Goal: Task Accomplishment & Management: Manage account settings

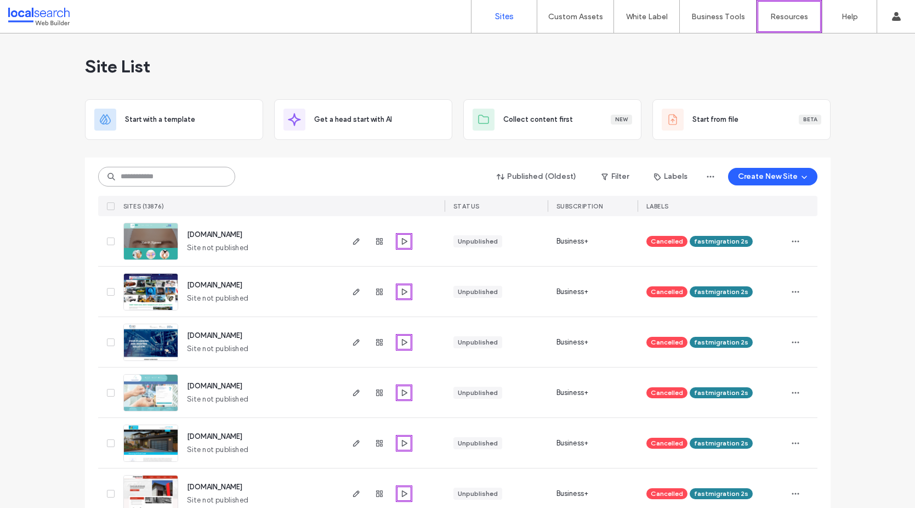
click at [203, 173] on input at bounding box center [166, 177] width 137 height 20
paste input "**********"
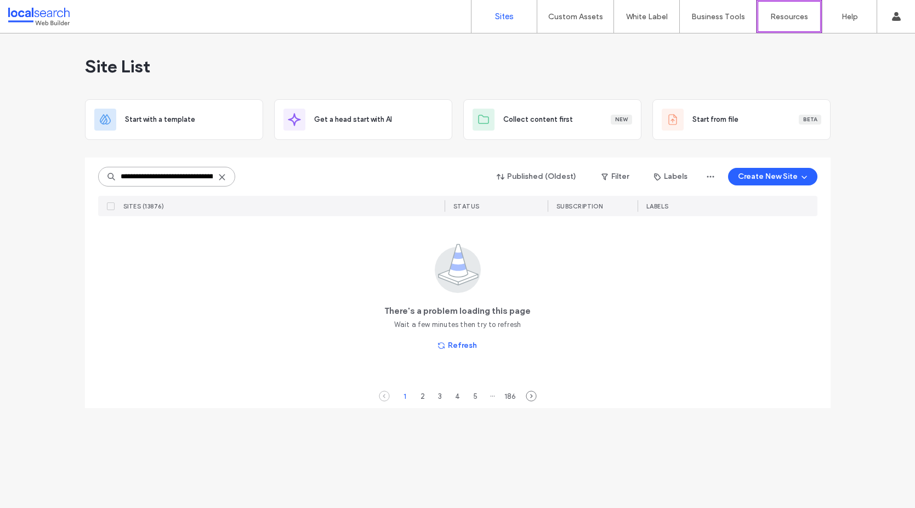
click at [132, 174] on input at bounding box center [166, 177] width 137 height 20
paste input
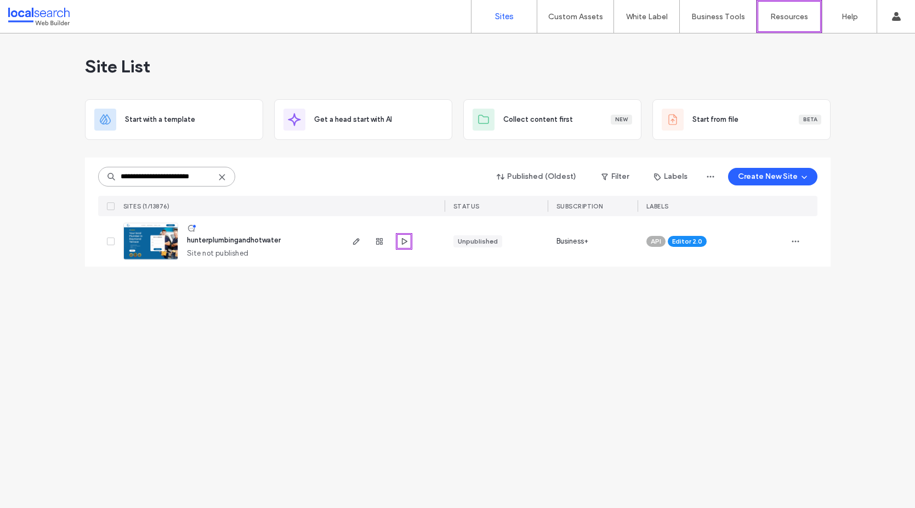
type input "**********"
click at [234, 235] on div "hunterplumbingandhotwater" at bounding box center [234, 240] width 94 height 11
click at [209, 237] on span "hunterplumbingandhotwater" at bounding box center [234, 240] width 94 height 8
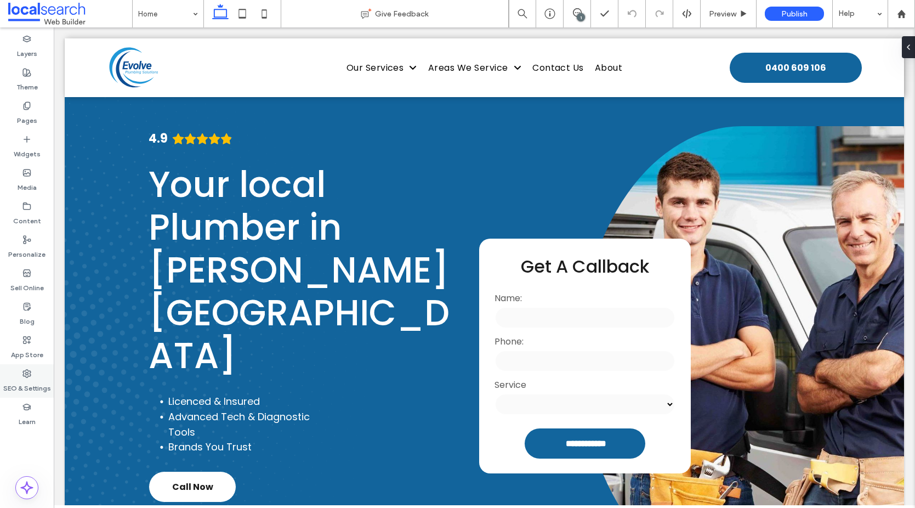
click at [21, 388] on label "SEO & Settings" at bounding box center [27, 385] width 48 height 15
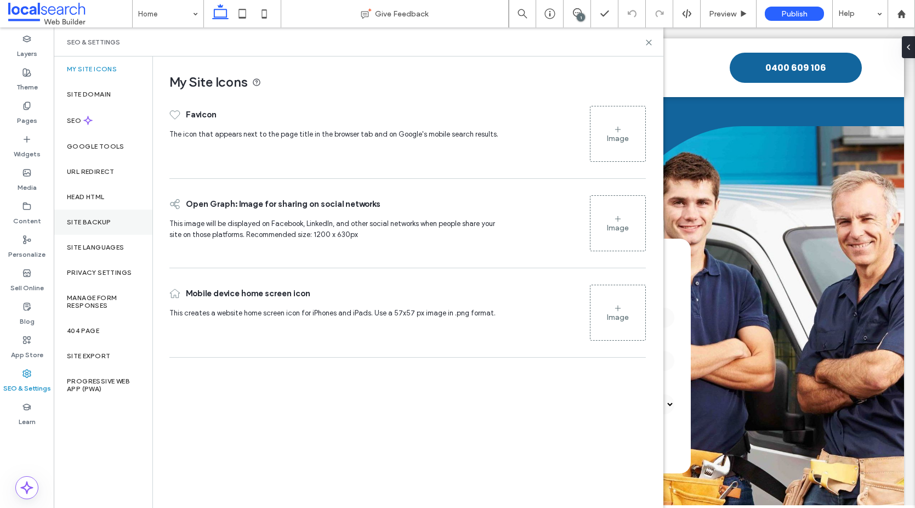
click at [90, 223] on label "Site Backup" at bounding box center [89, 222] width 44 height 8
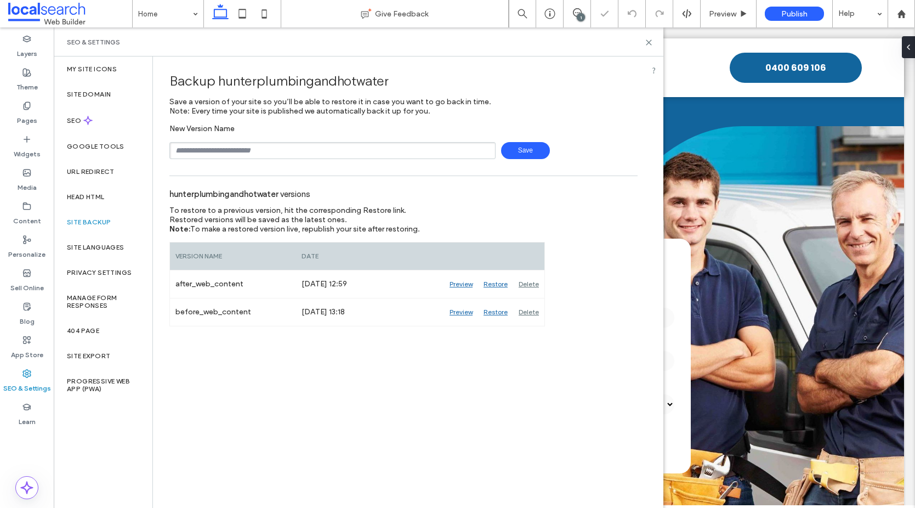
click at [223, 156] on input "text" at bounding box center [332, 150] width 326 height 17
click at [221, 398] on div "Backup hunterplumbingandhotwater Save a version of your site so you’ll be able …" at bounding box center [403, 281] width 501 height 450
click at [202, 151] on input "text" at bounding box center [332, 150] width 326 height 17
type input "*"
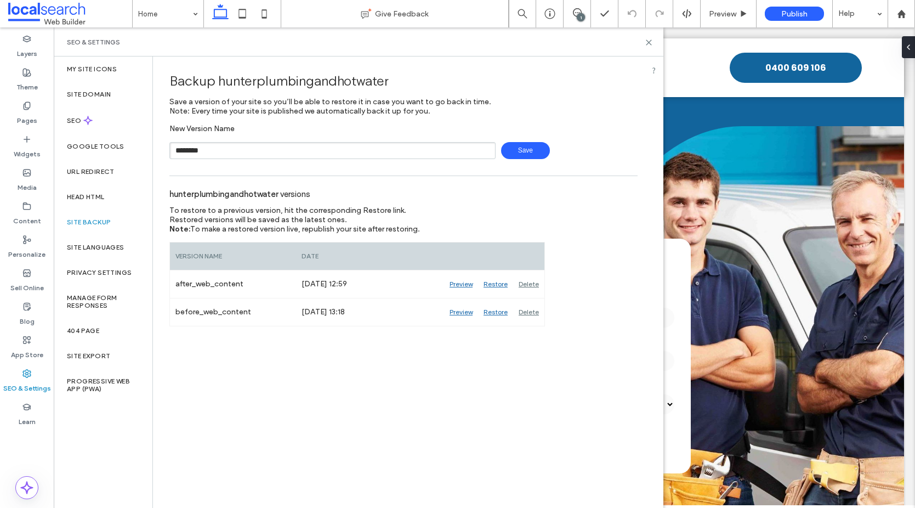
type input "*********"
type input "*"
click at [332, 151] on input "text" at bounding box center [332, 150] width 326 height 17
click at [214, 148] on input "**********" at bounding box center [332, 150] width 326 height 17
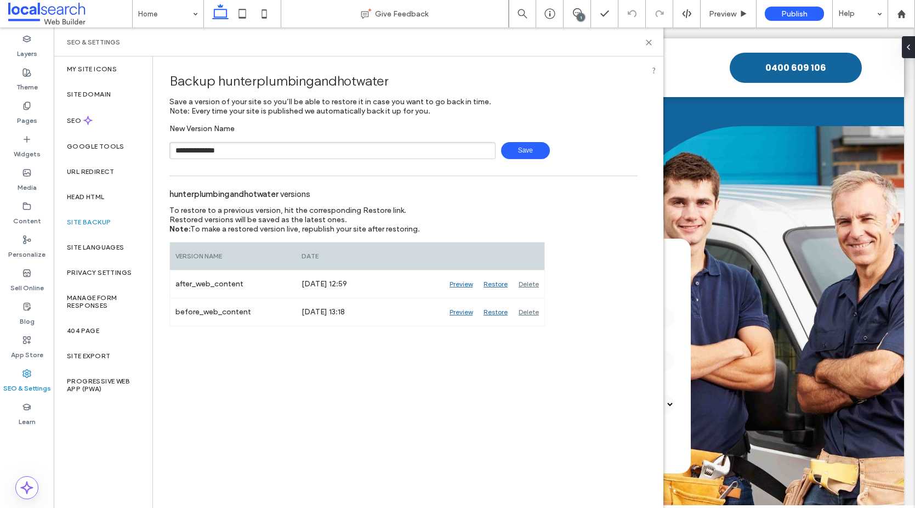
type input "**********"
click at [412, 180] on div "**********" at bounding box center [403, 191] width 501 height 270
click at [527, 153] on span "Save" at bounding box center [525, 150] width 49 height 17
click at [649, 44] on icon at bounding box center [649, 42] width 8 height 8
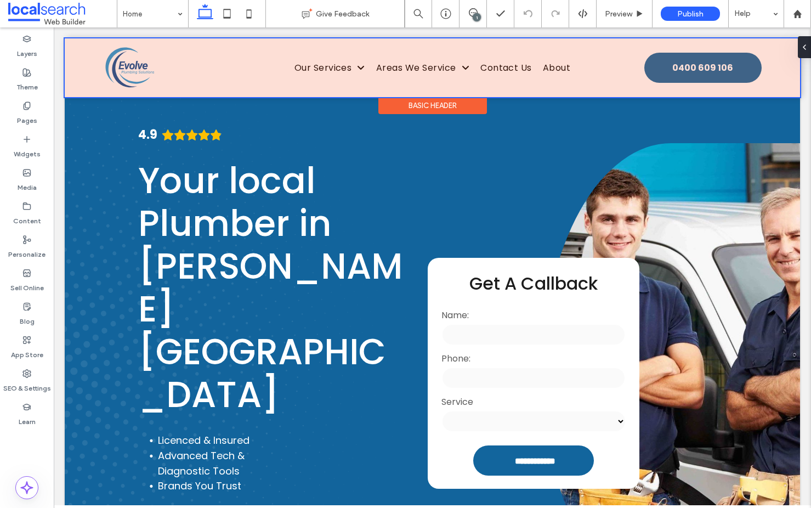
click at [249, 78] on div at bounding box center [432, 67] width 735 height 59
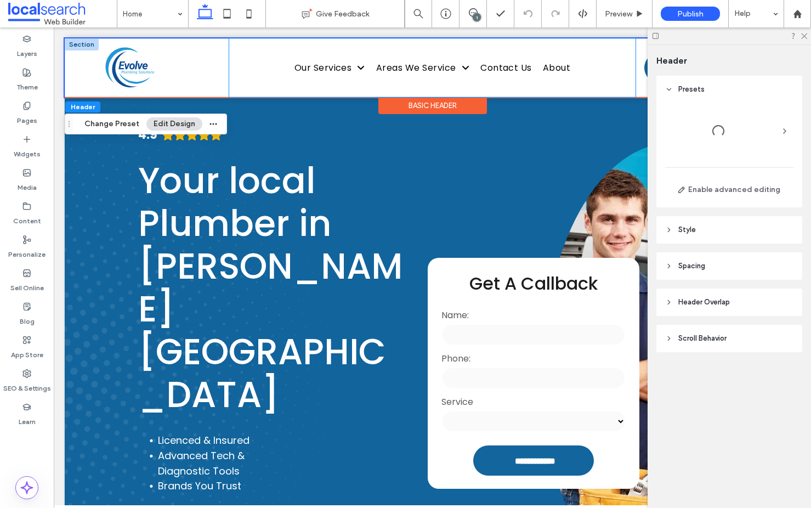
click at [268, 75] on div "Home Our Services Blocked Drains Hot Water Systems Taps & Toilets Plumbing Main…" at bounding box center [432, 67] width 406 height 59
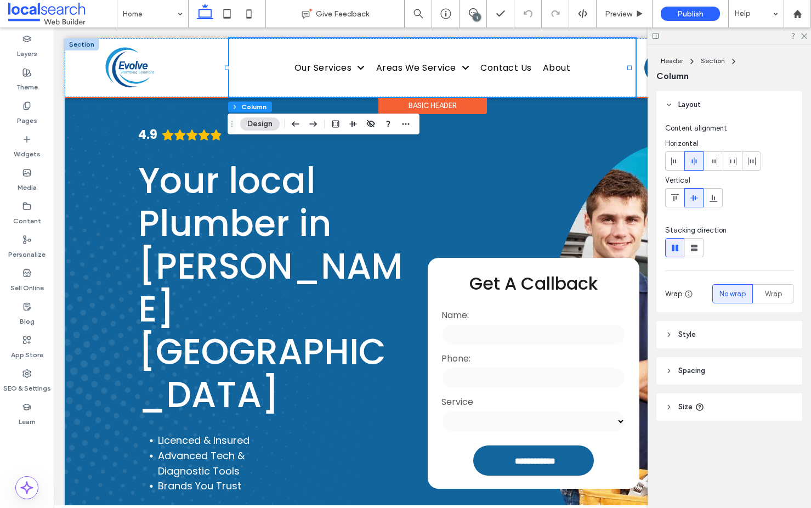
click at [78, 43] on div at bounding box center [82, 44] width 34 height 12
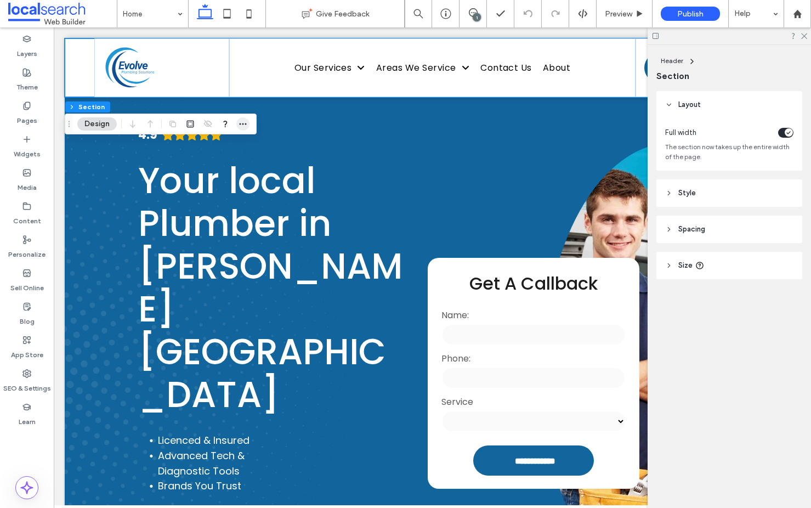
click at [247, 127] on span "button" at bounding box center [242, 123] width 13 height 13
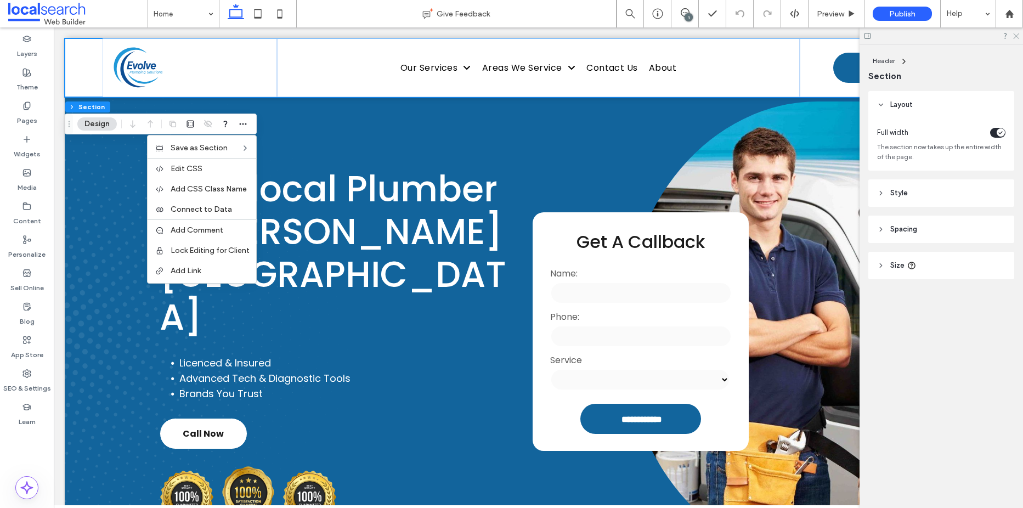
click at [914, 35] on icon at bounding box center [1015, 35] width 7 height 7
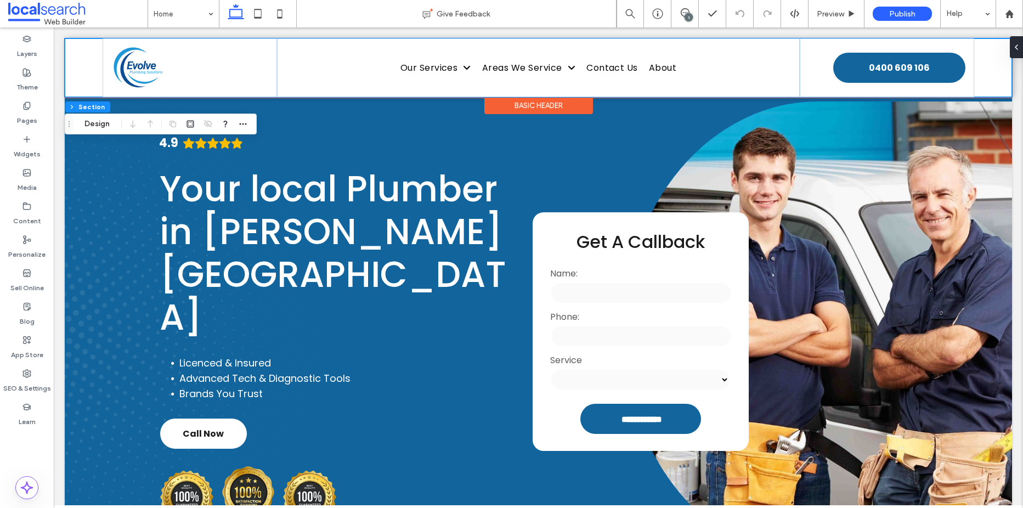
click at [76, 58] on div "Home Our Services Blocked Drains Hot Water Systems Taps & Toilets Plumbing Main…" at bounding box center [538, 67] width 947 height 59
click at [221, 65] on div at bounding box center [190, 67] width 174 height 59
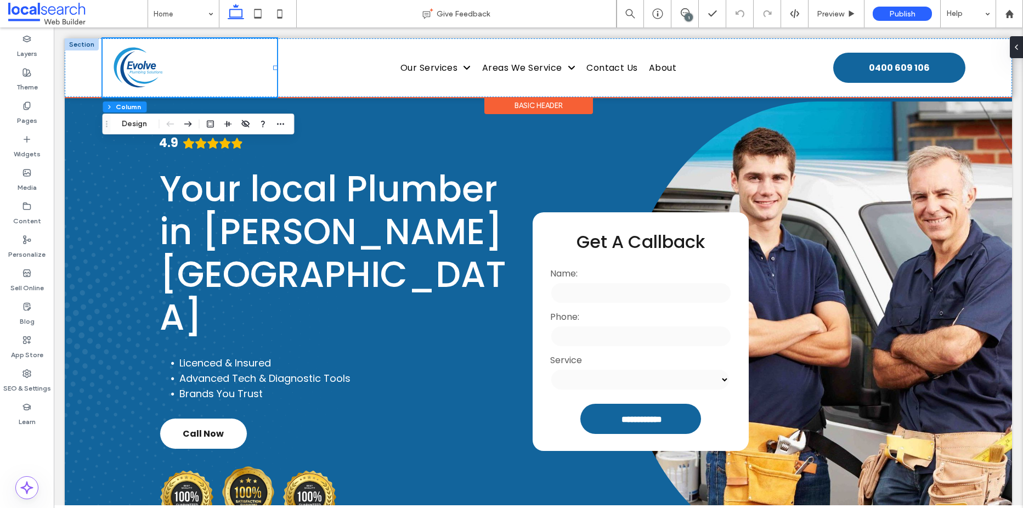
click at [88, 46] on div at bounding box center [82, 44] width 34 height 12
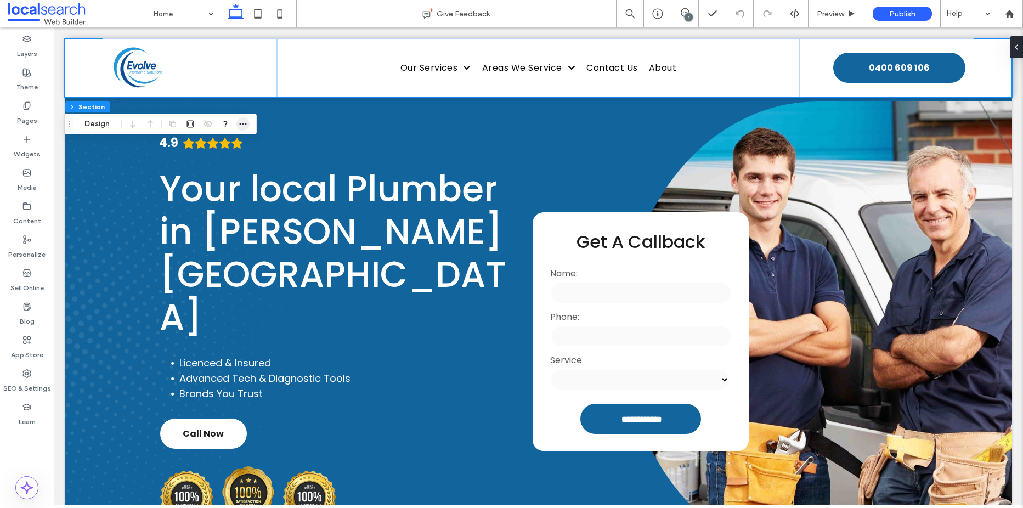
click at [244, 124] on icon "button" at bounding box center [242, 124] width 9 height 9
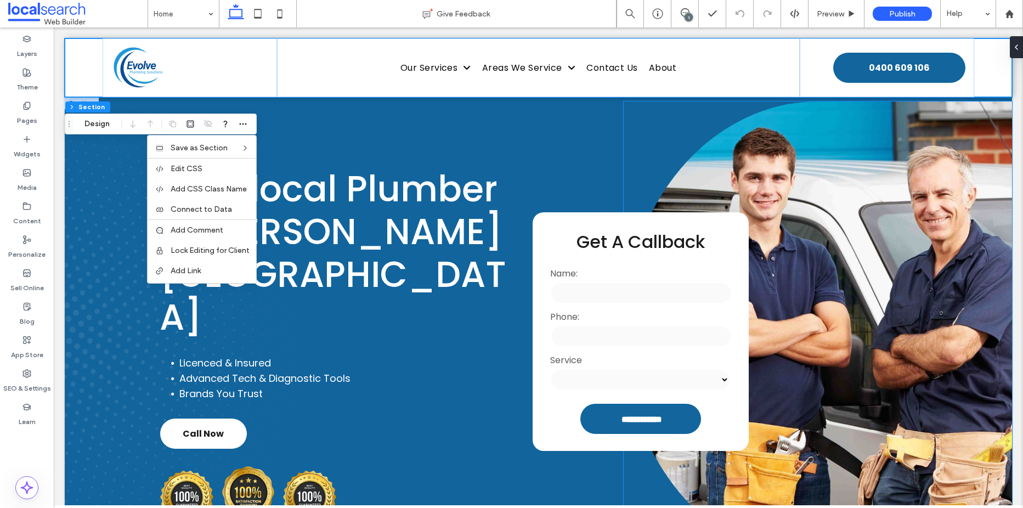
click at [739, 120] on link at bounding box center [817, 330] width 388 height 459
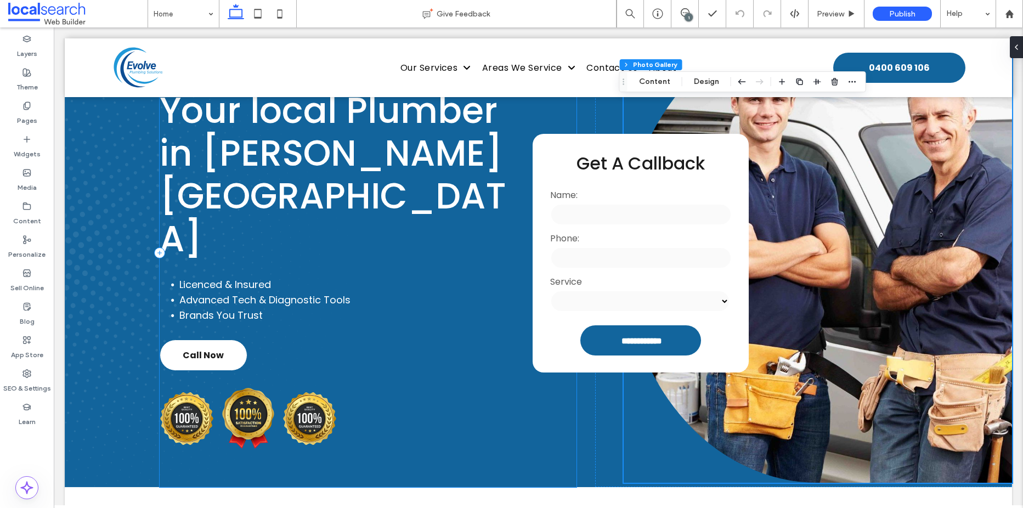
scroll to position [329, 0]
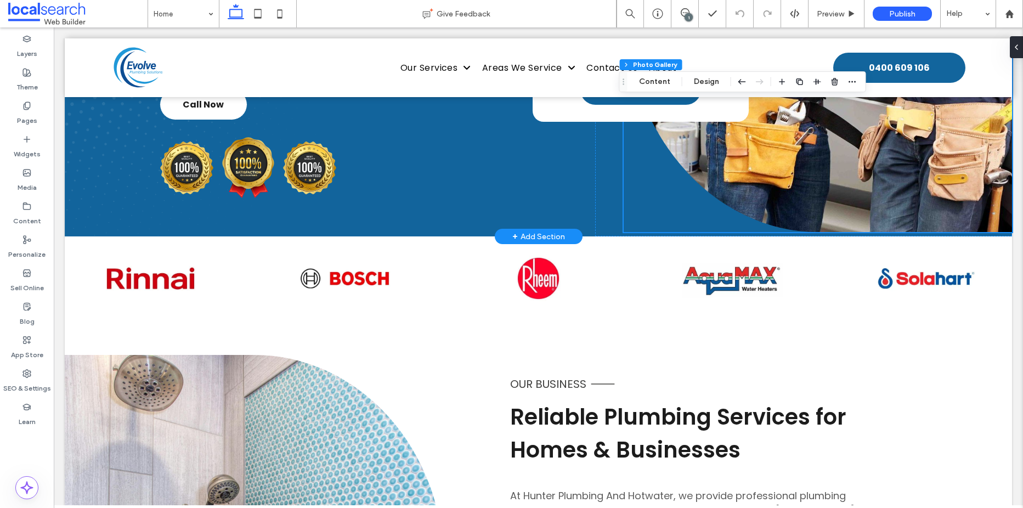
click at [550, 230] on div "+ Add Section" at bounding box center [538, 236] width 53 height 12
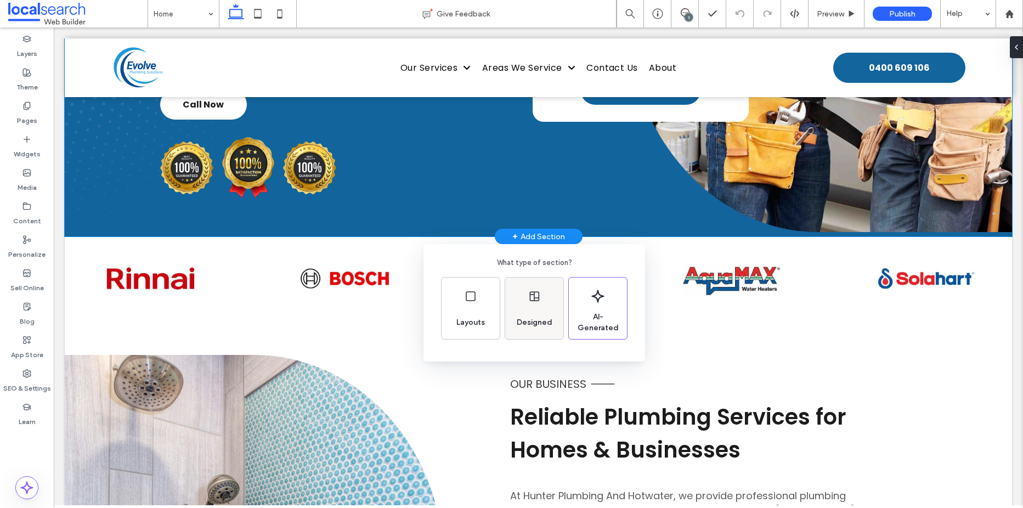
click at [544, 322] on span "Designed" at bounding box center [534, 322] width 44 height 11
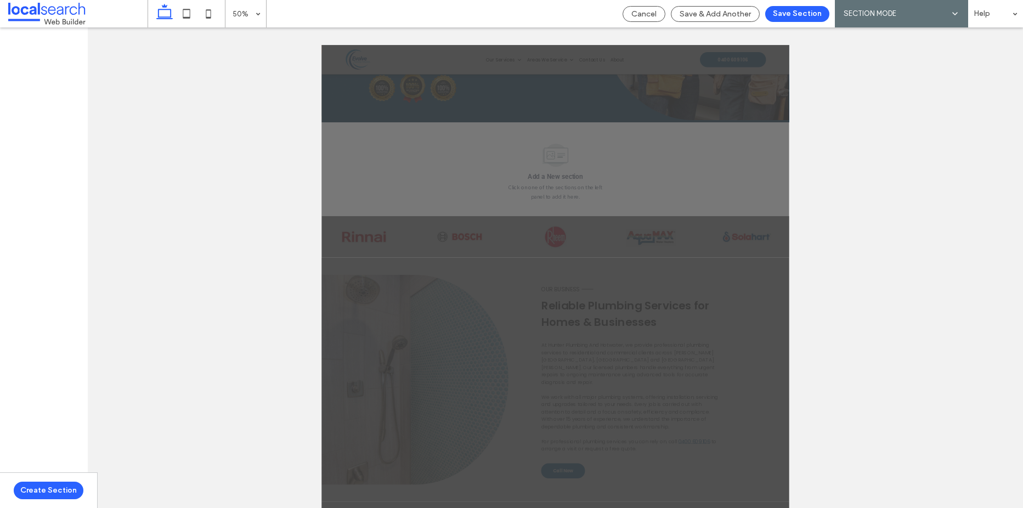
scroll to position [430, 0]
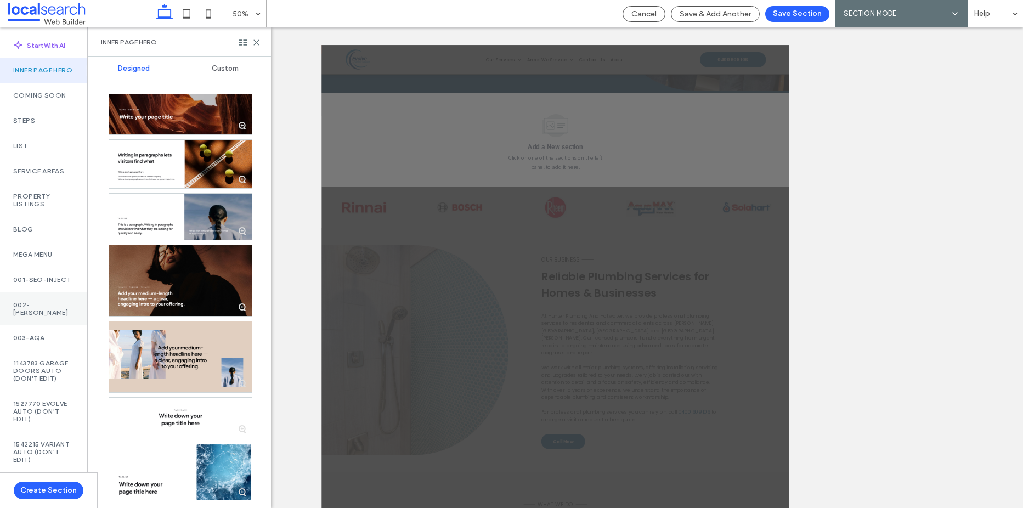
click at [46, 325] on div "002-Monty" at bounding box center [43, 308] width 87 height 33
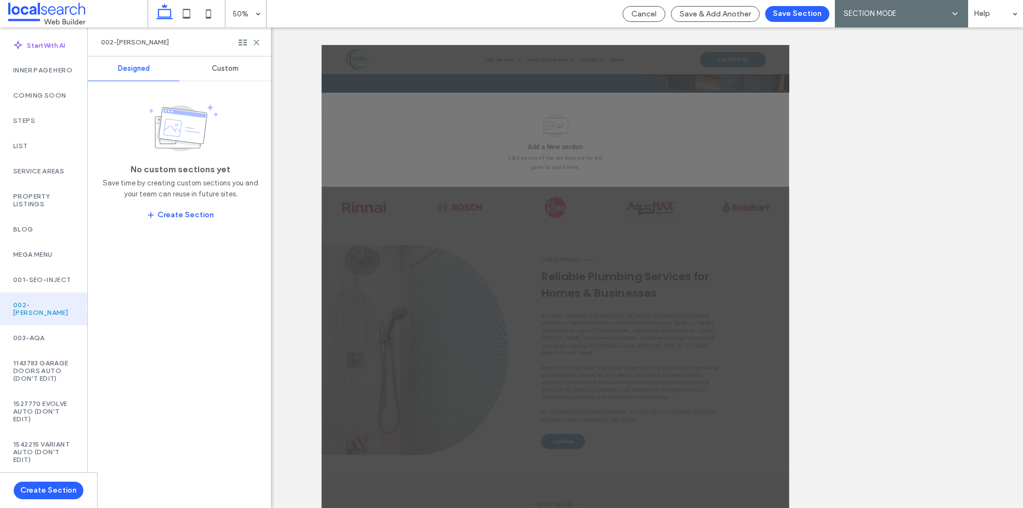
click at [211, 59] on div "Custom" at bounding box center [225, 68] width 92 height 24
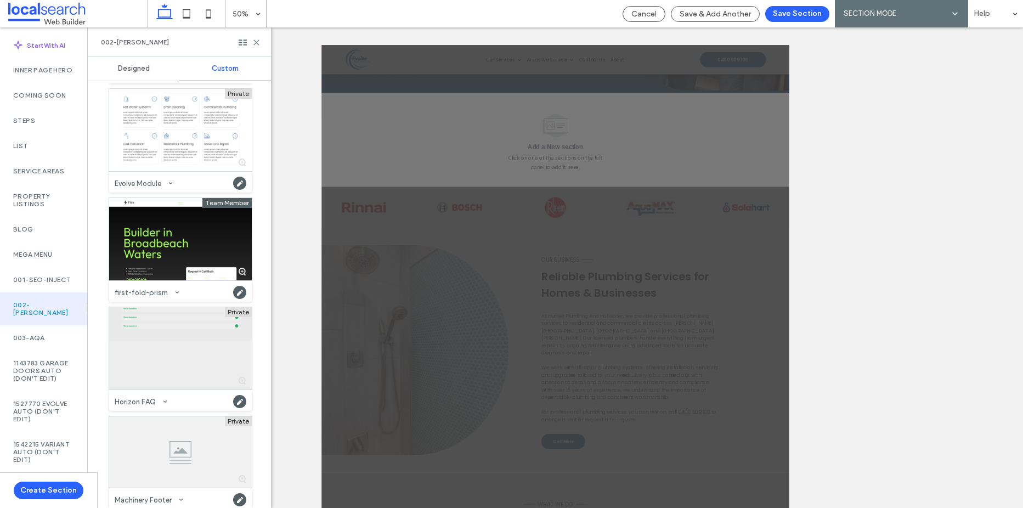
scroll to position [1410, 0]
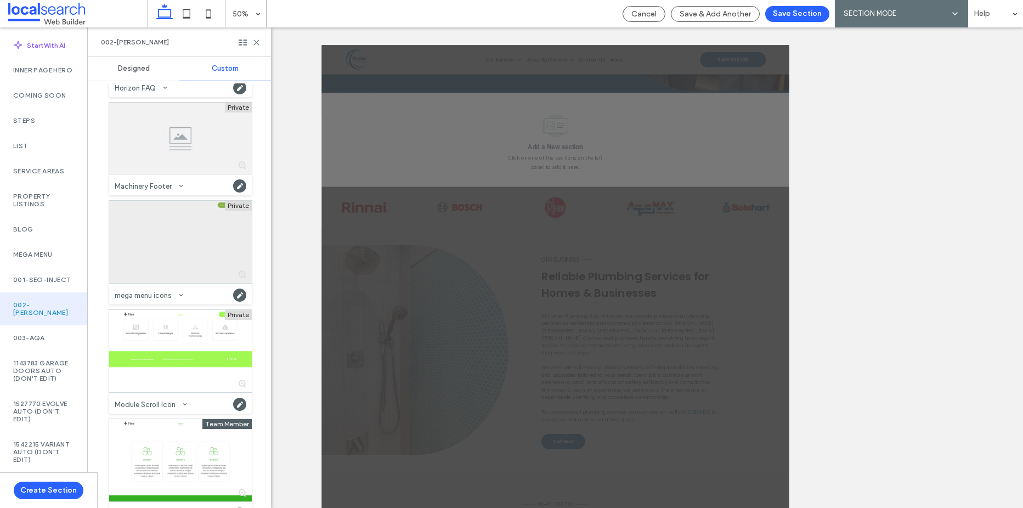
click at [213, 229] on div at bounding box center [180, 242] width 143 height 82
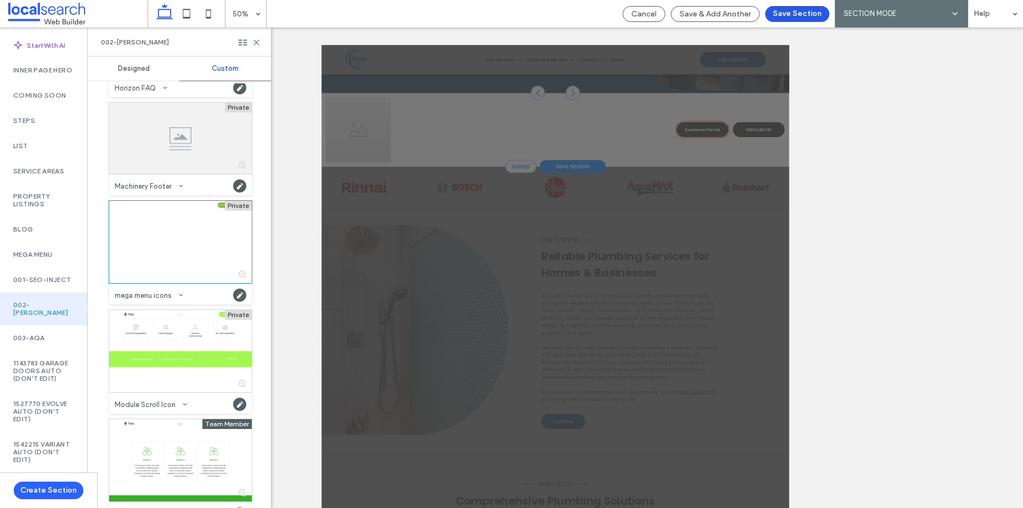
click at [793, 14] on button "Save Section" at bounding box center [797, 14] width 64 height 16
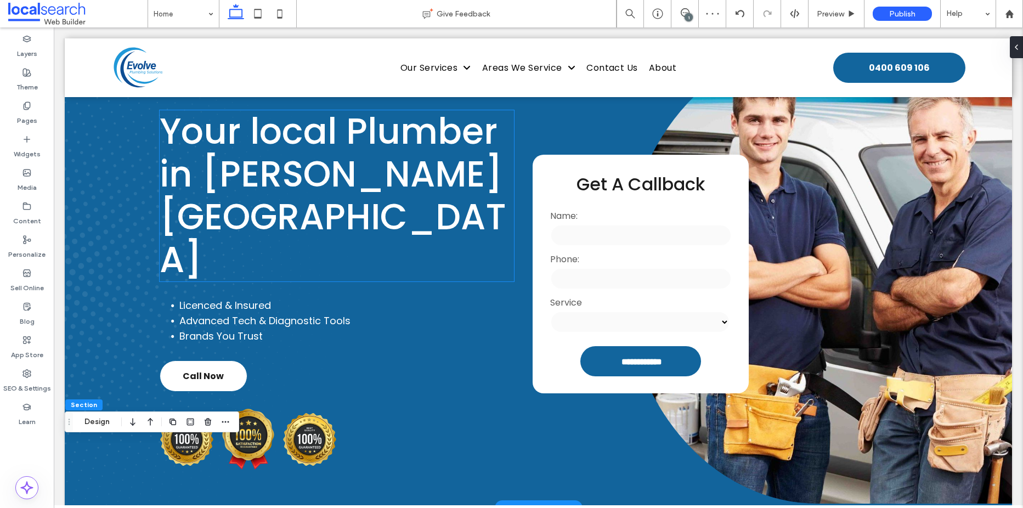
scroll to position [332, 0]
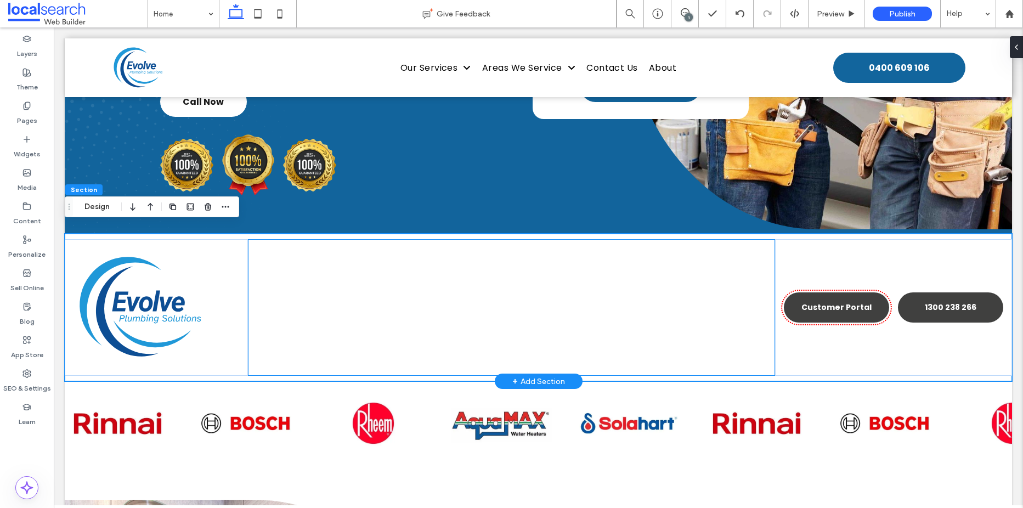
click at [399, 274] on div at bounding box center [511, 307] width 527 height 137
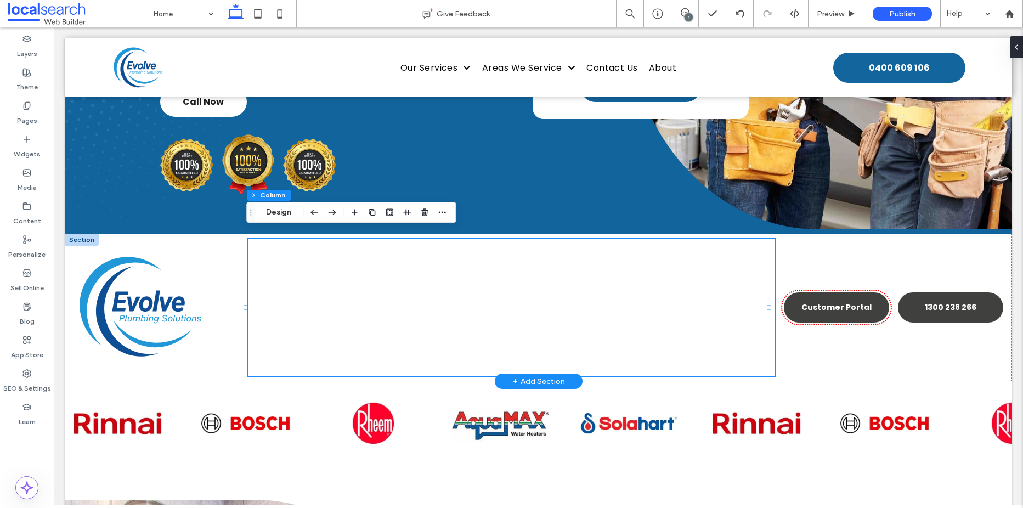
click at [399, 274] on div at bounding box center [511, 307] width 527 height 137
click at [498, 296] on div at bounding box center [511, 307] width 527 height 137
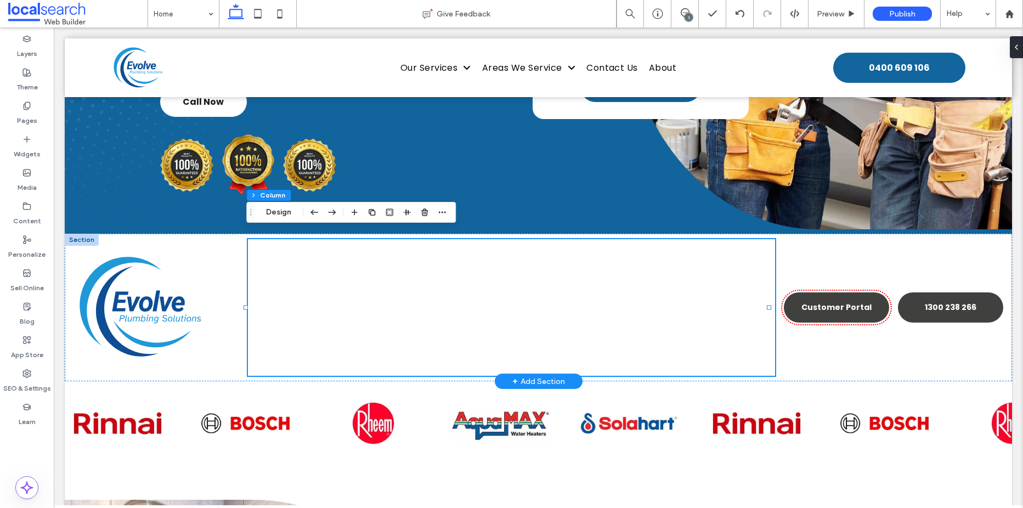
click at [498, 296] on div at bounding box center [511, 307] width 527 height 137
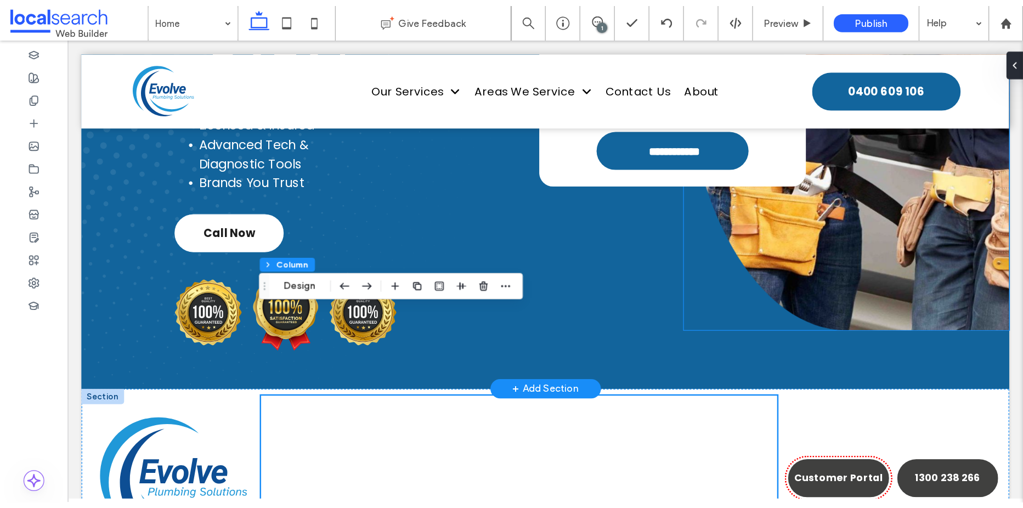
scroll to position [328, 0]
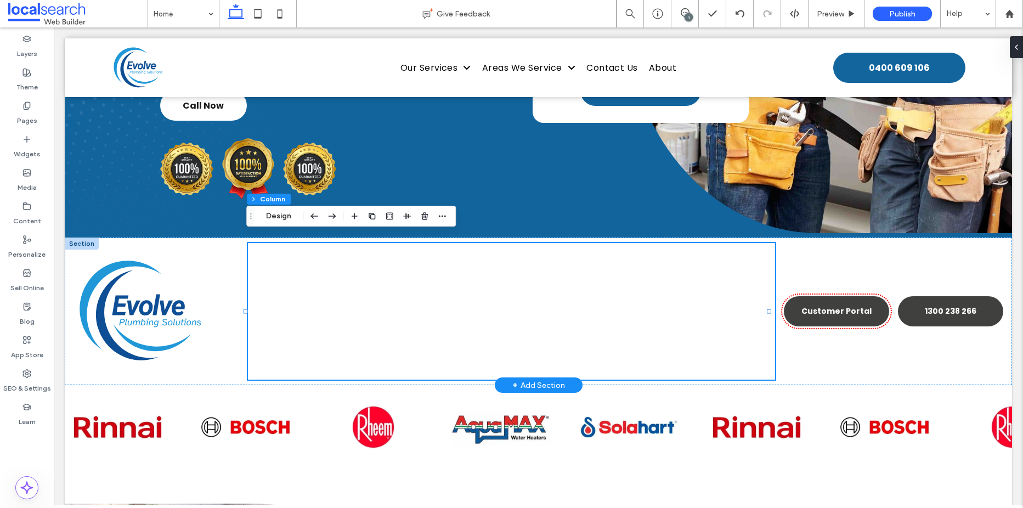
click at [463, 274] on div at bounding box center [511, 311] width 527 height 137
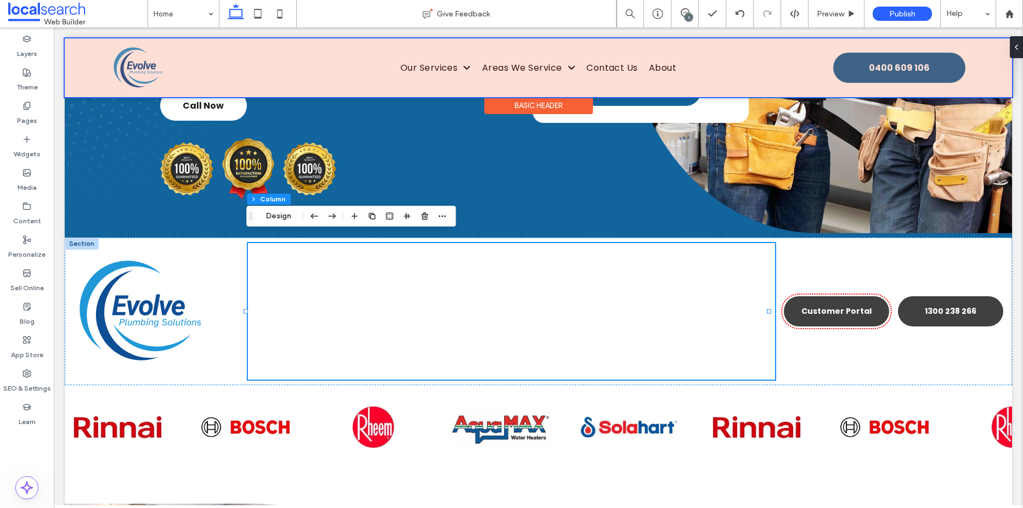
click at [423, 64] on div at bounding box center [538, 67] width 947 height 59
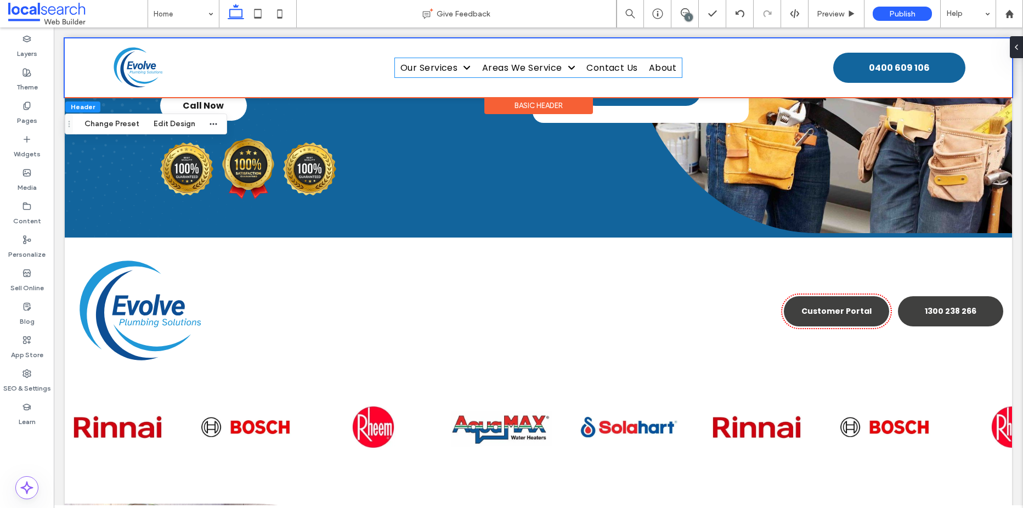
click at [423, 64] on span "Our Services" at bounding box center [435, 67] width 71 height 19
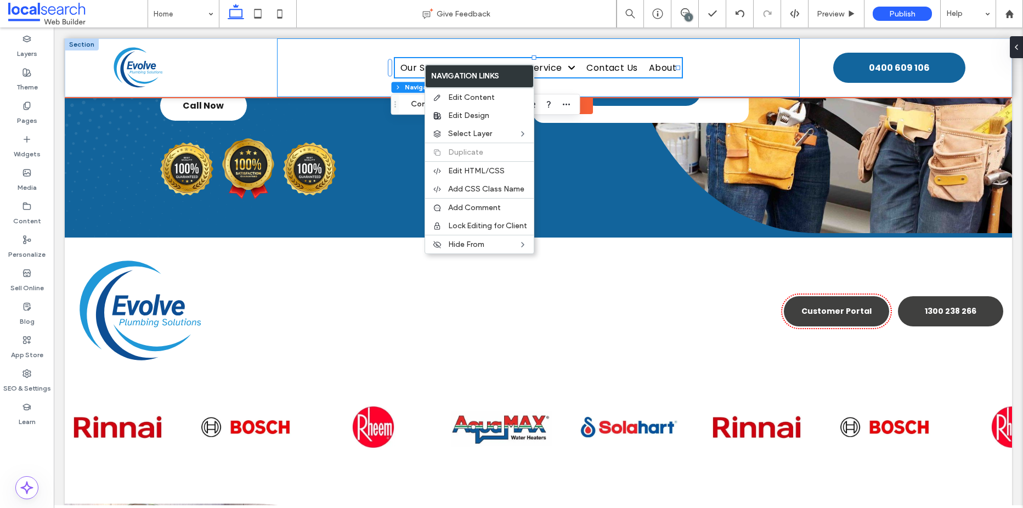
click at [363, 52] on div "Home Our Services Blocked Drains Hot Water Systems Taps & Toilets Plumbing Main…" at bounding box center [538, 67] width 522 height 59
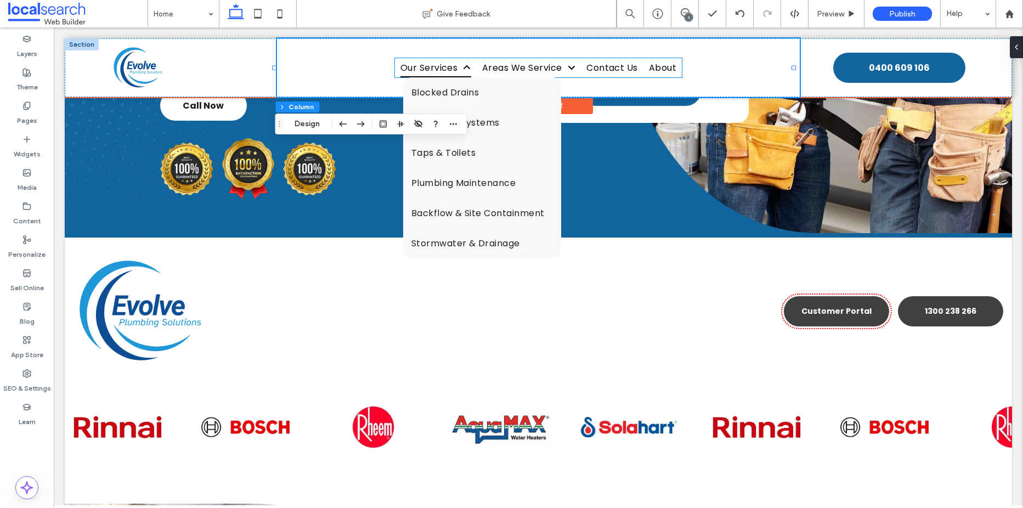
click at [440, 71] on span "Our Services" at bounding box center [435, 67] width 71 height 19
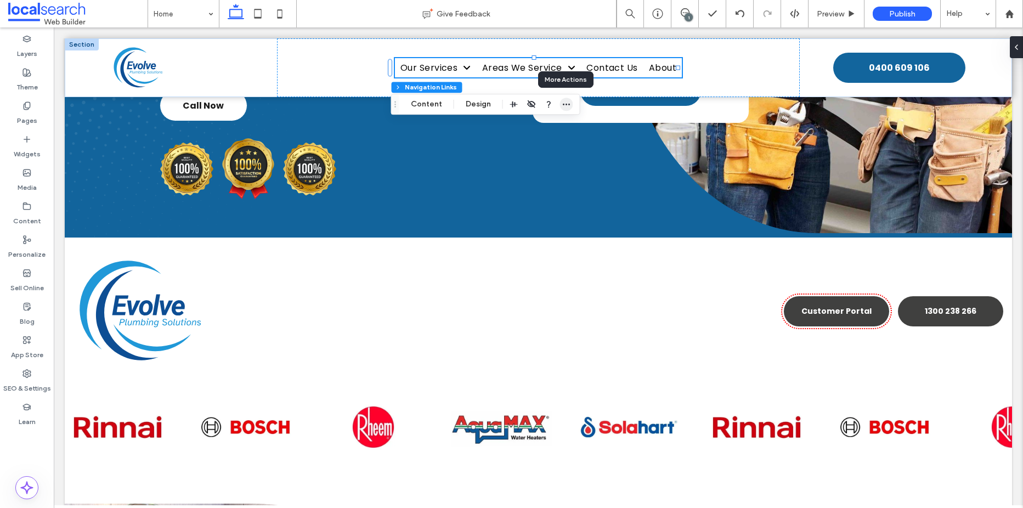
click at [562, 107] on icon "button" at bounding box center [566, 104] width 9 height 9
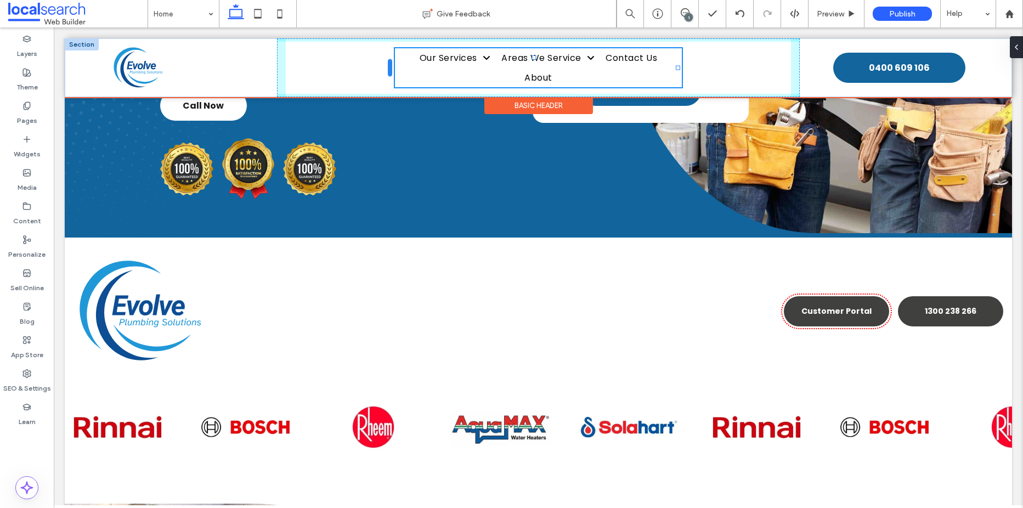
click at [390, 61] on div at bounding box center [390, 68] width 4 height 18
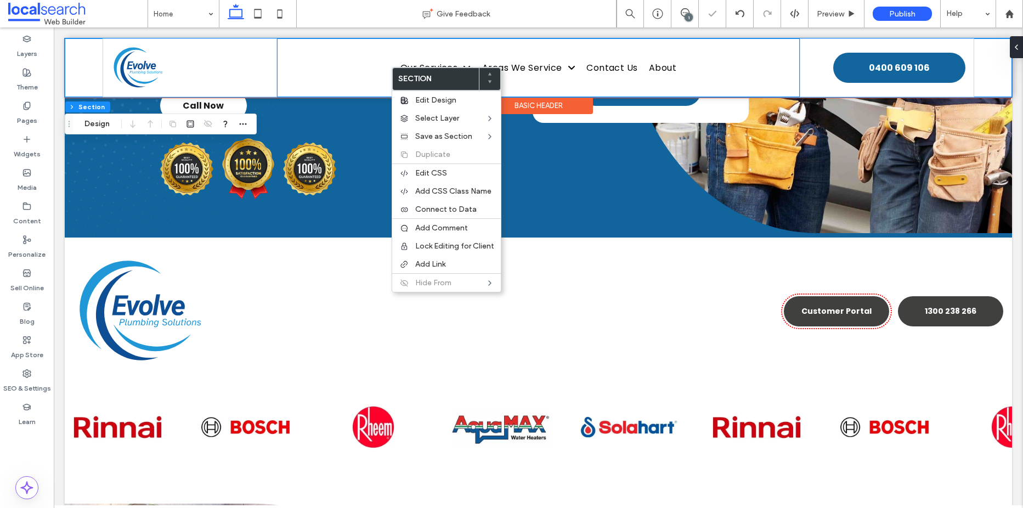
drag, startPoint x: 343, startPoint y: 50, endPoint x: 361, endPoint y: 50, distance: 18.6
click at [342, 50] on div "Home Our Services Blocked Drains Hot Water Systems Taps & Toilets Plumbing Main…" at bounding box center [538, 67] width 522 height 59
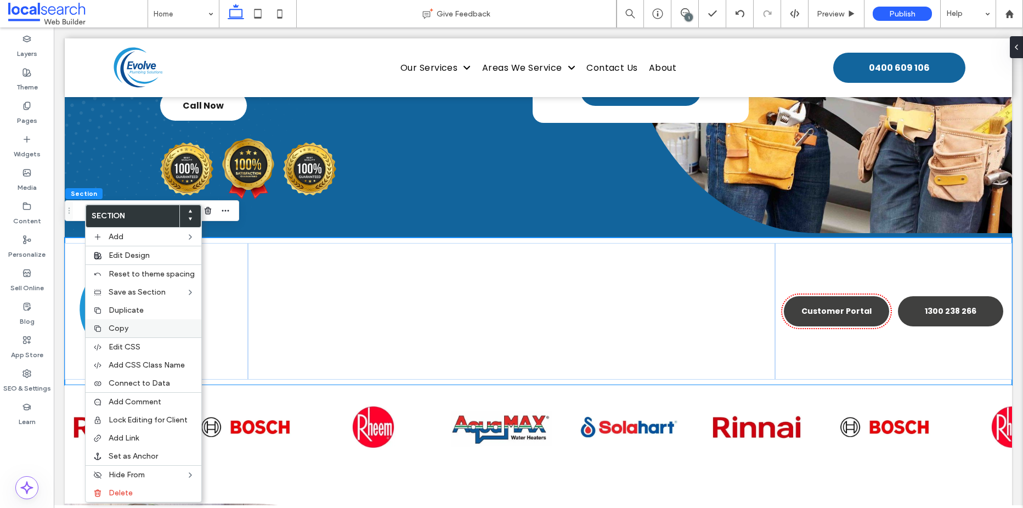
click at [123, 337] on div "Copy" at bounding box center [144, 328] width 116 height 18
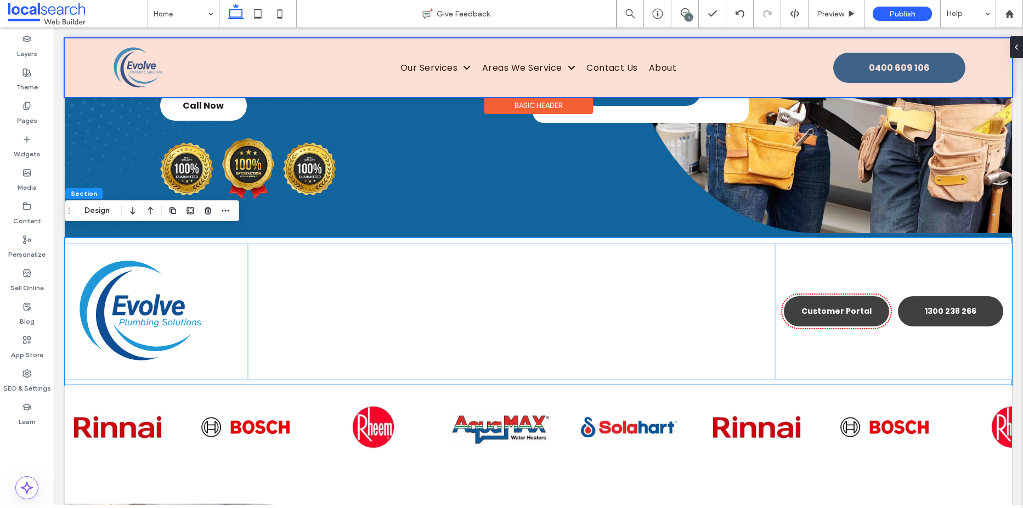
click at [620, 56] on div at bounding box center [538, 67] width 947 height 59
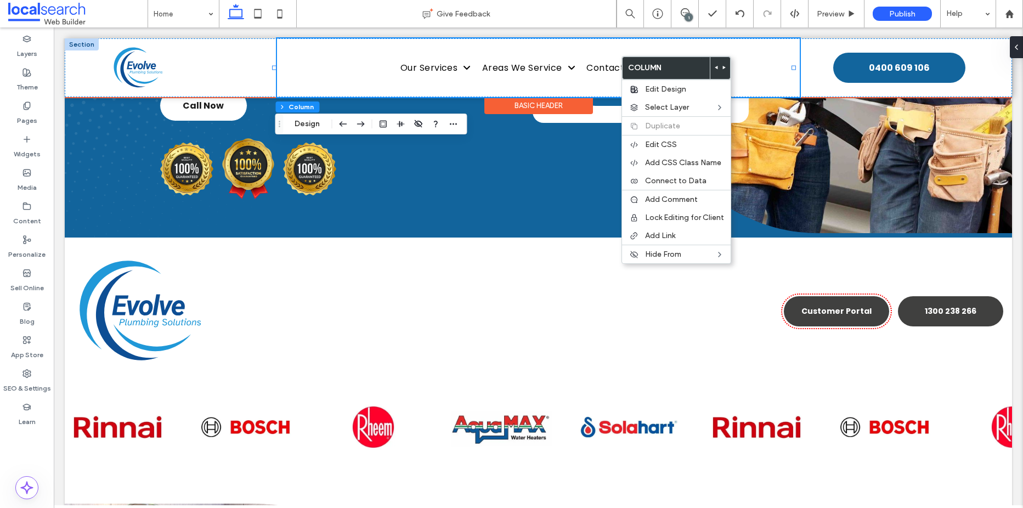
click at [380, 71] on div "Home Our Services Blocked Drains Hot Water Systems Taps & Toilets Plumbing Main…" at bounding box center [538, 67] width 522 height 59
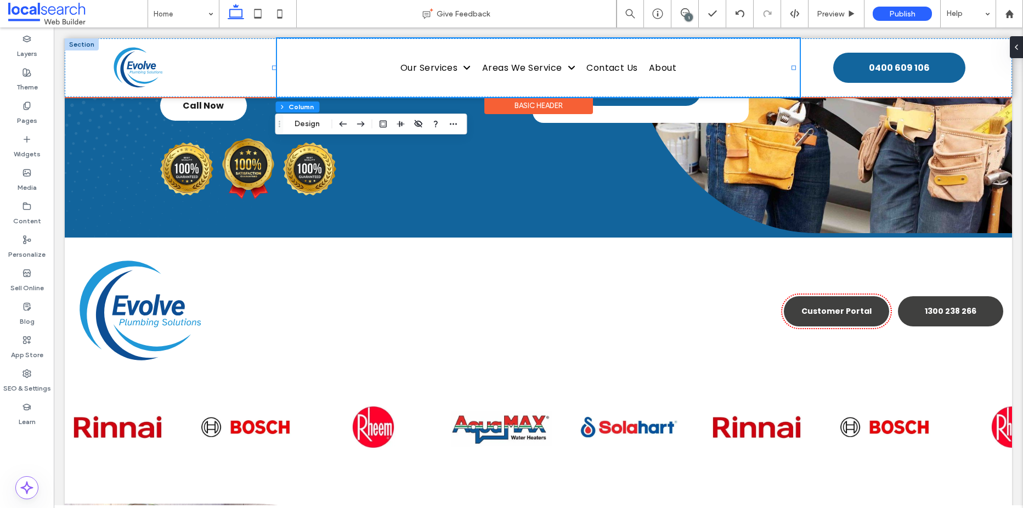
click at [690, 68] on div "Home Our Services Blocked Drains Hot Water Systems Taps & Toilets Plumbing Main…" at bounding box center [538, 67] width 522 height 59
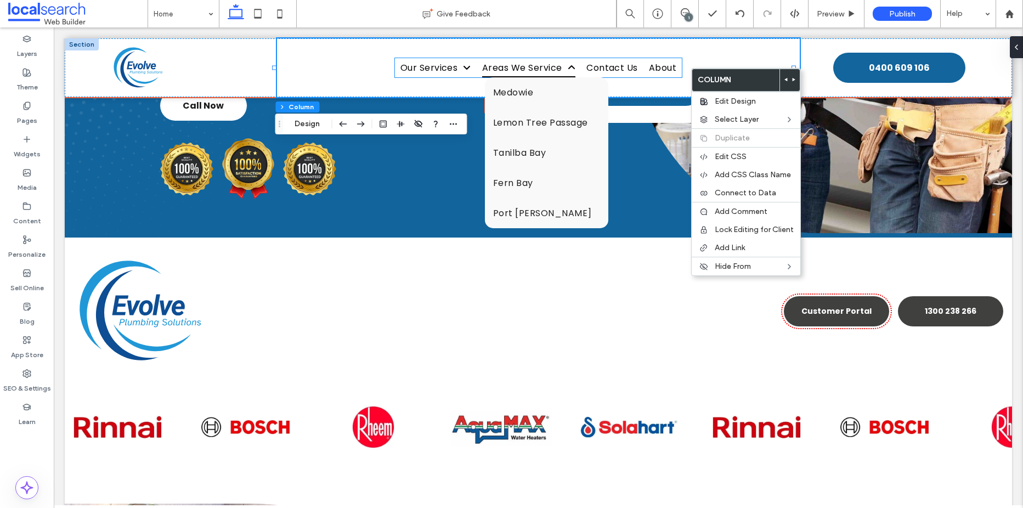
click at [482, 63] on span "Areas We Service" at bounding box center [528, 67] width 93 height 19
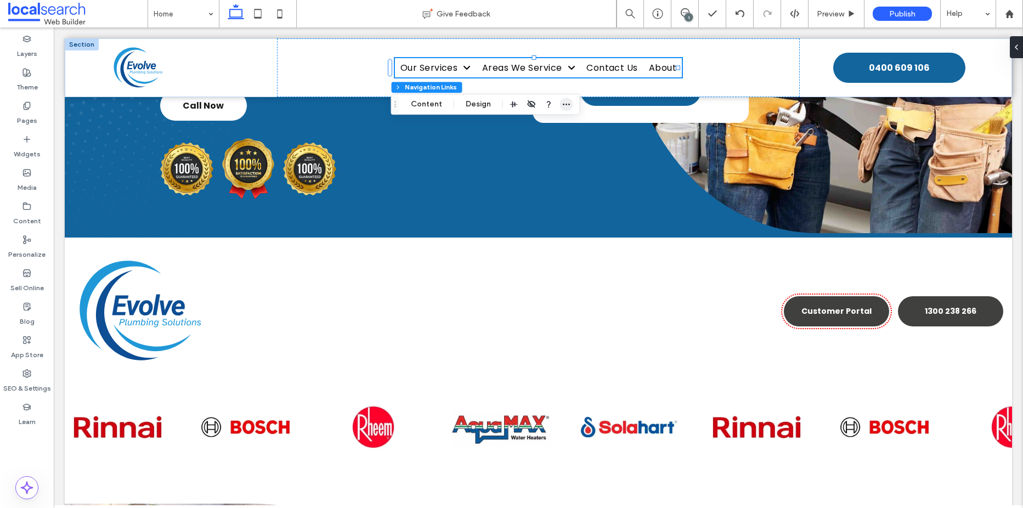
click at [569, 106] on icon "button" at bounding box center [566, 104] width 9 height 9
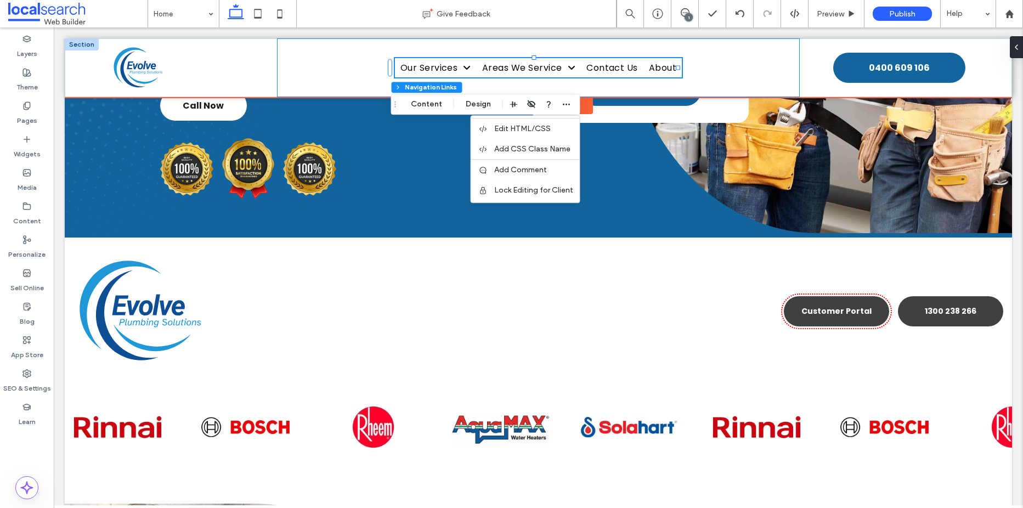
click at [604, 44] on div "Home Our Services Blocked Drains Hot Water Systems Taps & Toilets Plumbing Main…" at bounding box center [538, 67] width 522 height 59
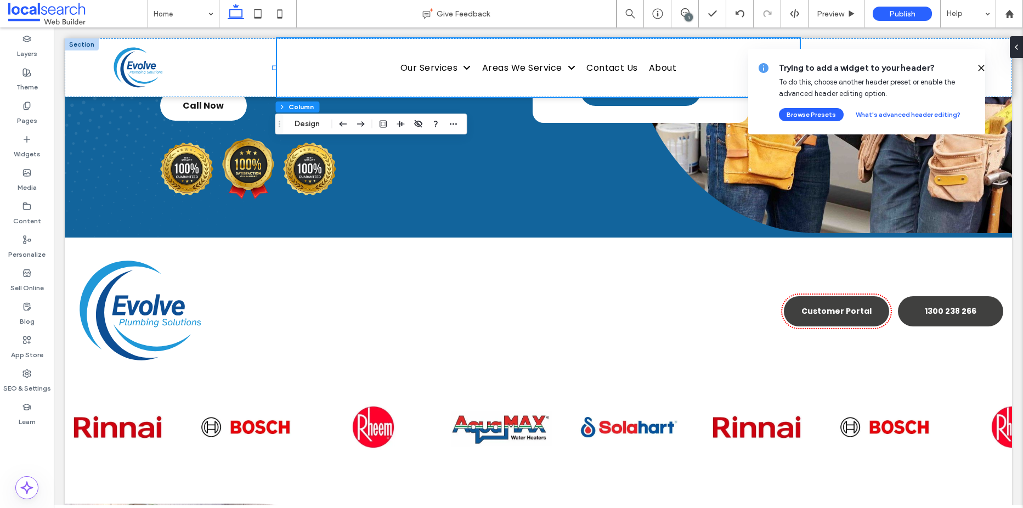
click at [914, 71] on icon at bounding box center [980, 68] width 9 height 9
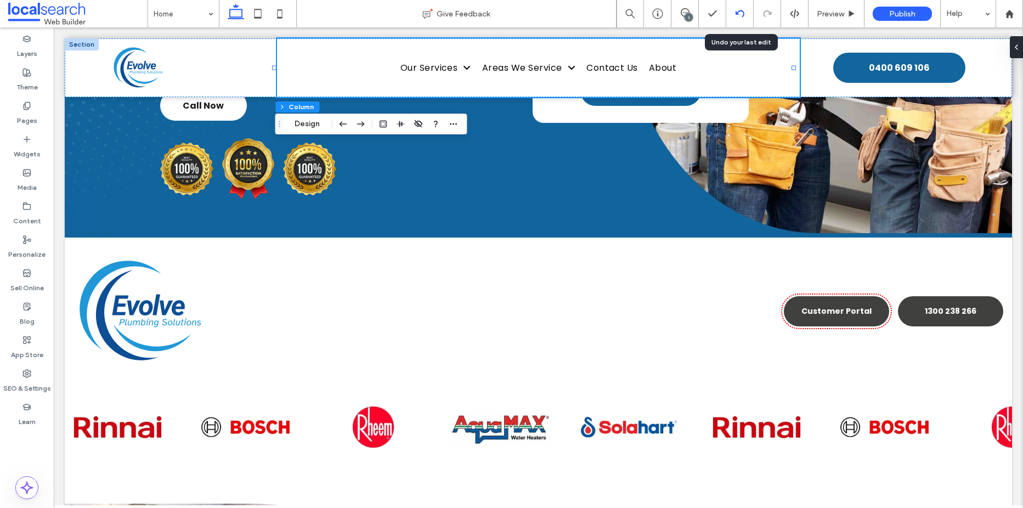
click at [743, 15] on use at bounding box center [739, 13] width 9 height 7
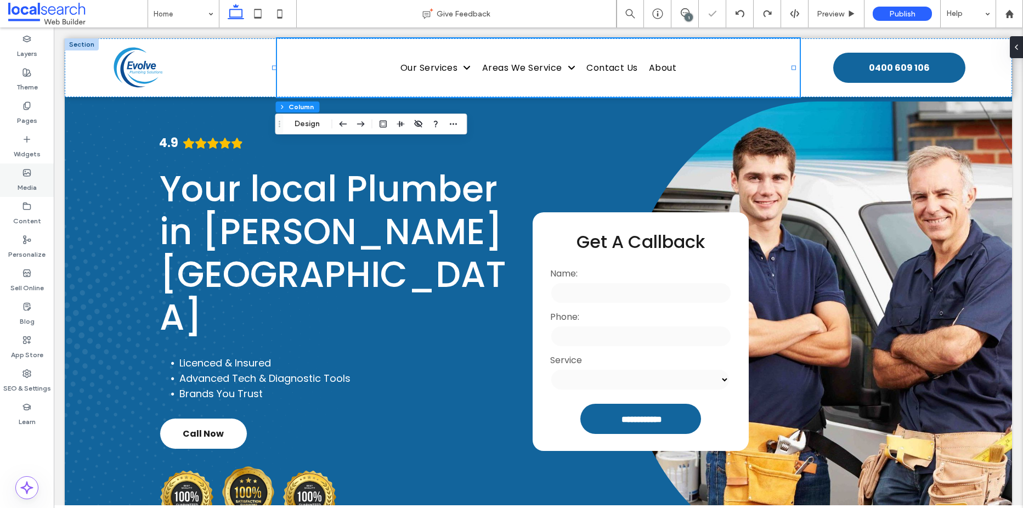
scroll to position [0, 0]
click at [25, 152] on label "Widgets" at bounding box center [27, 151] width 27 height 15
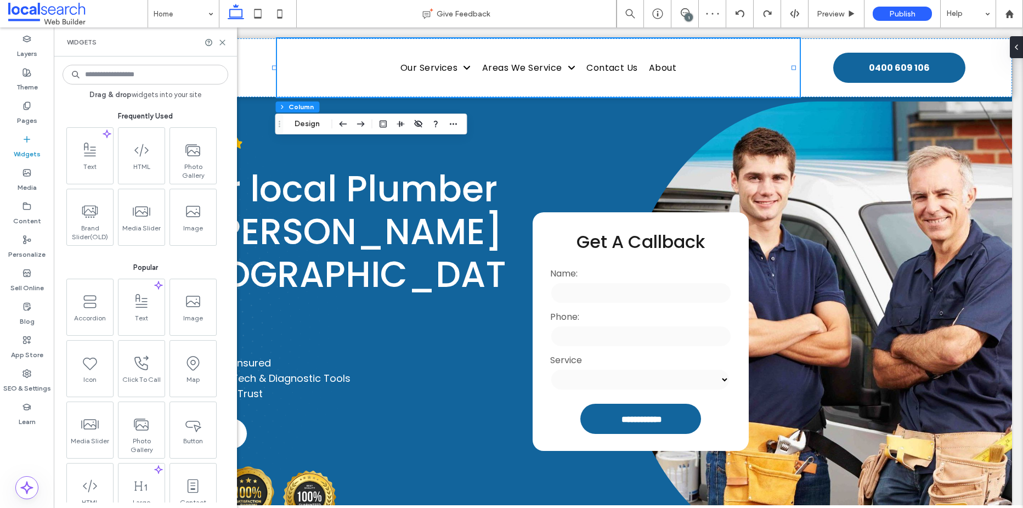
click at [154, 81] on input at bounding box center [146, 75] width 166 height 20
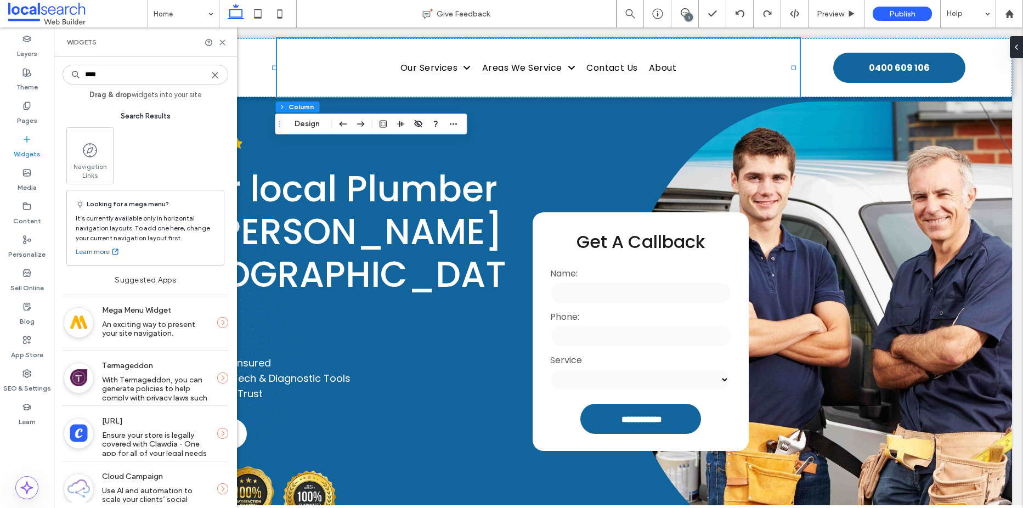
scroll to position [21, 0]
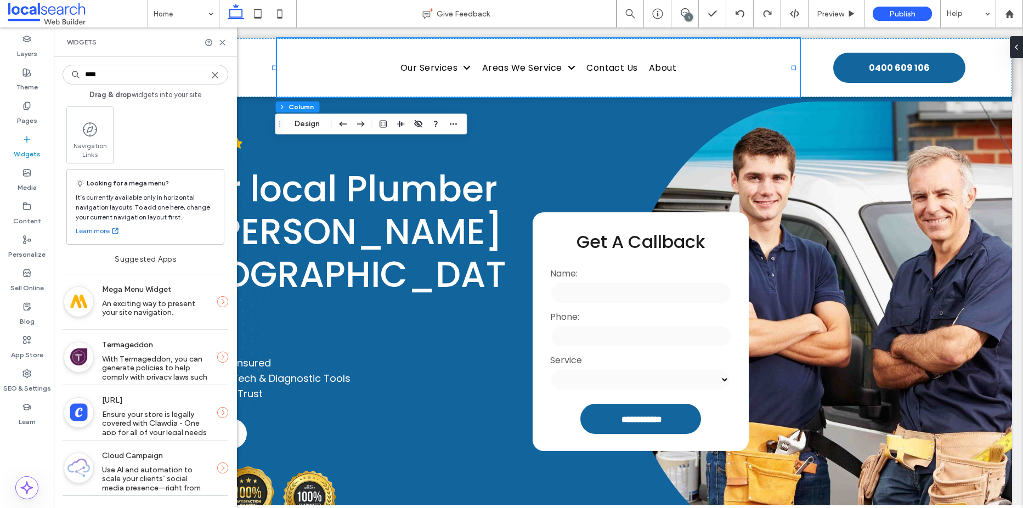
type input "****"
drag, startPoint x: 109, startPoint y: 306, endPoint x: 124, endPoint y: 323, distance: 23.3
click at [128, 321] on label "An exciting way to present your site navigation." at bounding box center [155, 311] width 107 height 25
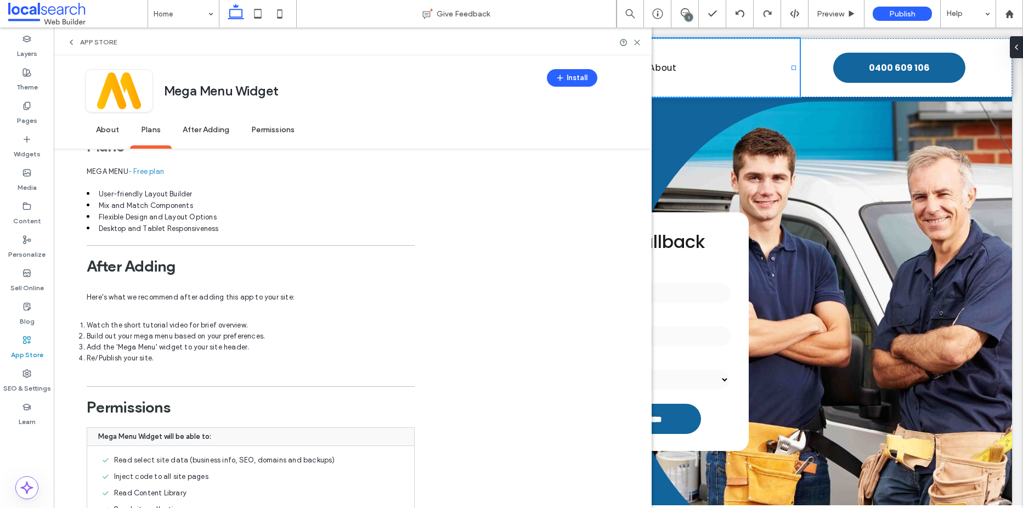
scroll to position [681, 0]
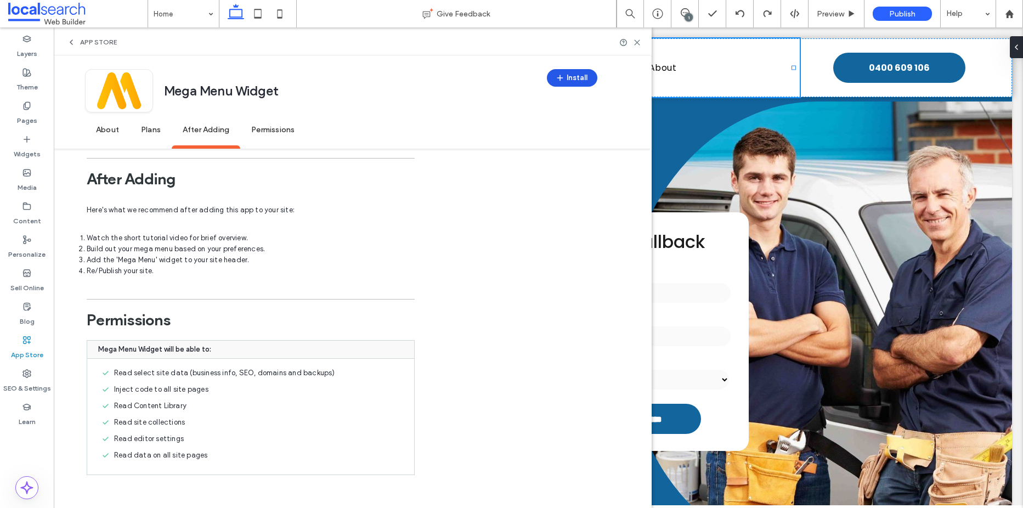
click at [567, 75] on button "Install" at bounding box center [572, 78] width 50 height 18
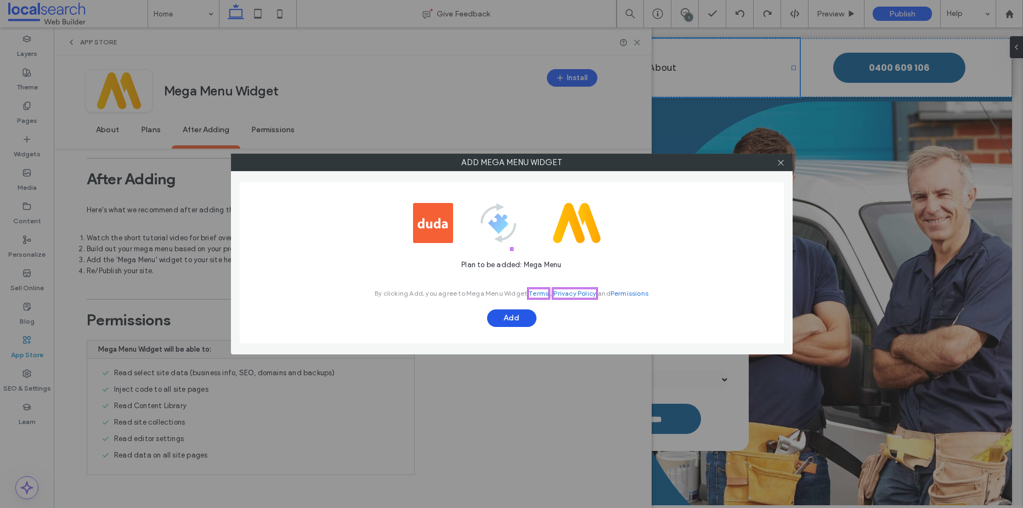
click at [506, 319] on button "Add" at bounding box center [511, 318] width 49 height 18
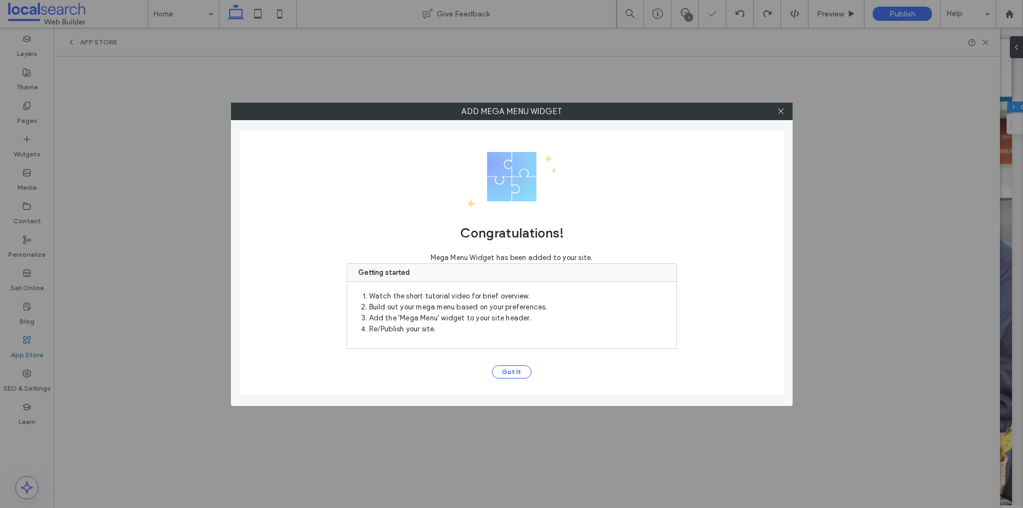
scroll to position [0, 0]
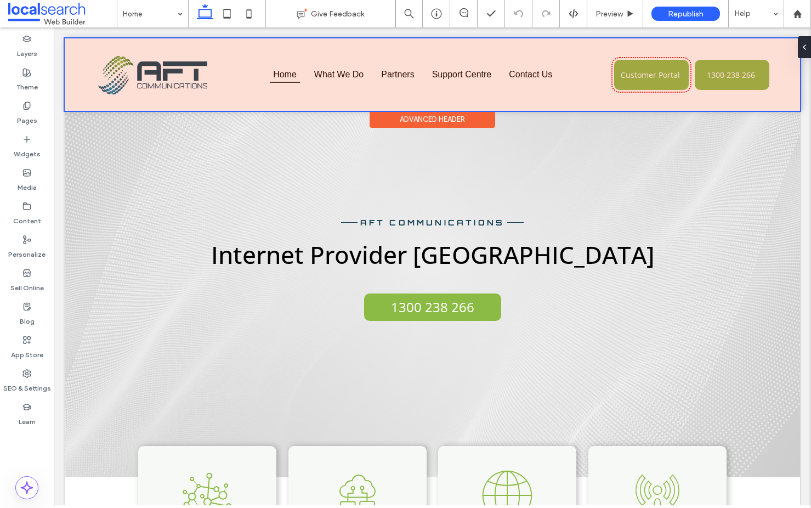
click at [352, 71] on div at bounding box center [432, 74] width 735 height 72
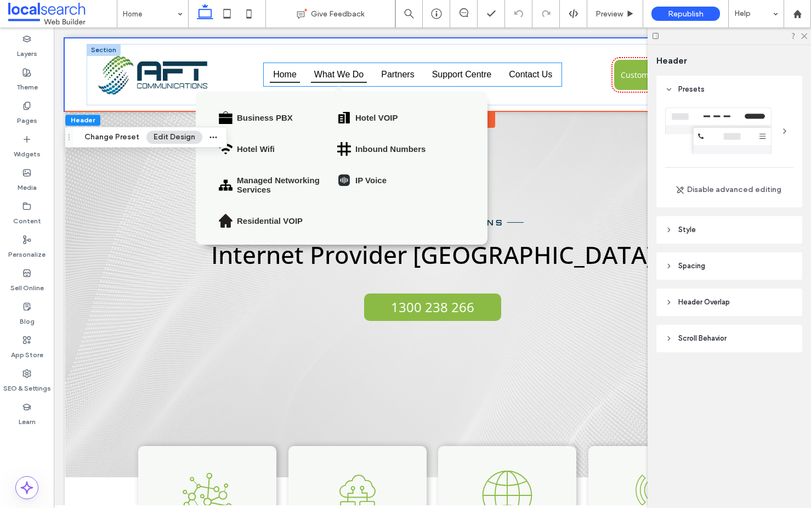
click at [352, 71] on link "What We Do" at bounding box center [339, 74] width 56 height 16
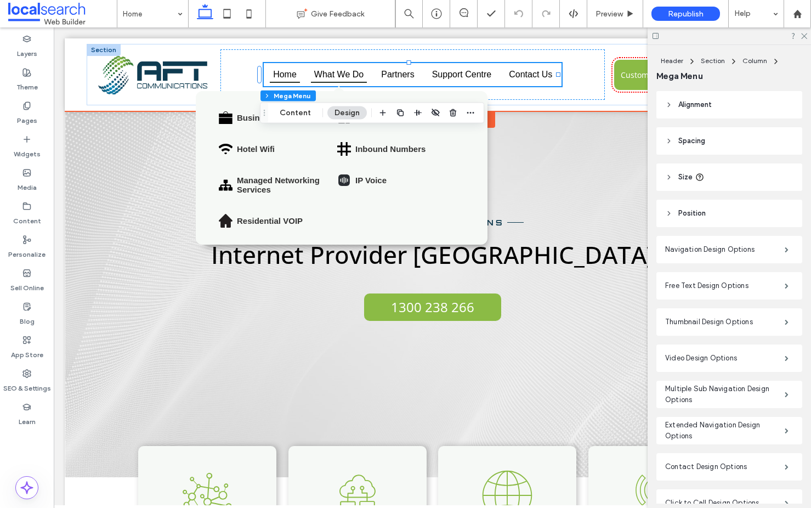
click at [330, 72] on link "What We Do" at bounding box center [339, 74] width 56 height 16
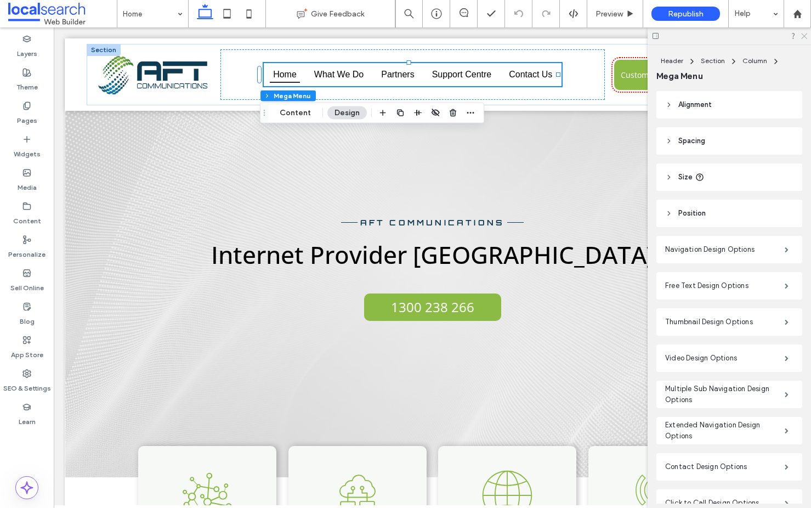
click at [806, 38] on use at bounding box center [804, 36] width 6 height 6
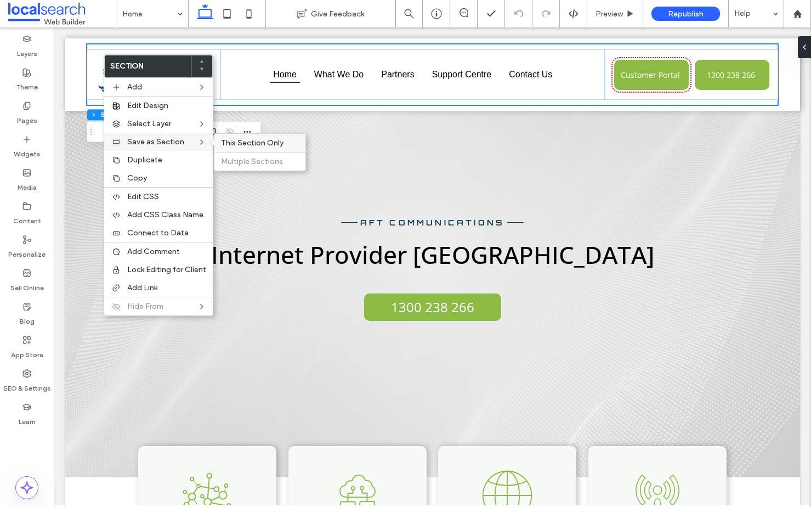
click at [281, 143] on span "This Section Only" at bounding box center [252, 142] width 63 height 9
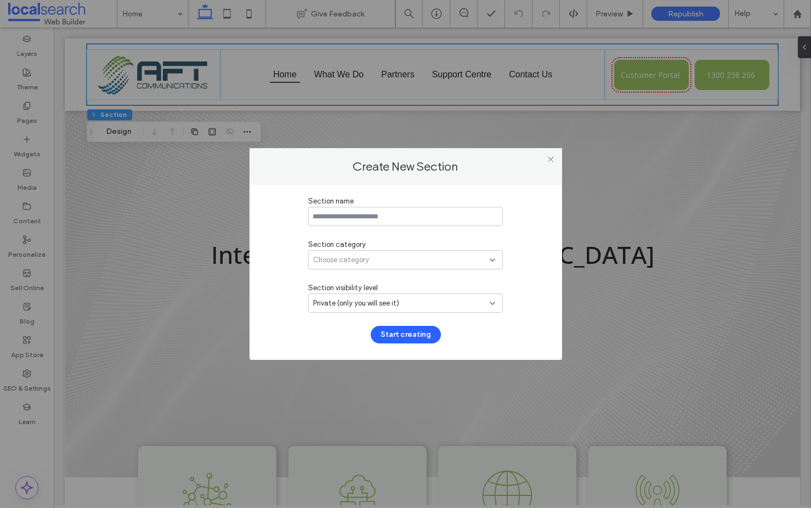
click at [323, 213] on input at bounding box center [405, 216] width 195 height 19
type input "**********"
click at [333, 264] on span "Choose category" at bounding box center [341, 259] width 56 height 11
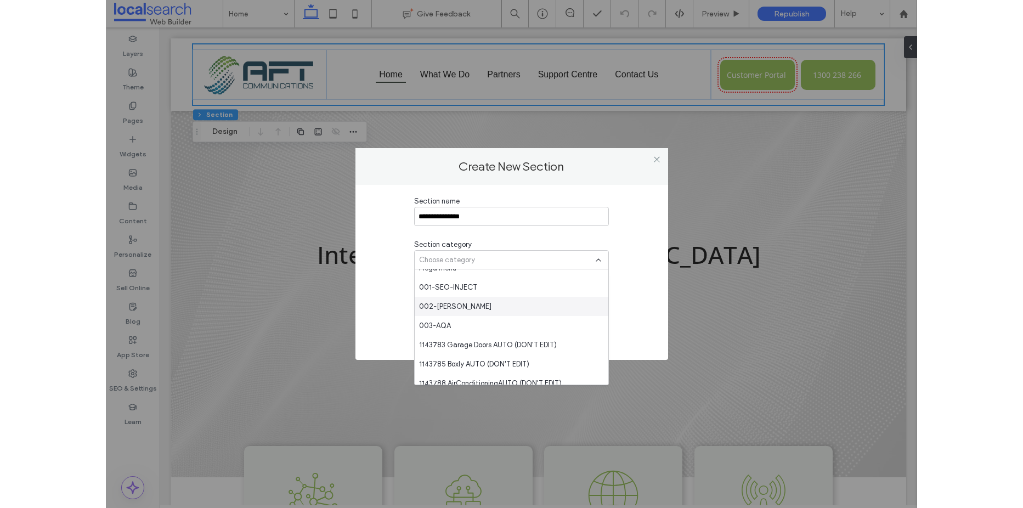
scroll to position [164, 0]
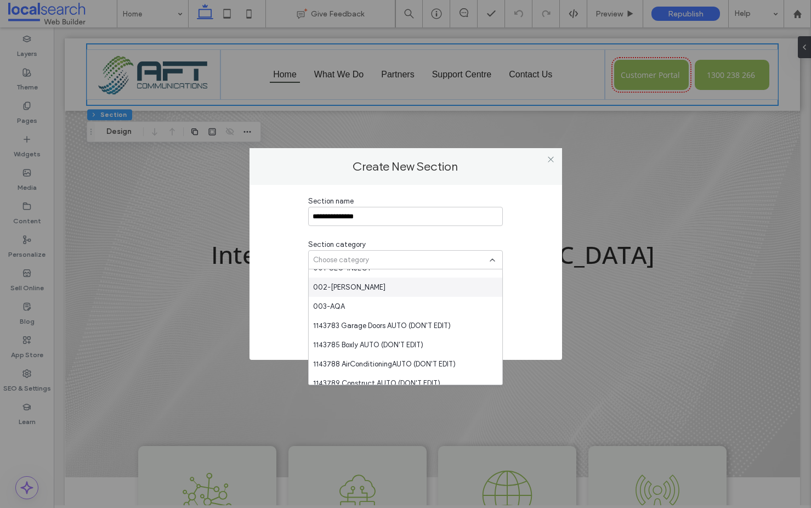
click at [365, 292] on div "002-Monty" at bounding box center [406, 286] width 194 height 19
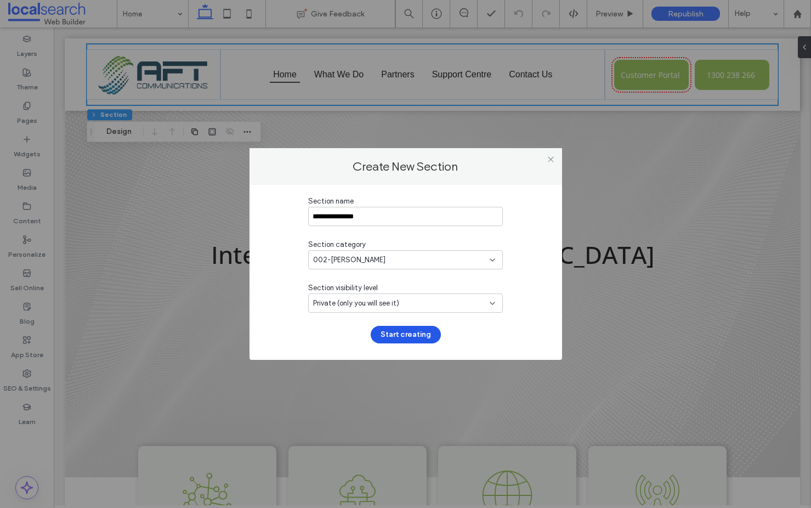
click at [436, 334] on button "Start creating" at bounding box center [406, 335] width 70 height 18
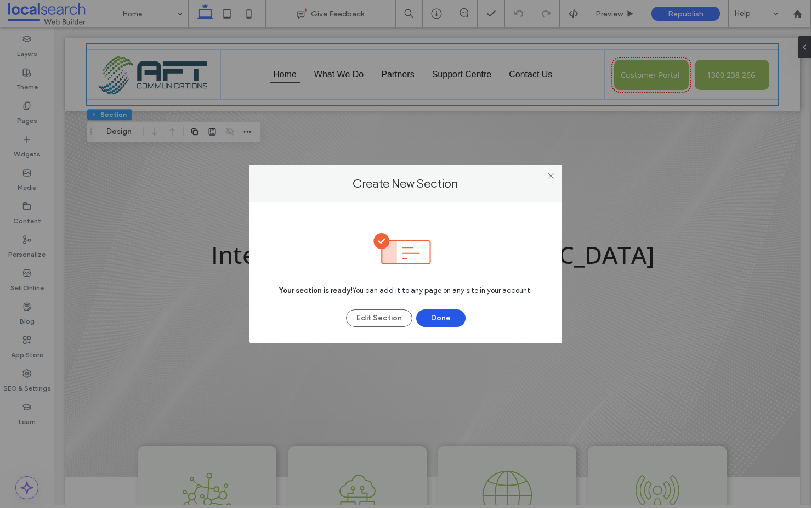
click at [440, 313] on button "Done" at bounding box center [440, 318] width 49 height 18
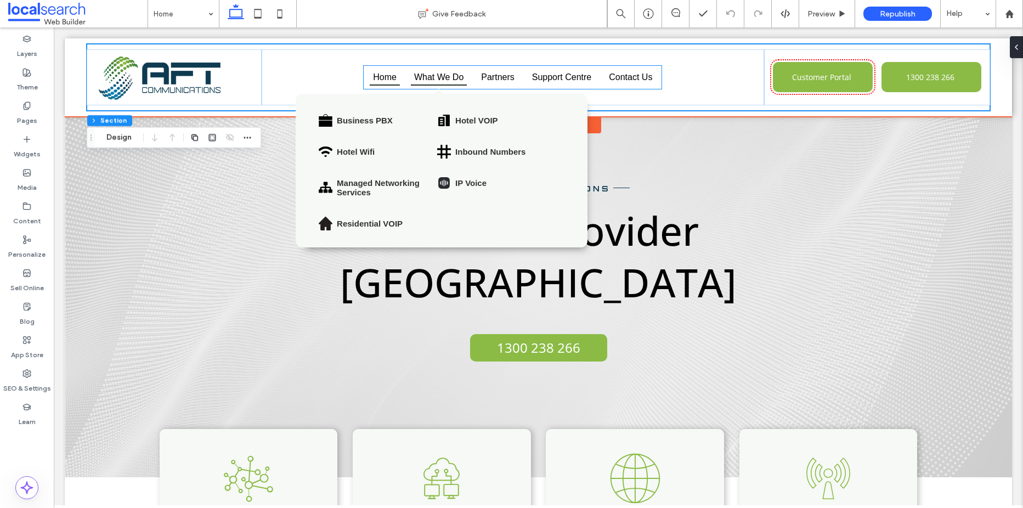
click at [462, 80] on link "What We Do" at bounding box center [439, 77] width 56 height 16
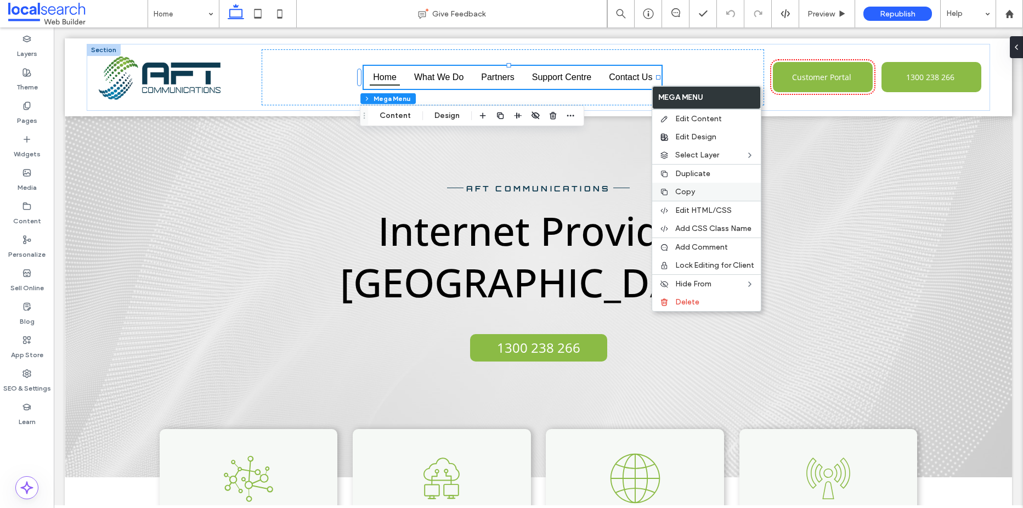
click at [691, 190] on span "Copy" at bounding box center [685, 191] width 20 height 9
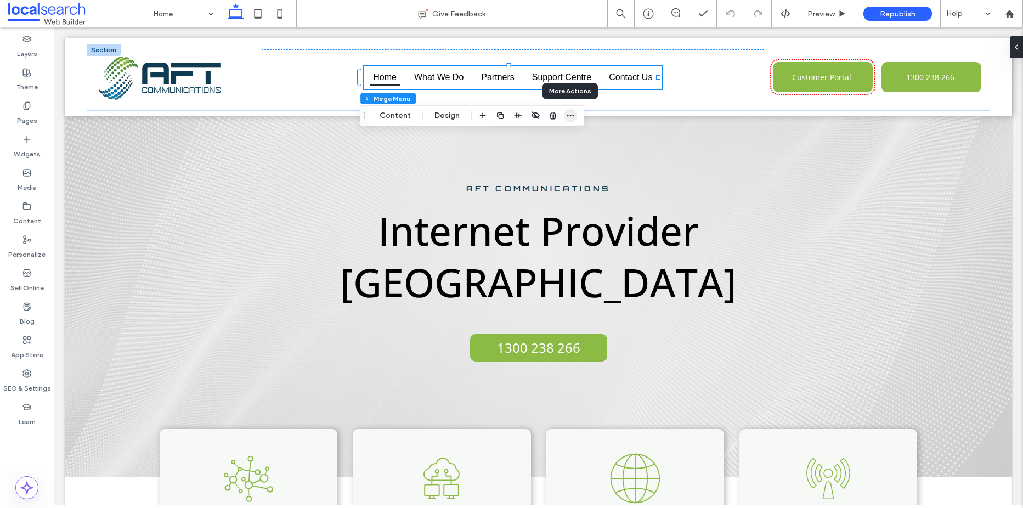
drag, startPoint x: 566, startPoint y: 118, endPoint x: 569, endPoint y: 112, distance: 7.1
click at [569, 112] on icon "button" at bounding box center [570, 115] width 9 height 9
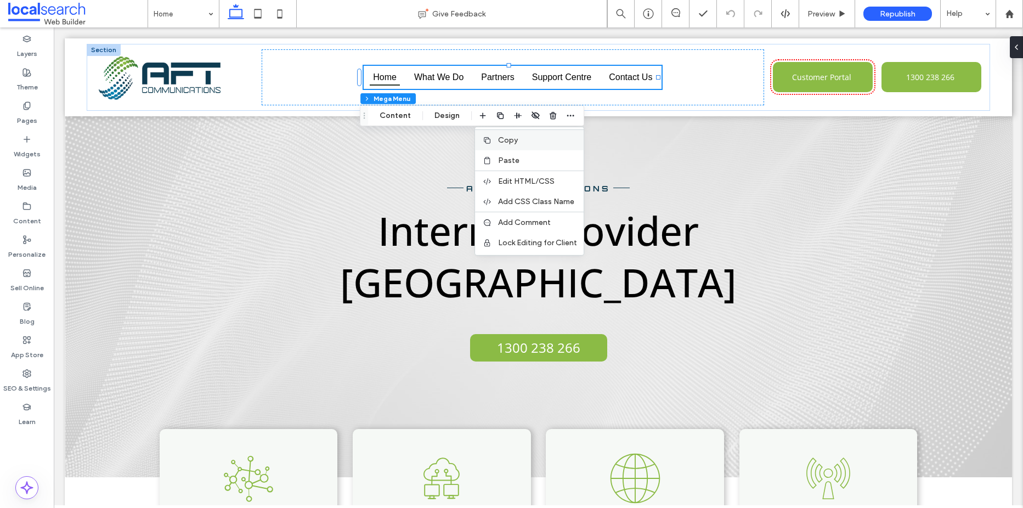
click at [540, 133] on div "Copy" at bounding box center [529, 139] width 109 height 21
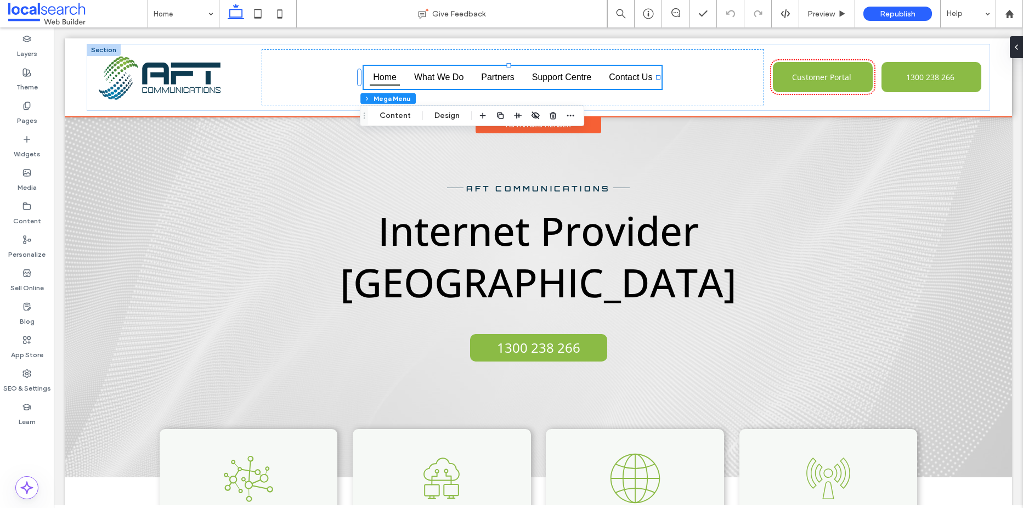
click at [102, 49] on div at bounding box center [104, 50] width 34 height 12
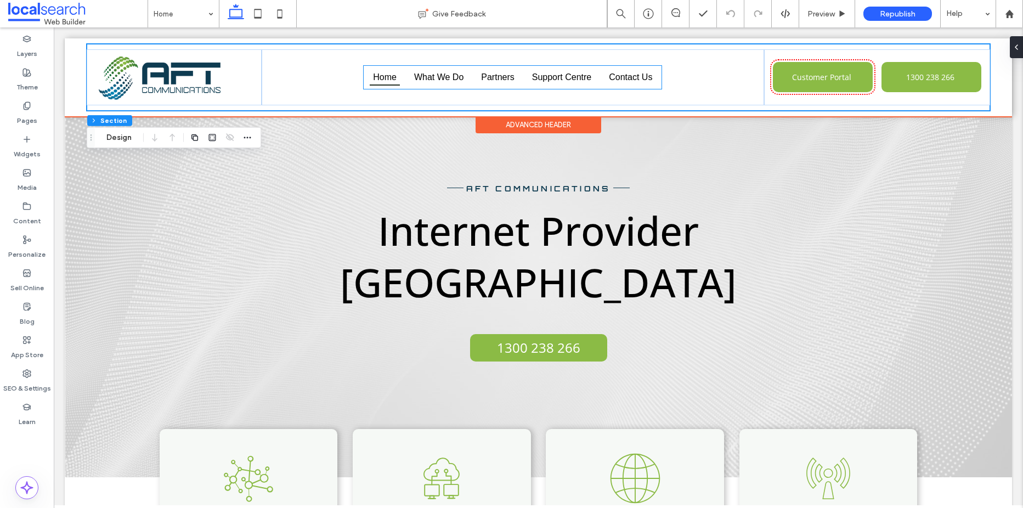
click at [638, 66] on li "Contact Us" at bounding box center [630, 77] width 55 height 22
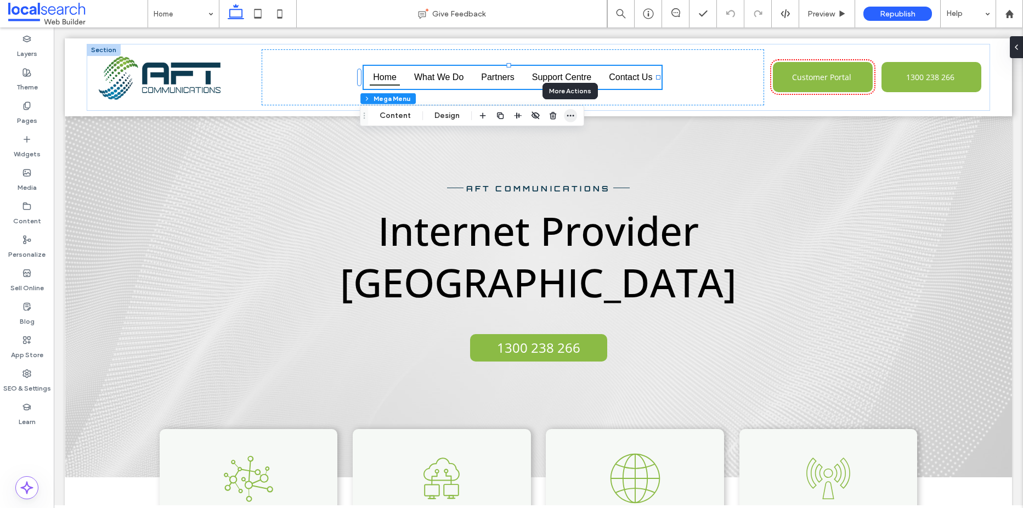
click at [570, 117] on icon "button" at bounding box center [570, 115] width 9 height 9
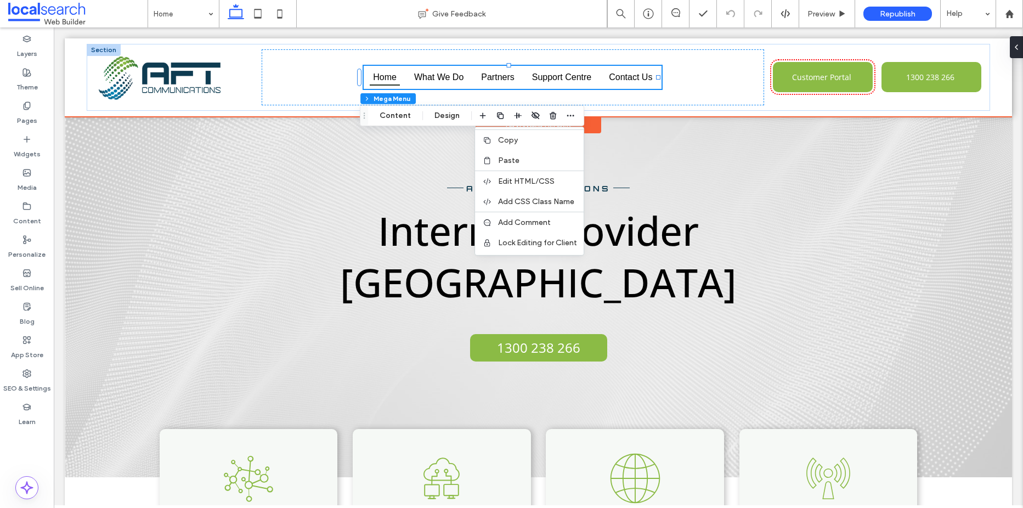
click at [114, 48] on div at bounding box center [104, 50] width 34 height 12
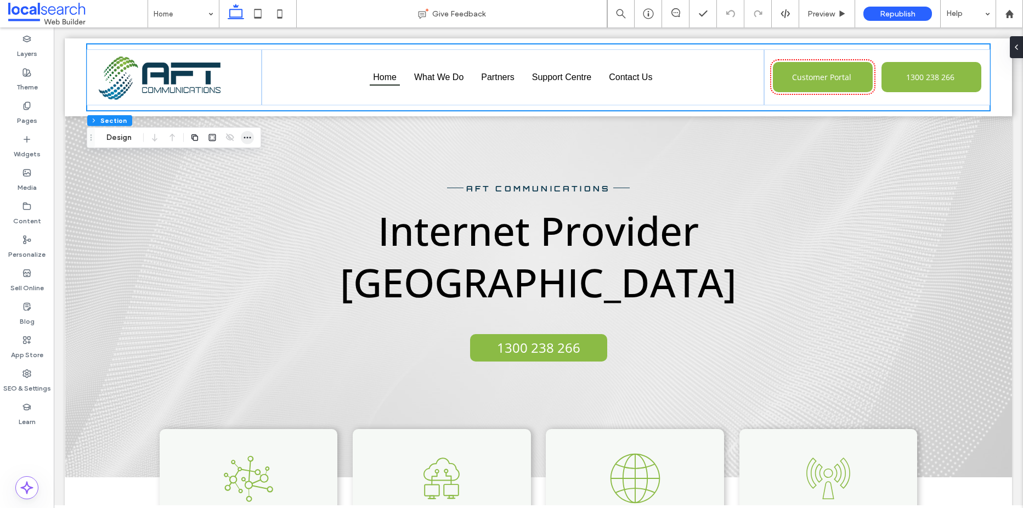
click at [252, 138] on span "button" at bounding box center [247, 137] width 13 height 13
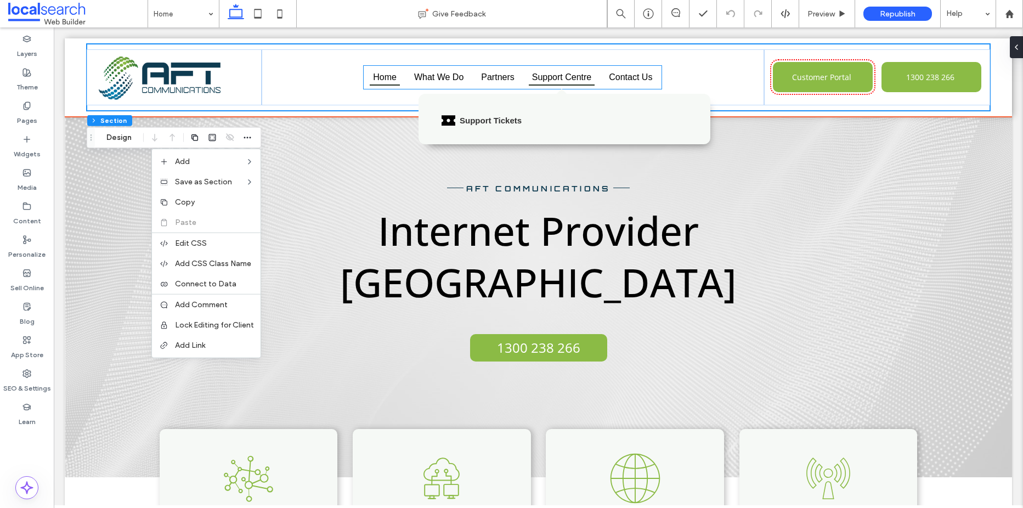
click at [536, 76] on link "Support Centre" at bounding box center [562, 77] width 66 height 16
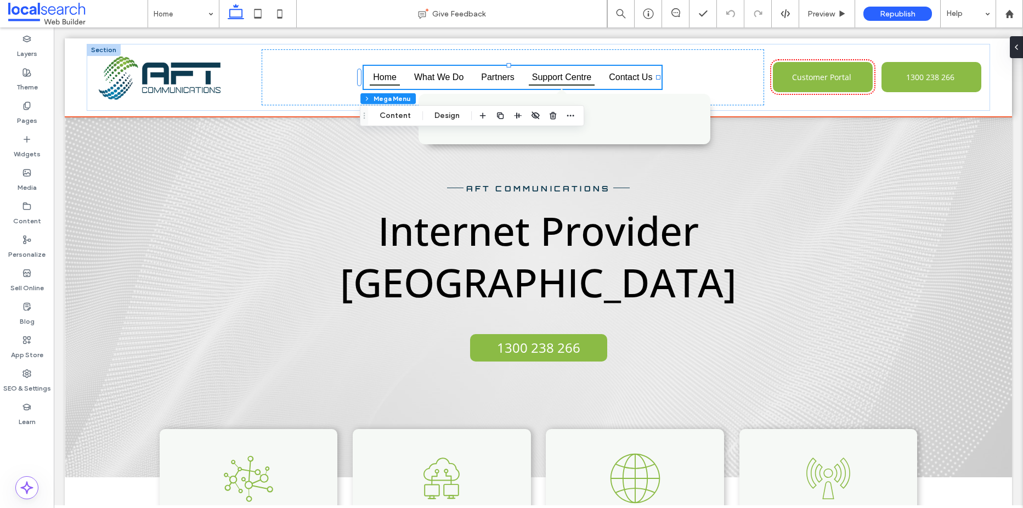
click at [536, 76] on link "Support Centre" at bounding box center [562, 77] width 66 height 16
click at [390, 117] on button "Content" at bounding box center [395, 115] width 46 height 13
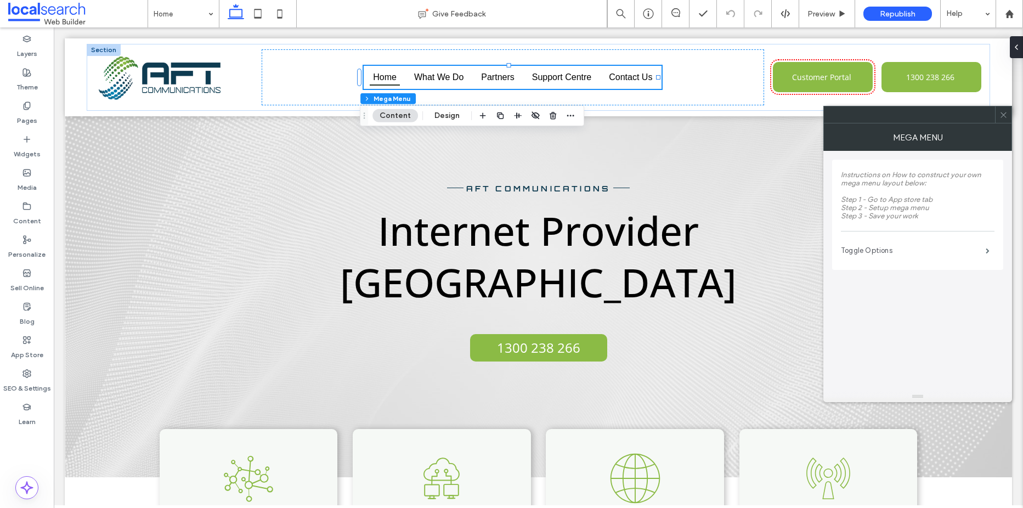
click at [810, 253] on label "Toggle Options" at bounding box center [912, 251] width 145 height 22
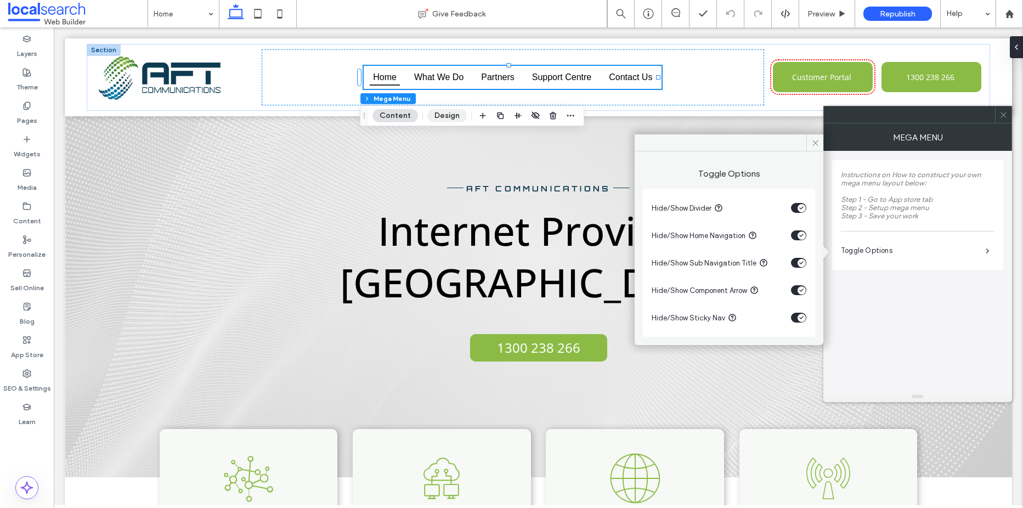
click at [443, 112] on button "Design" at bounding box center [446, 115] width 39 height 13
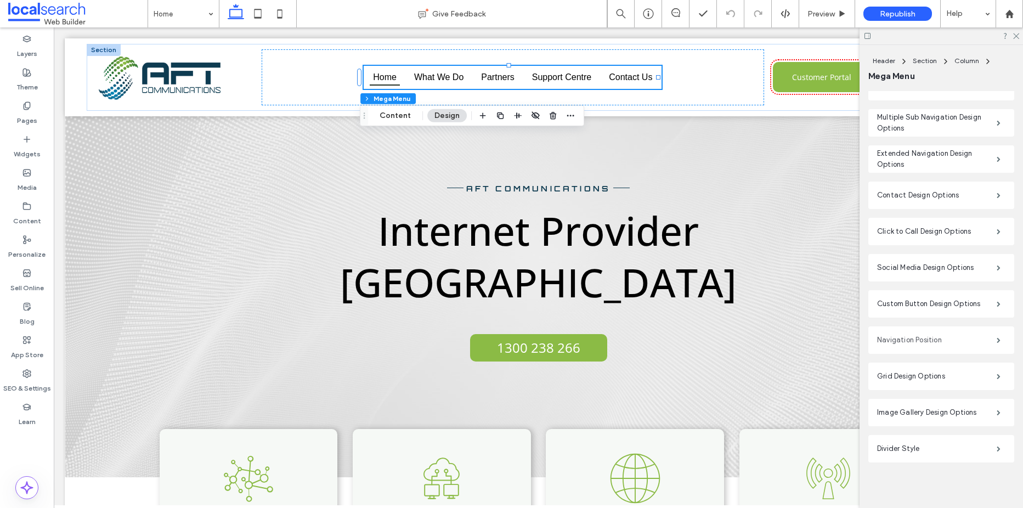
scroll to position [280, 0]
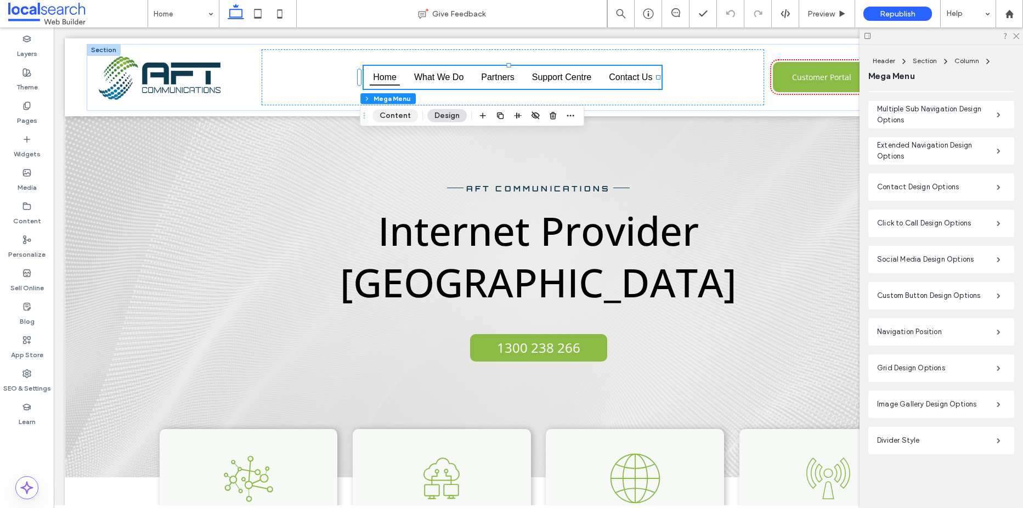
click at [389, 115] on button "Content" at bounding box center [395, 115] width 46 height 13
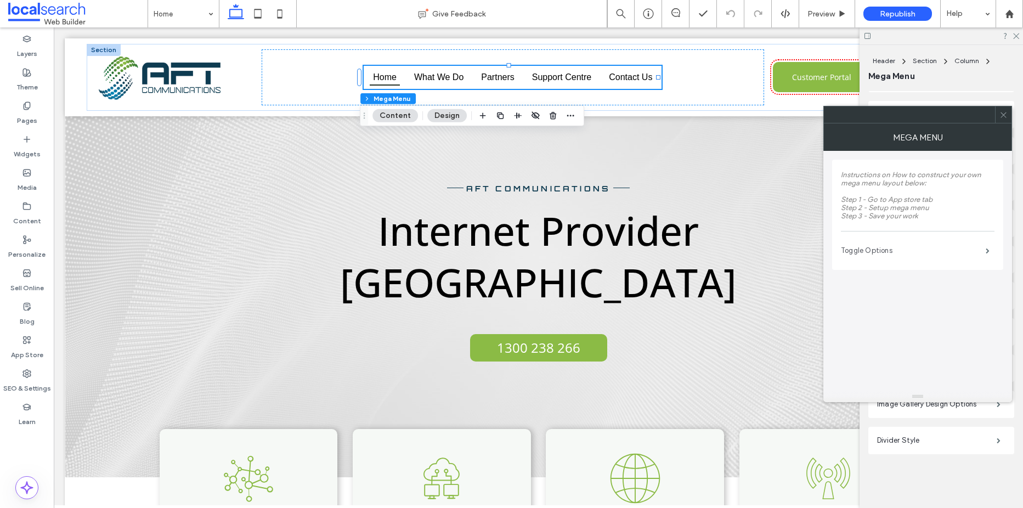
click at [810, 261] on label "Toggle Options" at bounding box center [912, 251] width 145 height 22
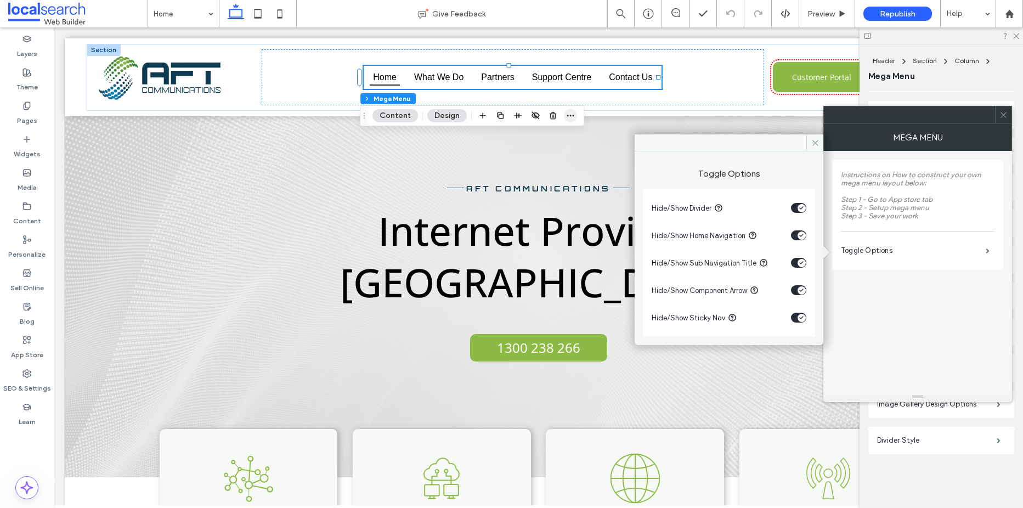
click at [570, 113] on icon "button" at bounding box center [570, 115] width 9 height 9
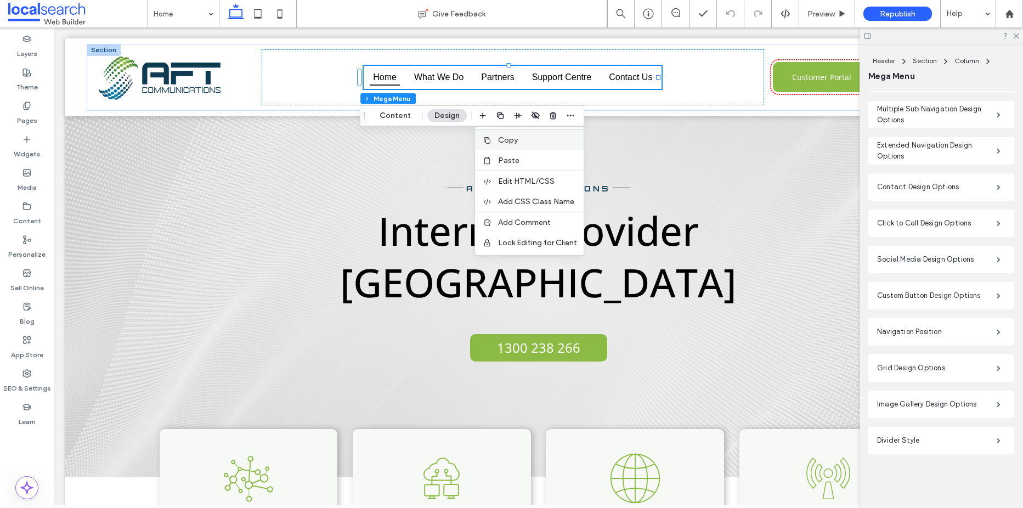
click at [531, 140] on label "Copy" at bounding box center [537, 139] width 79 height 9
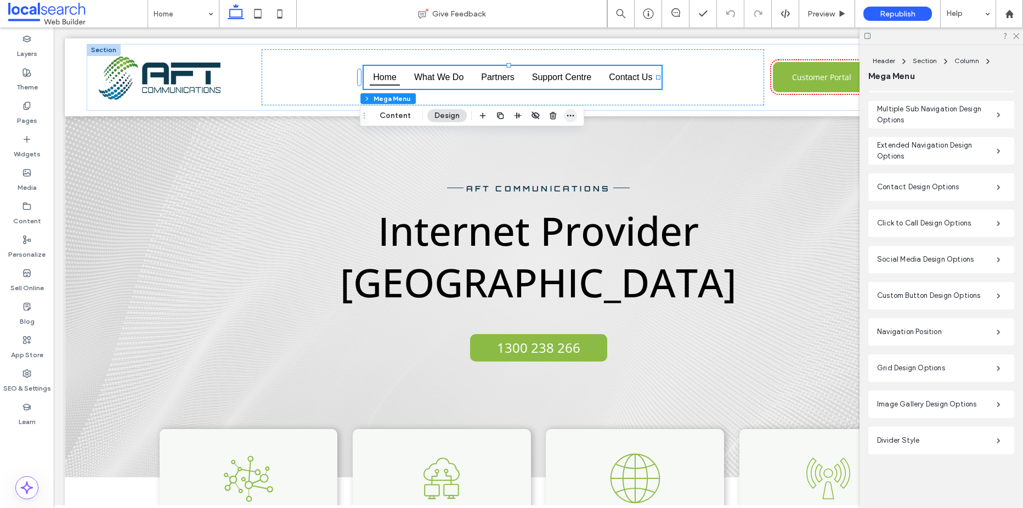
click at [571, 118] on icon "button" at bounding box center [570, 115] width 9 height 9
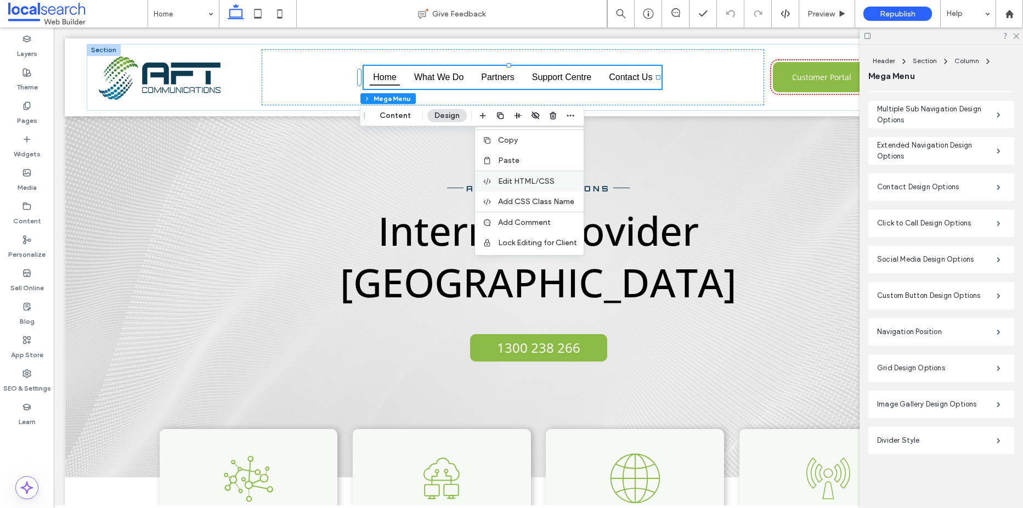
click at [532, 185] on span "Edit HTML/CSS" at bounding box center [526, 181] width 56 height 9
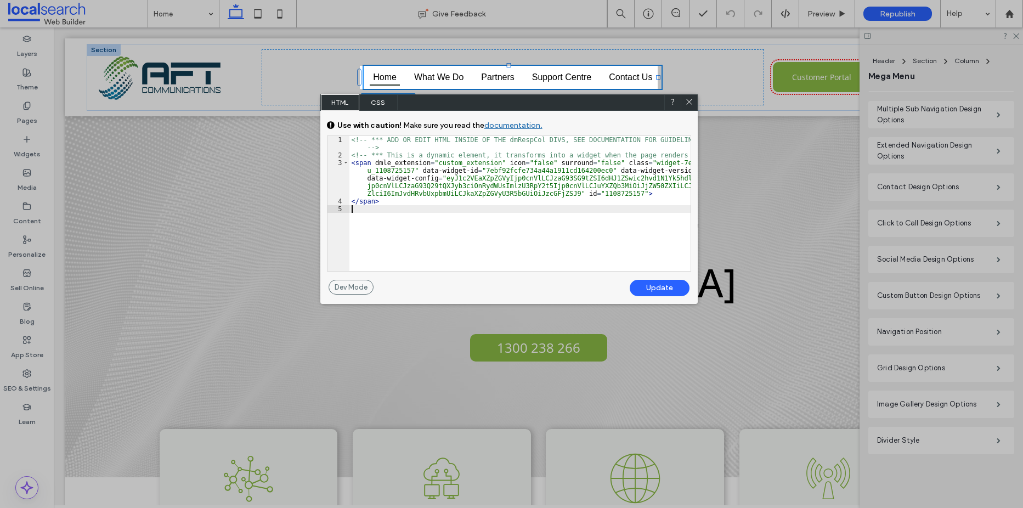
click at [508, 230] on div "<!-- *** ADD OR EDIT HTML INSIDE OF THE dmRespCol DIVS, SEE DOCUMENTATION FOR G…" at bounding box center [519, 215] width 341 height 158
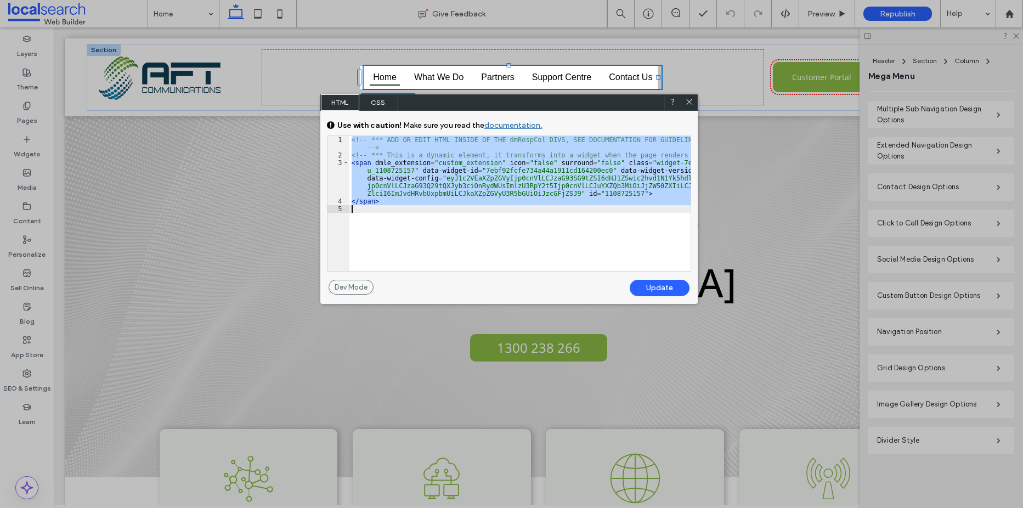
click at [387, 100] on span "CSS" at bounding box center [378, 102] width 38 height 16
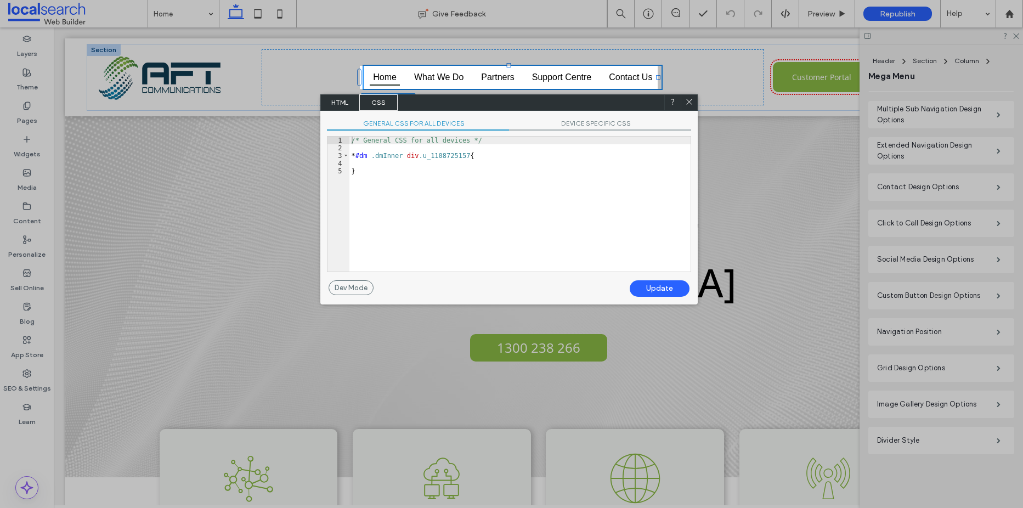
click at [573, 127] on span "DEVICE SPECIFIC CSS" at bounding box center [600, 125] width 182 height 12
click at [340, 101] on span "HTML" at bounding box center [340, 102] width 38 height 16
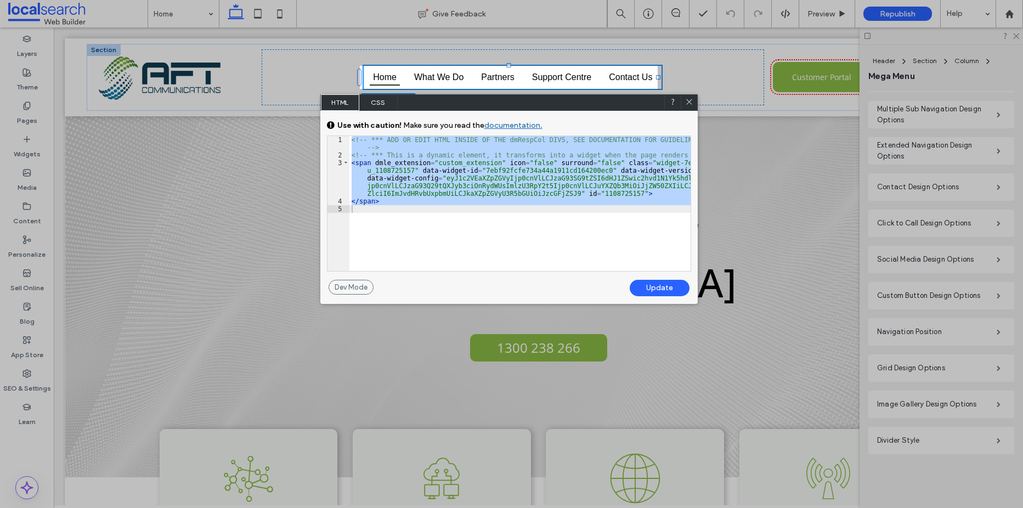
click at [689, 102] on use at bounding box center [688, 101] width 5 height 5
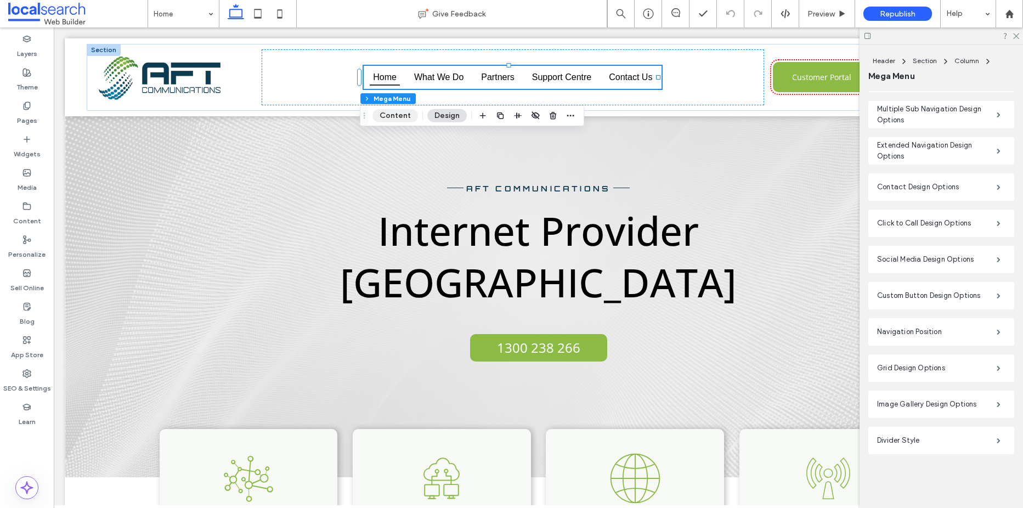
click at [406, 119] on button "Content" at bounding box center [395, 115] width 46 height 13
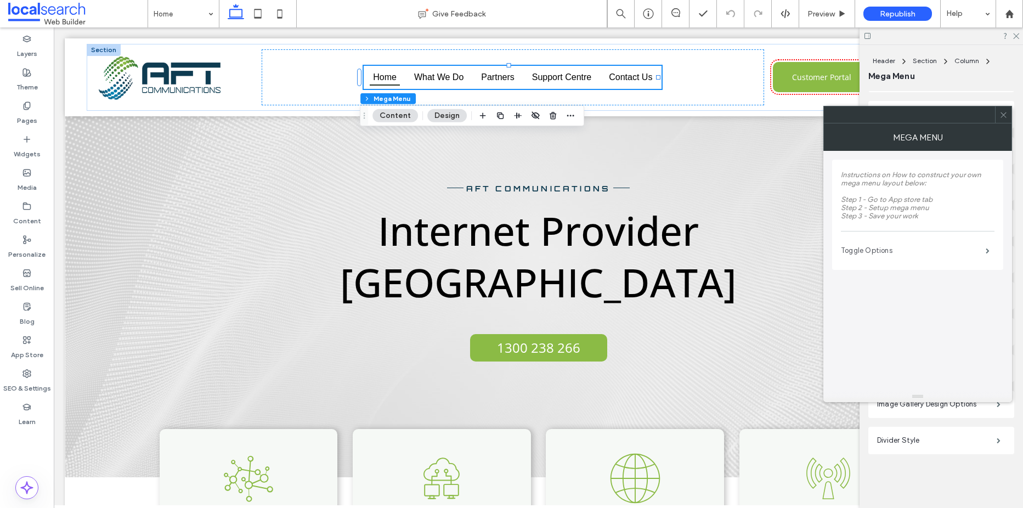
click at [810, 251] on label "Toggle Options" at bounding box center [912, 251] width 145 height 22
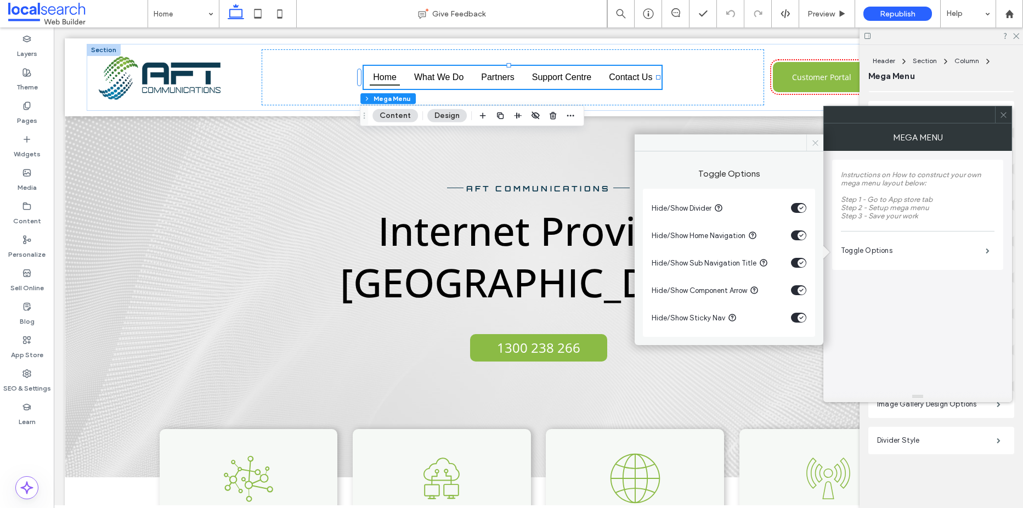
drag, startPoint x: 812, startPoint y: 146, endPoint x: 18, endPoint y: 310, distance: 811.3
click at [810, 146] on icon at bounding box center [815, 143] width 8 height 8
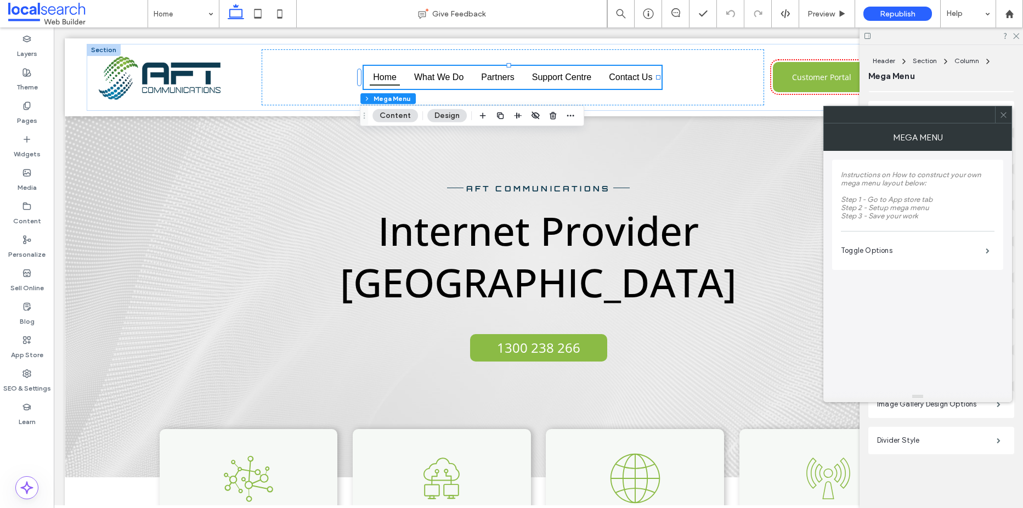
click at [810, 121] on span at bounding box center [1003, 114] width 8 height 16
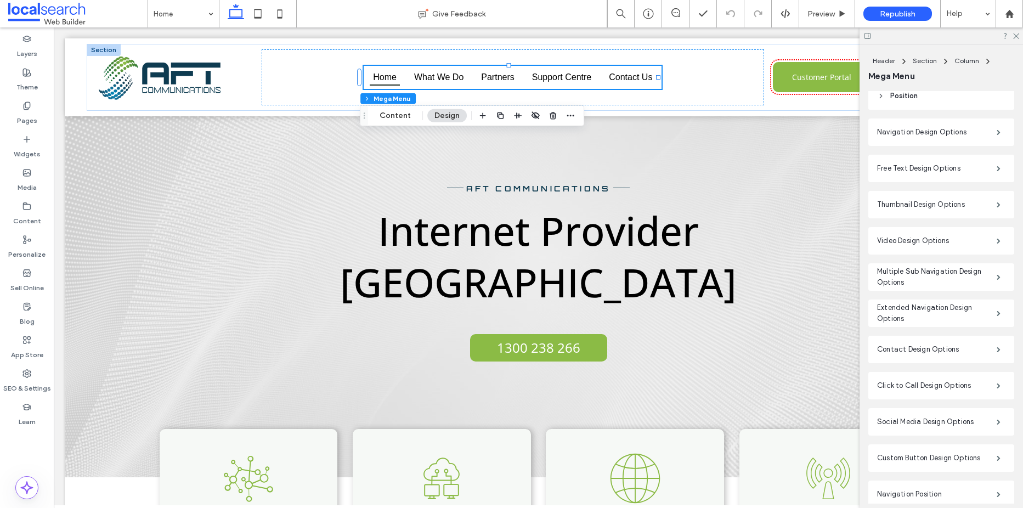
scroll to position [115, 0]
click at [810, 171] on label "Free Text Design Options" at bounding box center [937, 171] width 120 height 22
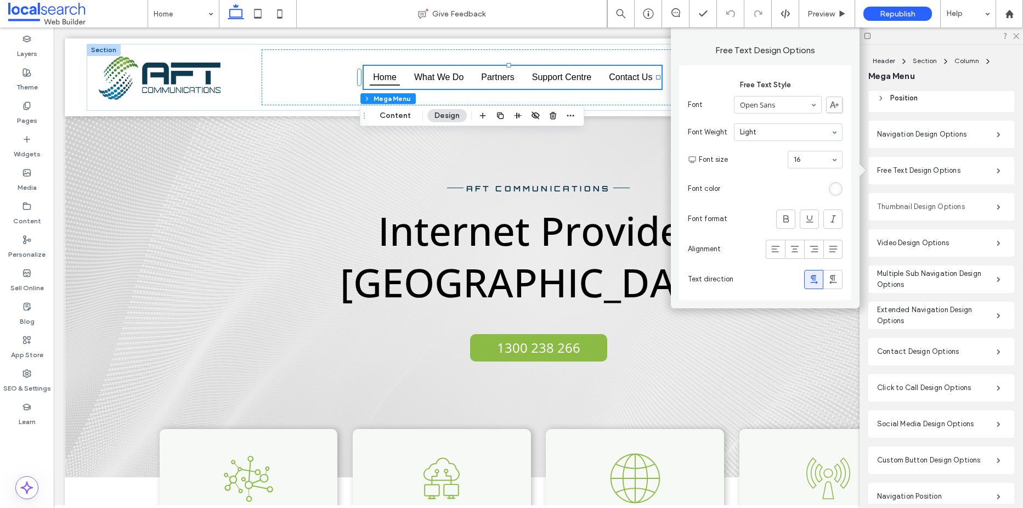
click at [810, 211] on label "Thumbnail Design Options" at bounding box center [937, 207] width 120 height 22
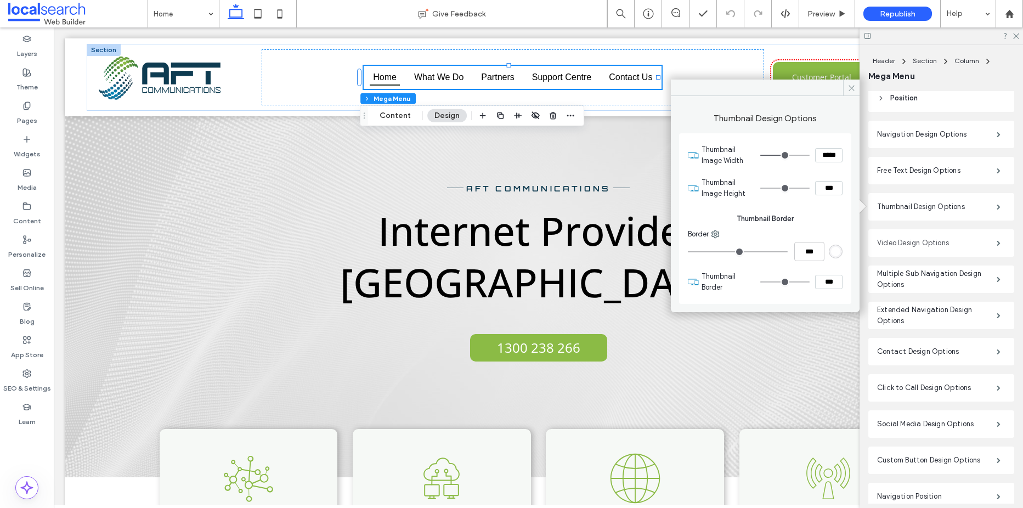
click at [810, 242] on label "Video Design Options" at bounding box center [937, 243] width 120 height 22
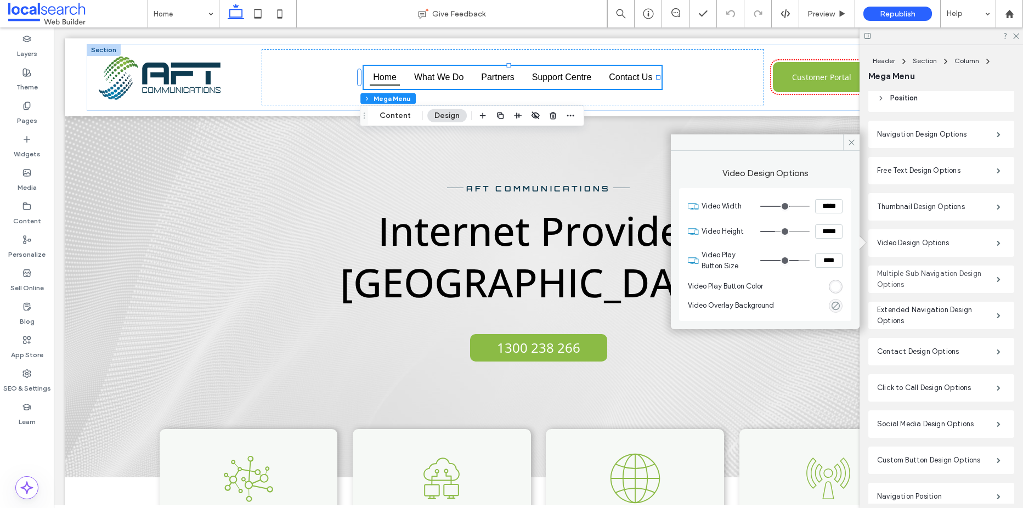
click at [810, 287] on label "Multiple Sub Navigation Design Options" at bounding box center [937, 279] width 120 height 33
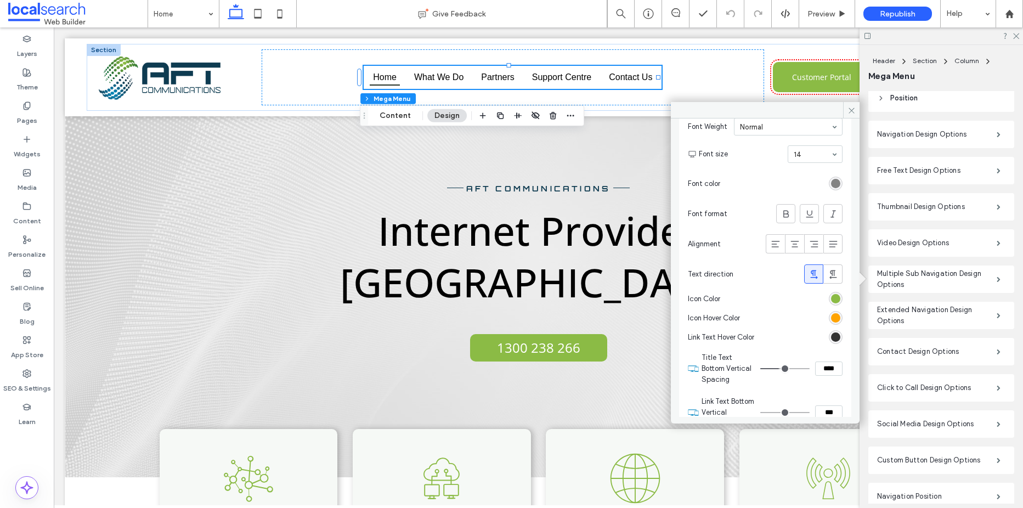
scroll to position [592, 0]
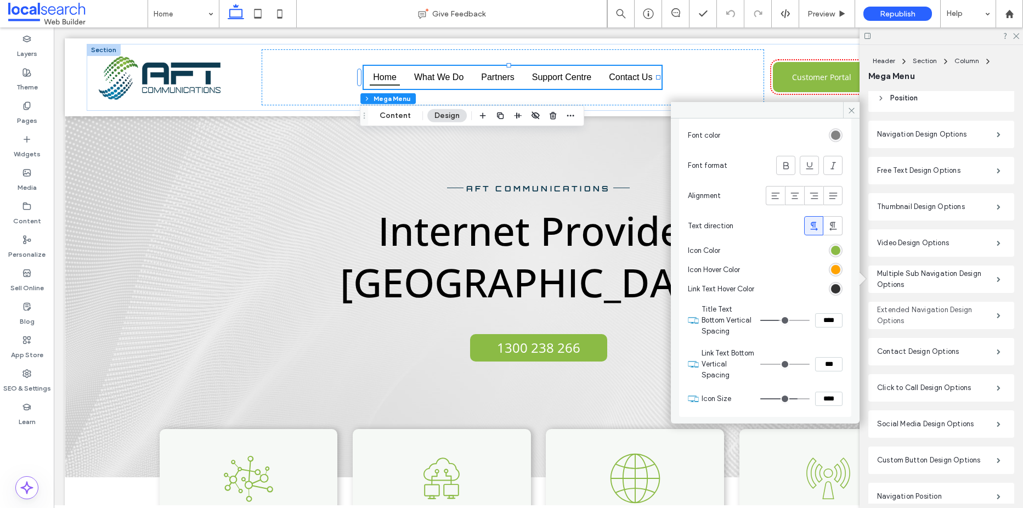
click at [810, 308] on label "Extended Navigation Design Options" at bounding box center [937, 315] width 120 height 33
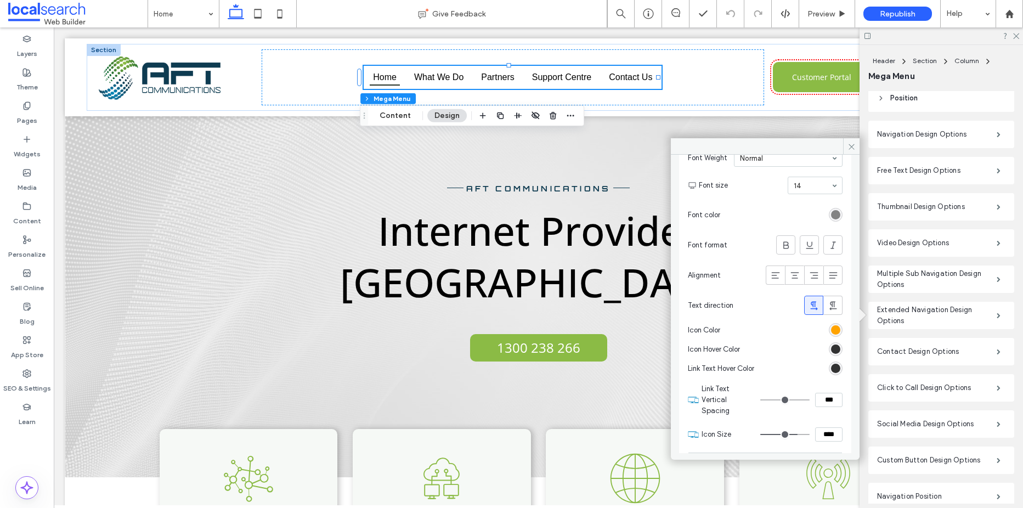
scroll to position [713, 0]
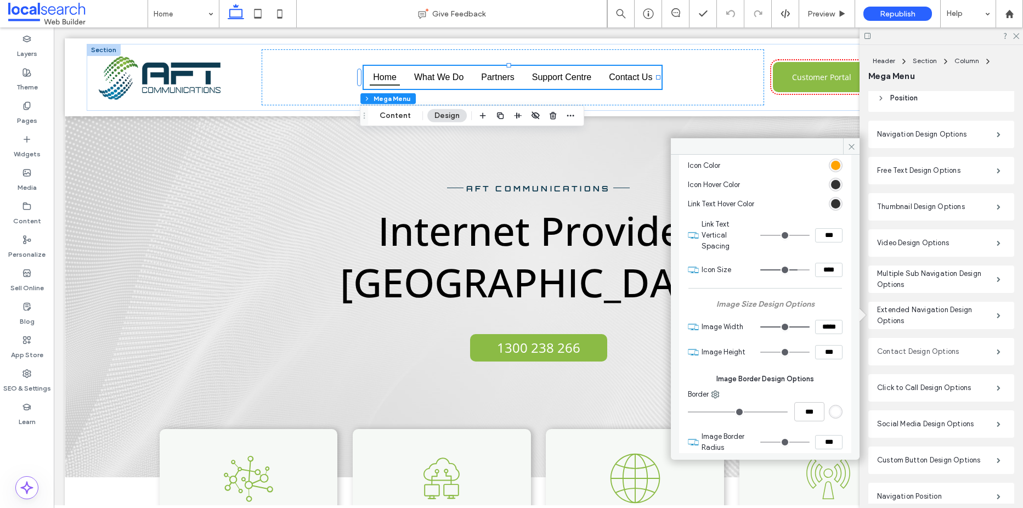
click at [810, 344] on label "Contact Design Options" at bounding box center [937, 351] width 120 height 22
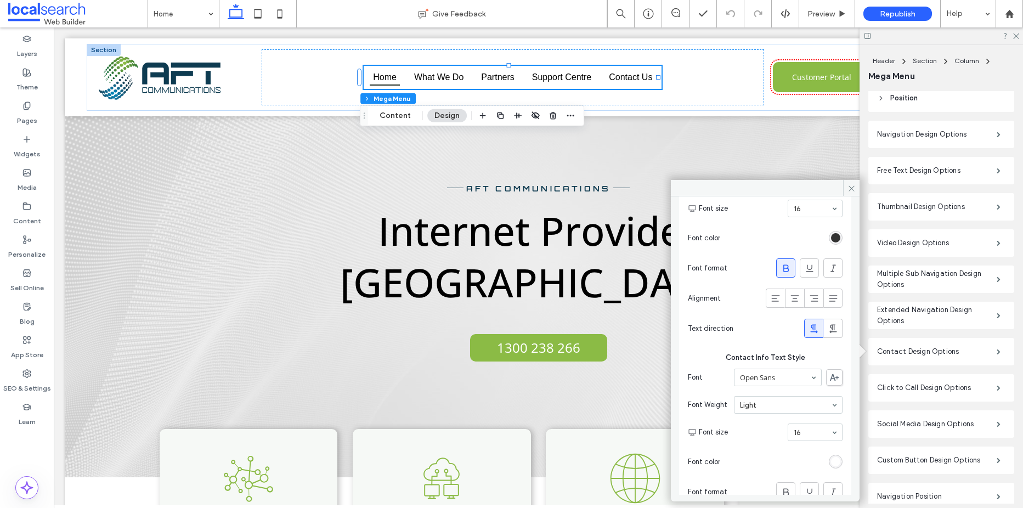
scroll to position [269, 0]
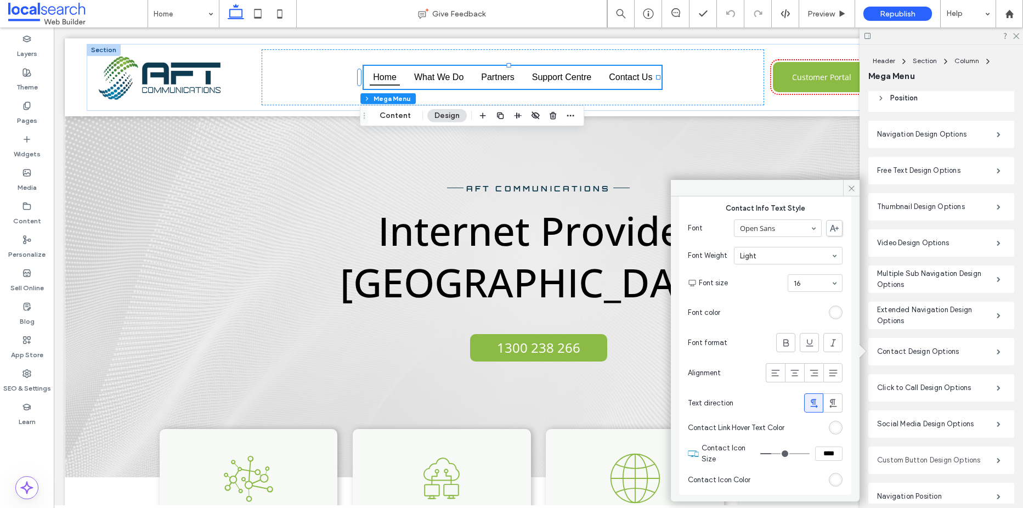
click at [810, 464] on label "Custom Button Design Options" at bounding box center [937, 460] width 120 height 22
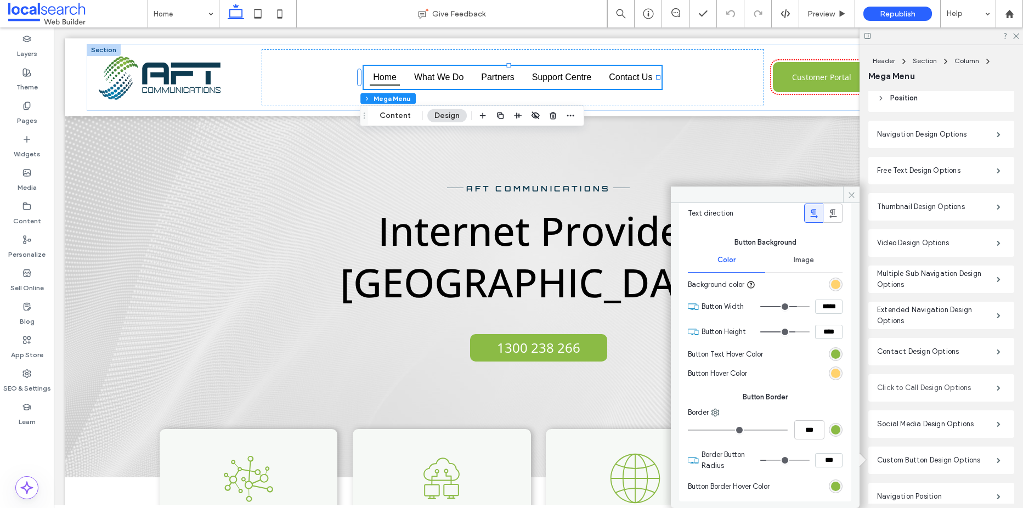
scroll to position [280, 0]
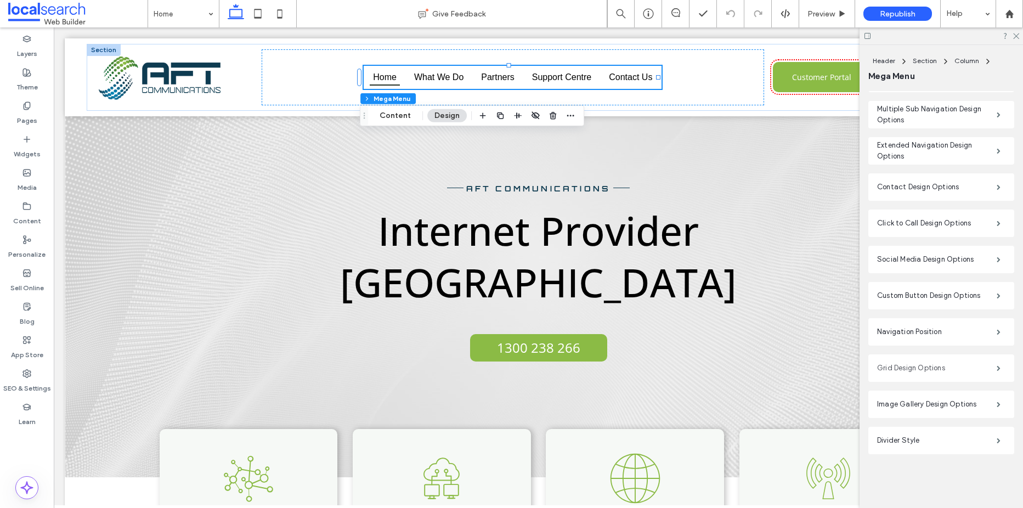
click at [810, 367] on label "Grid Design Options" at bounding box center [937, 368] width 120 height 22
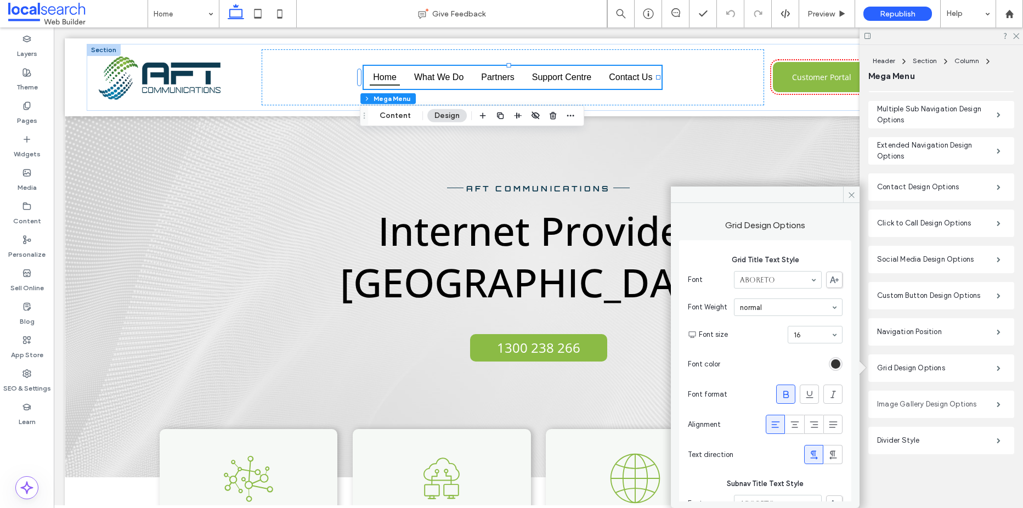
click at [810, 407] on label "Image Gallery Design Options" at bounding box center [937, 404] width 120 height 22
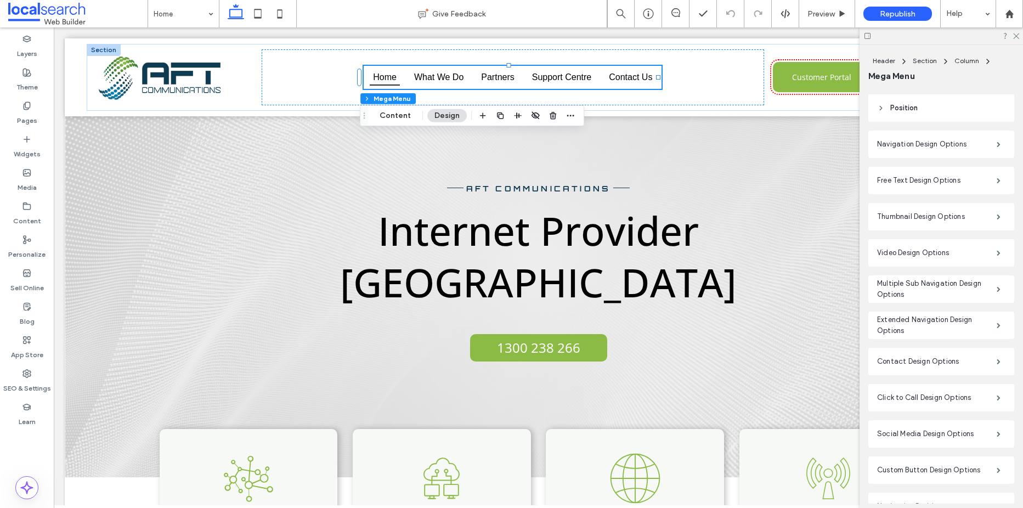
scroll to position [0, 0]
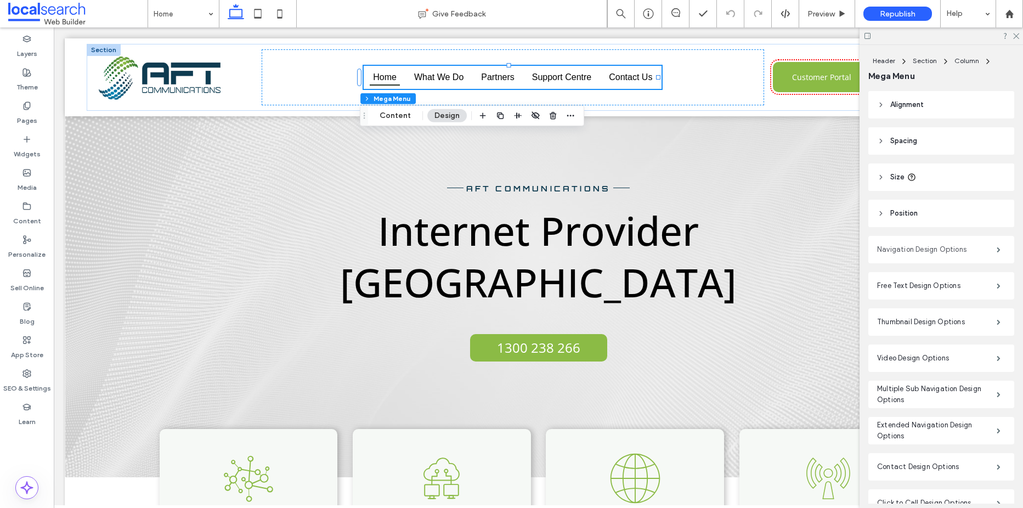
click at [810, 245] on label "Navigation Design Options" at bounding box center [937, 249] width 120 height 22
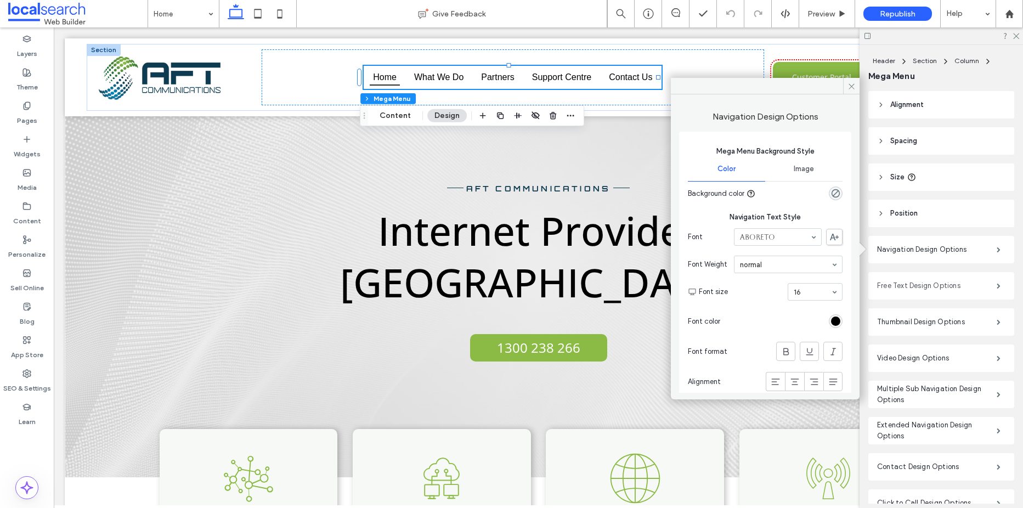
click at [810, 289] on label "Free Text Design Options" at bounding box center [937, 286] width 120 height 22
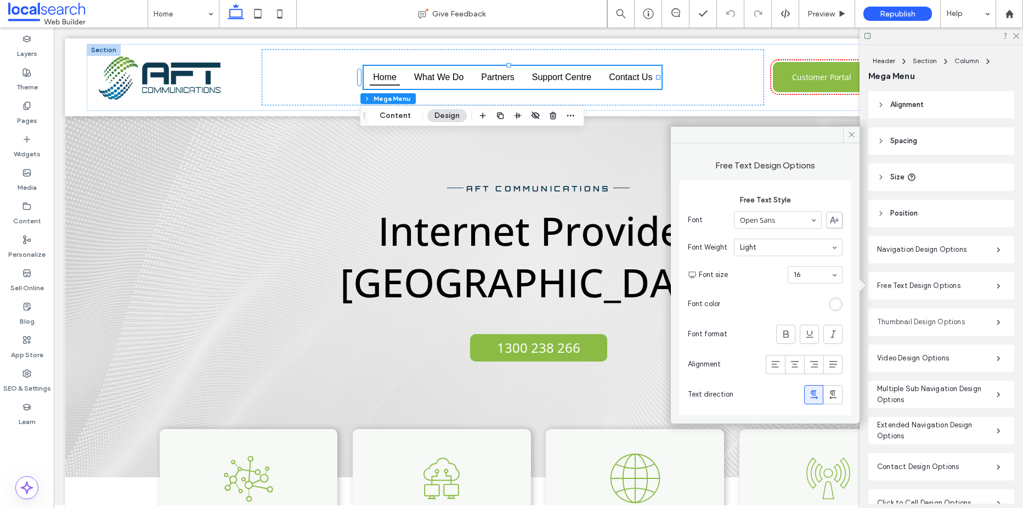
click at [810, 314] on label "Thumbnail Design Options" at bounding box center [937, 322] width 120 height 22
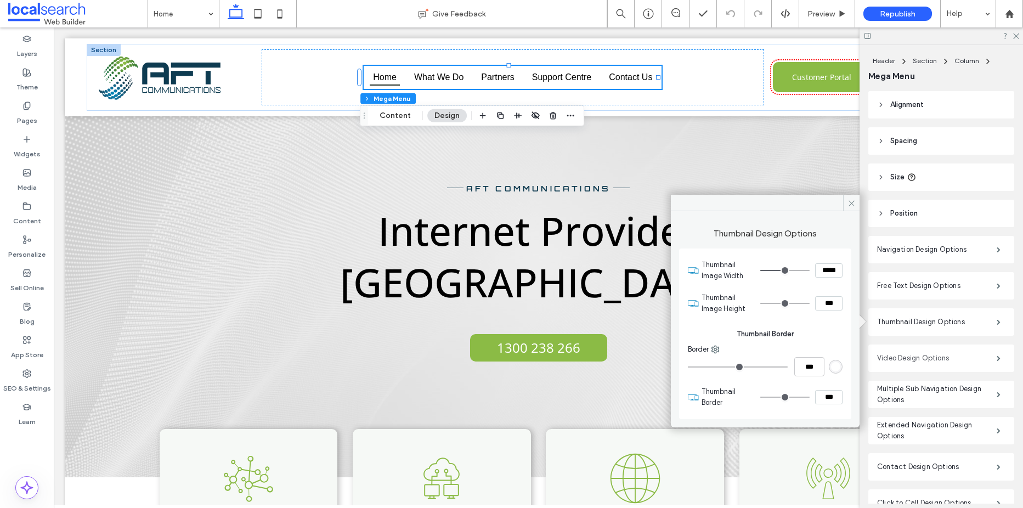
click at [810, 368] on label "Video Design Options" at bounding box center [937, 358] width 120 height 22
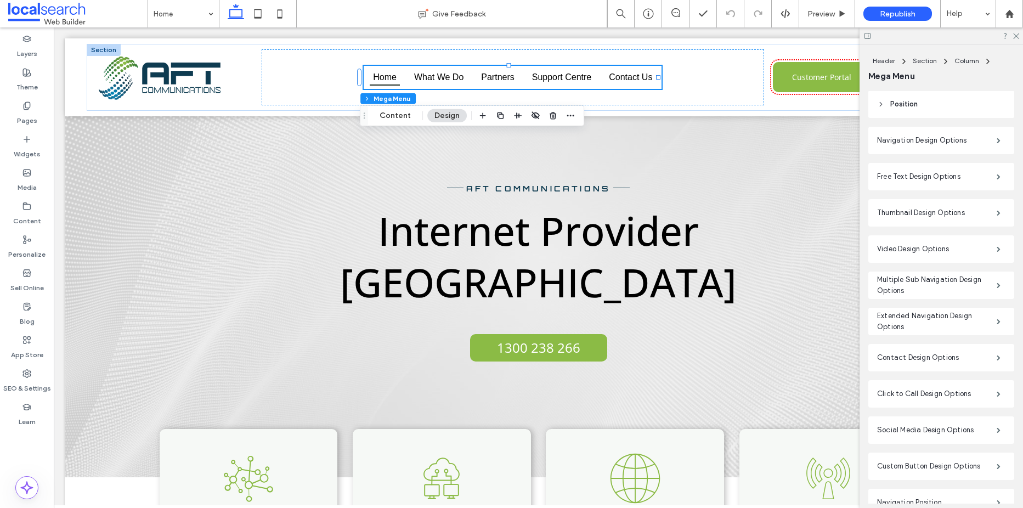
scroll to position [110, 0]
click at [810, 309] on label "Extended Navigation Design Options" at bounding box center [937, 320] width 120 height 33
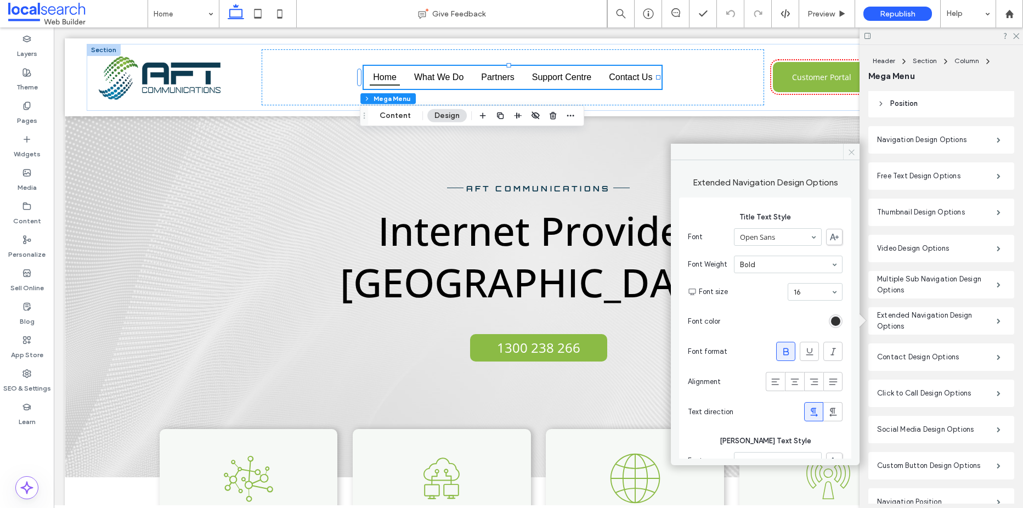
click at [810, 155] on icon at bounding box center [851, 152] width 8 height 8
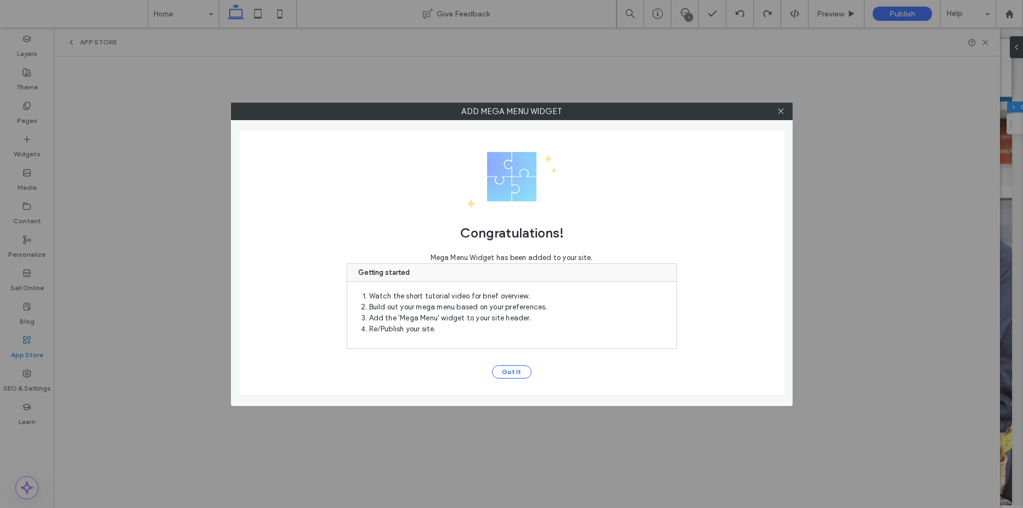
click at [522, 363] on div "Congratulations! Mega Menu Widget has been added to your site. Getting started …" at bounding box center [512, 263] width 544 height 264
click at [516, 375] on button "Got It" at bounding box center [511, 371] width 39 height 13
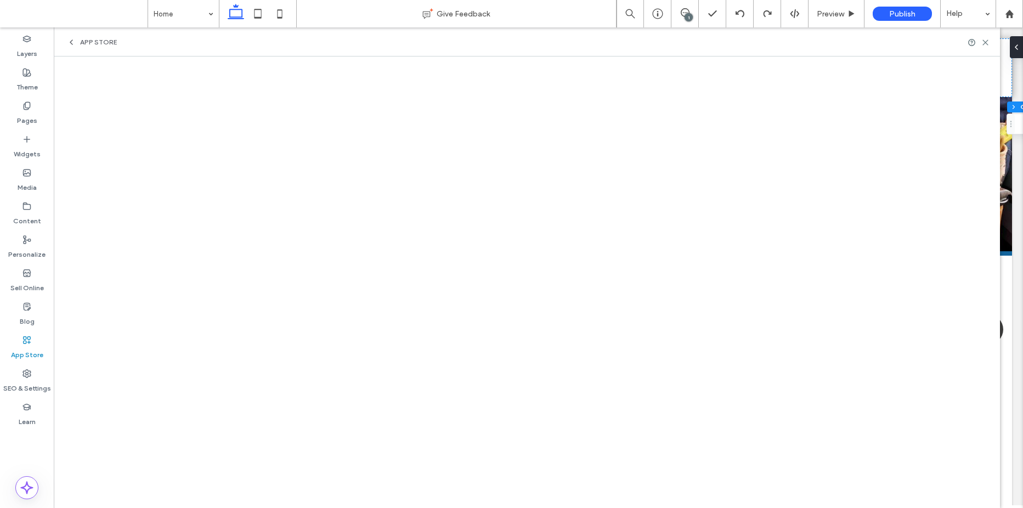
scroll to position [493, 0]
click at [88, 45] on span "App Store" at bounding box center [98, 42] width 37 height 9
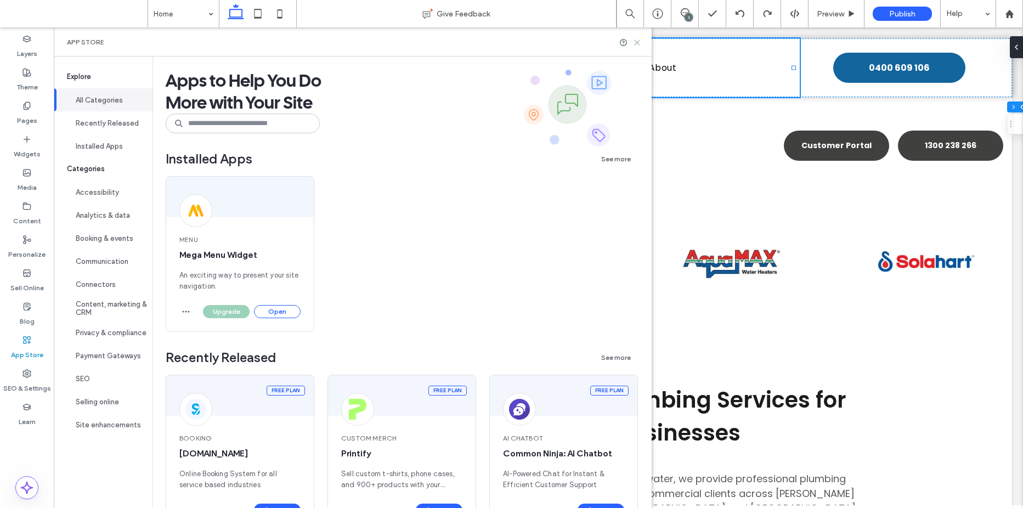
click at [641, 46] on icon at bounding box center [637, 42] width 8 height 8
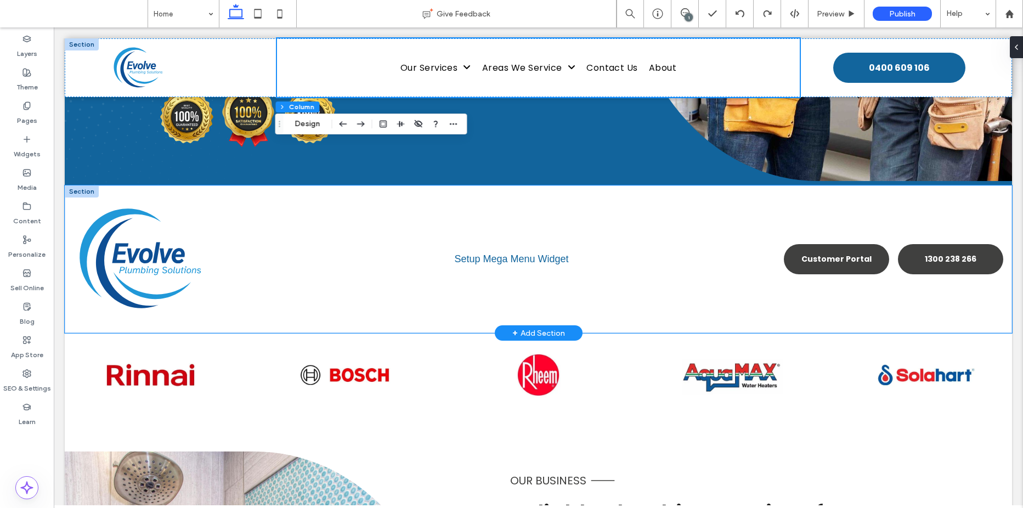
scroll to position [329, 0]
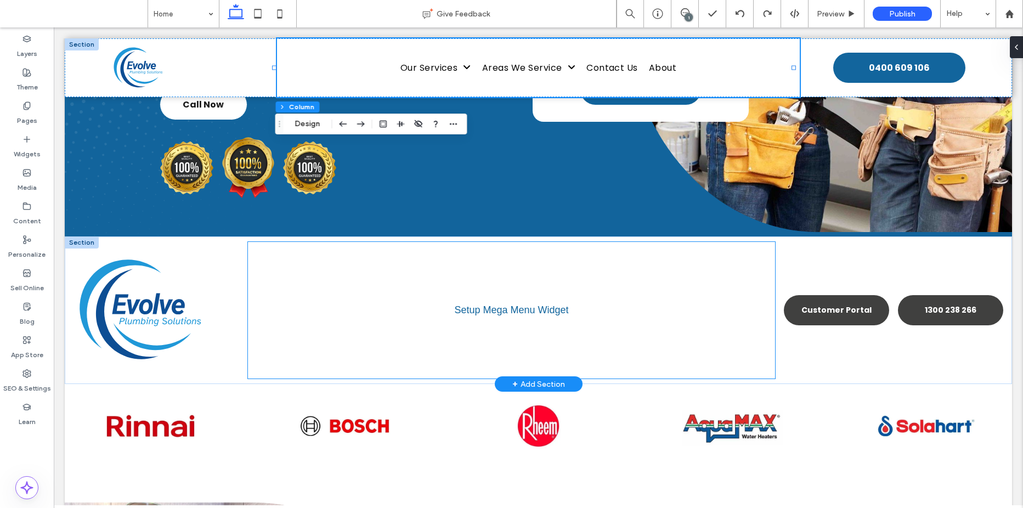
click at [409, 288] on div "Setup Mega Menu Widget" at bounding box center [511, 310] width 527 height 137
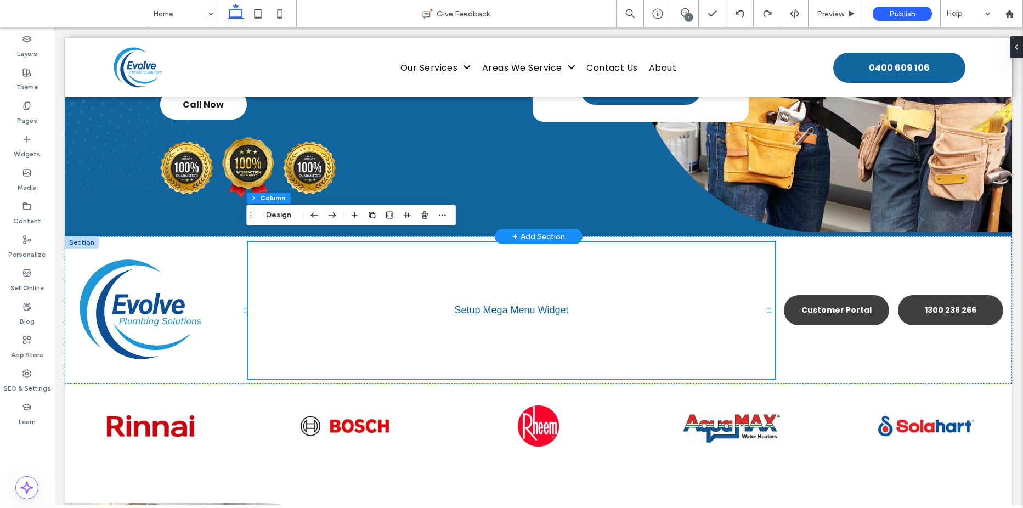
click at [515, 230] on div "+ Add Section" at bounding box center [538, 236] width 53 height 12
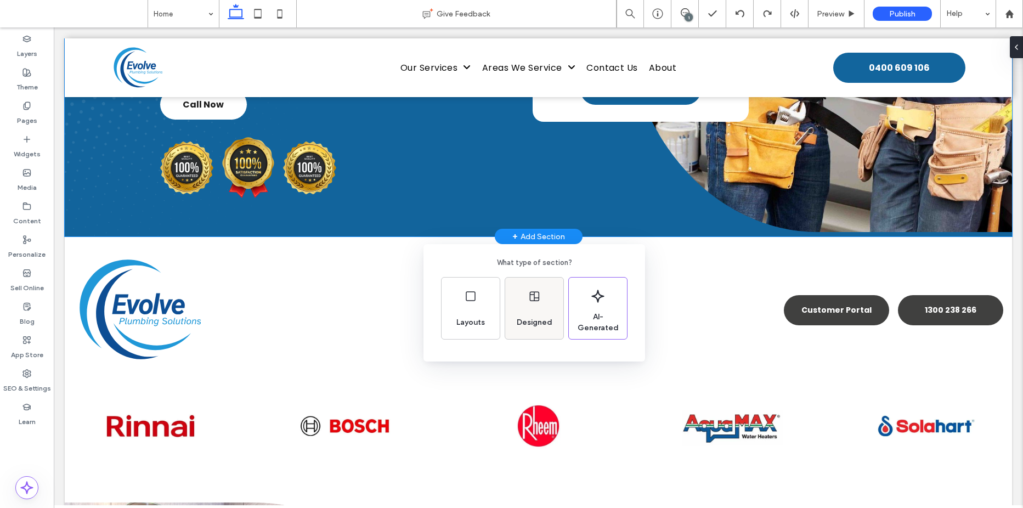
click at [533, 327] on span "Designed" at bounding box center [534, 322] width 44 height 11
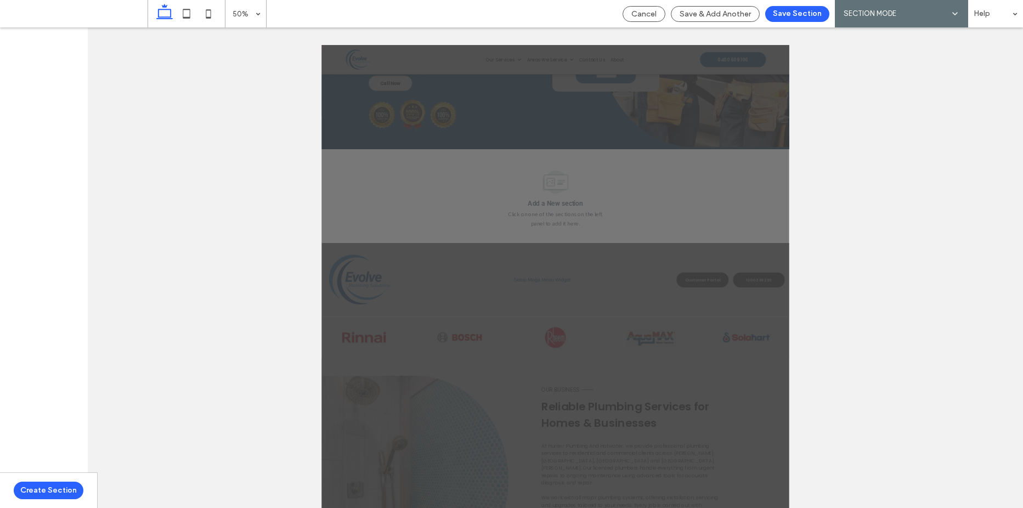
scroll to position [430, 0]
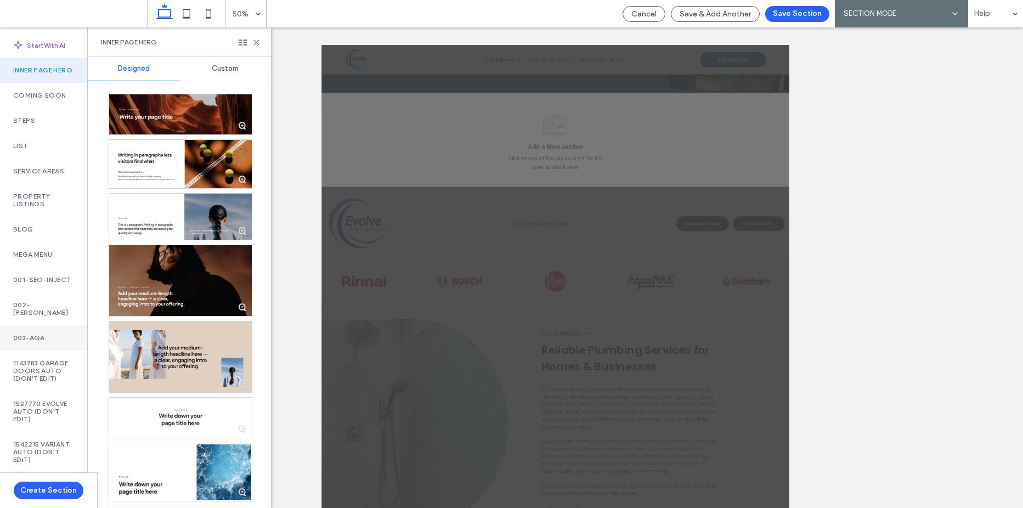
click at [35, 342] on label "003-AQA" at bounding box center [43, 338] width 61 height 8
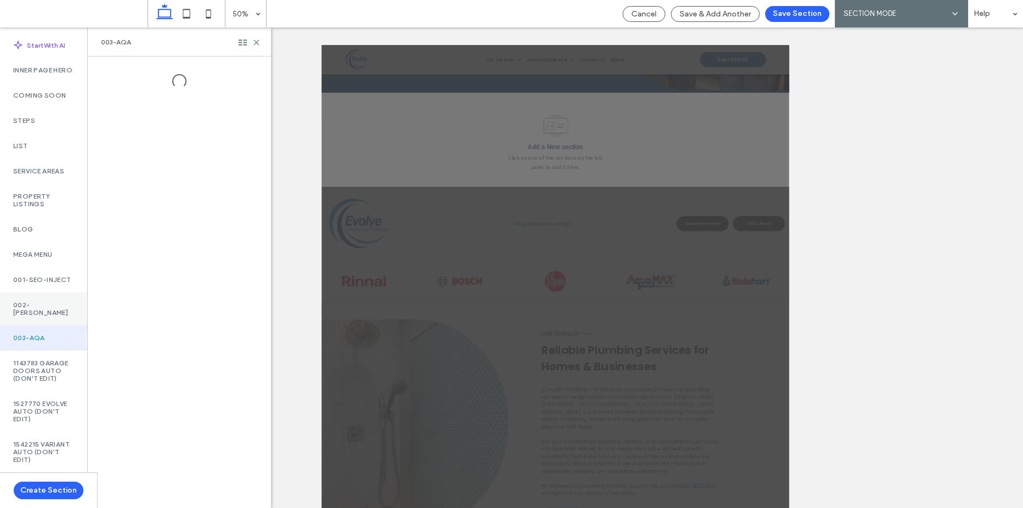
click at [53, 316] on label "002-[PERSON_NAME]" at bounding box center [43, 308] width 61 height 15
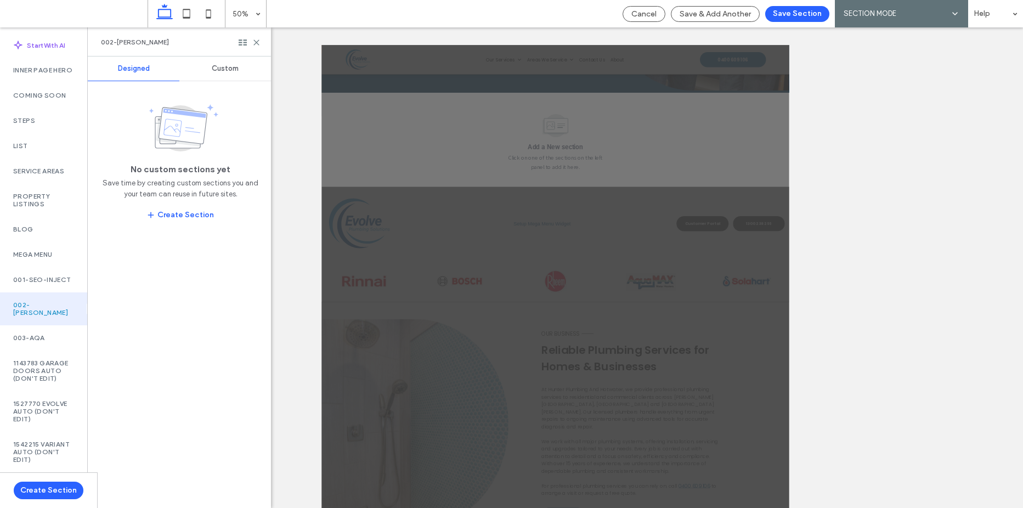
click at [214, 66] on span "Custom" at bounding box center [225, 68] width 27 height 9
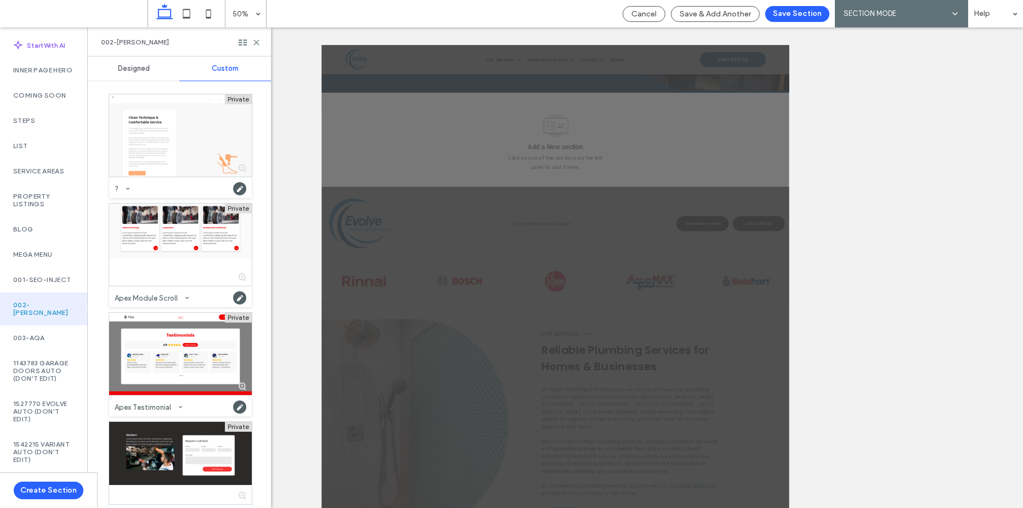
scroll to position [1410, 0]
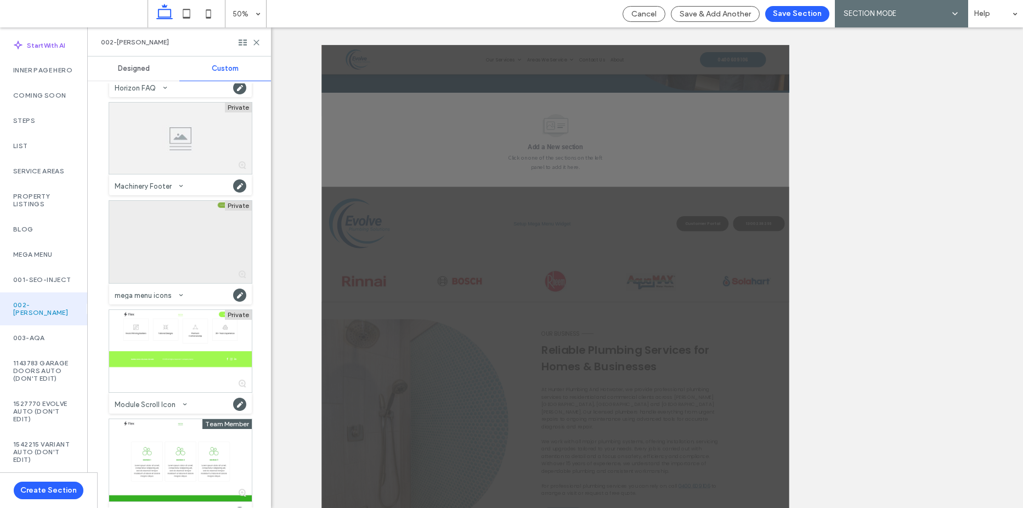
click at [174, 280] on div at bounding box center [180, 242] width 143 height 82
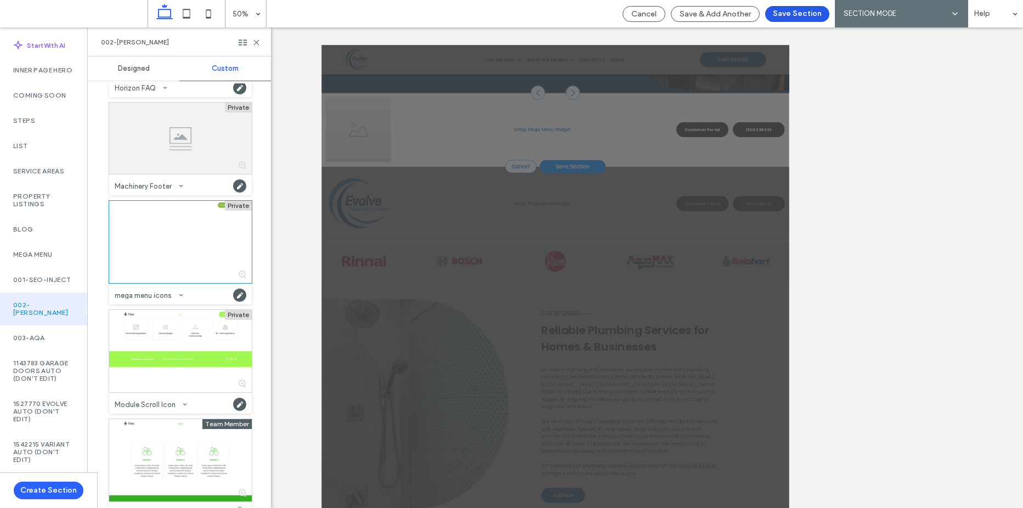
click at [801, 9] on button "Save Section" at bounding box center [797, 14] width 64 height 16
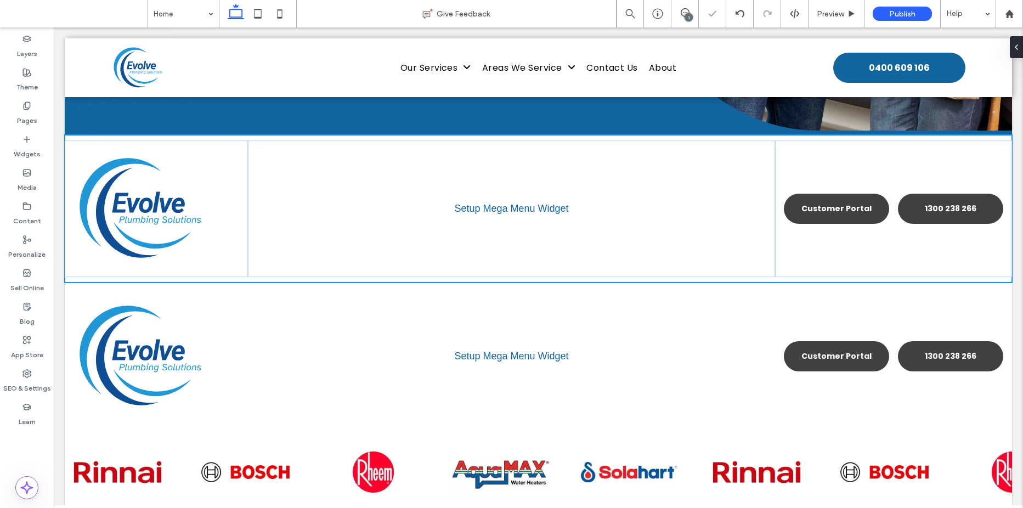
scroll to position [441, 0]
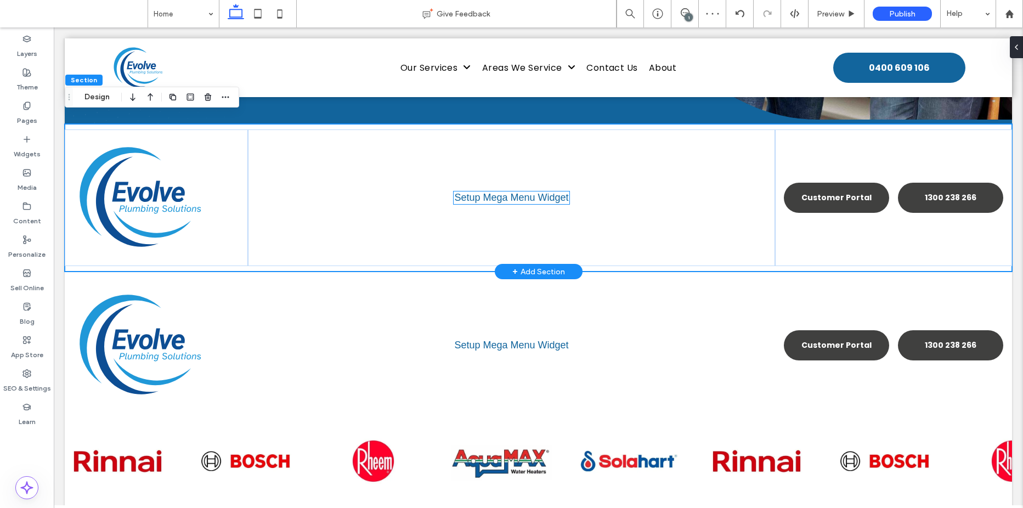
click at [484, 192] on div "Setup Mega Menu Widget" at bounding box center [511, 198] width 114 height 12
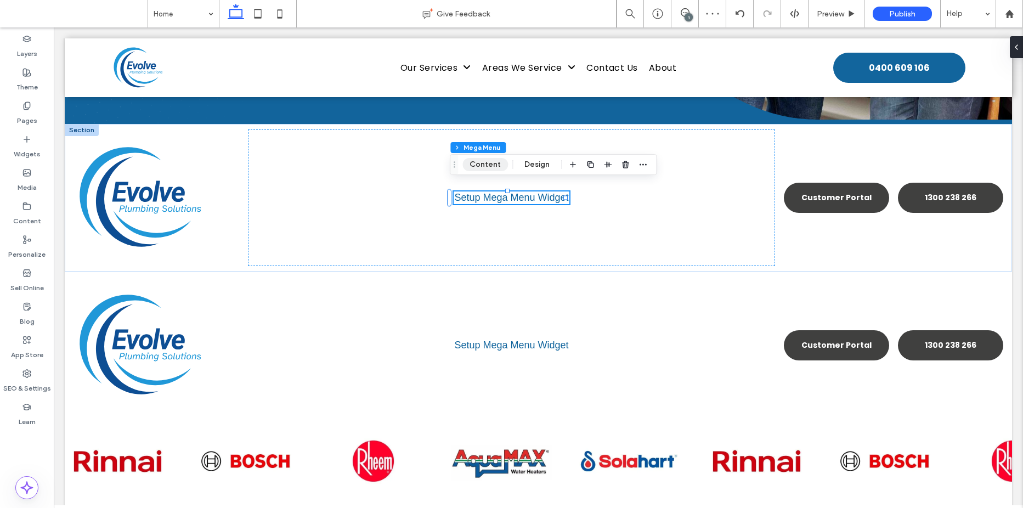
click at [489, 162] on button "Content" at bounding box center [485, 164] width 46 height 13
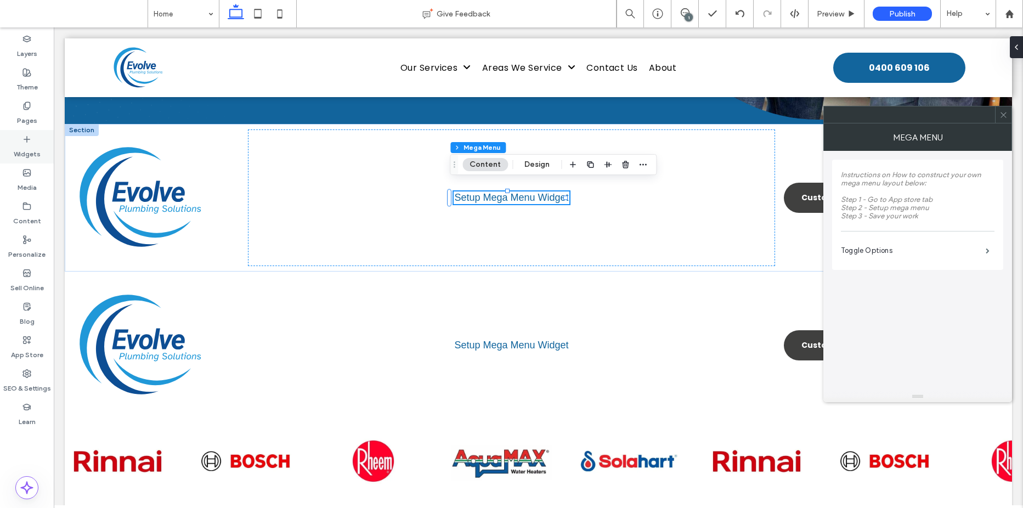
click at [32, 149] on label "Widgets" at bounding box center [27, 151] width 27 height 15
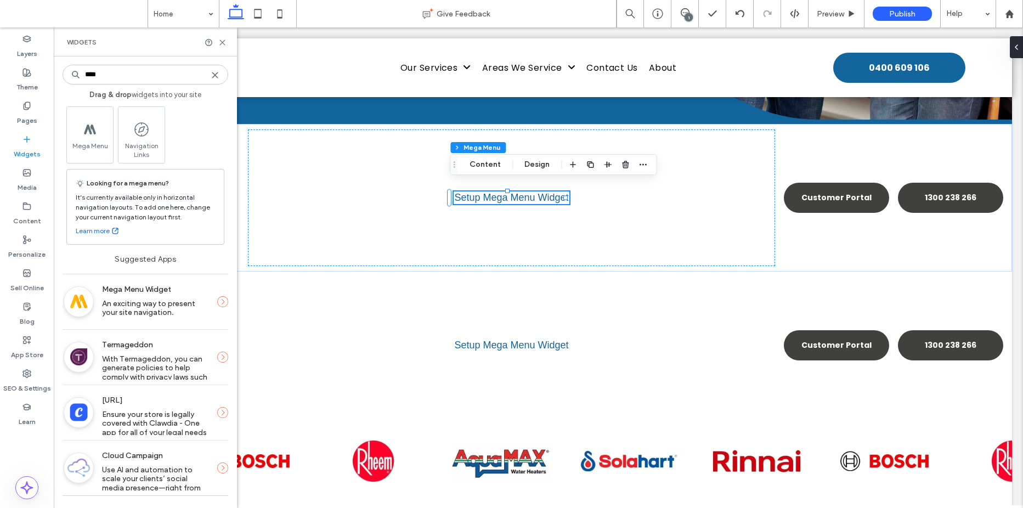
scroll to position [21, 0]
type input "****"
click at [177, 299] on label "Mega Menu Widget" at bounding box center [155, 289] width 107 height 20
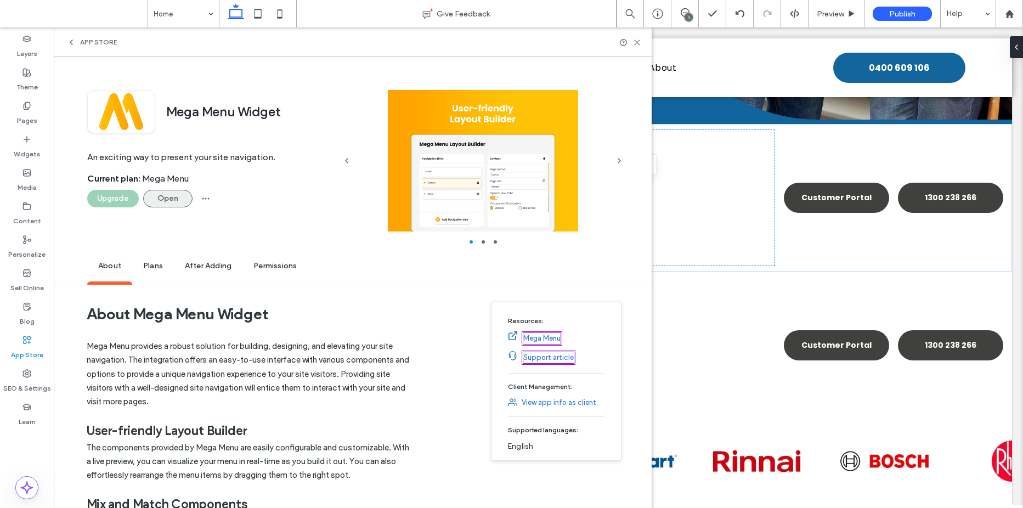
click at [149, 202] on button "Open" at bounding box center [167, 199] width 49 height 18
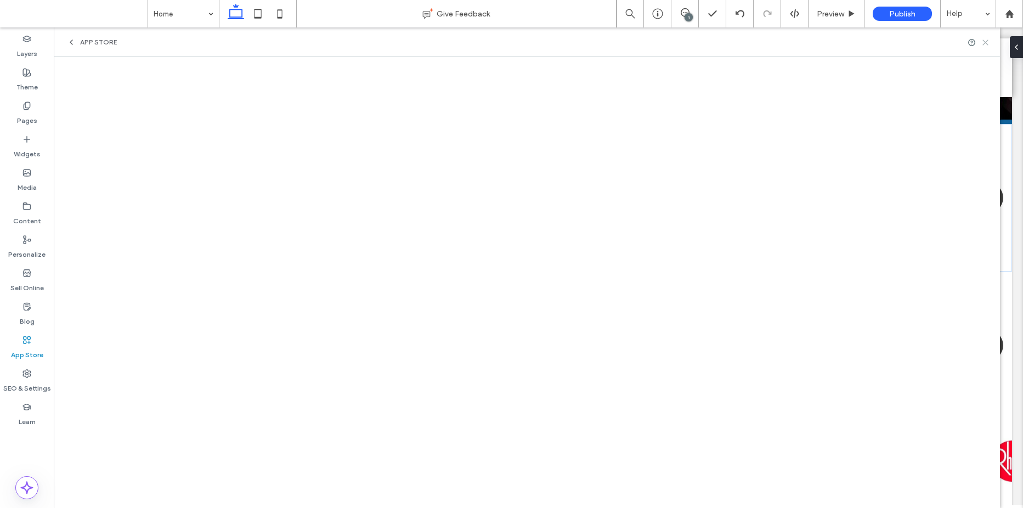
click at [987, 43] on icon at bounding box center [985, 42] width 8 height 8
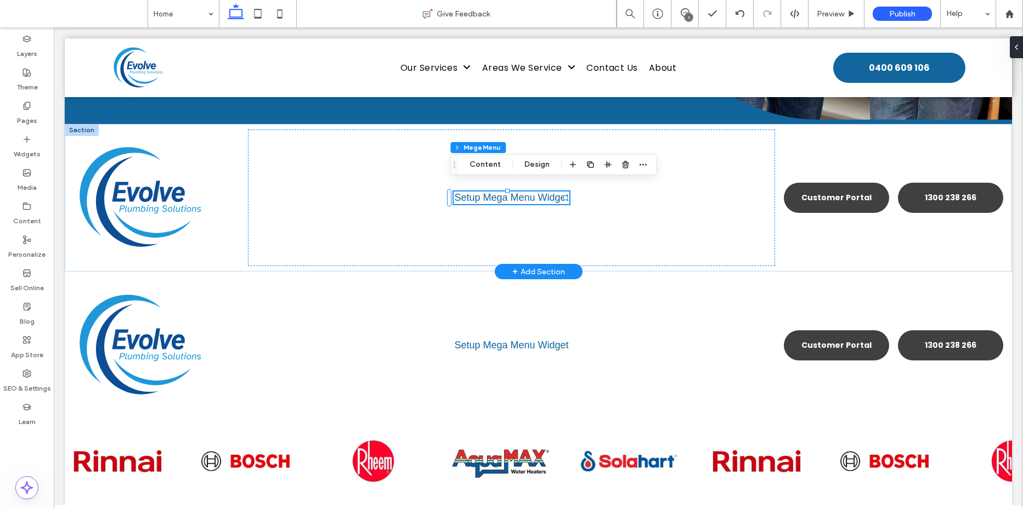
click at [512, 192] on div "Setup Mega Menu Widget" at bounding box center [511, 198] width 114 height 12
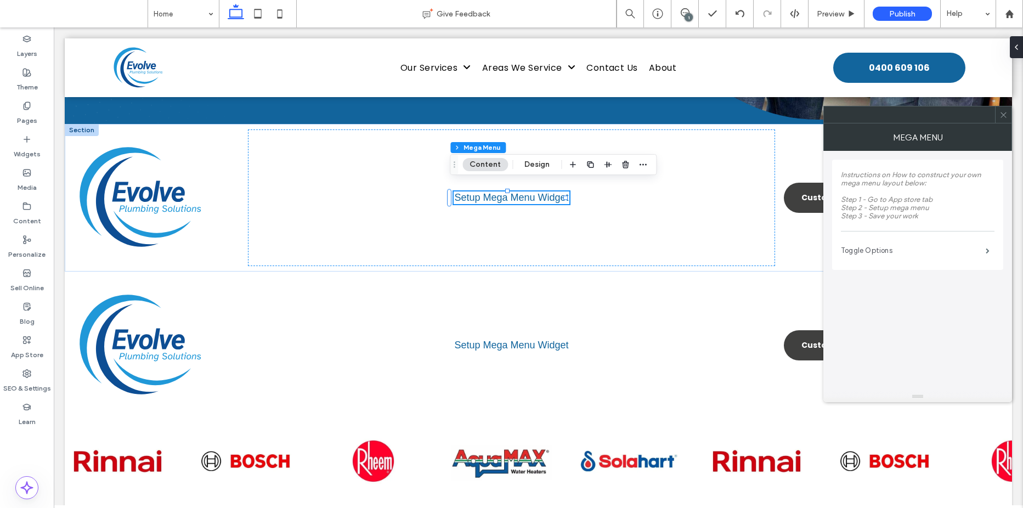
click at [847, 261] on label "Toggle Options" at bounding box center [912, 251] width 145 height 22
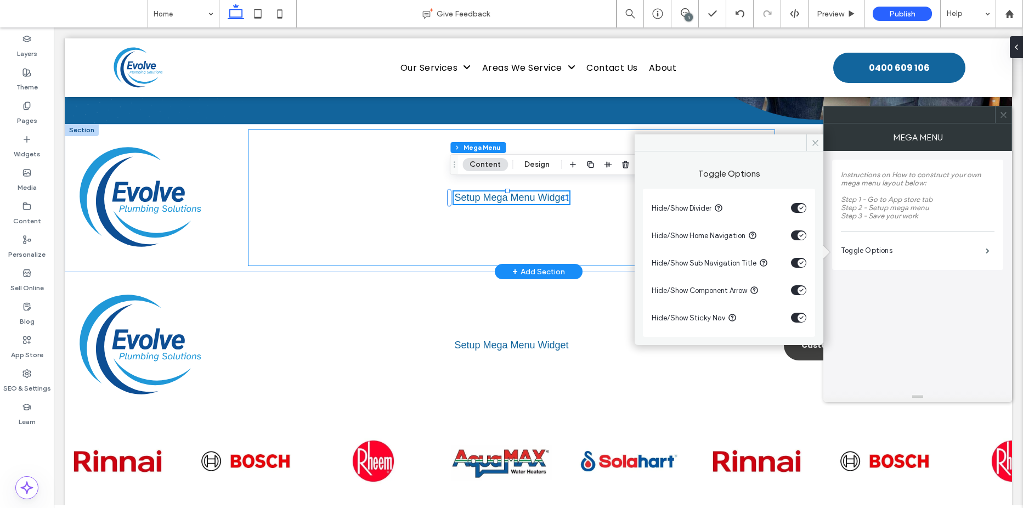
click at [561, 202] on div "Setup Mega Menu Widget" at bounding box center [511, 197] width 527 height 137
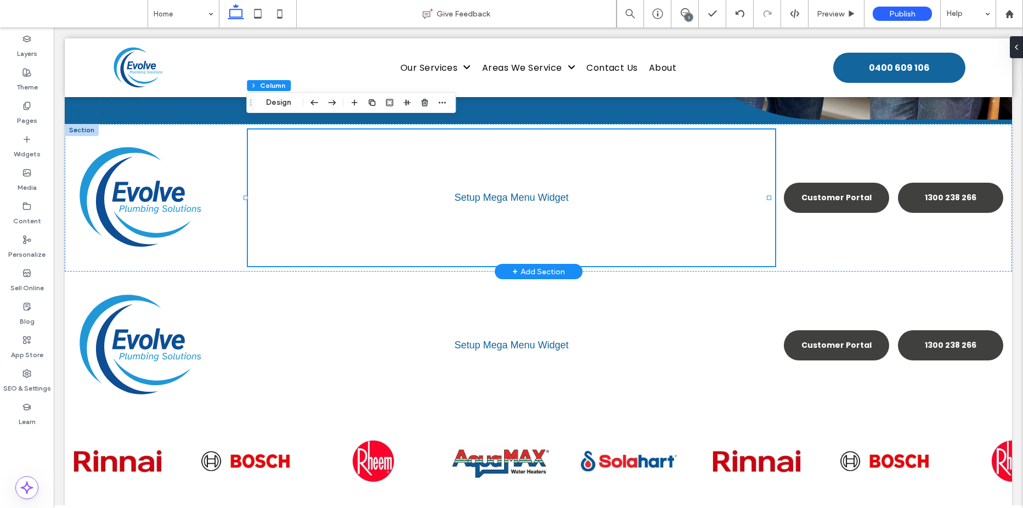
click at [536, 191] on ul "Setup Mega Menu Widget" at bounding box center [510, 197] width 115 height 13
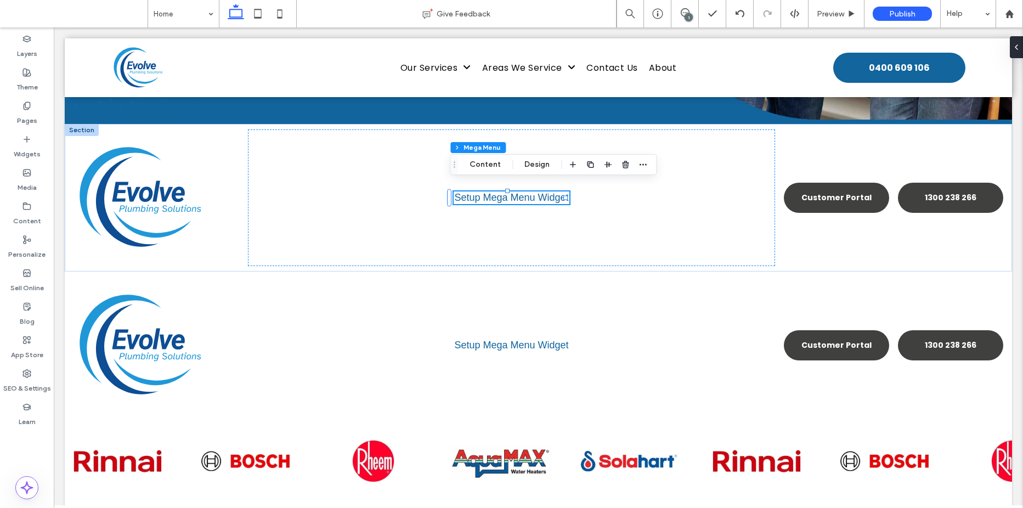
click at [649, 164] on div "Section Column Mega Menu Content Design" at bounding box center [553, 164] width 207 height 21
click at [643, 164] on icon "button" at bounding box center [642, 164] width 9 height 9
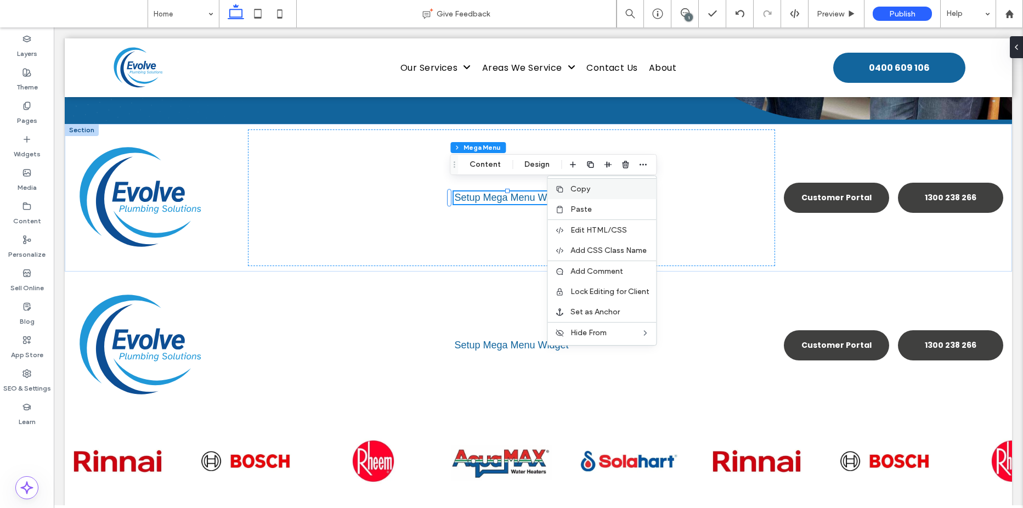
click at [578, 190] on span "Copy" at bounding box center [580, 188] width 20 height 9
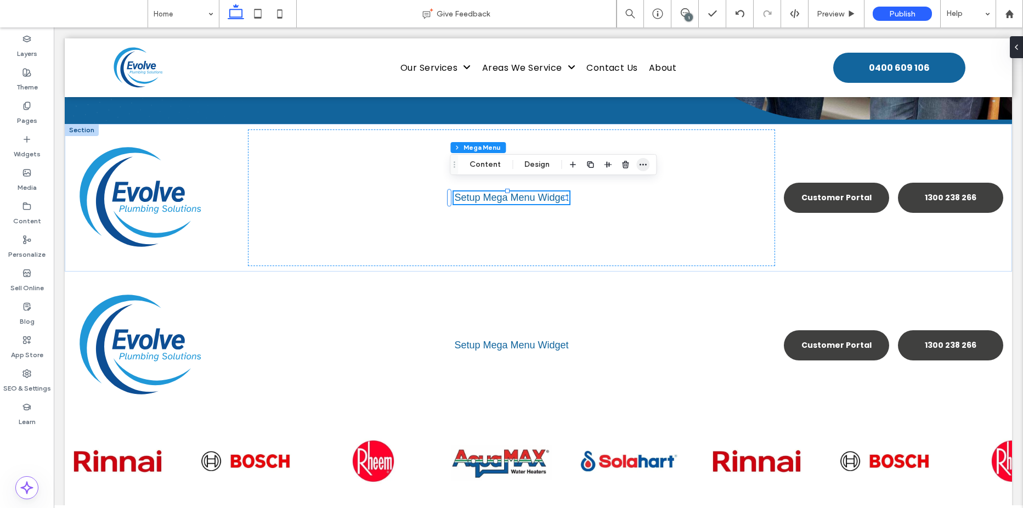
click at [644, 168] on icon "button" at bounding box center [642, 164] width 9 height 9
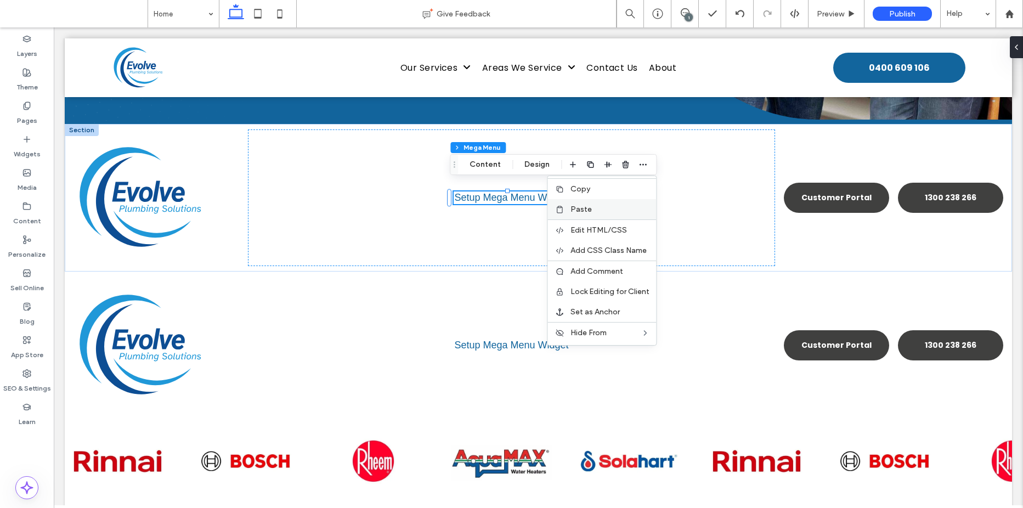
click at [612, 215] on div "Paste" at bounding box center [601, 209] width 109 height 20
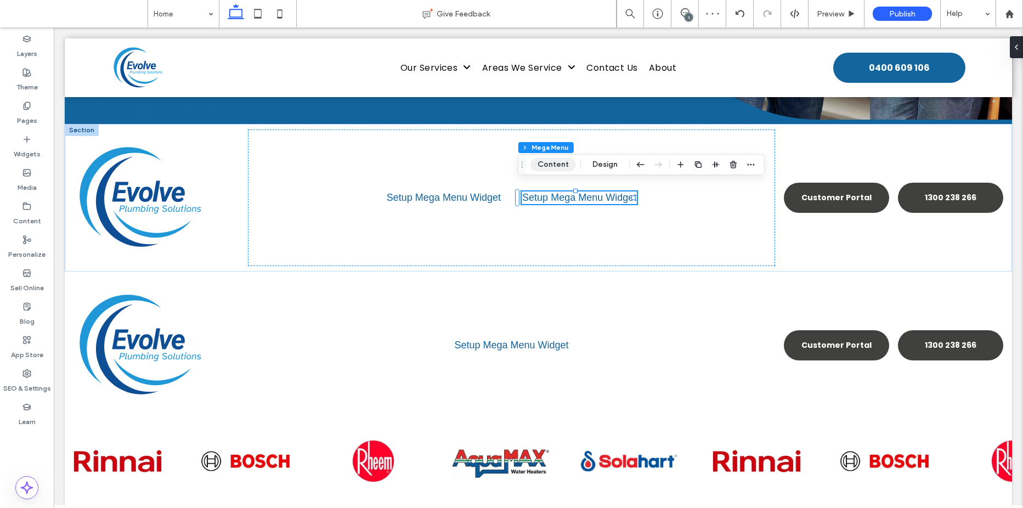
click at [543, 164] on button "Content" at bounding box center [553, 164] width 46 height 13
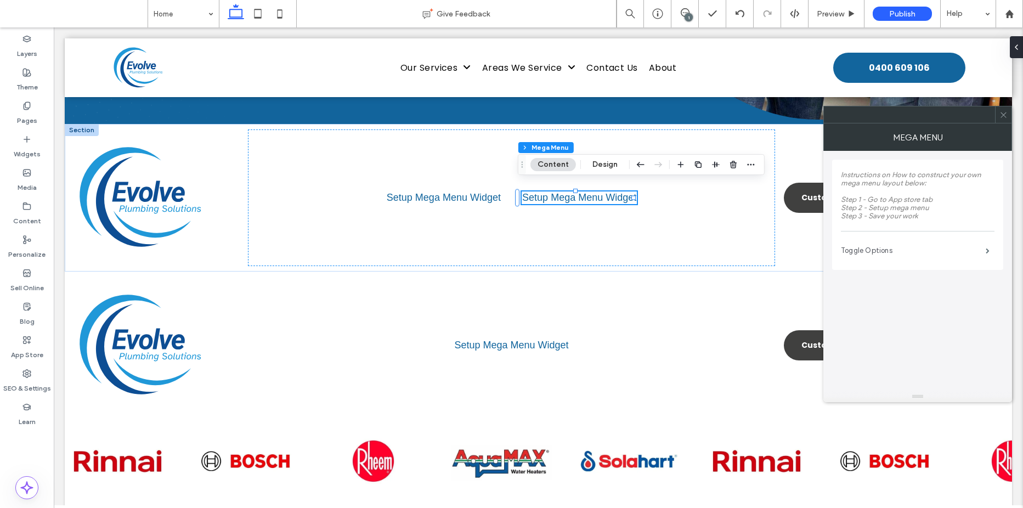
click at [914, 251] on label "Toggle Options" at bounding box center [912, 251] width 145 height 22
click at [746, 169] on span "button" at bounding box center [750, 164] width 13 height 13
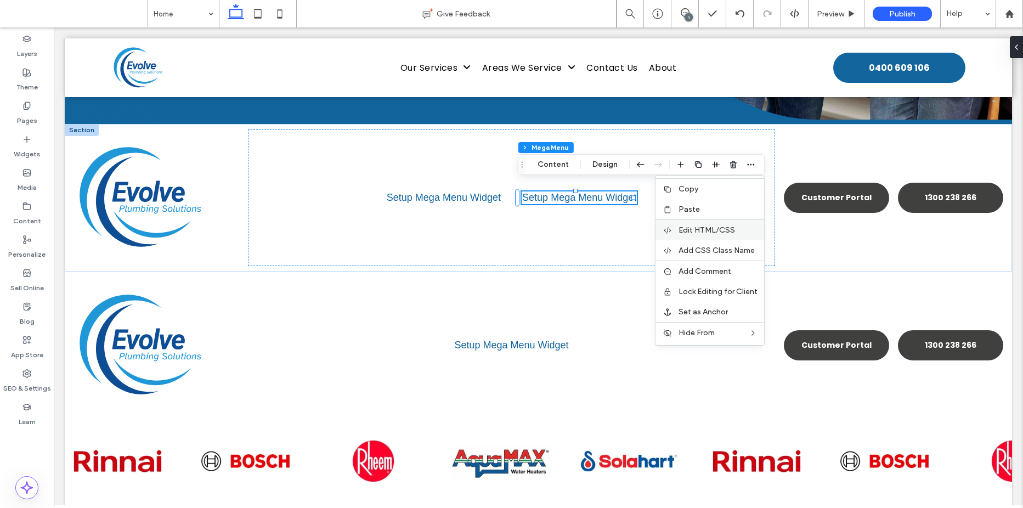
click at [699, 236] on div "Edit HTML/CSS" at bounding box center [709, 229] width 109 height 21
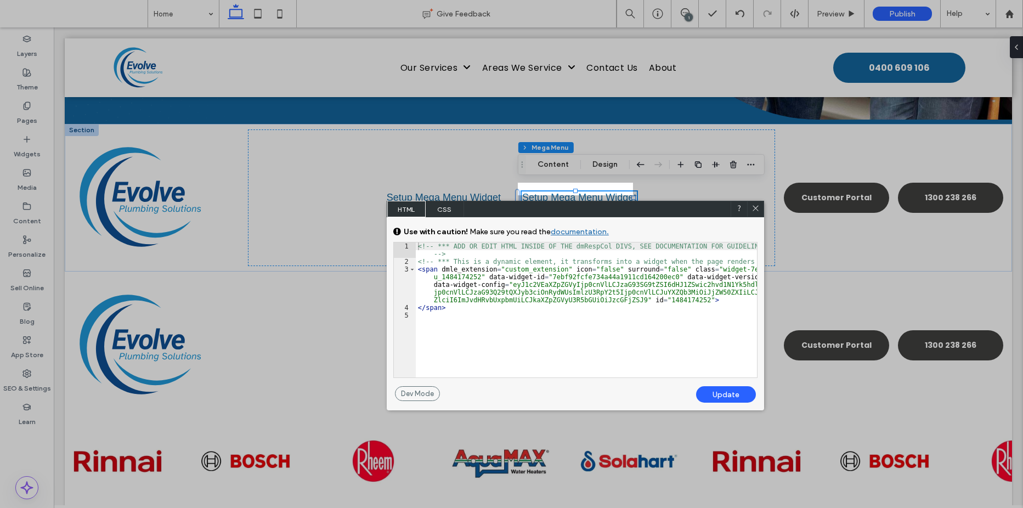
click at [510, 312] on div "<!-- *** ADD OR EDIT HTML INSIDE OF THE dmRespCol DIVS, SEE DOCUMENTATION FOR G…" at bounding box center [586, 321] width 341 height 158
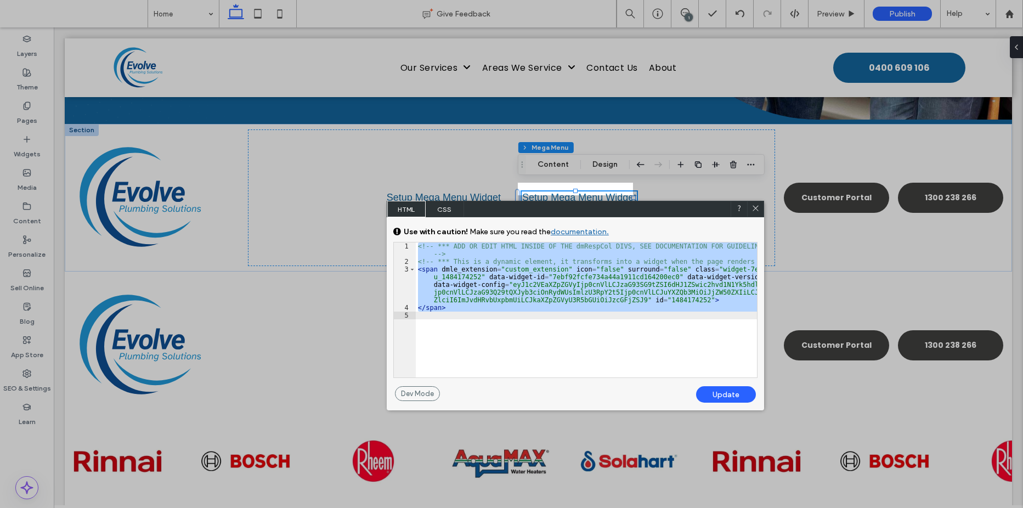
click at [578, 298] on div "<!-- *** ADD OR EDIT HTML INSIDE OF THE dmRespCol DIVS, SEE DOCUMENTATION FOR G…" at bounding box center [586, 309] width 341 height 135
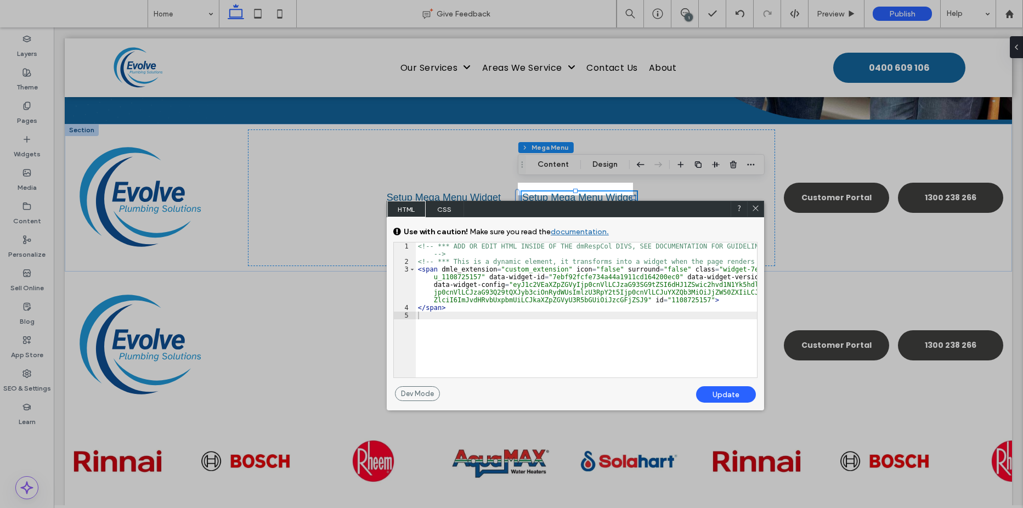
click at [740, 398] on div "Update" at bounding box center [726, 394] width 60 height 16
click at [730, 391] on div "Update" at bounding box center [726, 394] width 60 height 16
click at [758, 208] on icon at bounding box center [755, 208] width 8 height 8
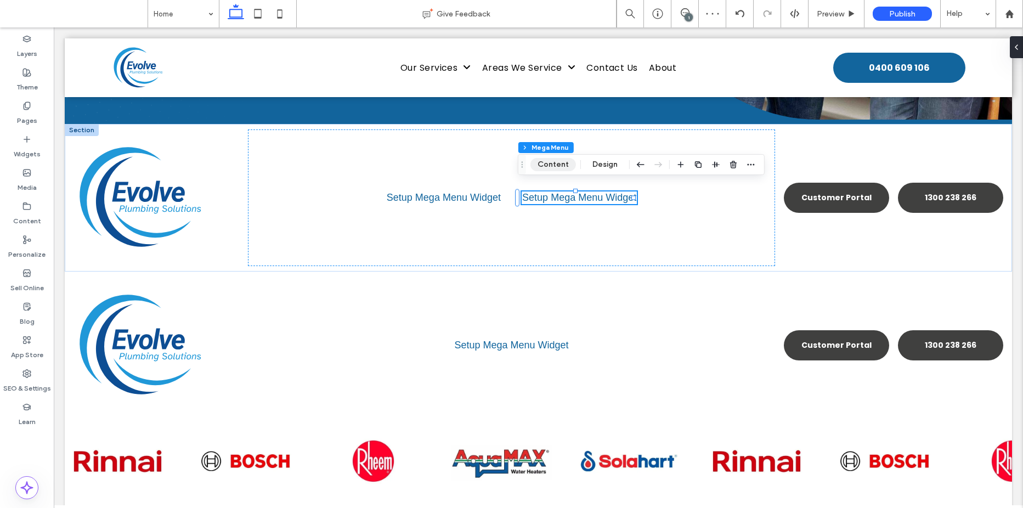
click at [553, 168] on button "Content" at bounding box center [553, 164] width 46 height 13
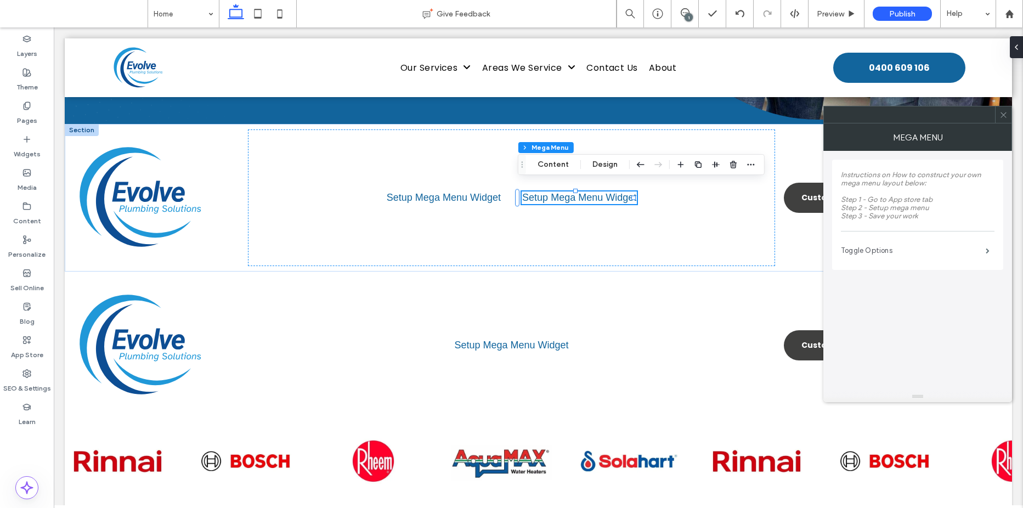
click at [901, 248] on label "Toggle Options" at bounding box center [912, 251] width 145 height 22
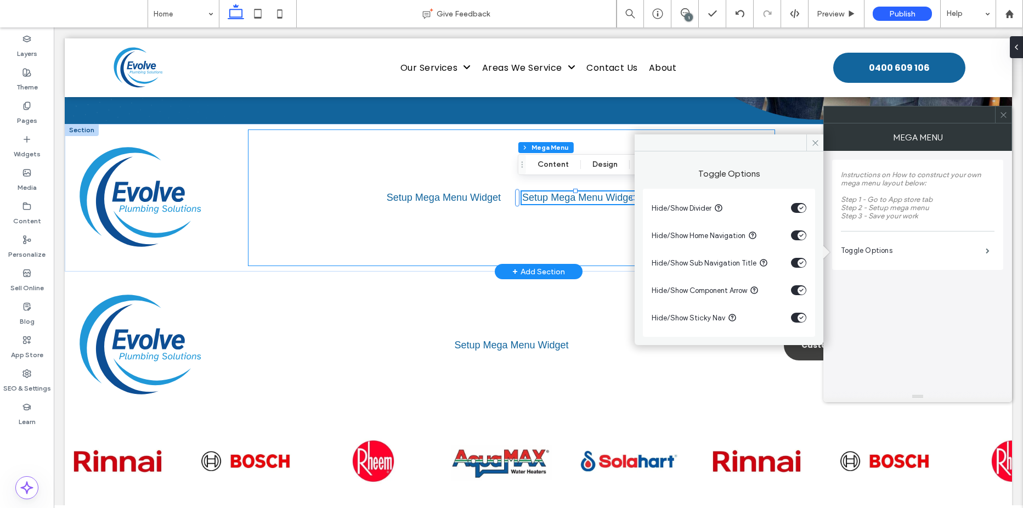
click at [354, 224] on div "Setup Mega Menu Widget Setup Mega Menu Widget" at bounding box center [511, 197] width 527 height 137
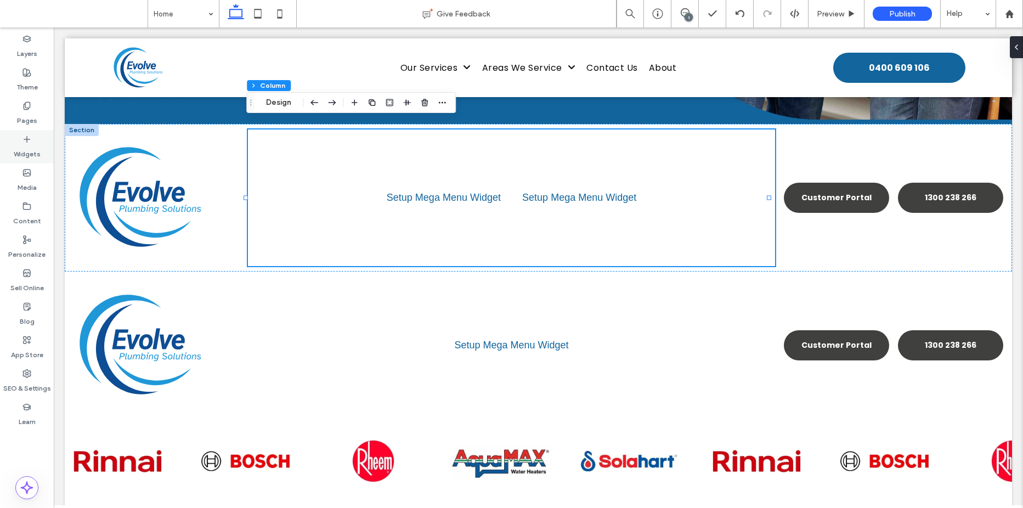
click at [33, 145] on label "Widgets" at bounding box center [27, 151] width 27 height 15
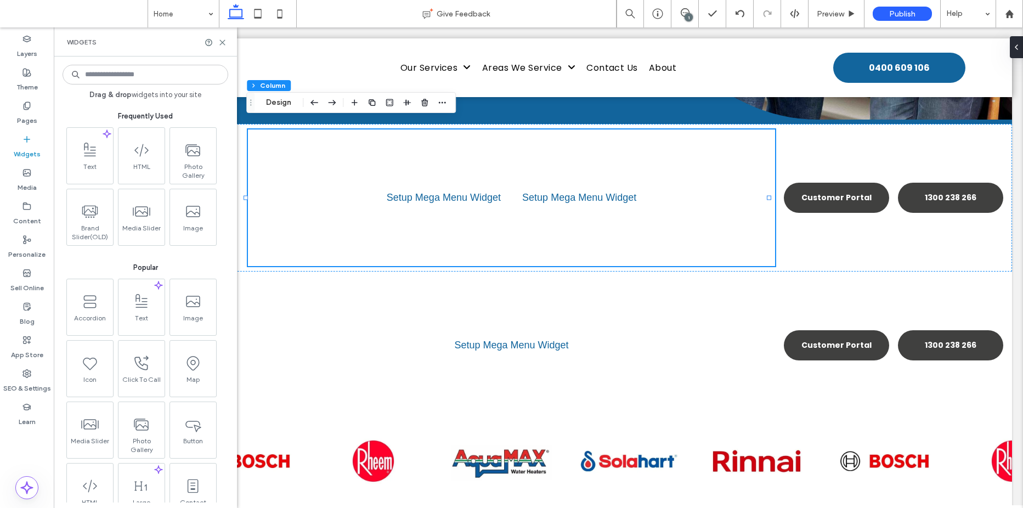
click at [170, 67] on input at bounding box center [146, 75] width 166 height 20
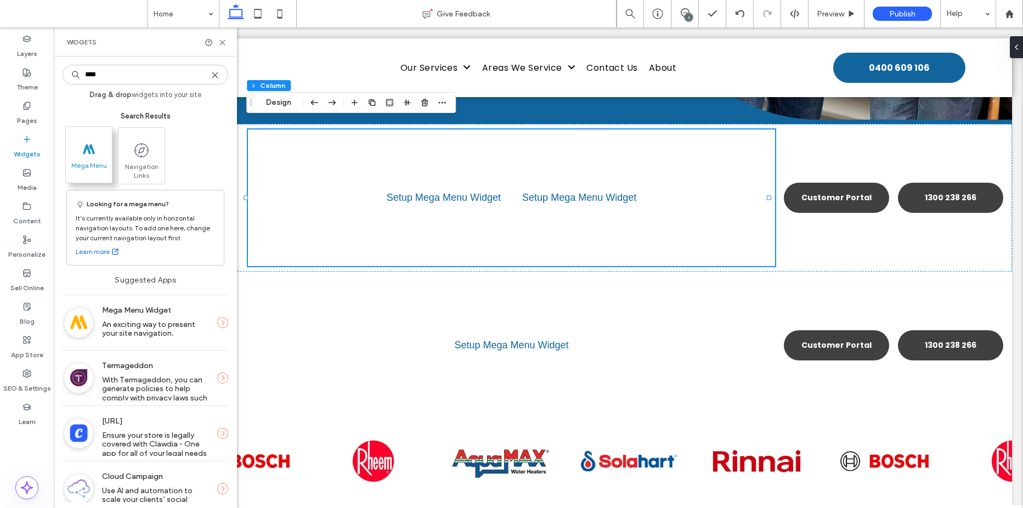
type input "****"
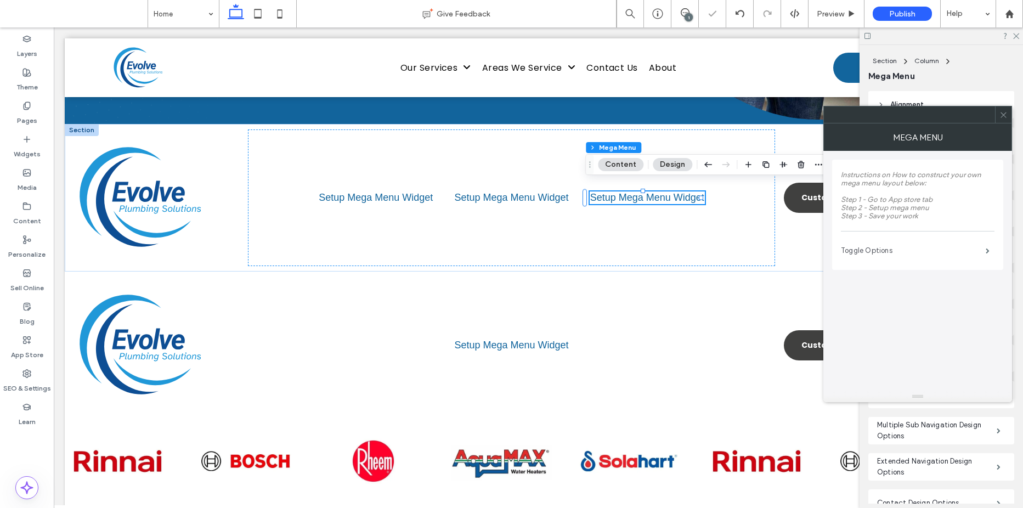
click at [862, 259] on label "Toggle Options" at bounding box center [912, 251] width 145 height 22
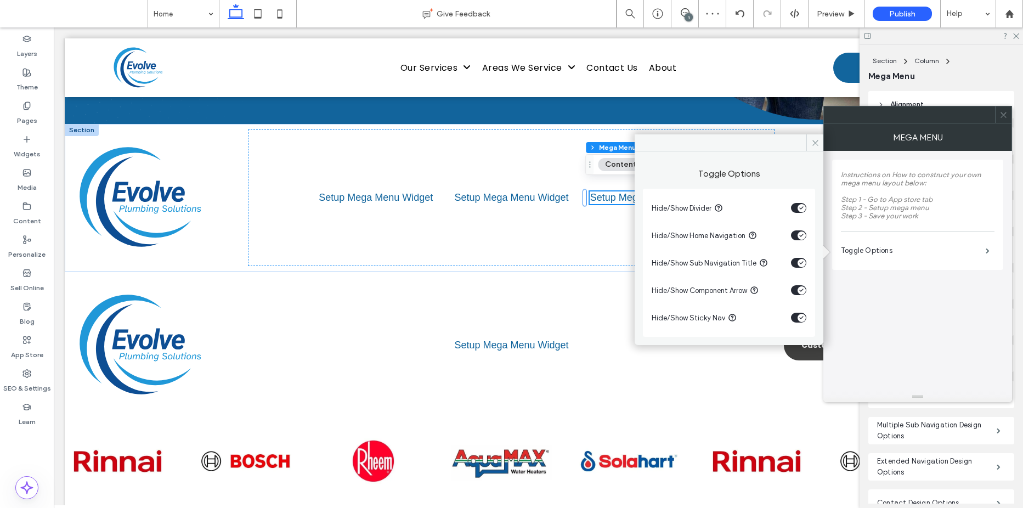
click at [805, 241] on section "Hide/Show Home Navigation" at bounding box center [728, 234] width 155 height 27
click at [802, 233] on div "toggle" at bounding box center [801, 235] width 8 height 8
click at [792, 238] on div "toggle" at bounding box center [796, 235] width 8 height 8
drag, startPoint x: 810, startPoint y: 144, endPoint x: 765, endPoint y: 116, distance: 52.5
click at [810, 144] on span at bounding box center [814, 142] width 17 height 16
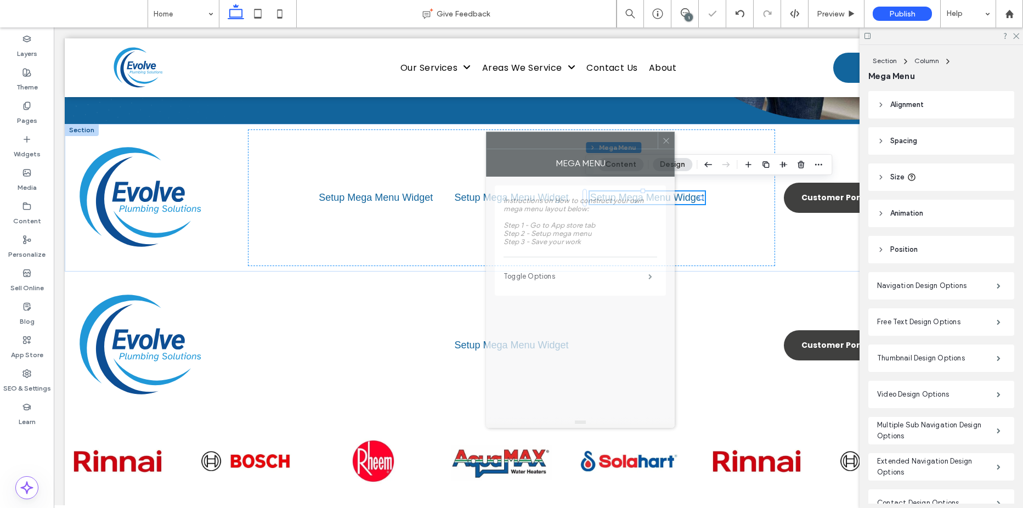
drag, startPoint x: 908, startPoint y: 107, endPoint x: 571, endPoint y: 133, distance: 338.2
click at [571, 133] on div at bounding box center [571, 140] width 171 height 16
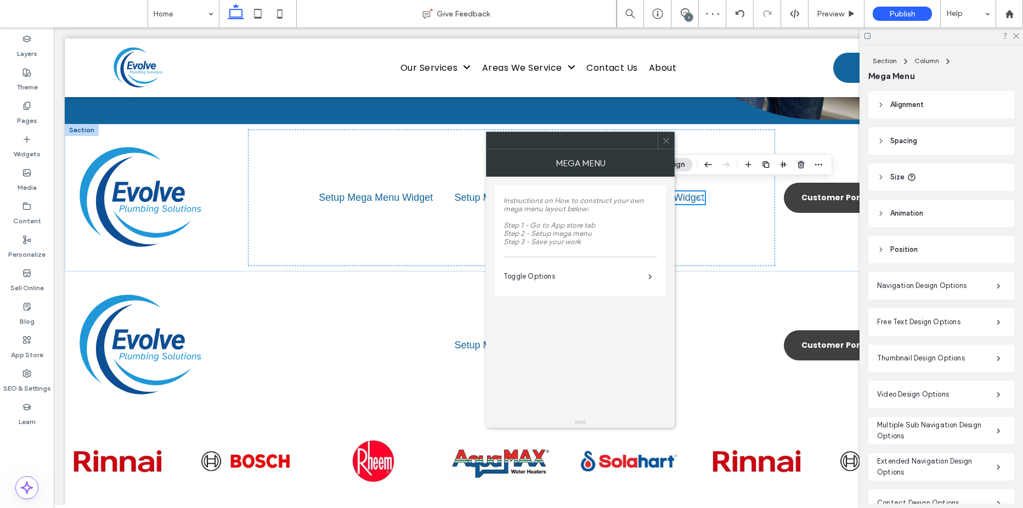
click at [670, 145] on div at bounding box center [665, 140] width 16 height 16
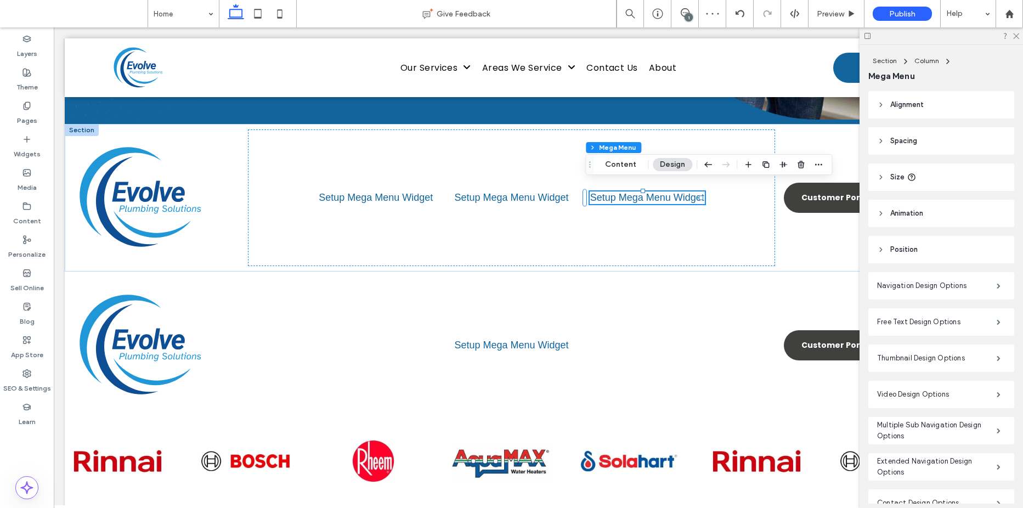
click at [944, 105] on header "Alignment" at bounding box center [941, 104] width 146 height 27
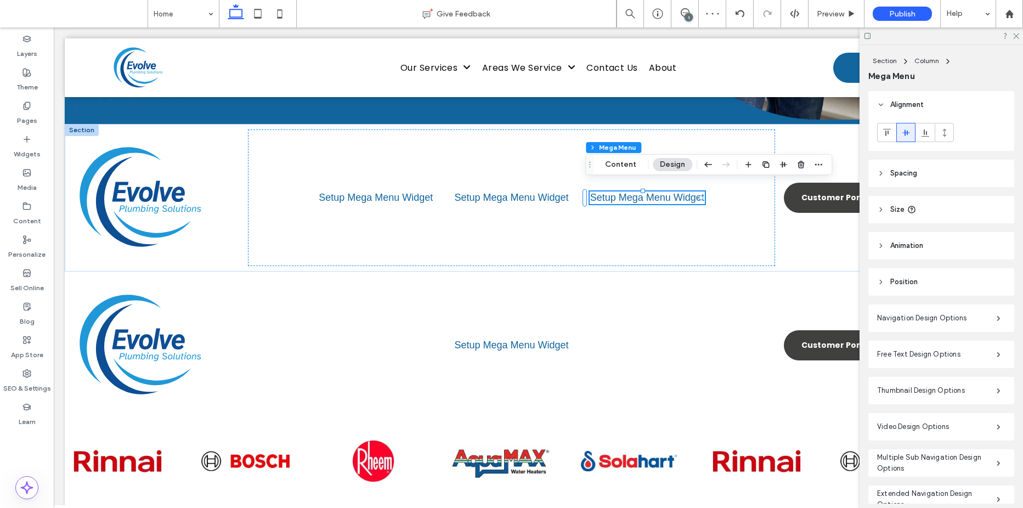
click at [936, 178] on header "Spacing" at bounding box center [941, 173] width 146 height 27
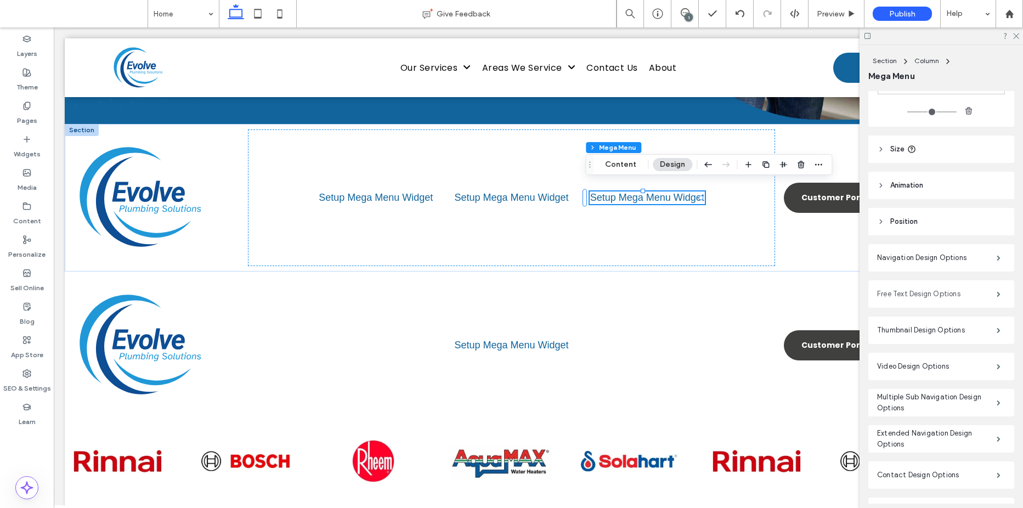
scroll to position [219, 0]
click at [962, 262] on label "Navigation Design Options" at bounding box center [937, 254] width 120 height 22
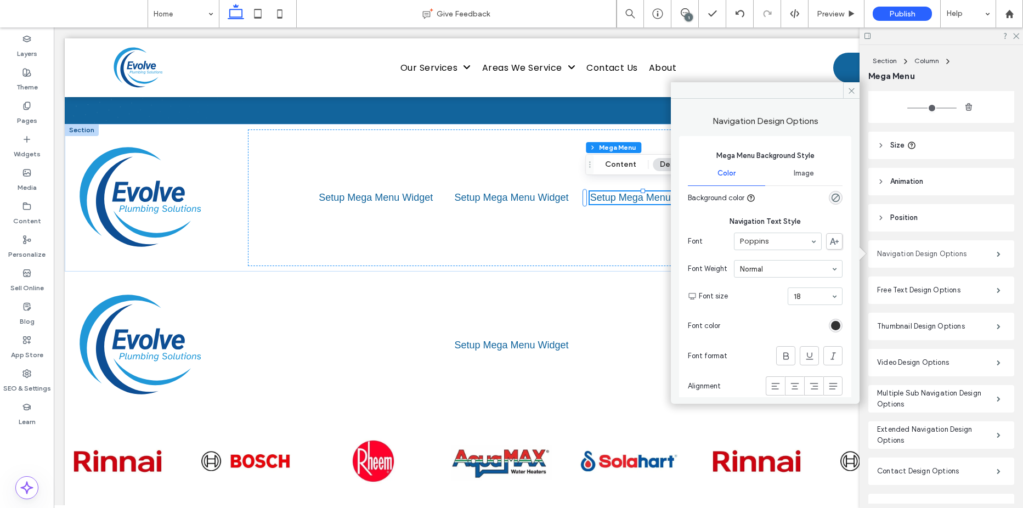
click at [961, 254] on label "Navigation Design Options" at bounding box center [937, 254] width 120 height 22
click at [928, 295] on label "Free Text Design Options" at bounding box center [937, 290] width 120 height 22
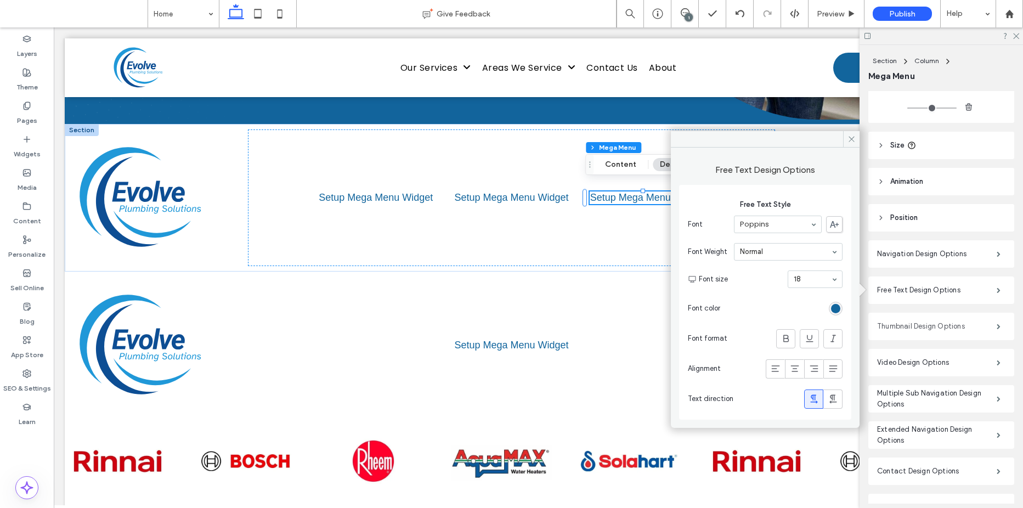
click at [923, 317] on label "Thumbnail Design Options" at bounding box center [937, 326] width 120 height 22
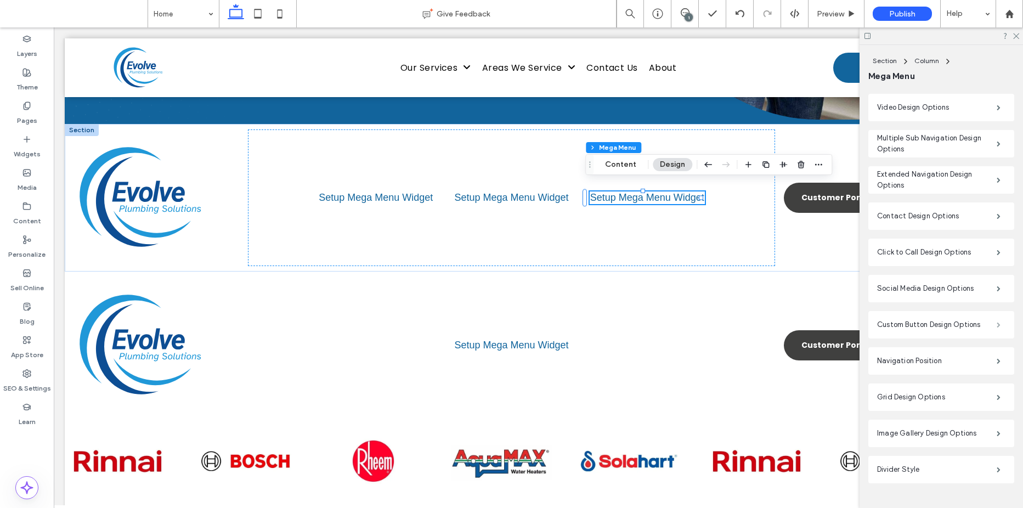
scroll to position [503, 0]
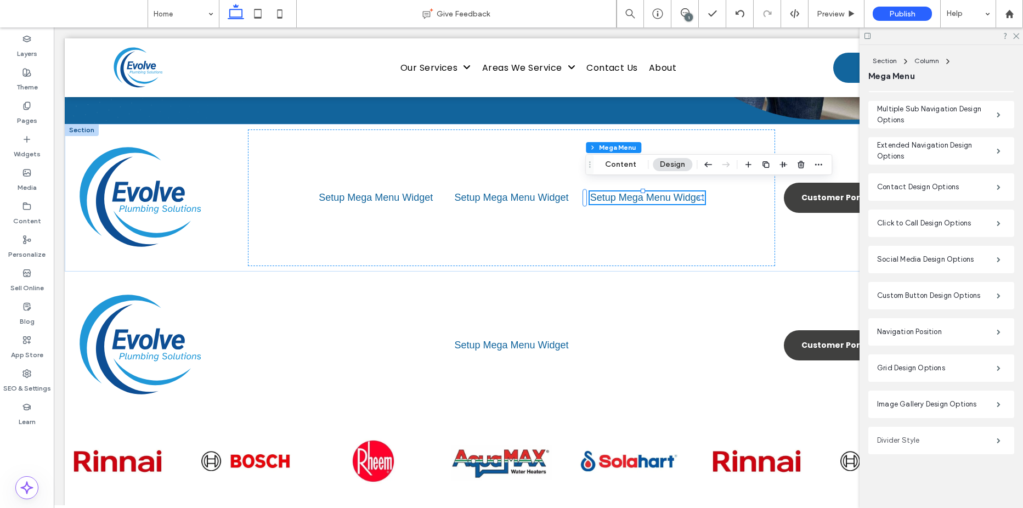
click at [942, 445] on label "Divider Style" at bounding box center [937, 440] width 120 height 22
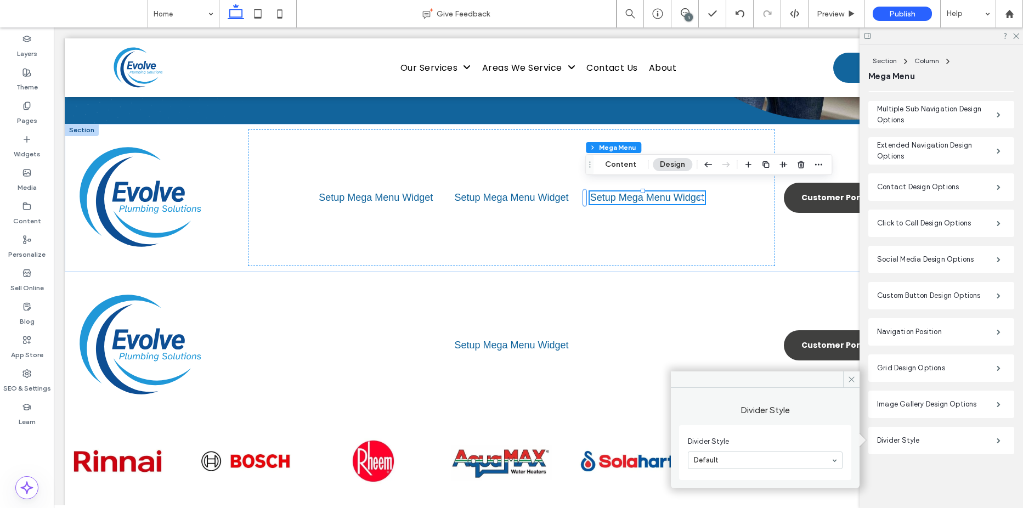
click at [927, 424] on div "Navigation Design Options Free Text Design Options Thumbnail Design Options Vid…" at bounding box center [941, 203] width 146 height 512
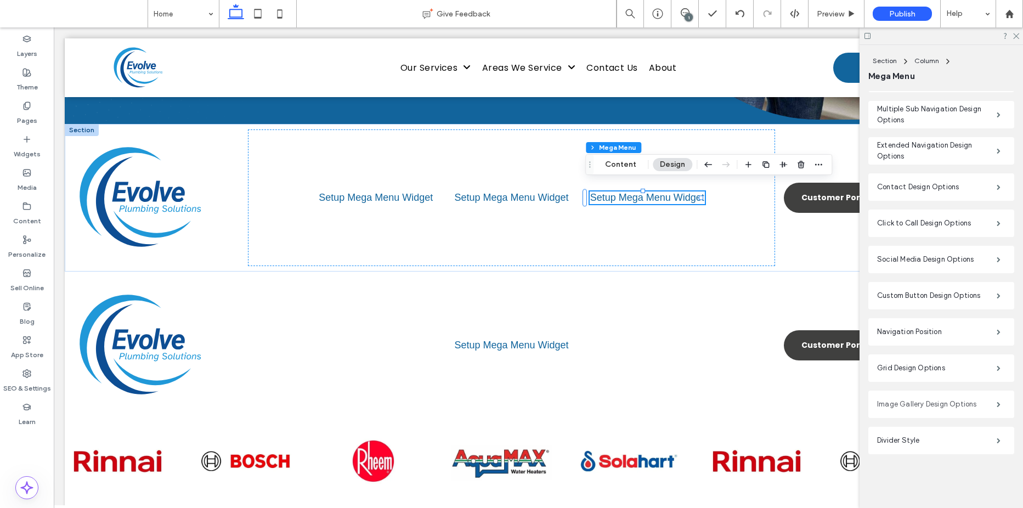
click at [925, 414] on label "Image Gallery Design Options" at bounding box center [937, 404] width 120 height 22
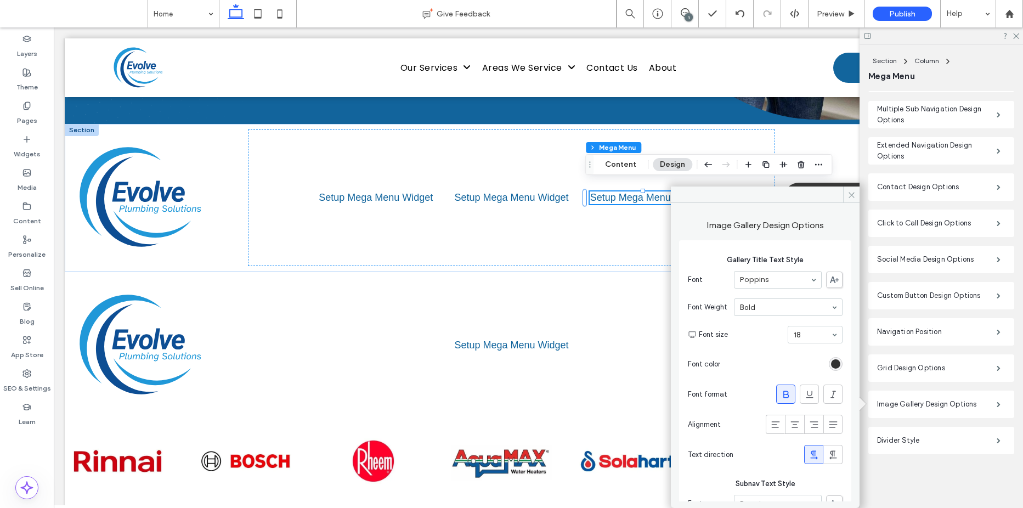
click at [936, 391] on div "Image Gallery Design Options" at bounding box center [941, 403] width 146 height 27
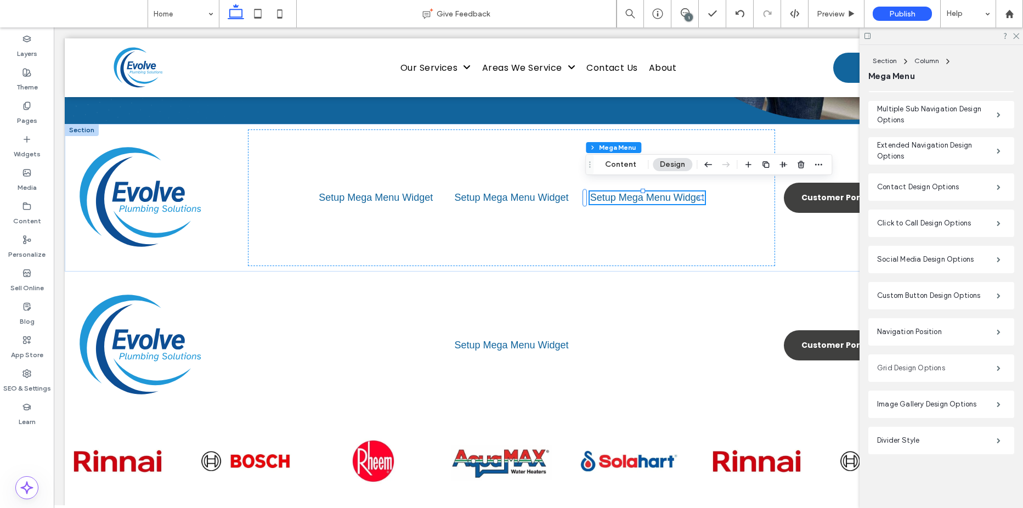
click at [935, 365] on label "Grid Design Options" at bounding box center [937, 368] width 120 height 22
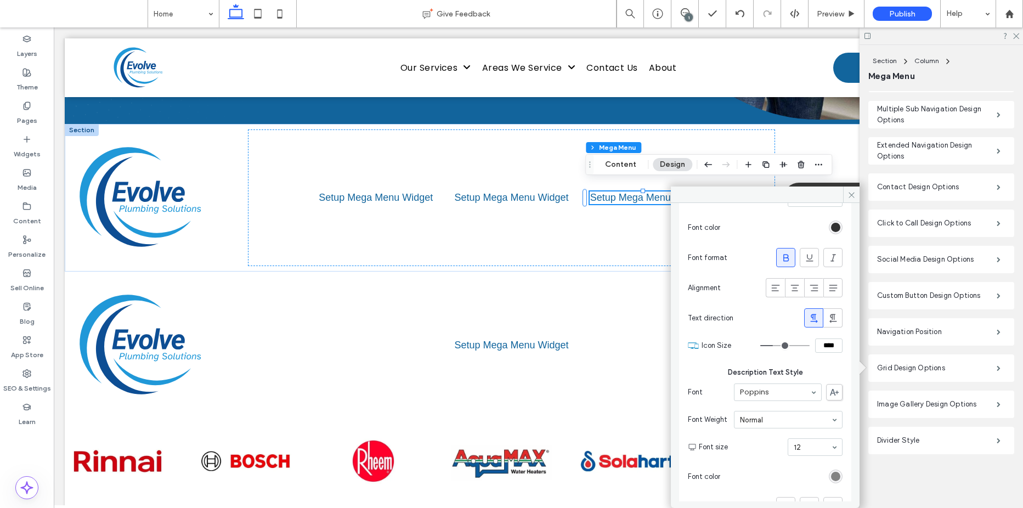
scroll to position [493, 0]
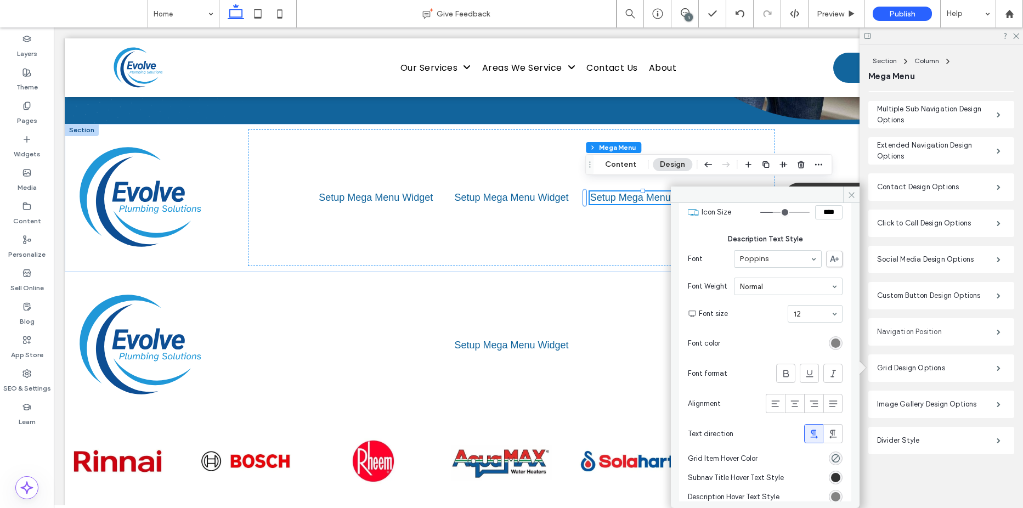
click at [923, 333] on label "Navigation Position" at bounding box center [937, 332] width 120 height 22
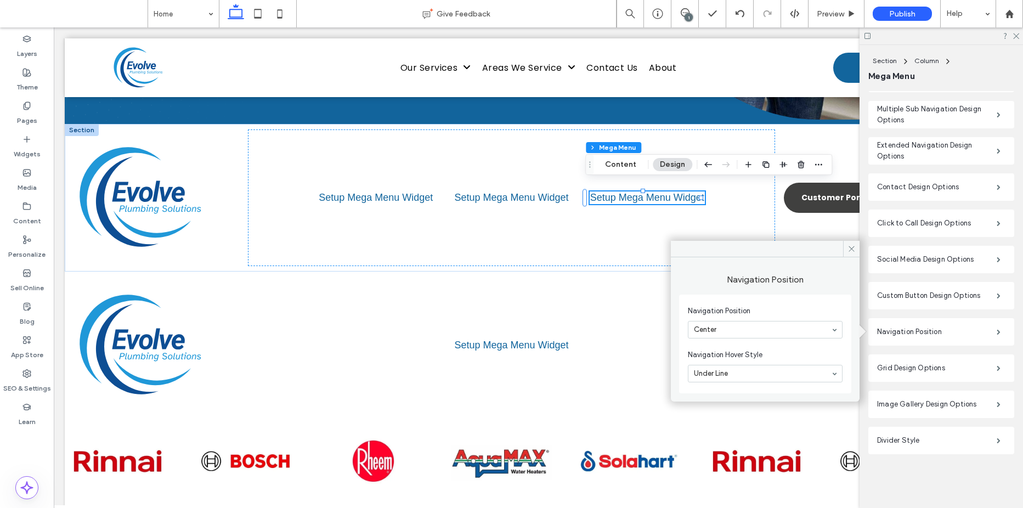
click at [923, 315] on div "Navigation Design Options Free Text Design Options Thumbnail Design Options Vid…" at bounding box center [941, 203] width 146 height 512
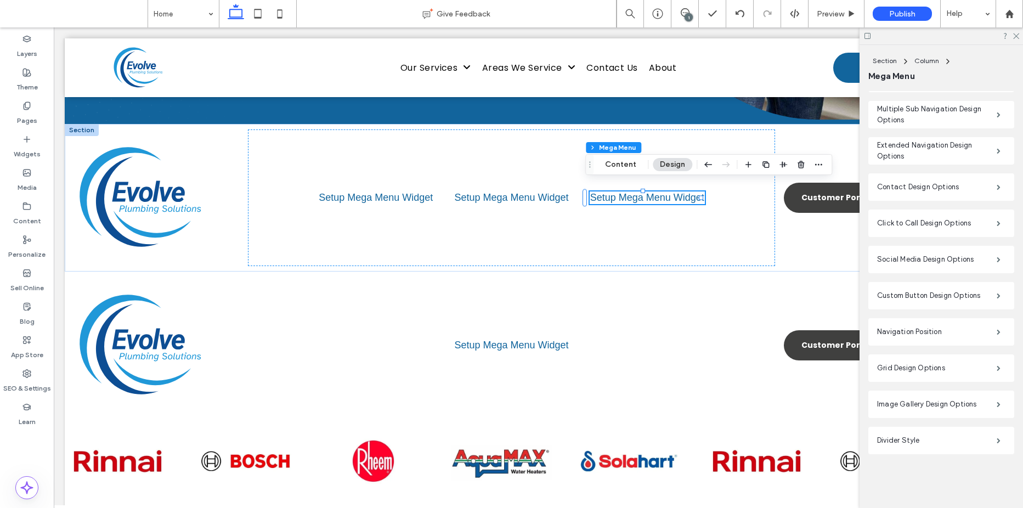
click at [922, 306] on div "Custom Button Design Options" at bounding box center [941, 295] width 146 height 27
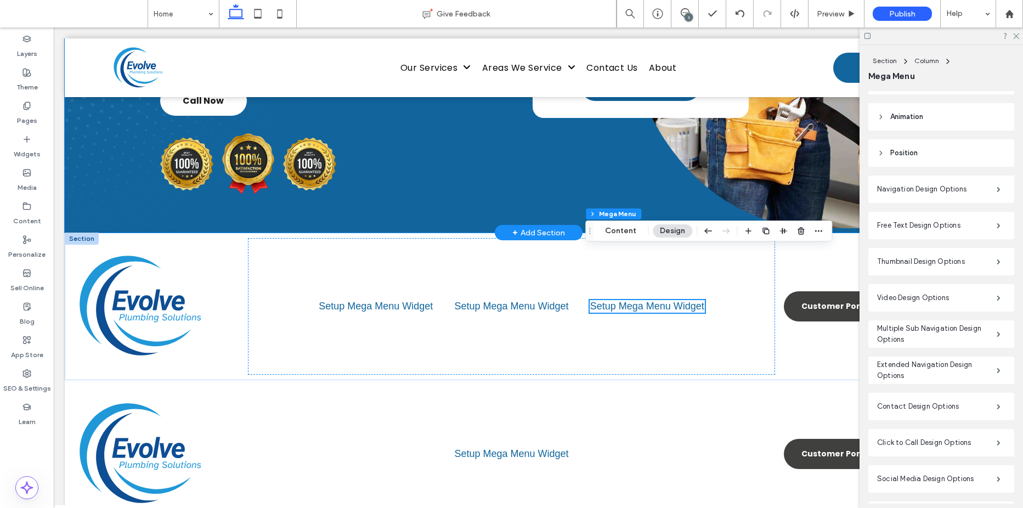
scroll to position [332, 0]
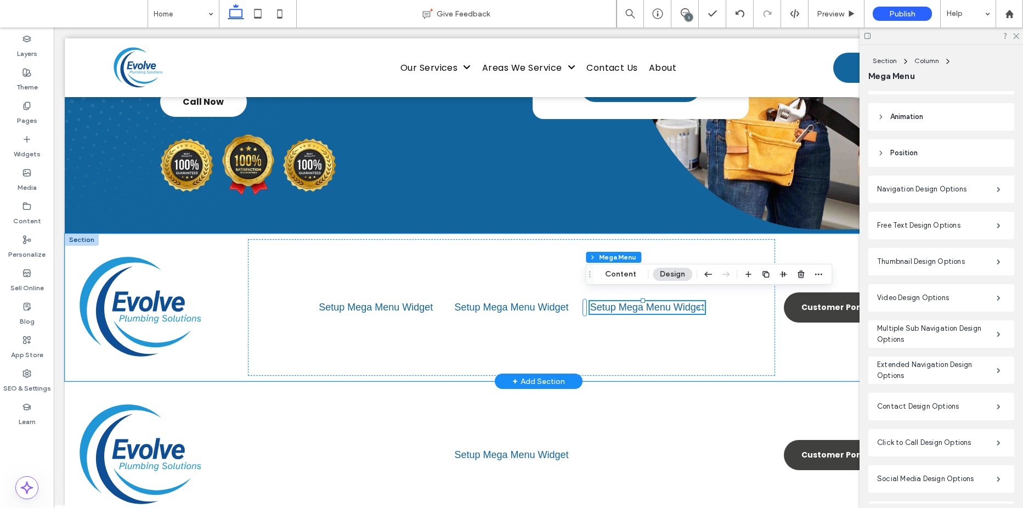
click at [82, 234] on div at bounding box center [82, 240] width 34 height 12
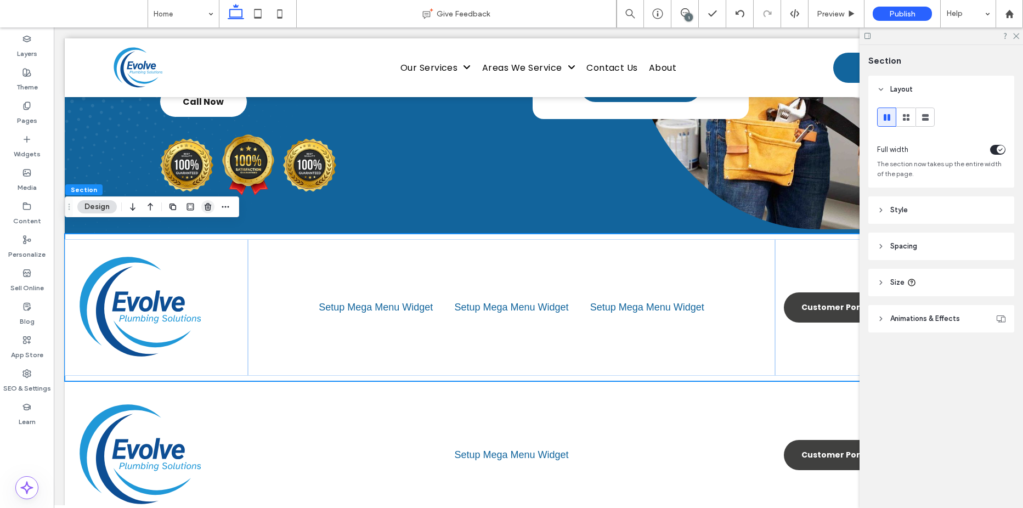
click at [202, 205] on span "button" at bounding box center [207, 206] width 13 height 13
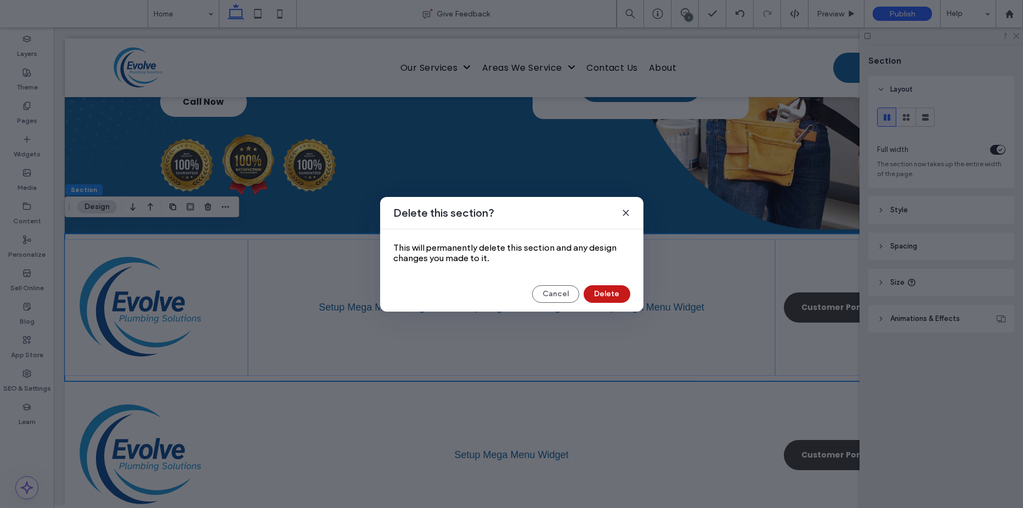
click at [620, 292] on button "Delete" at bounding box center [606, 294] width 47 height 18
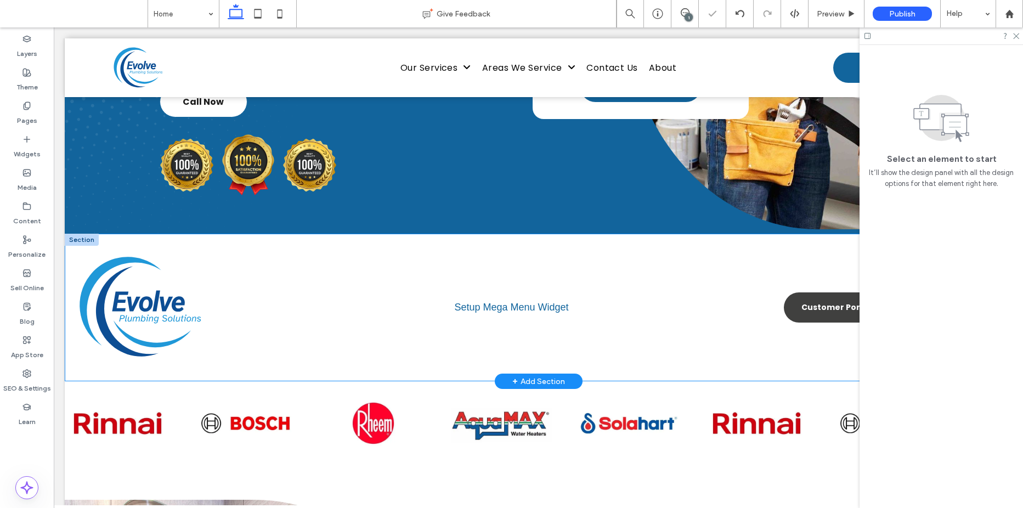
click at [81, 234] on div at bounding box center [82, 240] width 34 height 12
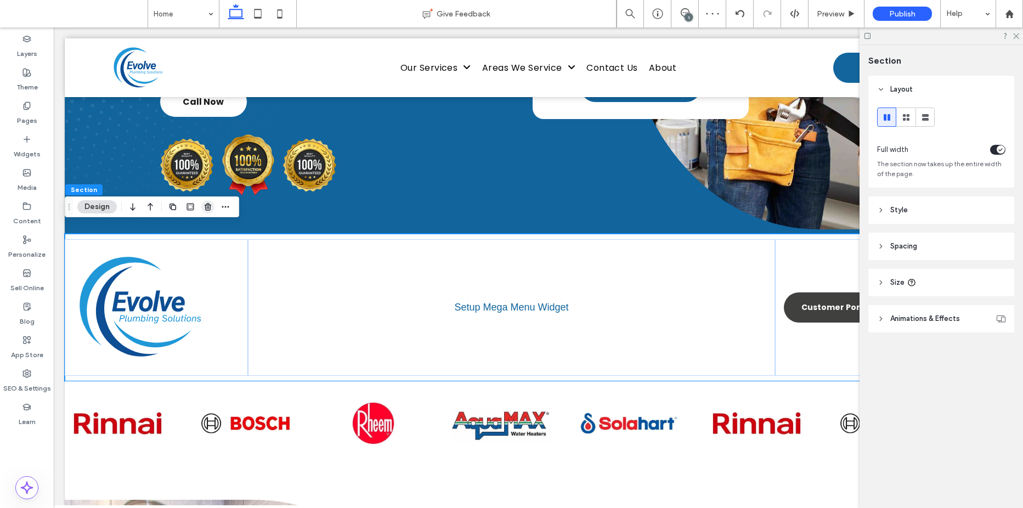
click at [201, 211] on span "button" at bounding box center [207, 206] width 13 height 13
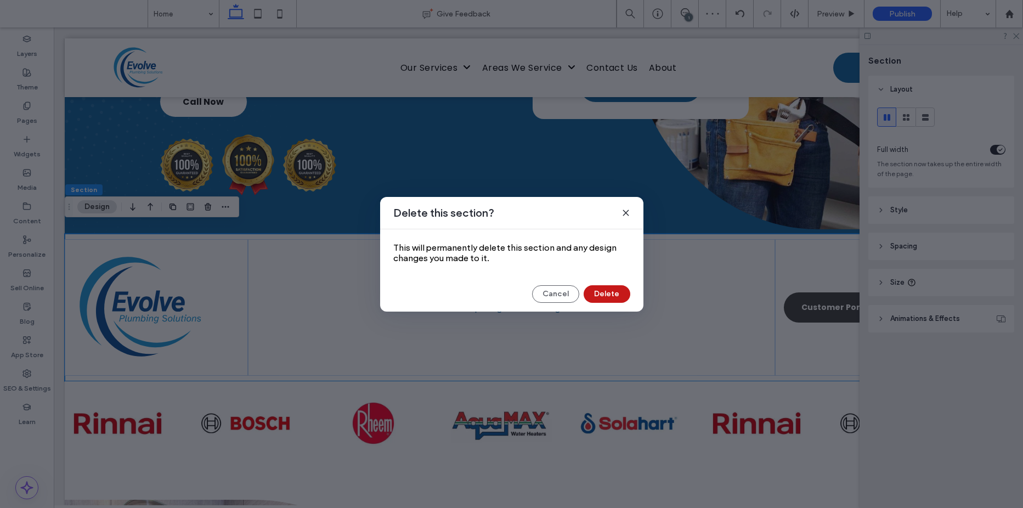
click at [610, 299] on button "Delete" at bounding box center [606, 294] width 47 height 18
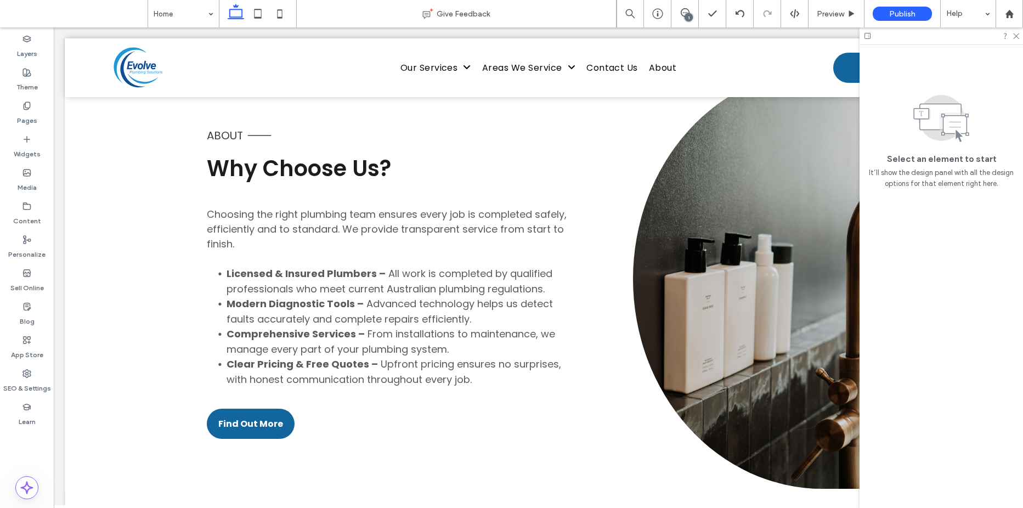
scroll to position [2689, 0]
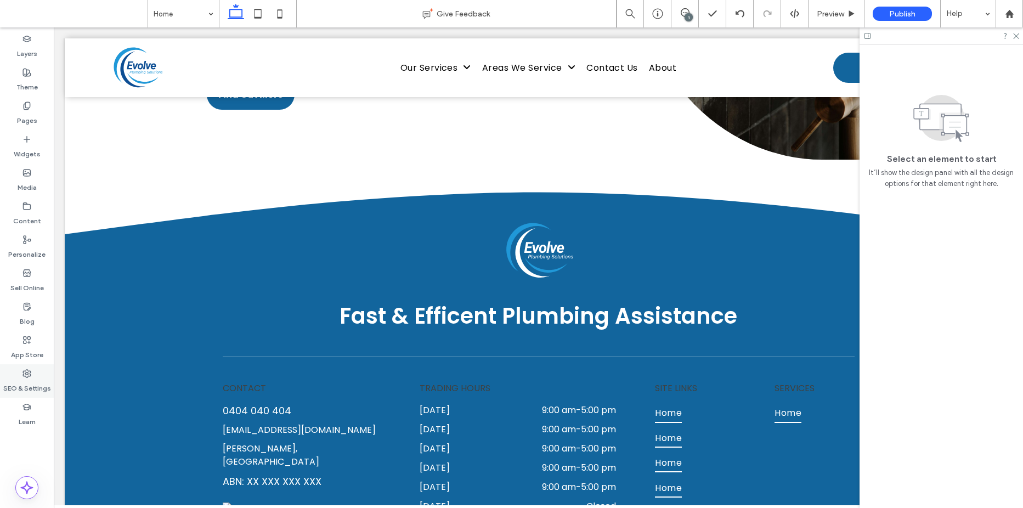
click at [18, 379] on label "SEO & Settings" at bounding box center [27, 385] width 48 height 15
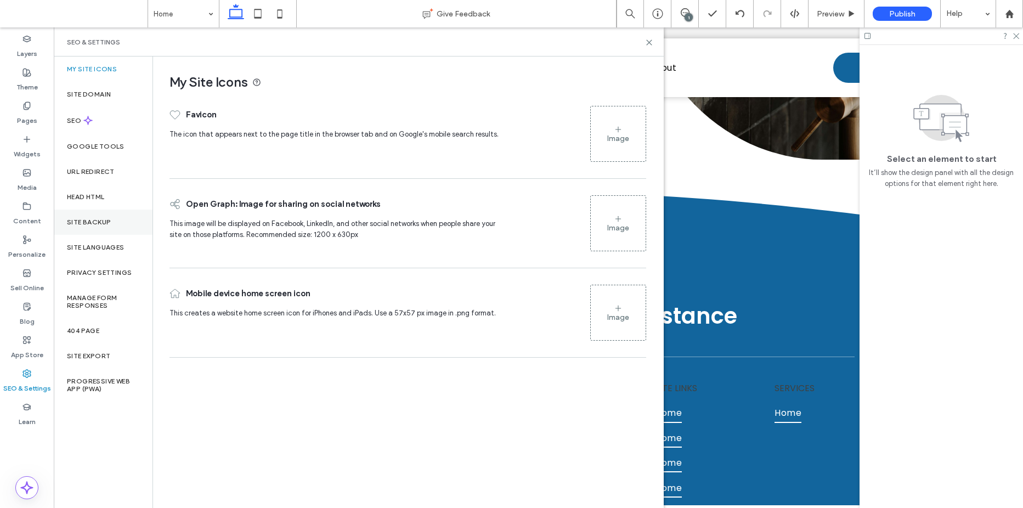
click at [104, 224] on label "Site Backup" at bounding box center [89, 222] width 44 height 8
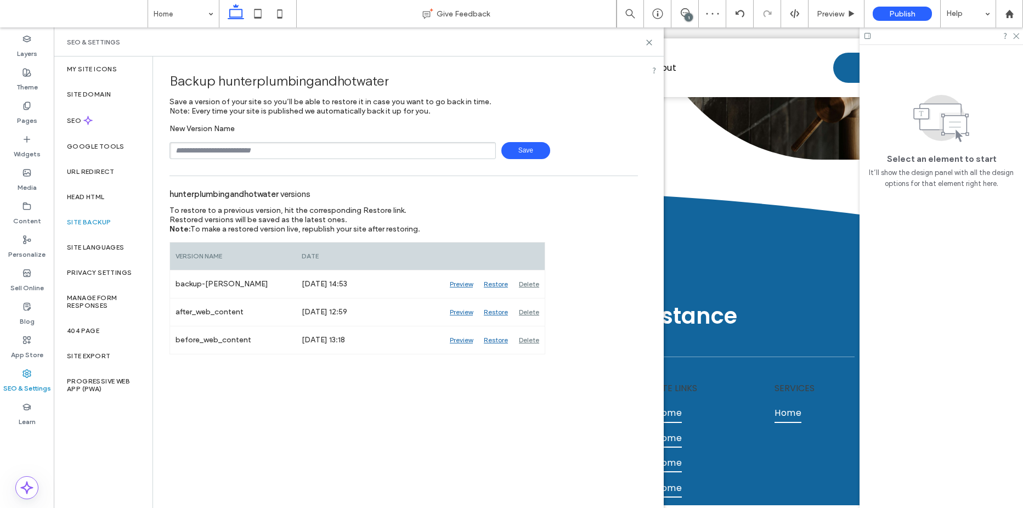
click at [314, 146] on input "text" at bounding box center [332, 150] width 326 height 17
click at [183, 150] on input "**********" at bounding box center [332, 150] width 326 height 17
type input "**********"
click at [518, 156] on span "Save" at bounding box center [525, 150] width 49 height 17
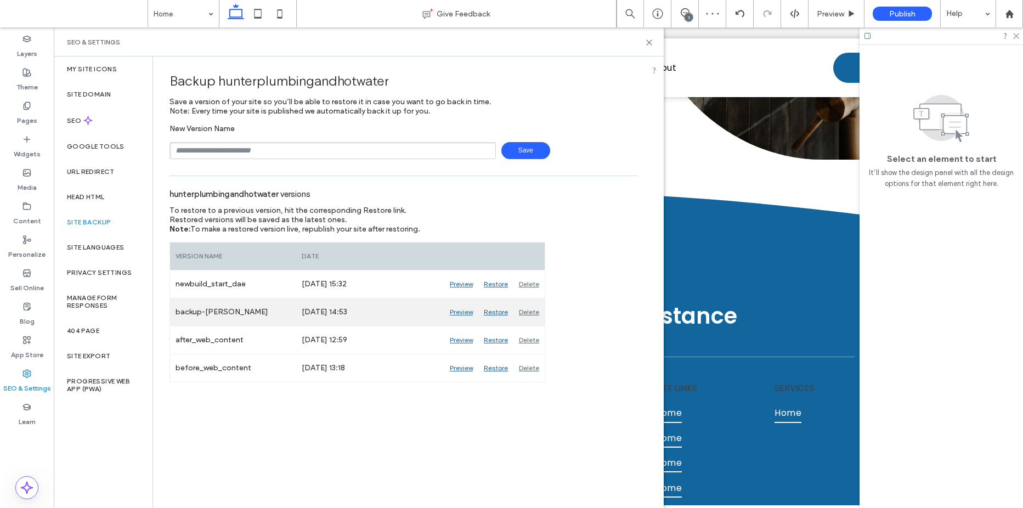
click at [531, 315] on div "Delete" at bounding box center [528, 311] width 31 height 27
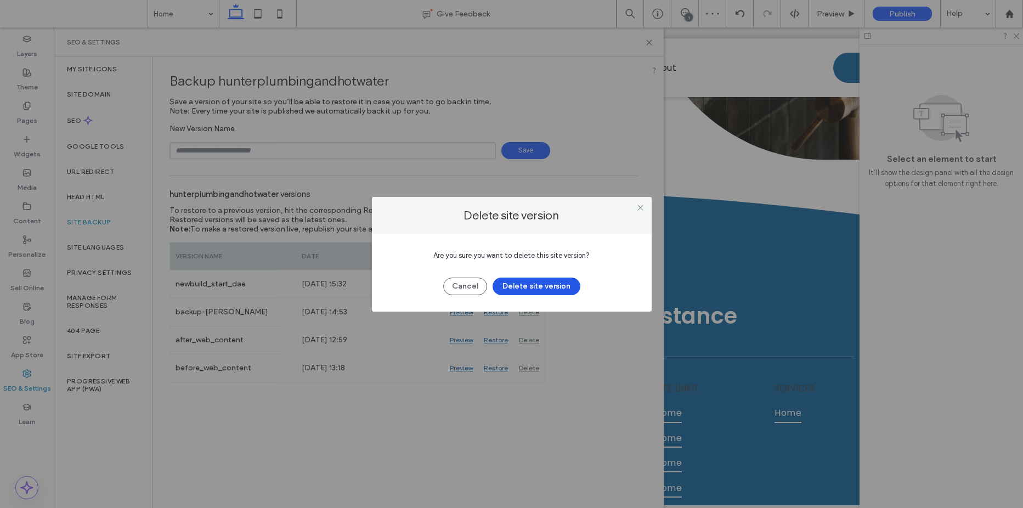
click at [546, 288] on button "Delete site version" at bounding box center [536, 286] width 88 height 18
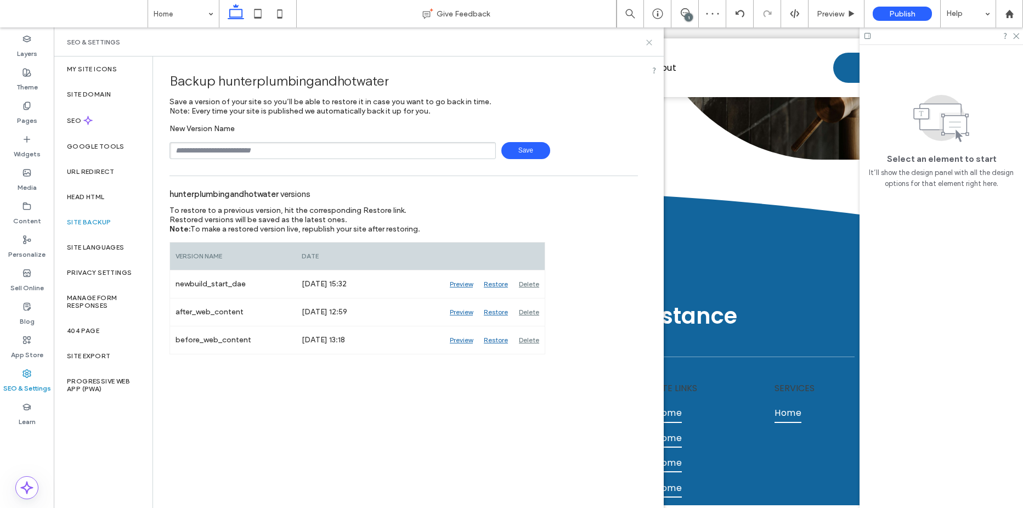
click at [650, 44] on icon at bounding box center [649, 42] width 8 height 8
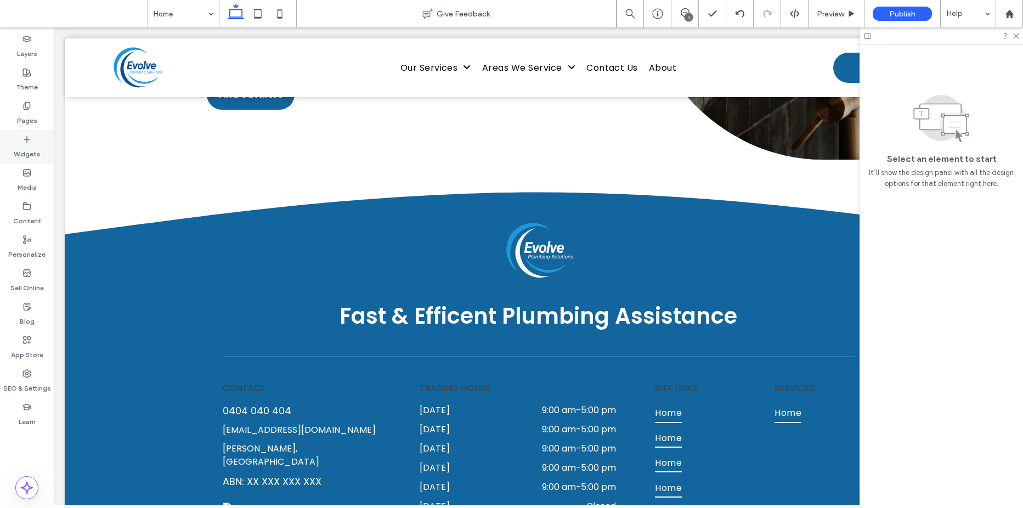
click at [37, 135] on div "Widgets" at bounding box center [27, 146] width 54 height 33
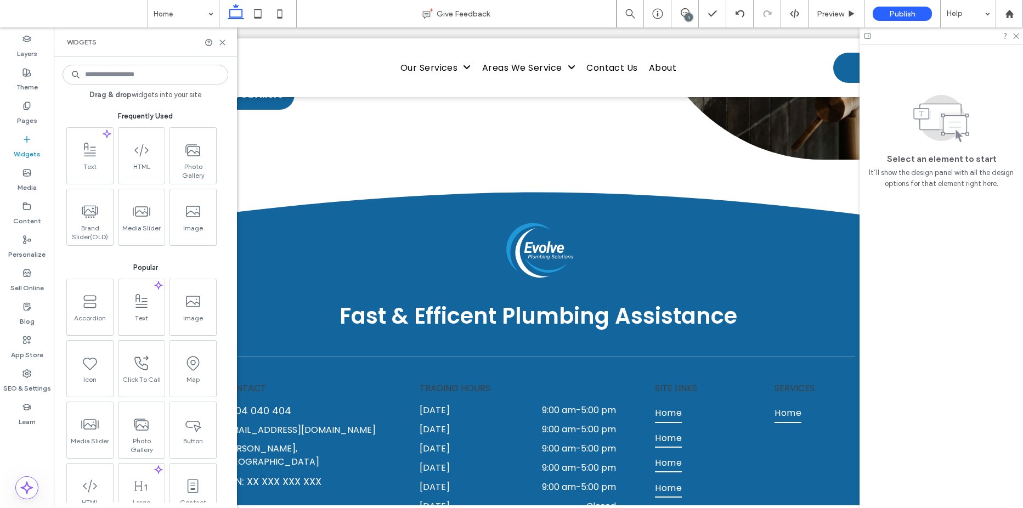
click at [132, 81] on input at bounding box center [146, 75] width 166 height 20
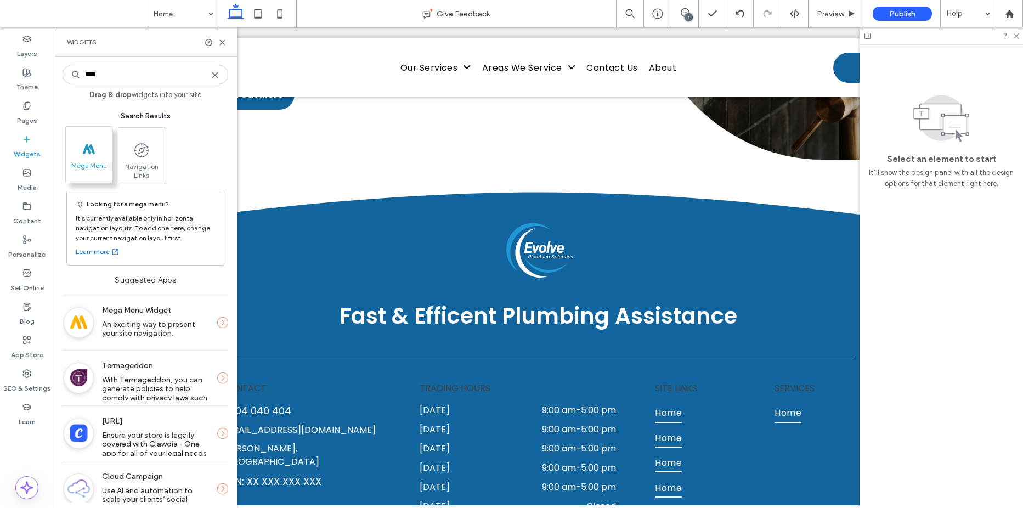
type input "****"
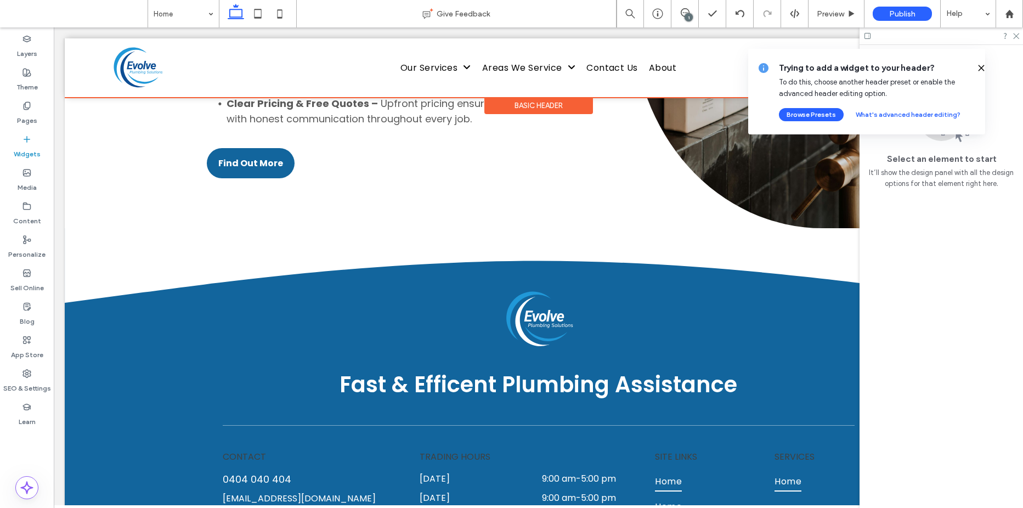
scroll to position [2618, 0]
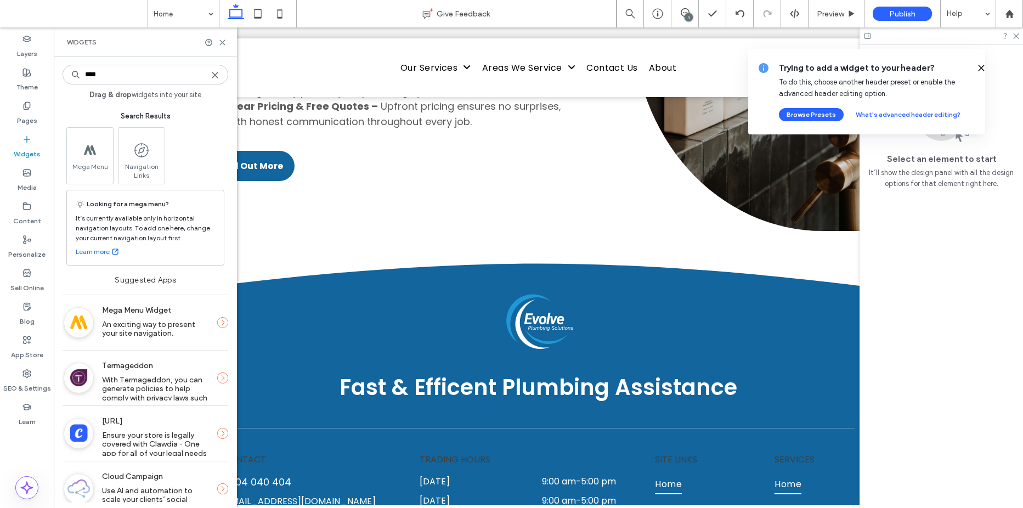
click at [976, 66] on icon at bounding box center [980, 68] width 9 height 9
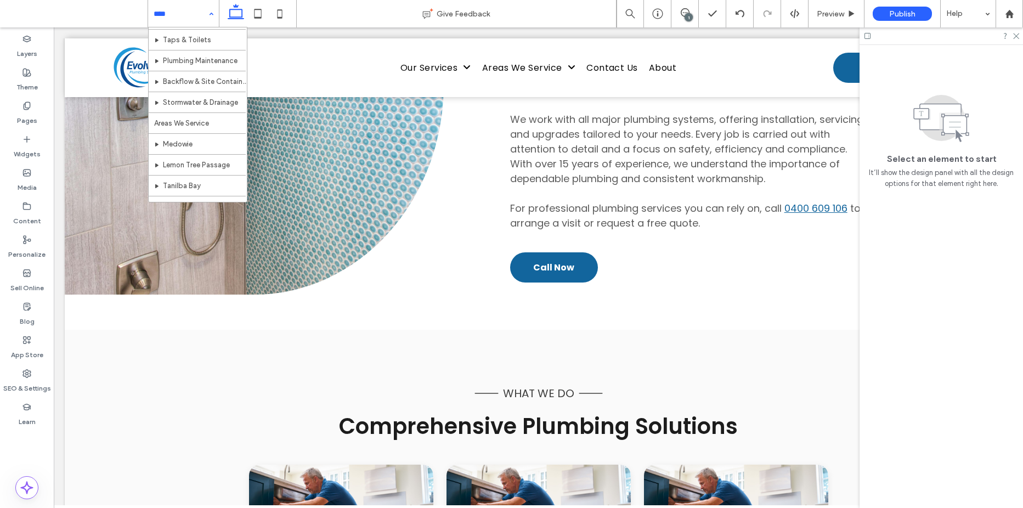
scroll to position [157, 0]
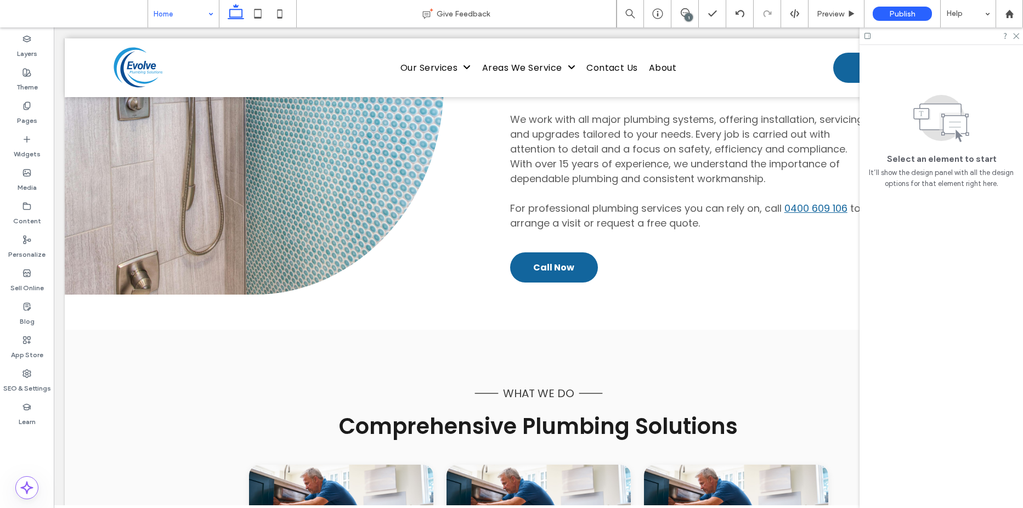
drag, startPoint x: 214, startPoint y: 15, endPoint x: 186, endPoint y: 29, distance: 31.1
click at [214, 15] on div "Home" at bounding box center [183, 13] width 71 height 27
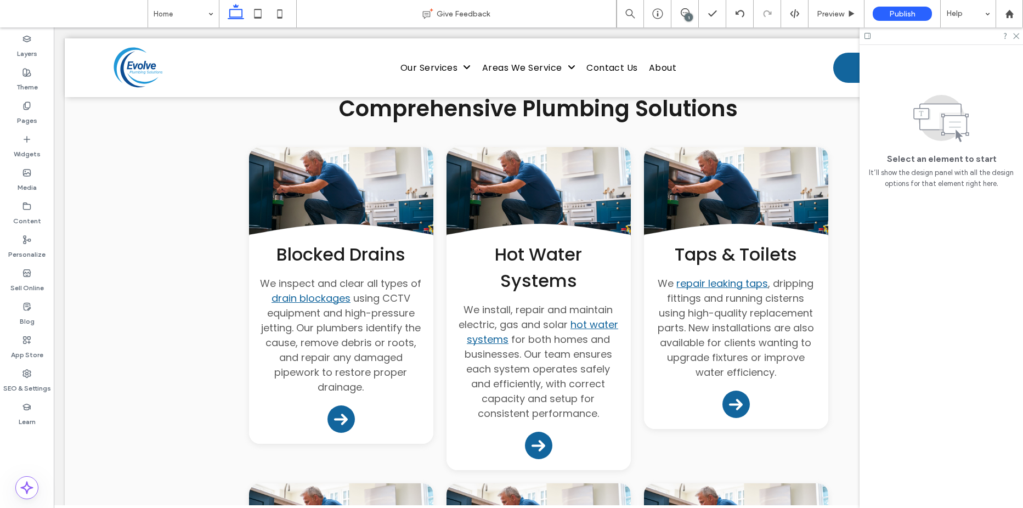
scroll to position [1316, 0]
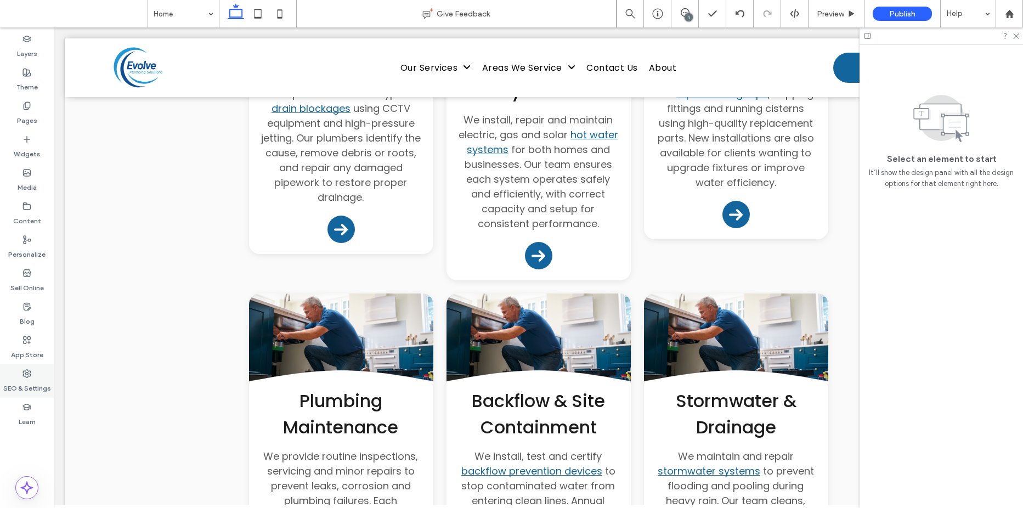
click at [30, 384] on label "SEO & Settings" at bounding box center [27, 385] width 48 height 15
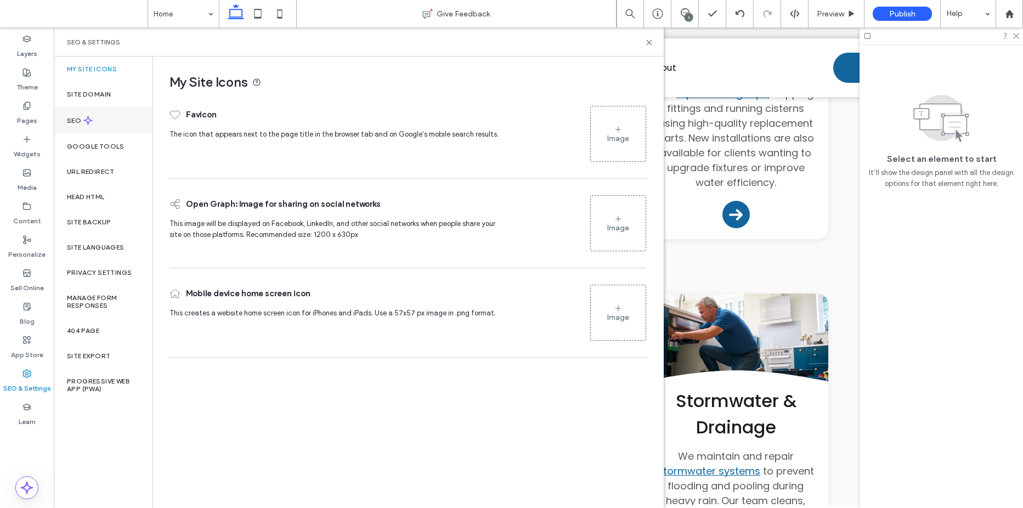
click at [92, 122] on icon at bounding box center [87, 120] width 9 height 9
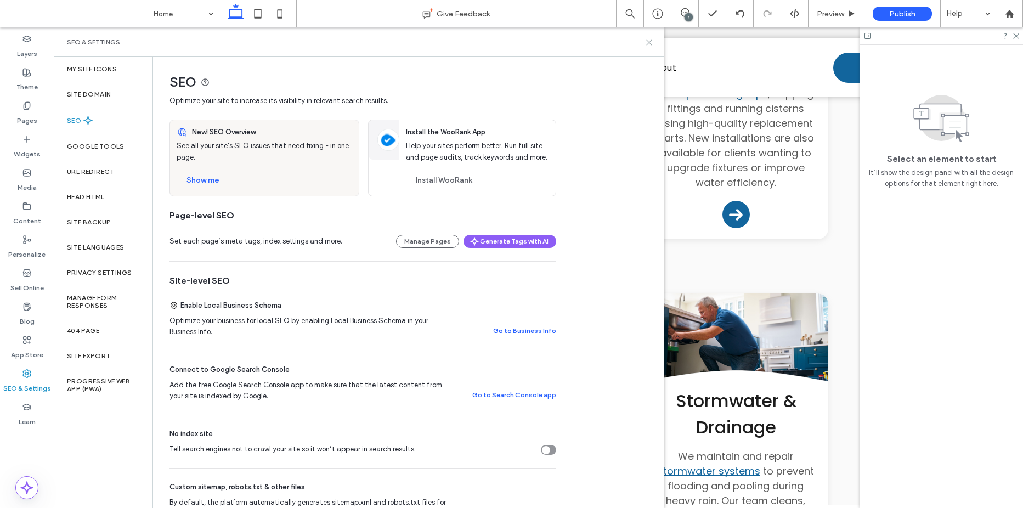
drag, startPoint x: 648, startPoint y: 43, endPoint x: 594, endPoint y: 15, distance: 61.1
click at [648, 43] on use at bounding box center [648, 42] width 5 height 5
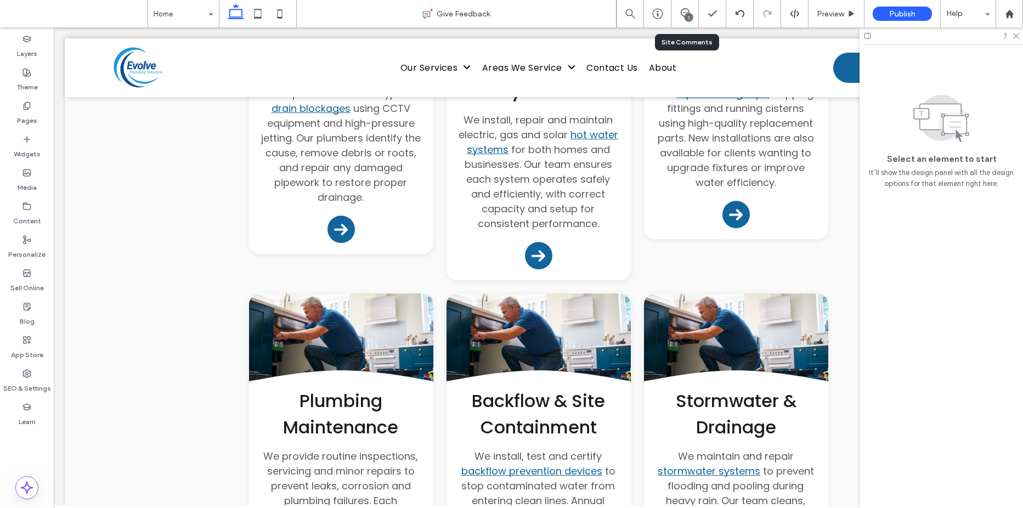
click at [689, 15] on div "1" at bounding box center [688, 17] width 8 height 8
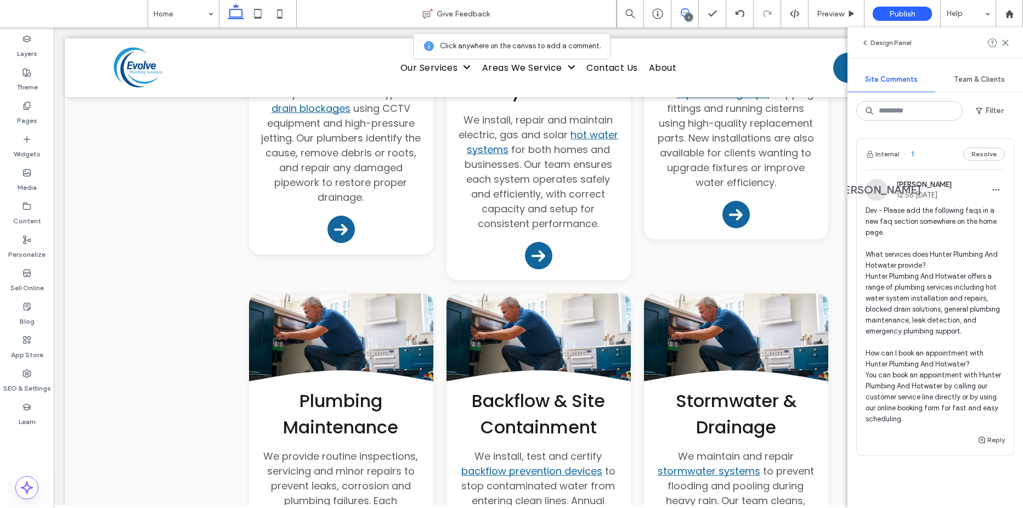
click at [964, 352] on span "Dev - Please add the following faqs in a new faq section somewhere on the home …" at bounding box center [934, 314] width 139 height 219
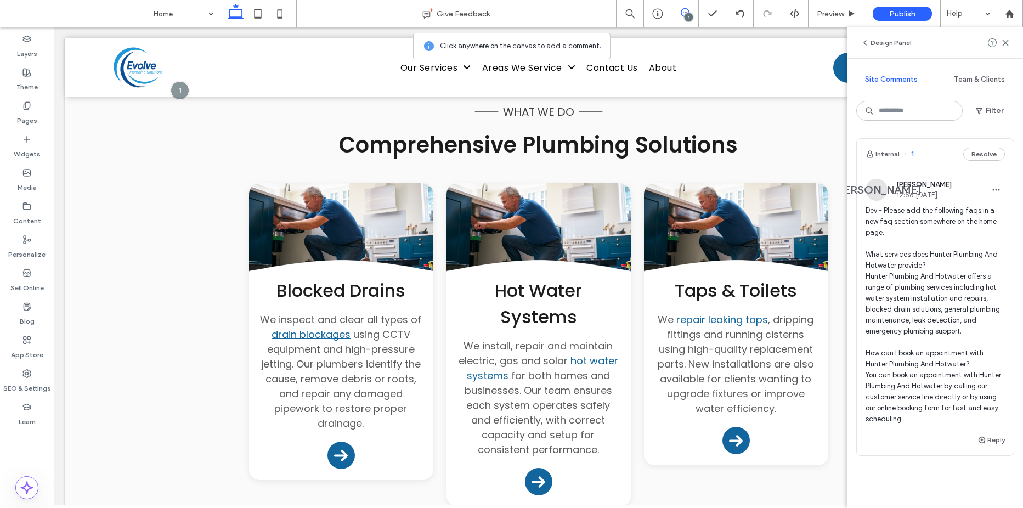
scroll to position [1059, 0]
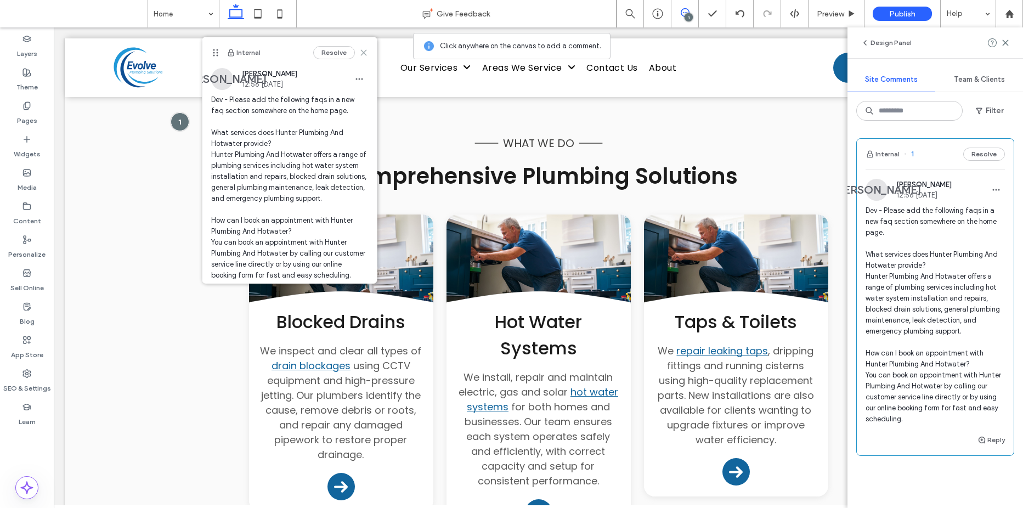
drag, startPoint x: 303, startPoint y: 24, endPoint x: 357, endPoint y: 51, distance: 60.8
click at [361, 51] on use at bounding box center [363, 52] width 5 height 5
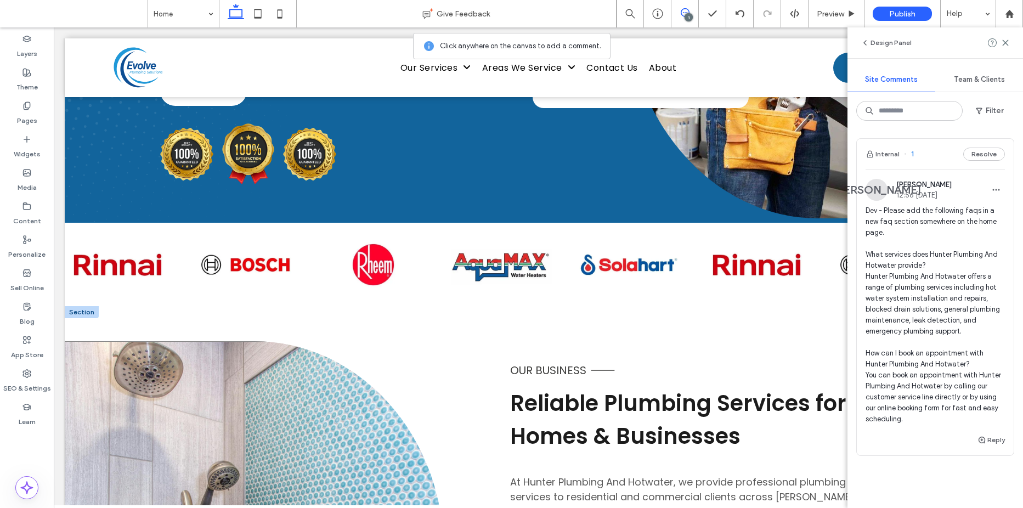
scroll to position [0, 0]
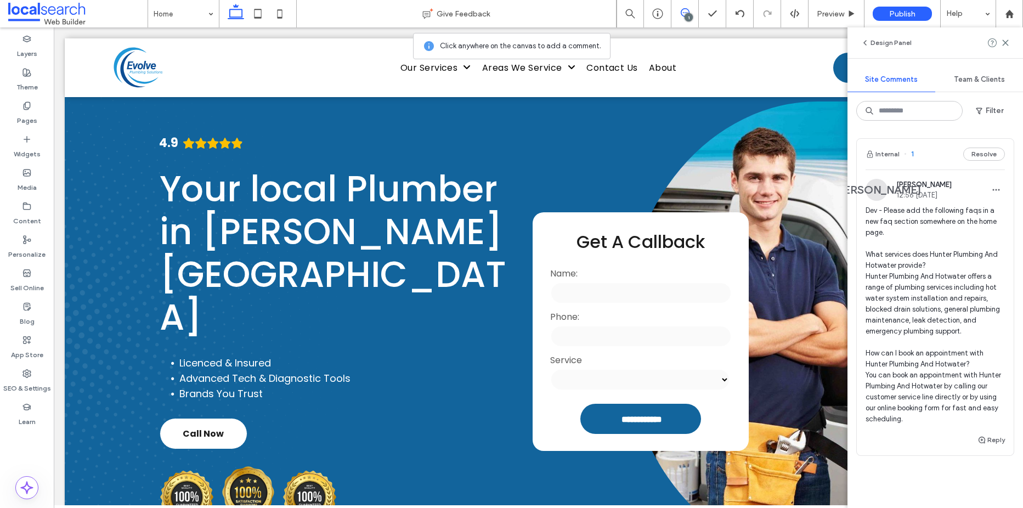
click at [999, 42] on div at bounding box center [998, 42] width 22 height 13
click at [1002, 43] on icon at bounding box center [1005, 42] width 9 height 9
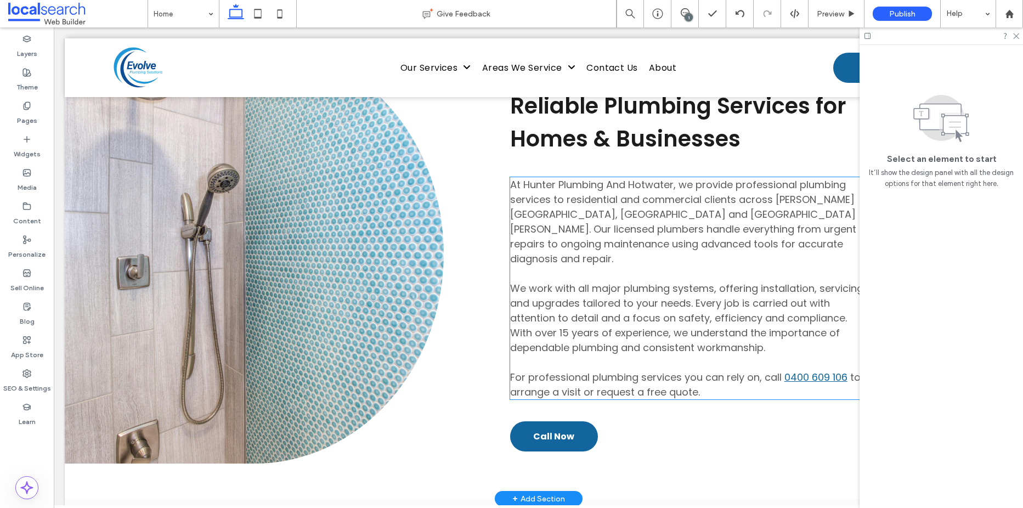
scroll to position [713, 0]
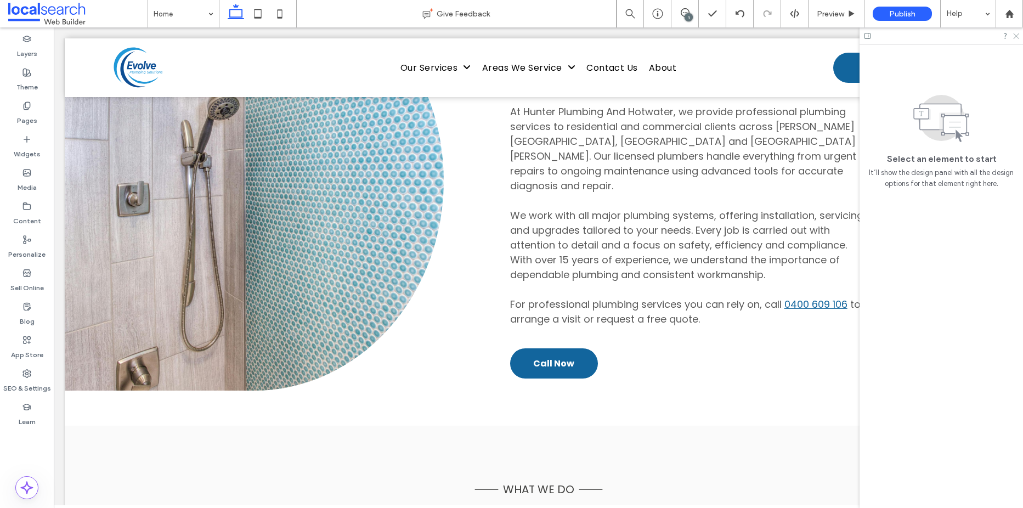
drag, startPoint x: 1018, startPoint y: 37, endPoint x: 963, endPoint y: 8, distance: 62.1
click at [1018, 37] on icon at bounding box center [1015, 35] width 7 height 7
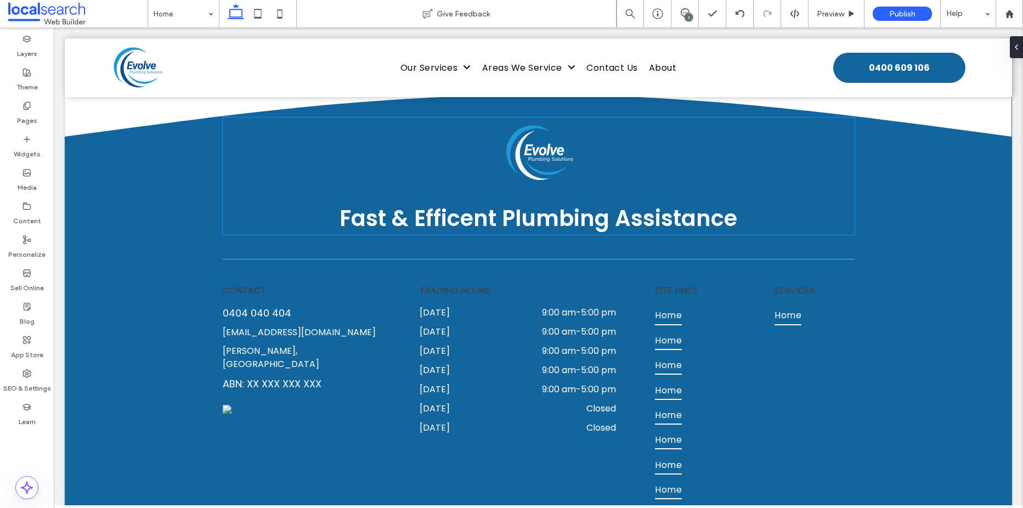
scroll to position [2878, 0]
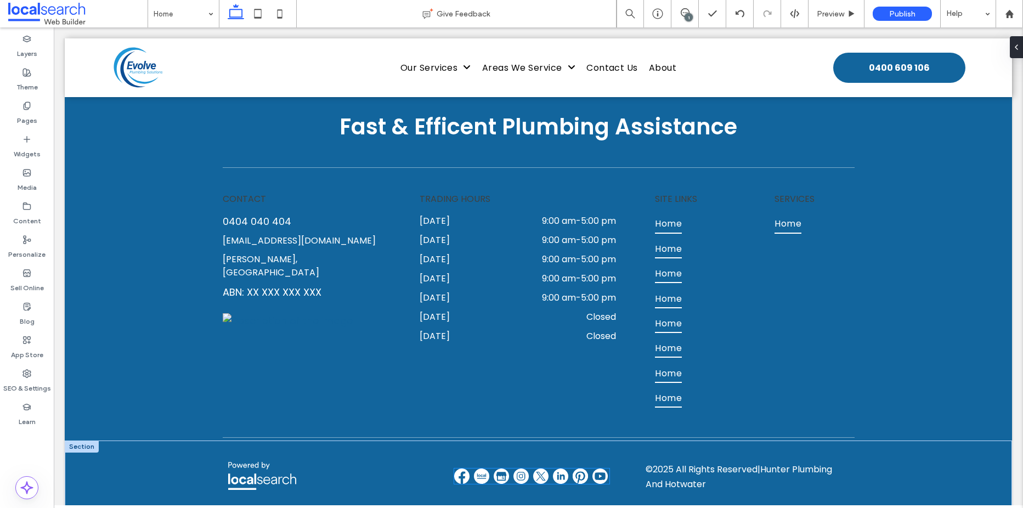
click at [481, 468] on img at bounding box center [481, 475] width 15 height 15
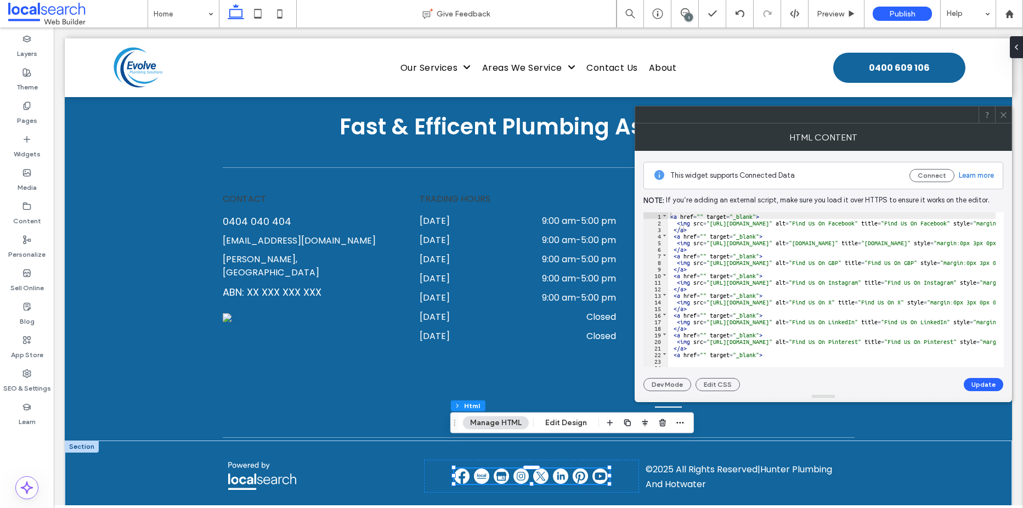
click at [809, 135] on div "HTML Content" at bounding box center [822, 136] width 377 height 27
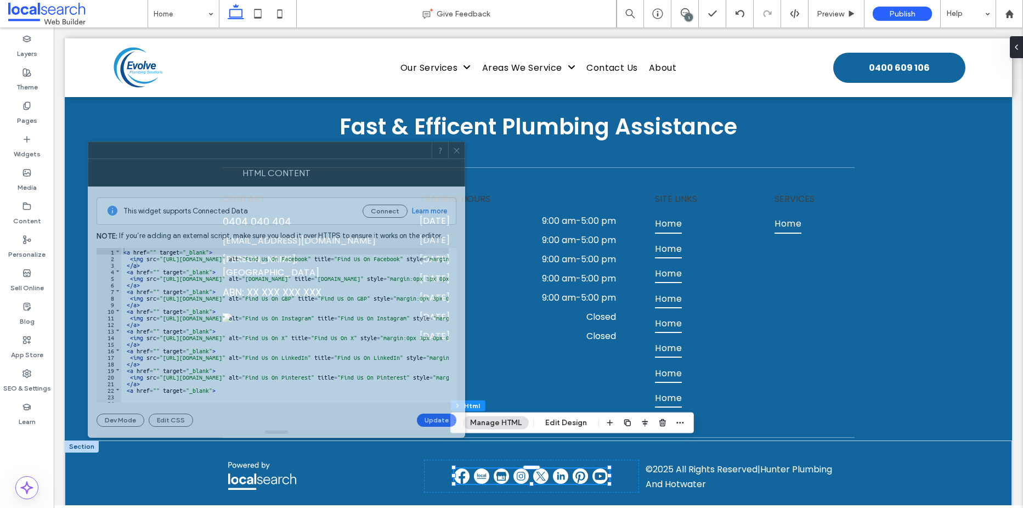
drag, startPoint x: 811, startPoint y: 124, endPoint x: 263, endPoint y: 224, distance: 557.8
click at [265, 161] on div "HTML Content" at bounding box center [276, 172] width 377 height 27
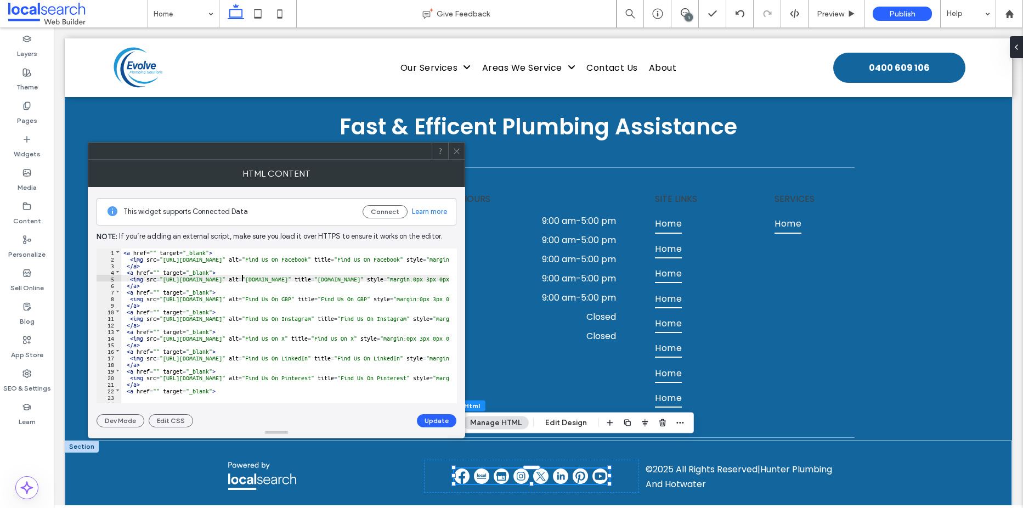
click at [241, 280] on div "< a href = "" target = "_blank" > < img src = "[URL][DOMAIN_NAME]" alt = "Find …" at bounding box center [508, 328] width 774 height 160
click at [382, 302] on div "< a href = "" target = "_blank" > < img src = "[URL][DOMAIN_NAME]" alt = "Find …" at bounding box center [508, 328] width 774 height 160
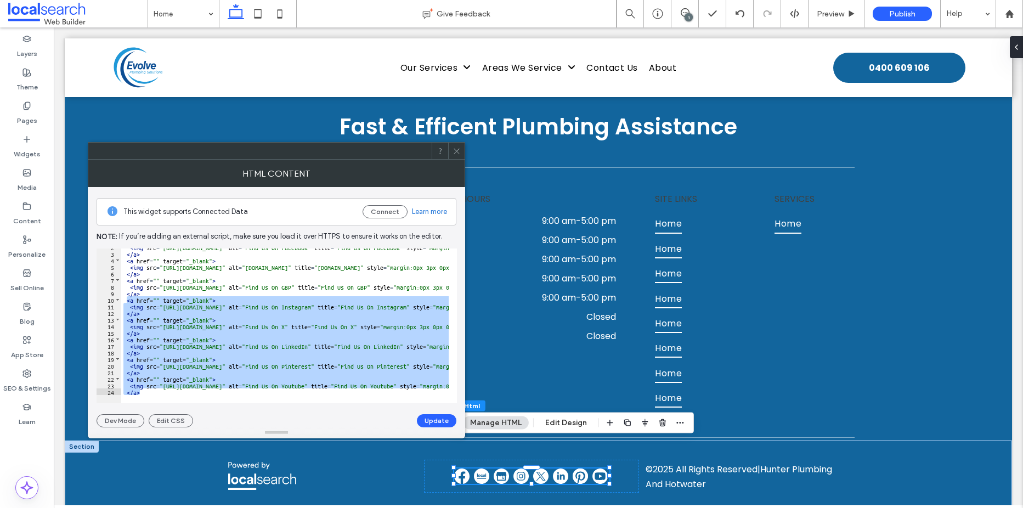
drag, startPoint x: 127, startPoint y: 311, endPoint x: 376, endPoint y: 425, distance: 274.1
click at [376, 428] on div "HTML Content This widget supports Connected Data Connect Learn more Note: If yo…" at bounding box center [276, 299] width 377 height 279
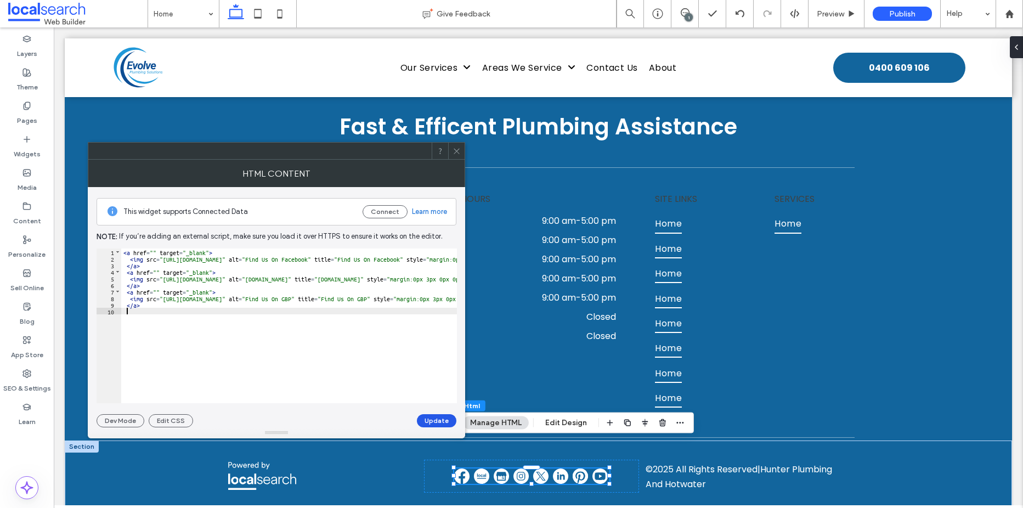
click at [444, 416] on button "Update" at bounding box center [436, 420] width 39 height 13
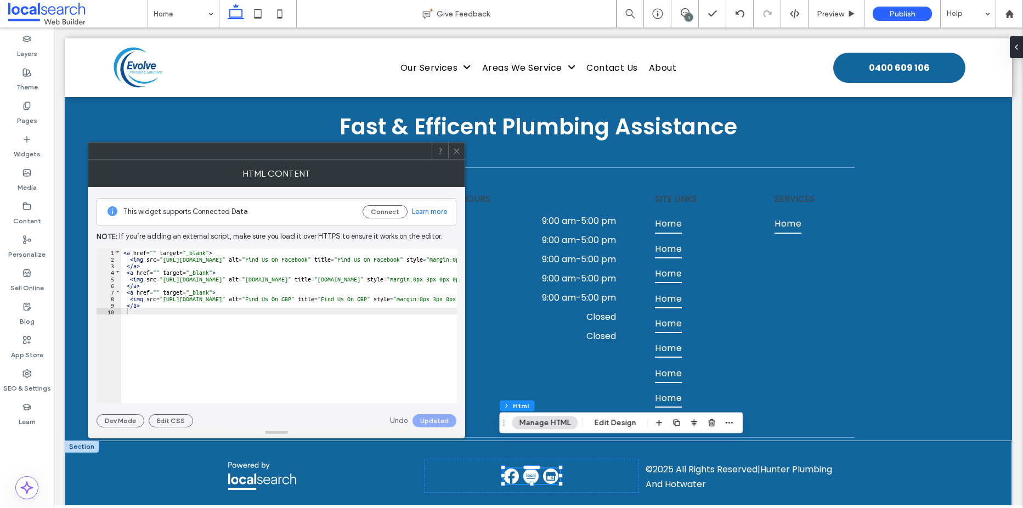
scroll to position [0, 0]
drag, startPoint x: 169, startPoint y: 259, endPoint x: 441, endPoint y: 269, distance: 272.1
click at [446, 264] on div "< a href = "" target = "_blank" > < img src = "[URL][DOMAIN_NAME]" alt = "Find …" at bounding box center [508, 328] width 774 height 160
click at [223, 394] on div at bounding box center [508, 397] width 774 height 11
drag, startPoint x: 349, startPoint y: 260, endPoint x: 164, endPoint y: 258, distance: 185.3
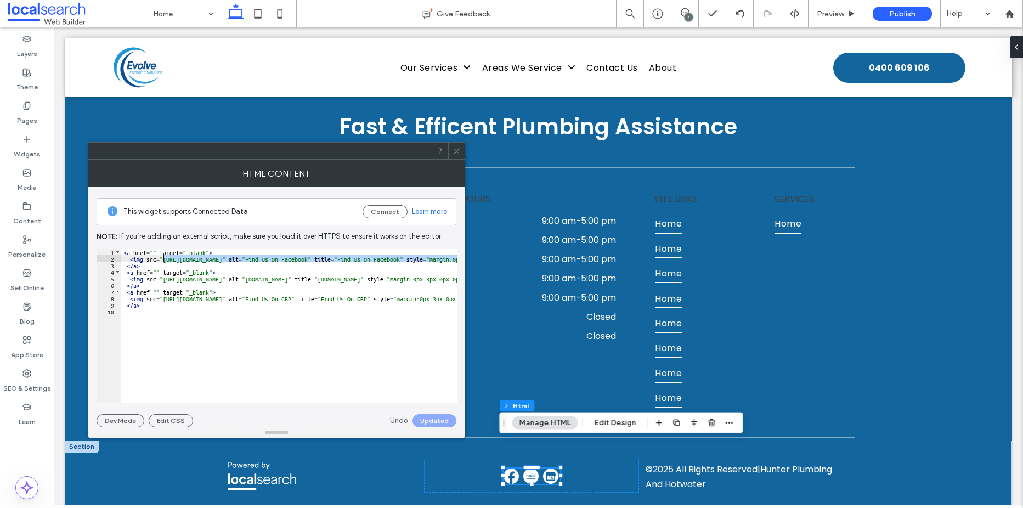
click at [164, 258] on div "< a href = "" target = "_blank" > < img src = "[URL][DOMAIN_NAME]" alt = "Find …" at bounding box center [508, 328] width 774 height 160
click at [231, 274] on div "< a href = "" target = "_blank" > < img src = "[URL][DOMAIN_NAME]" alt = "Find …" at bounding box center [508, 328] width 774 height 160
drag, startPoint x: 217, startPoint y: 399, endPoint x: 30, endPoint y: 371, distance: 189.0
click at [158, 270] on div "< a href = "" target = "_blank" > < img src = "[URL][DOMAIN_NAME]" alt = "Find …" at bounding box center [508, 328] width 774 height 160
click at [157, 270] on div "< a href = "" target = "_blank" > < img src = "[URL][DOMAIN_NAME]" alt = "Find …" at bounding box center [508, 328] width 774 height 160
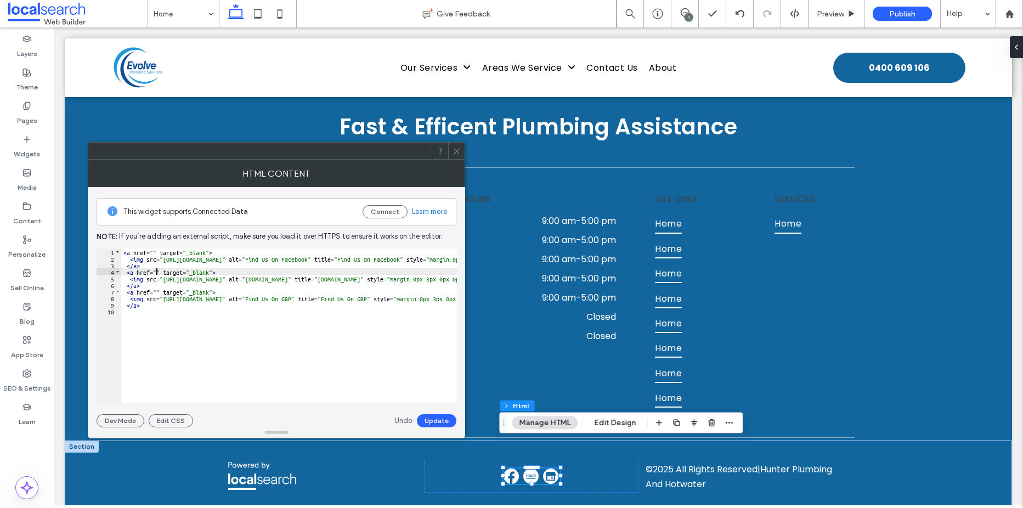
scroll to position [0, 5]
drag, startPoint x: 147, startPoint y: 250, endPoint x: 155, endPoint y: 251, distance: 7.2
click at [150, 250] on div "< a href = "" target = "_blank" > < img src = "[URL][DOMAIN_NAME]" alt = "Find …" at bounding box center [503, 328] width 774 height 160
click at [148, 252] on div "< a href = "" target = "_blank" > < img src = "[URL][DOMAIN_NAME]" alt = "Find …" at bounding box center [289, 321] width 336 height 146
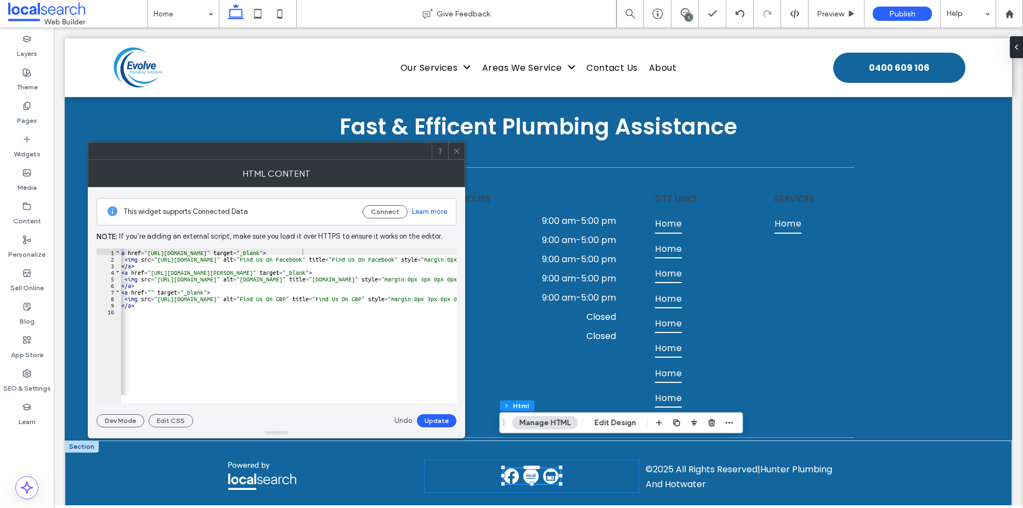
drag, startPoint x: 151, startPoint y: 291, endPoint x: 162, endPoint y: 291, distance: 11.5
click at [151, 291] on div "< a href = "[URL][DOMAIN_NAME]" target = "_blank" > < img src = "[URL][DOMAIN_N…" at bounding box center [503, 328] width 774 height 160
click at [431, 417] on button "Update" at bounding box center [436, 420] width 39 height 13
click at [460, 150] on icon at bounding box center [456, 151] width 8 height 8
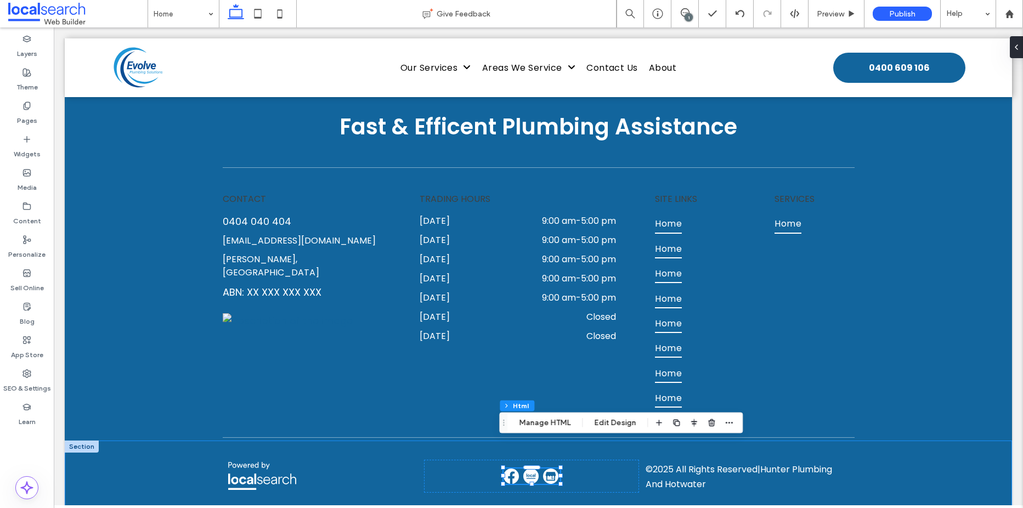
click at [444, 479] on div "© 2025 All Rights Reserved | Hunter Plumbing And Hotwater" at bounding box center [538, 485] width 658 height 90
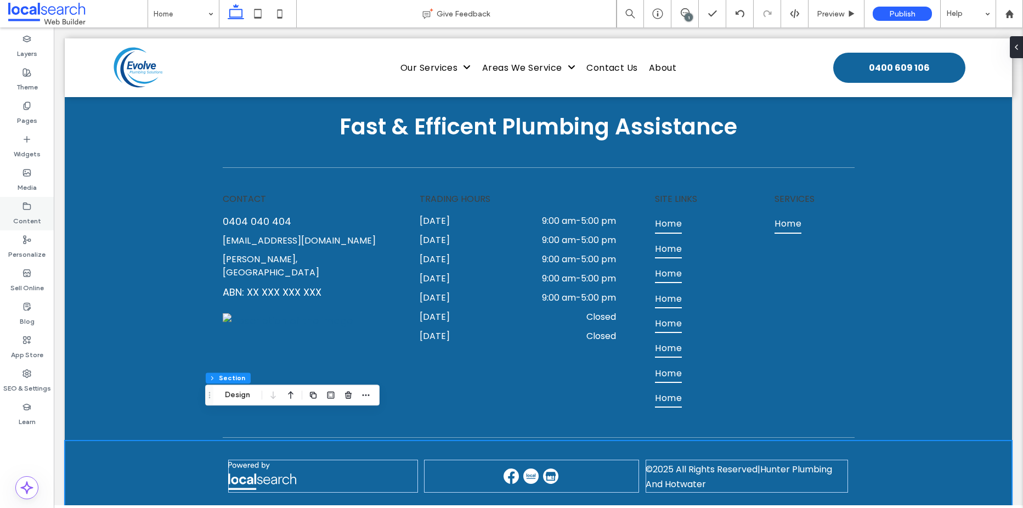
click at [27, 207] on icon at bounding box center [26, 206] width 9 height 9
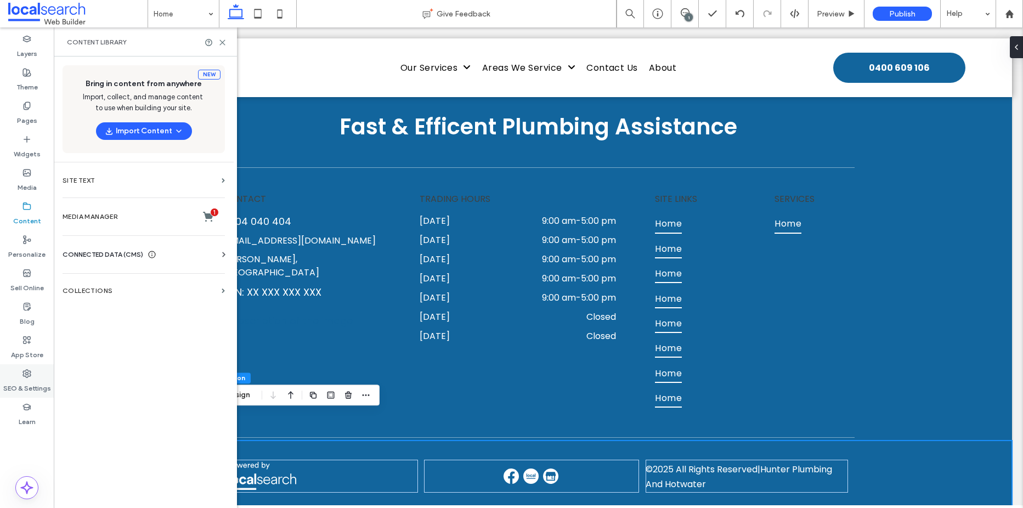
click at [31, 385] on label "SEO & Settings" at bounding box center [27, 385] width 48 height 15
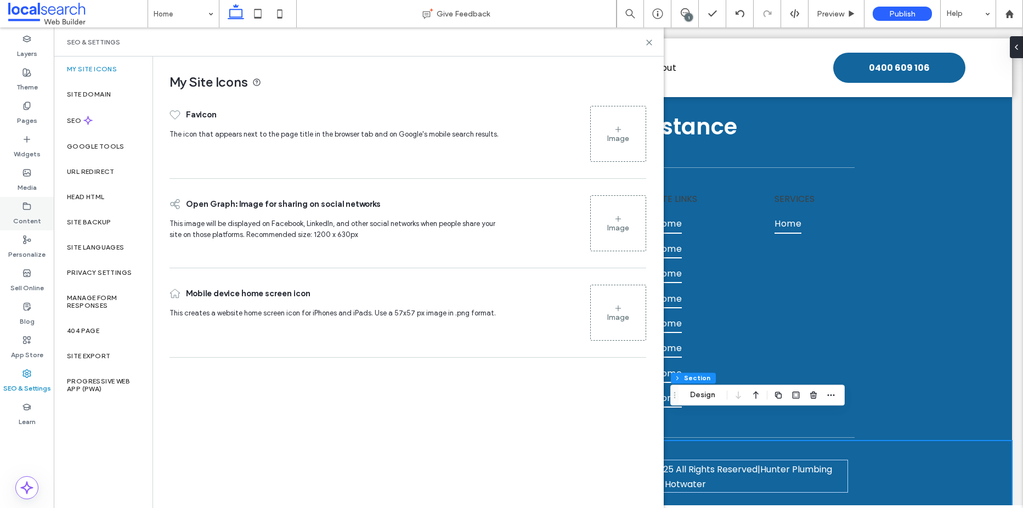
click at [41, 209] on div "Content" at bounding box center [27, 213] width 54 height 33
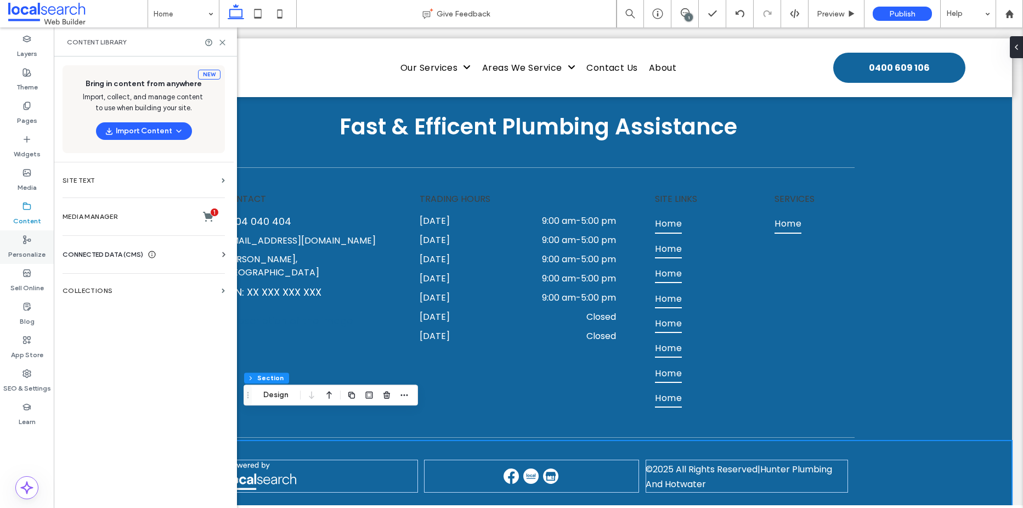
click at [39, 245] on label "Personalize" at bounding box center [26, 251] width 37 height 15
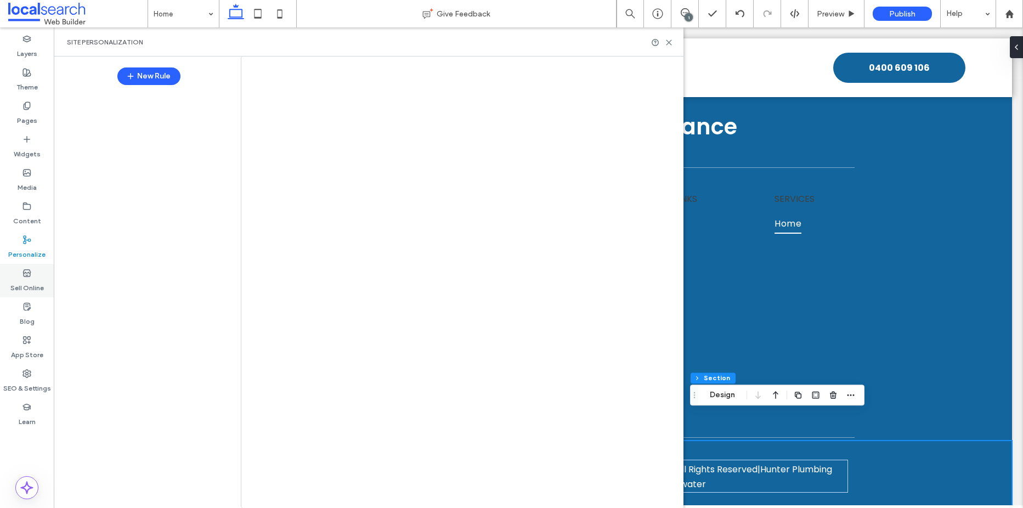
click at [33, 282] on label "Sell Online" at bounding box center [26, 284] width 33 height 15
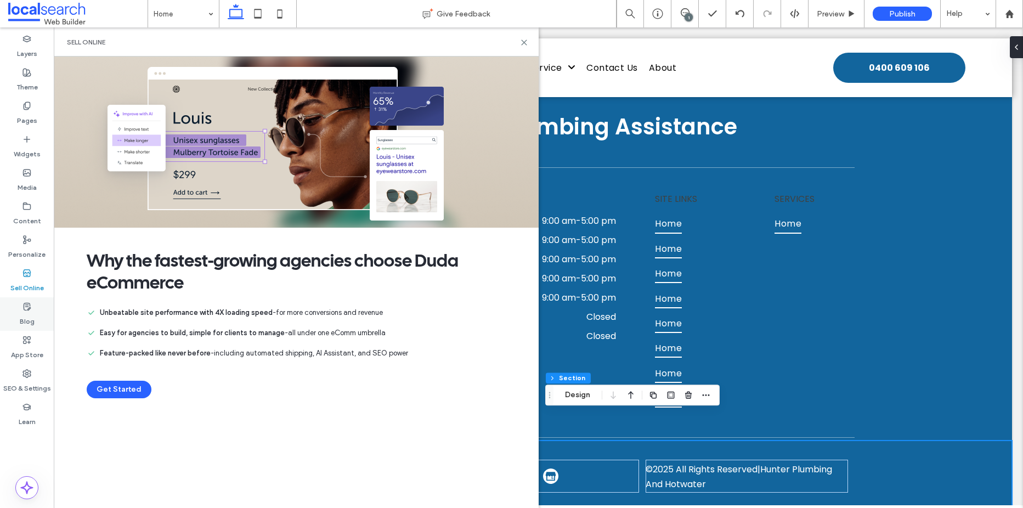
click at [30, 312] on label "Blog" at bounding box center [27, 318] width 15 height 15
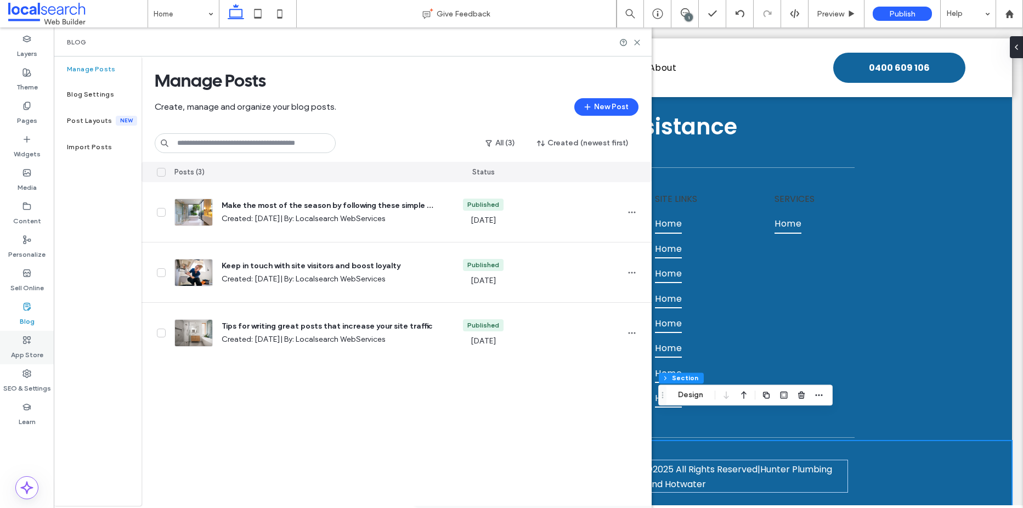
click at [29, 349] on label "App Store" at bounding box center [27, 351] width 32 height 15
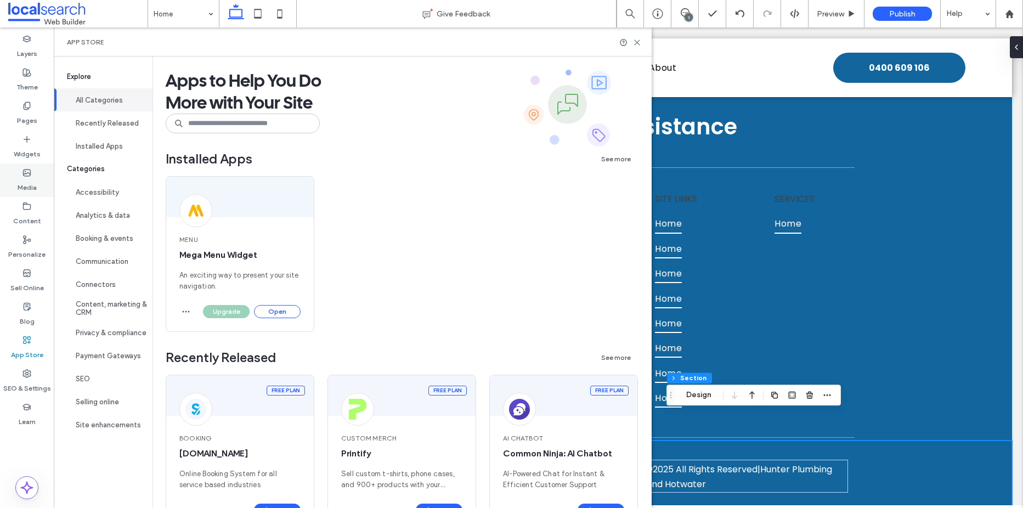
click at [30, 196] on div "Media" at bounding box center [27, 179] width 54 height 33
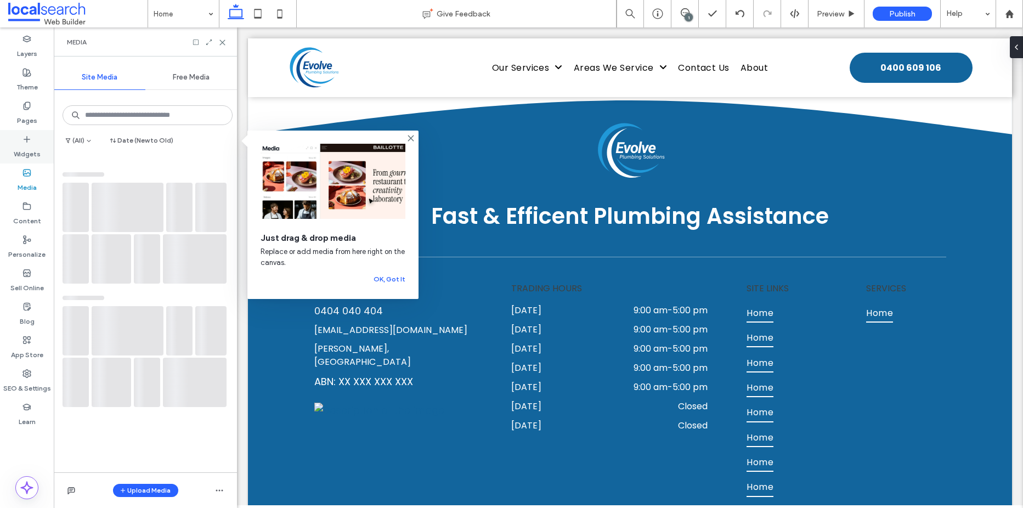
click at [25, 141] on icon at bounding box center [26, 139] width 9 height 9
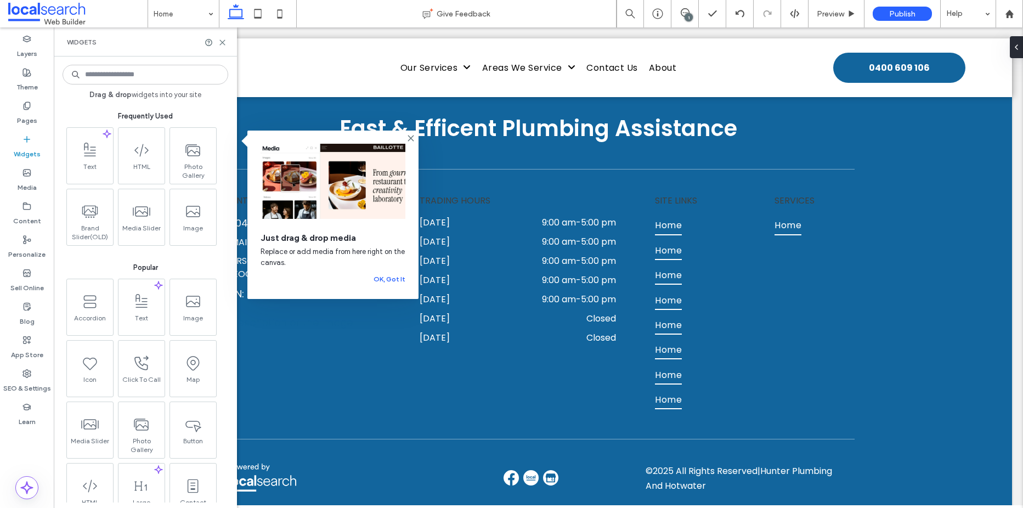
scroll to position [2878, 0]
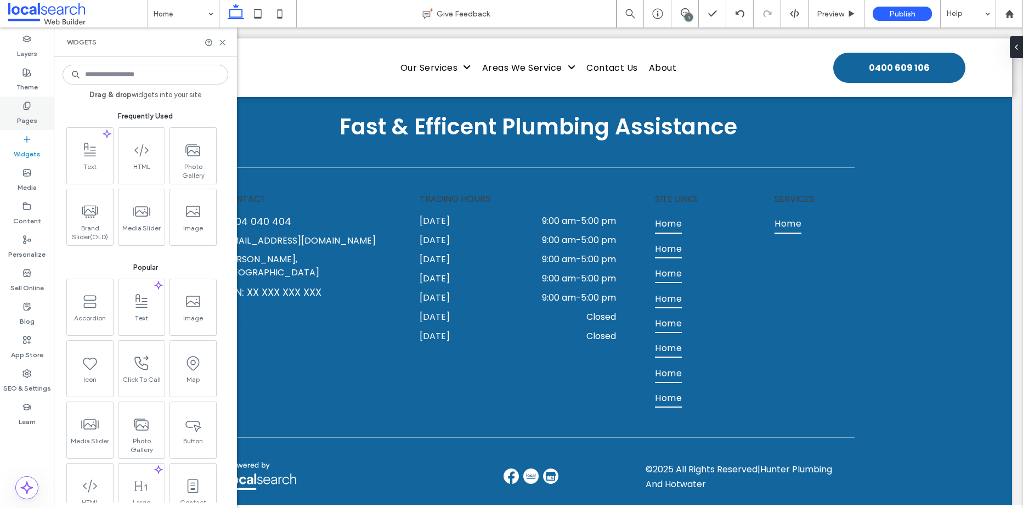
click at [16, 107] on div "Pages" at bounding box center [27, 112] width 54 height 33
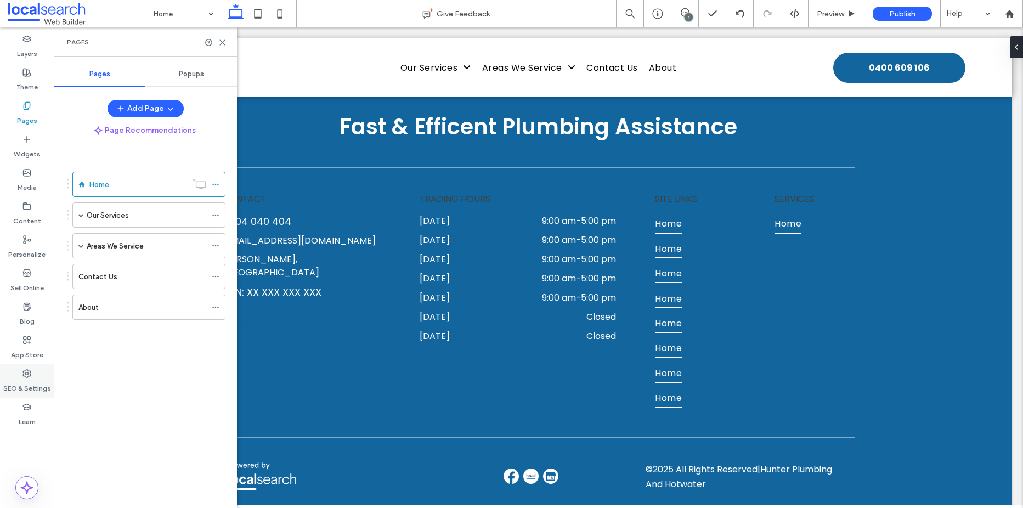
click at [33, 395] on div "SEO & Settings" at bounding box center [27, 380] width 54 height 33
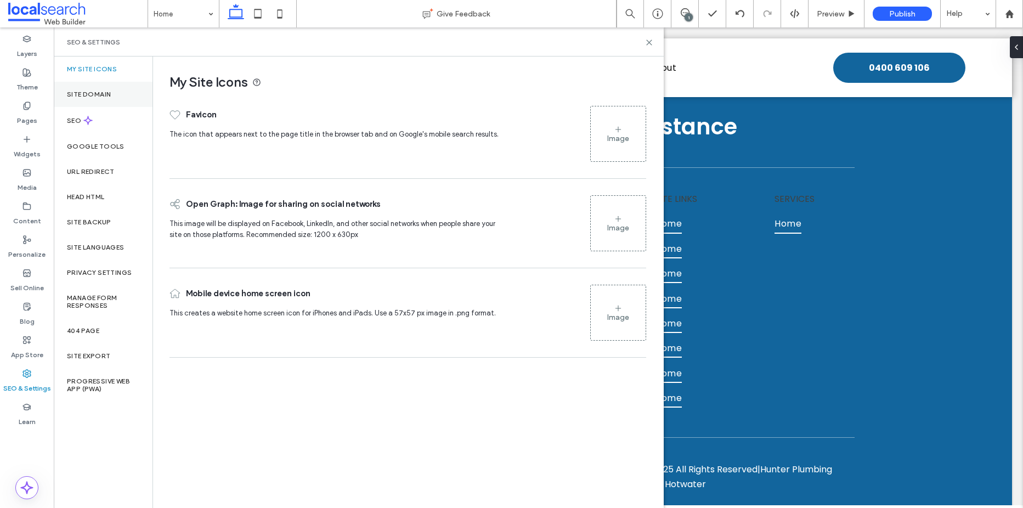
click at [119, 96] on div "Site Domain" at bounding box center [103, 94] width 99 height 25
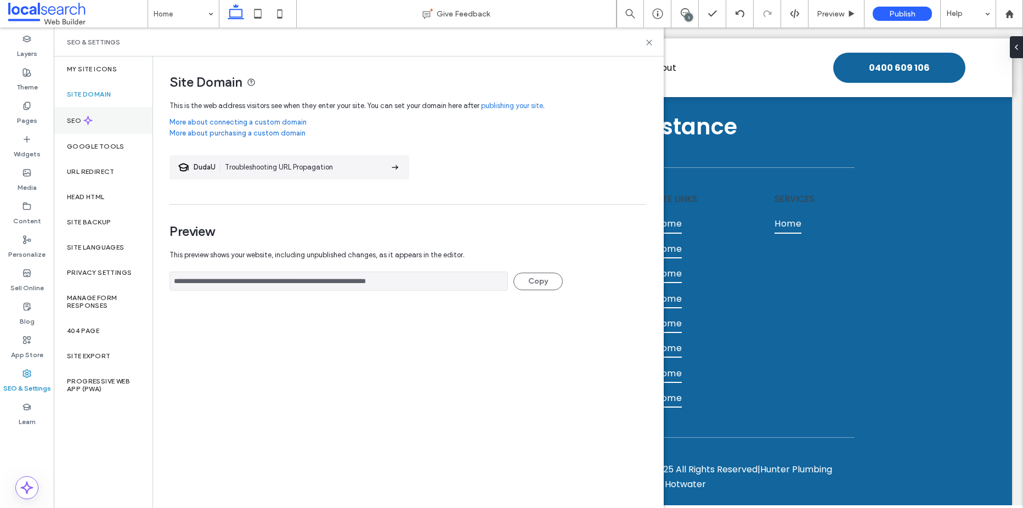
click at [112, 116] on div "SEO" at bounding box center [103, 120] width 99 height 27
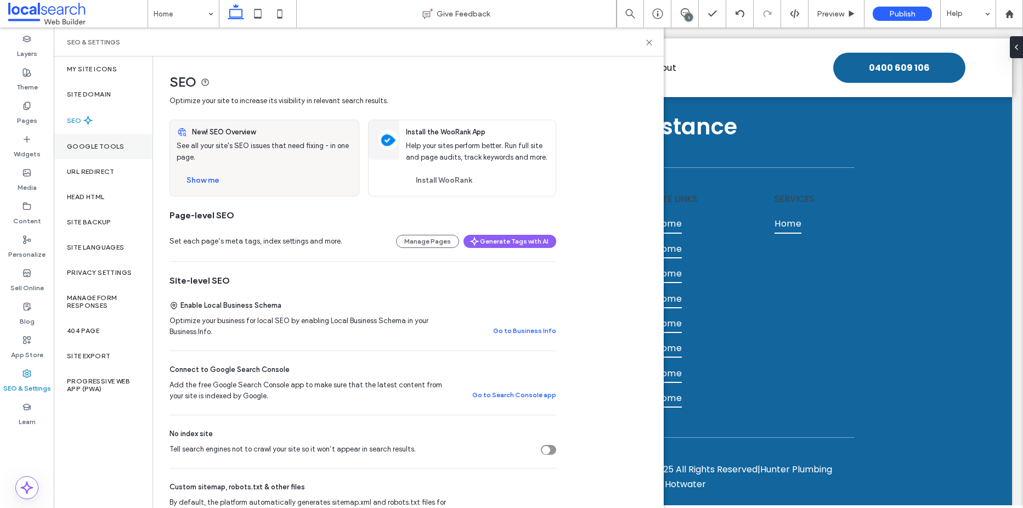
click at [109, 138] on div "Google Tools" at bounding box center [103, 146] width 99 height 25
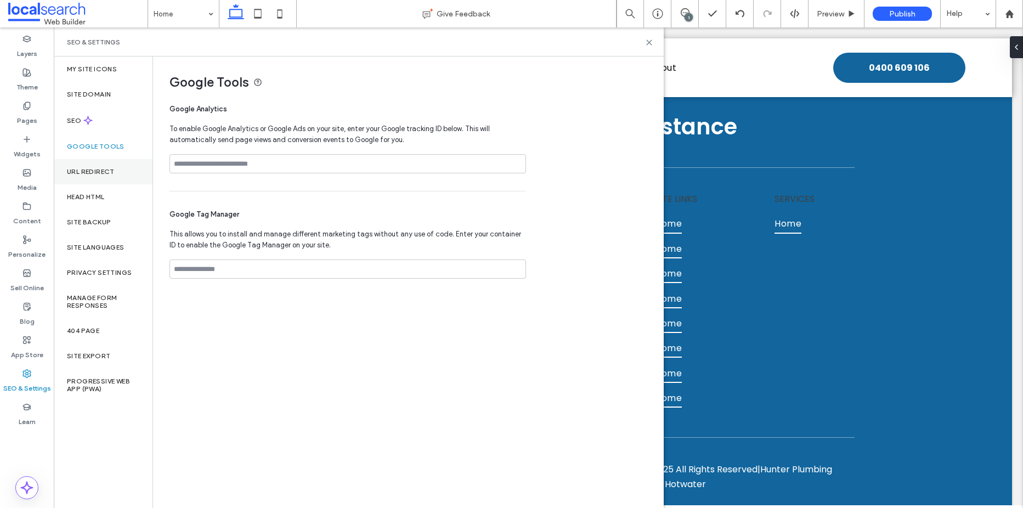
click at [89, 177] on div "URL Redirect" at bounding box center [103, 171] width 99 height 25
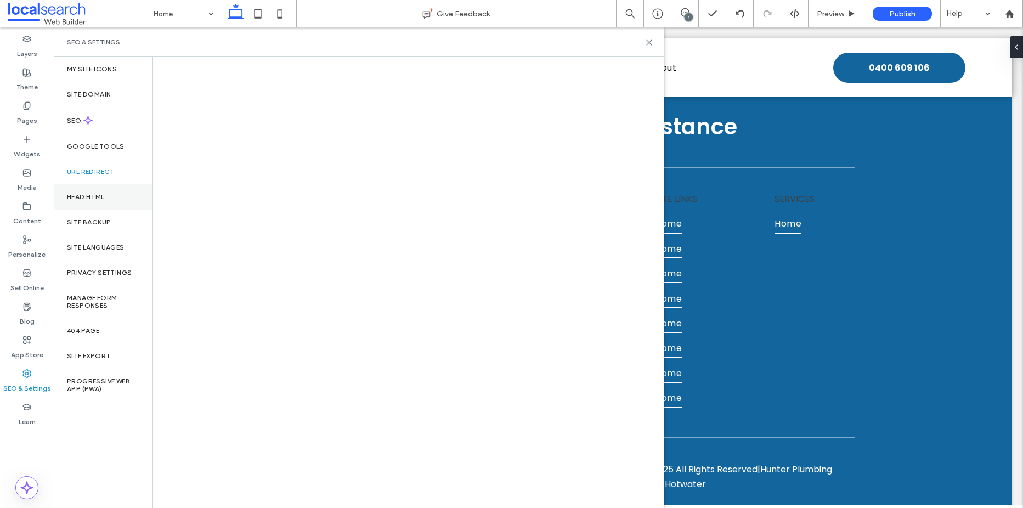
click at [93, 194] on label "Head HTML" at bounding box center [86, 197] width 38 height 8
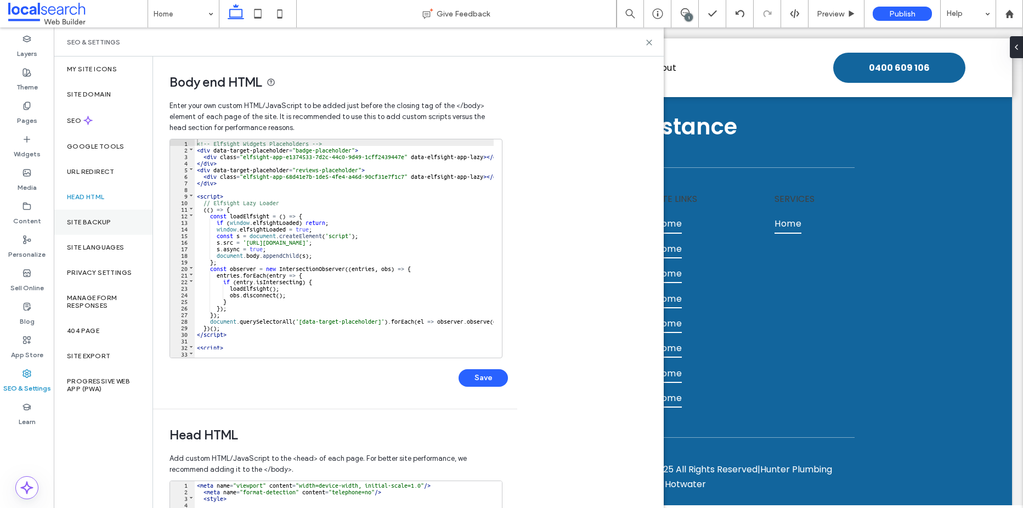
click at [96, 226] on div "Site Backup" at bounding box center [103, 221] width 99 height 25
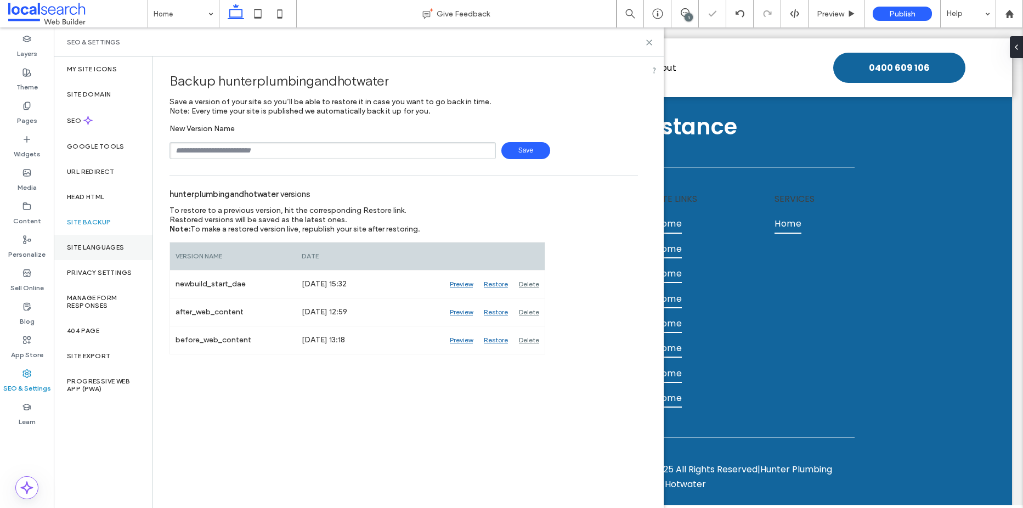
click at [92, 242] on div "Site Languages" at bounding box center [103, 247] width 99 height 25
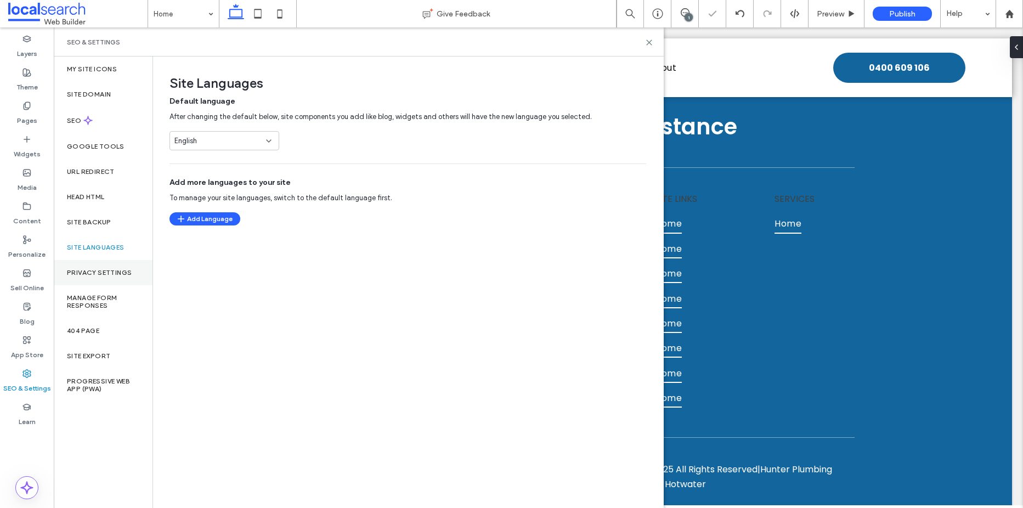
click at [90, 265] on div "Privacy Settings" at bounding box center [103, 272] width 99 height 25
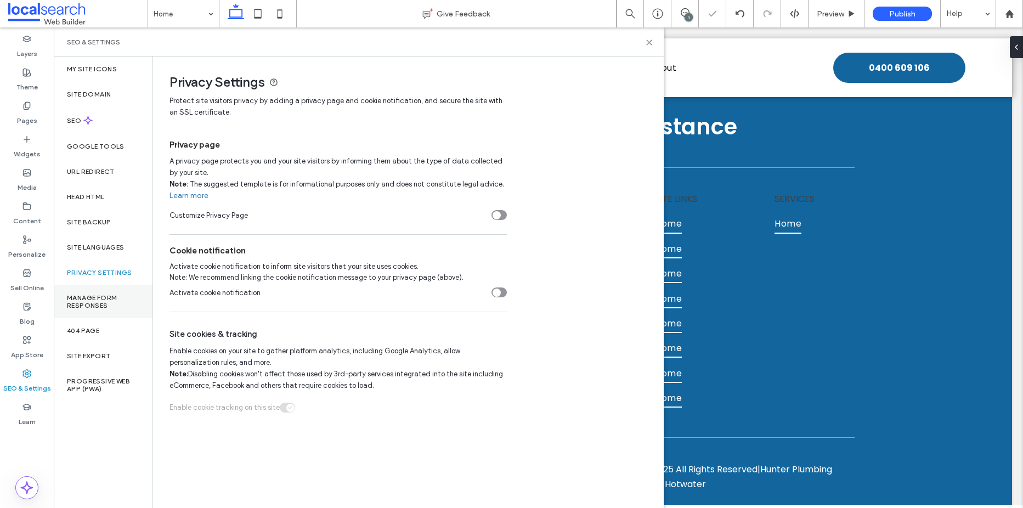
click at [101, 297] on label "Manage Form Responses" at bounding box center [103, 301] width 72 height 15
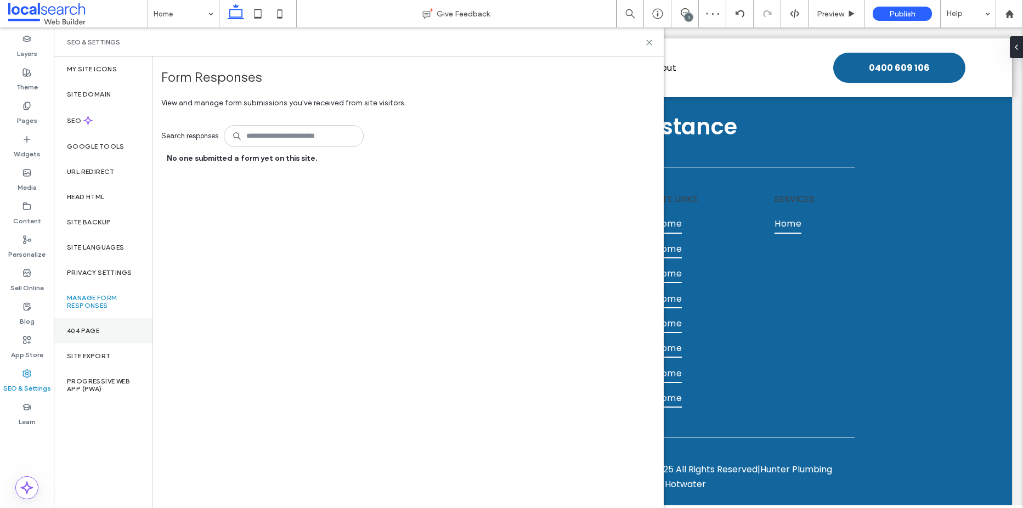
click at [94, 327] on label "404 Page" at bounding box center [83, 331] width 32 height 8
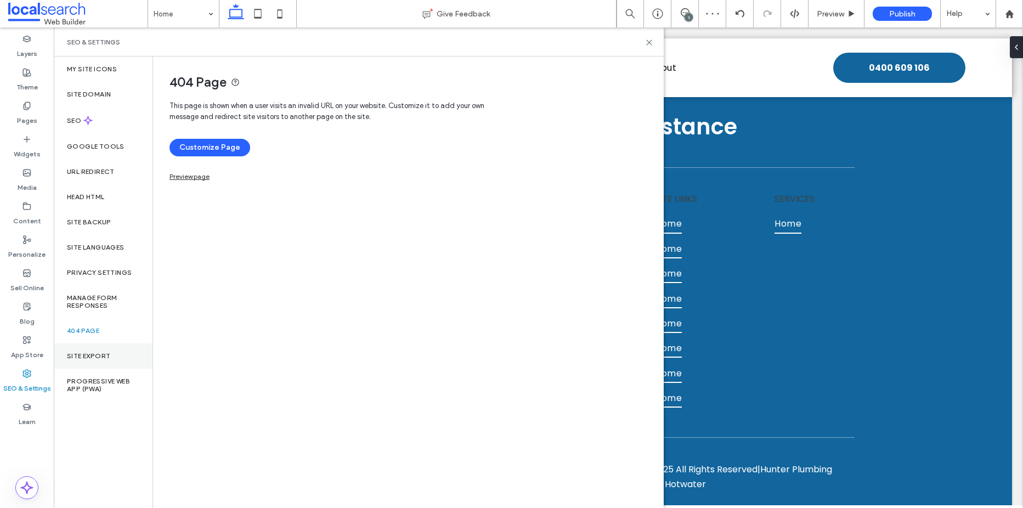
click at [94, 362] on div "Site Export" at bounding box center [103, 355] width 99 height 25
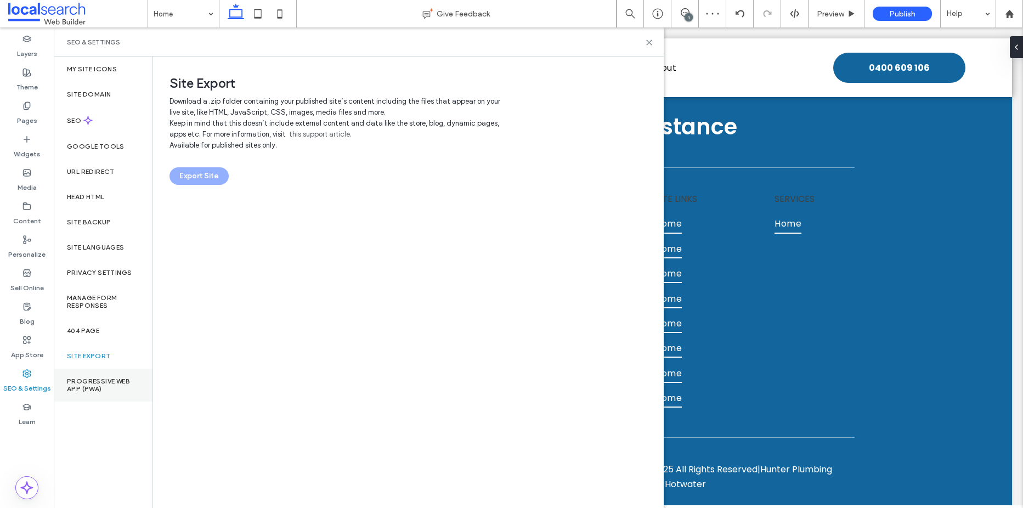
click at [94, 391] on label "Progressive Web App (PWA)" at bounding box center [103, 384] width 72 height 15
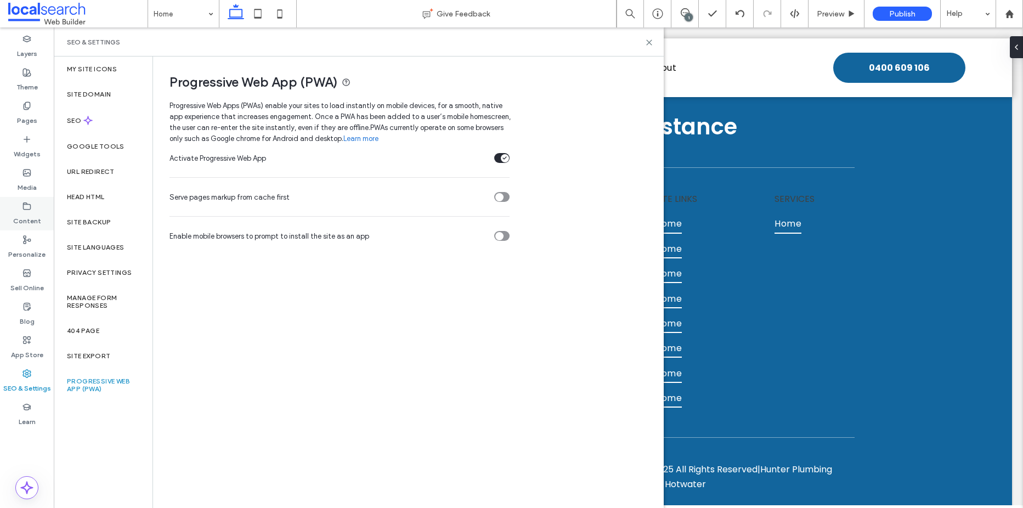
click at [19, 213] on label "Content" at bounding box center [27, 218] width 28 height 15
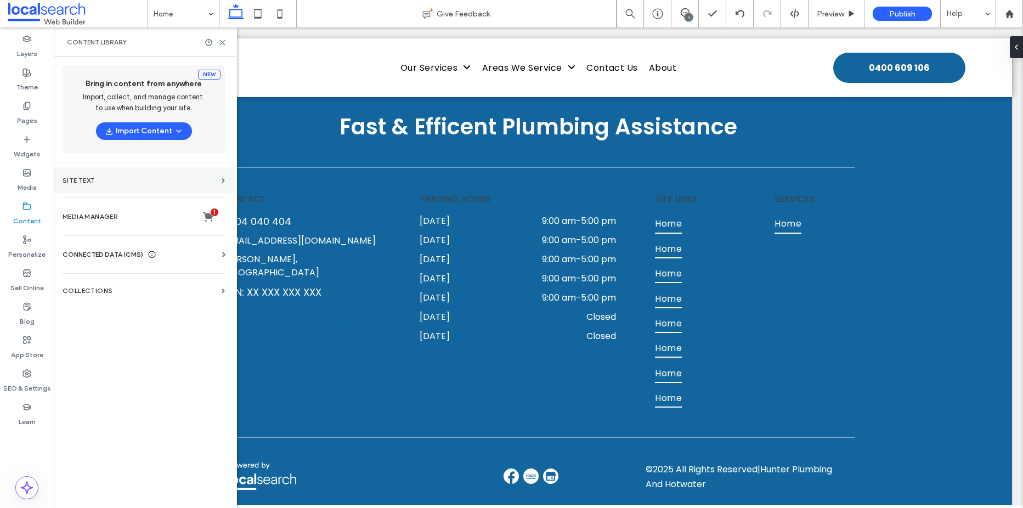
click at [123, 180] on label "Site Text" at bounding box center [140, 181] width 155 height 8
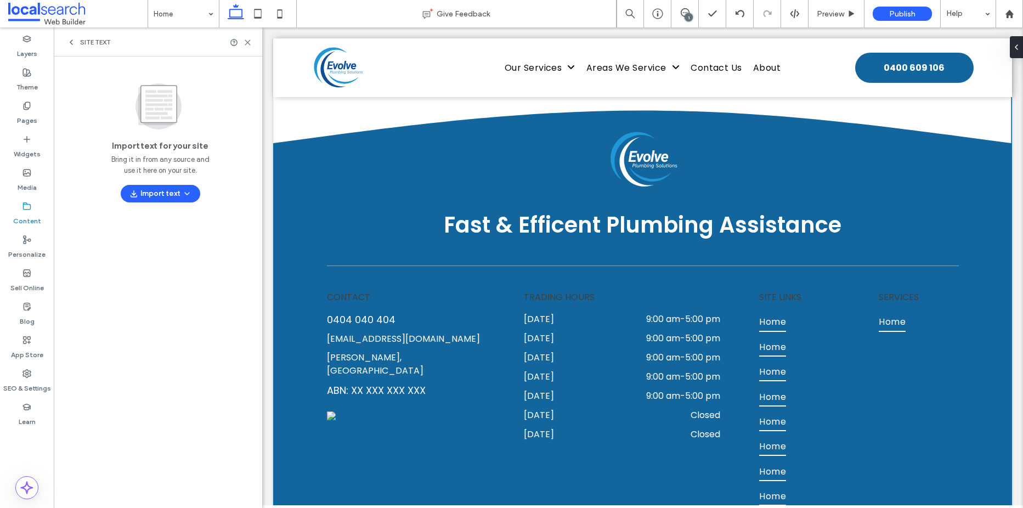
scroll to position [2891, 0]
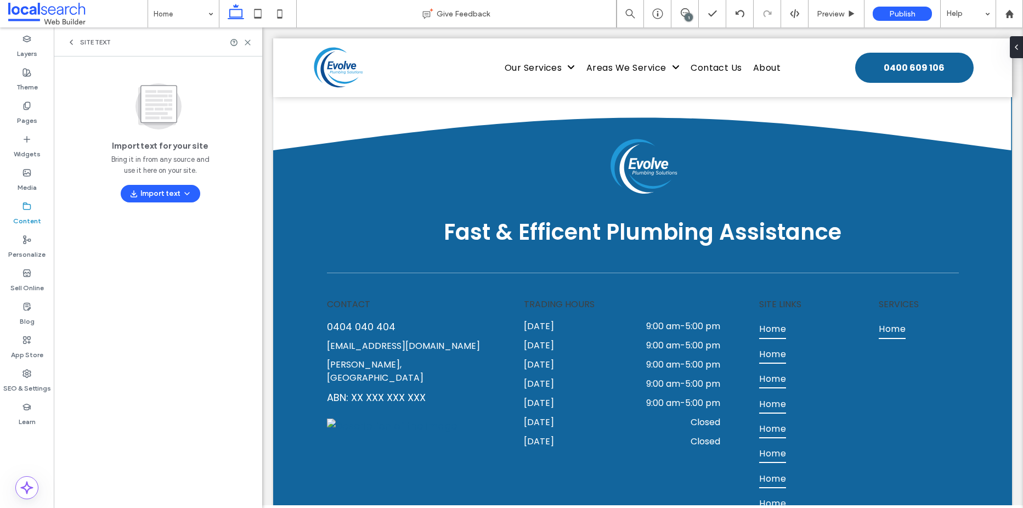
click at [99, 45] on span "Site Text" at bounding box center [95, 42] width 31 height 9
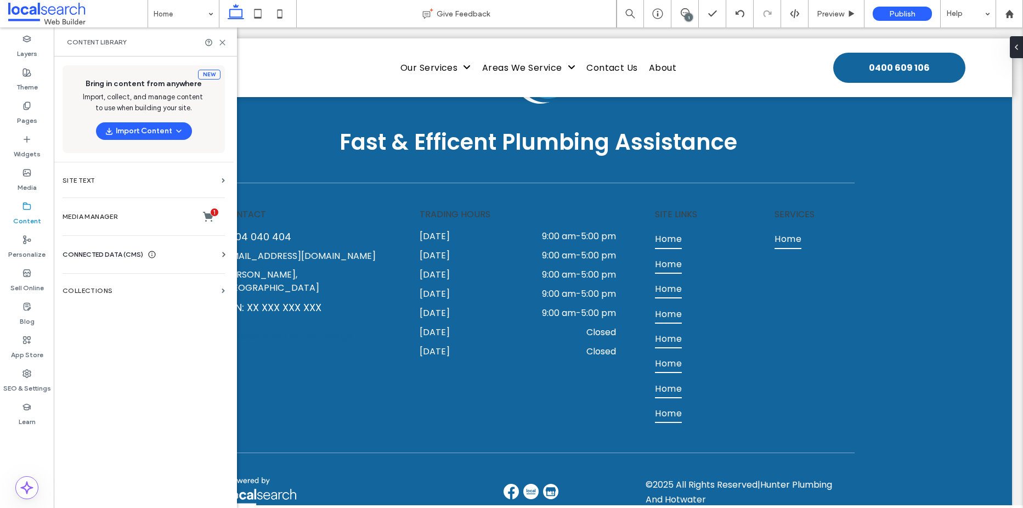
scroll to position [2878, 0]
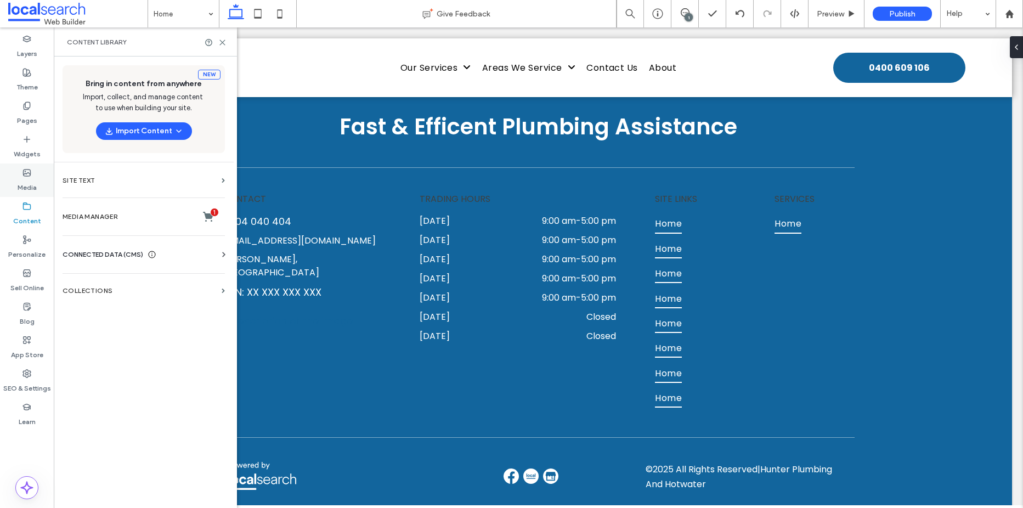
click at [29, 189] on label "Media" at bounding box center [27, 184] width 19 height 15
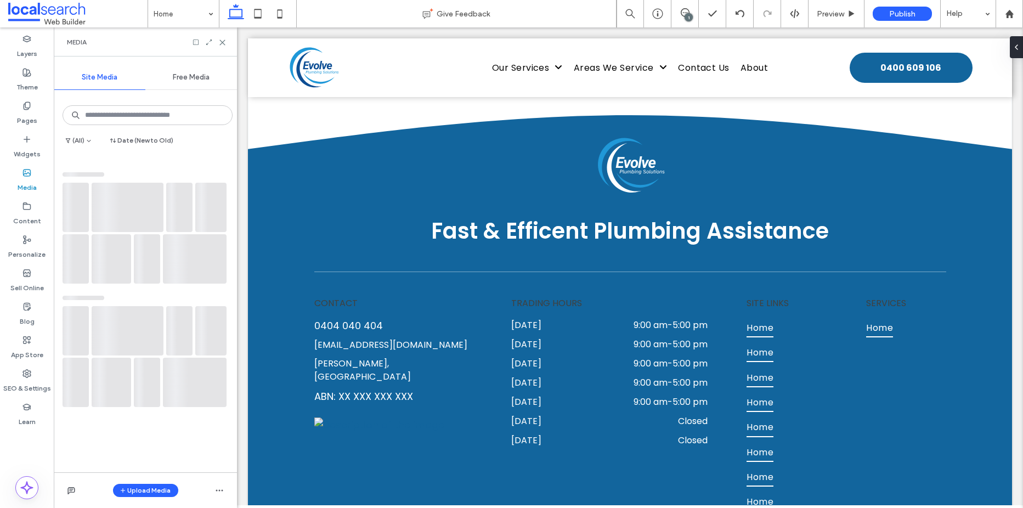
scroll to position [2893, 0]
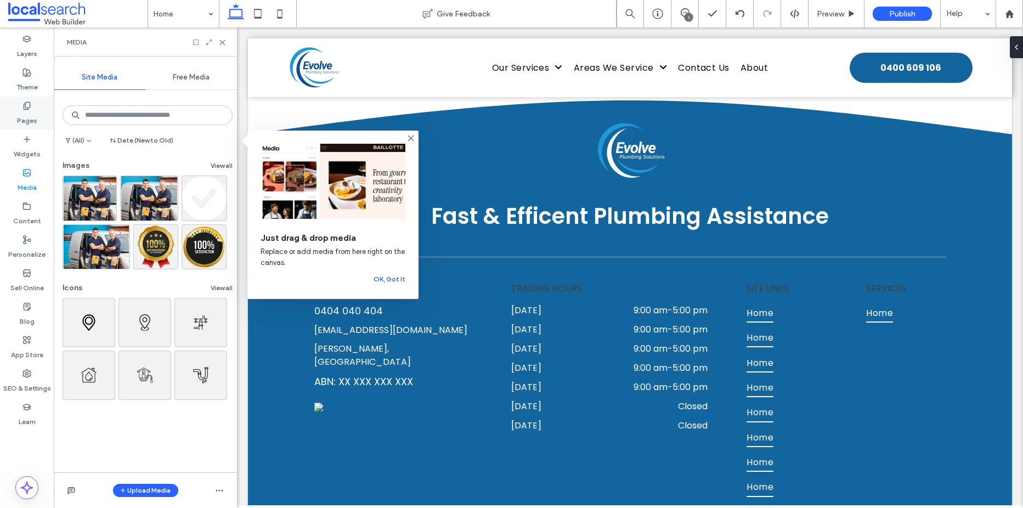
click at [29, 115] on label "Pages" at bounding box center [27, 117] width 20 height 15
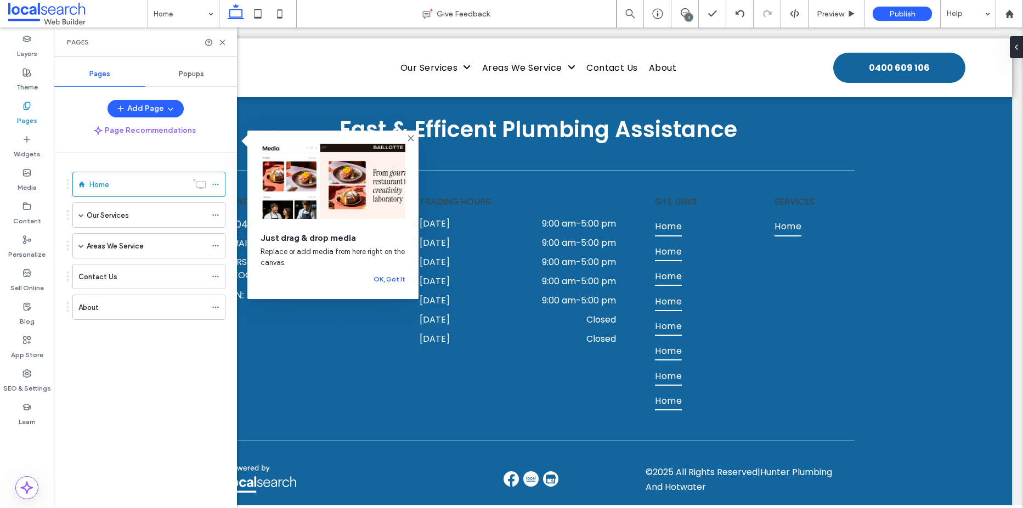
scroll to position [2878, 0]
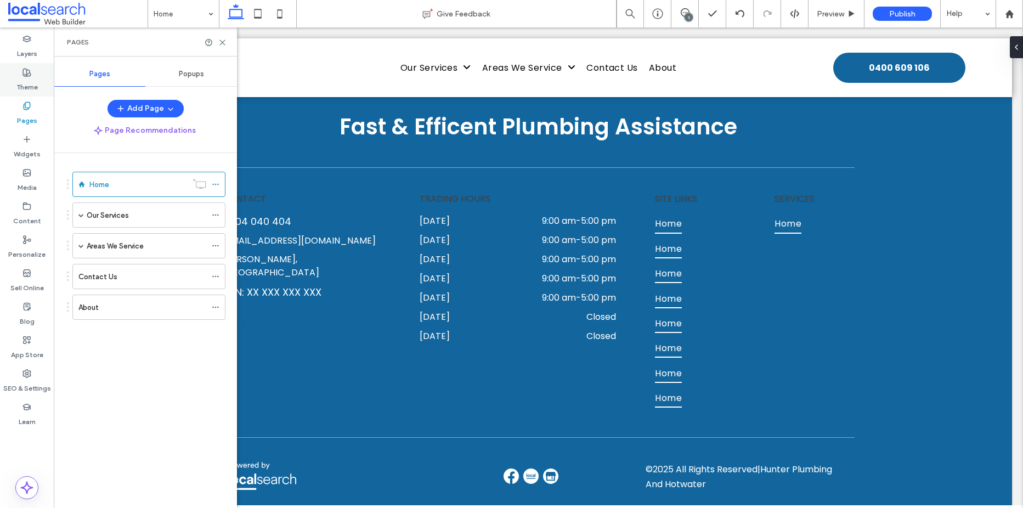
click at [24, 71] on icon at bounding box center [26, 72] width 9 height 9
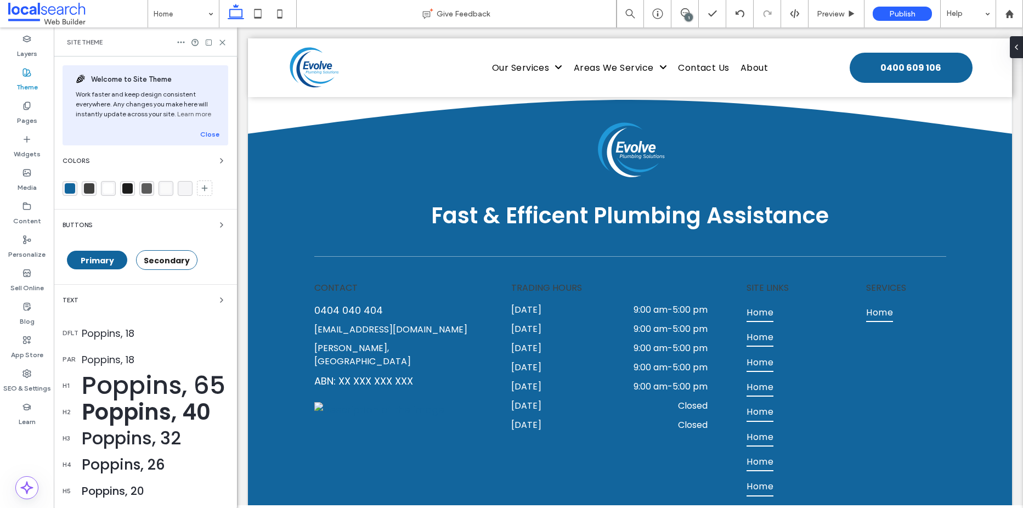
scroll to position [2893, 0]
click at [32, 382] on label "SEO & Settings" at bounding box center [27, 385] width 48 height 15
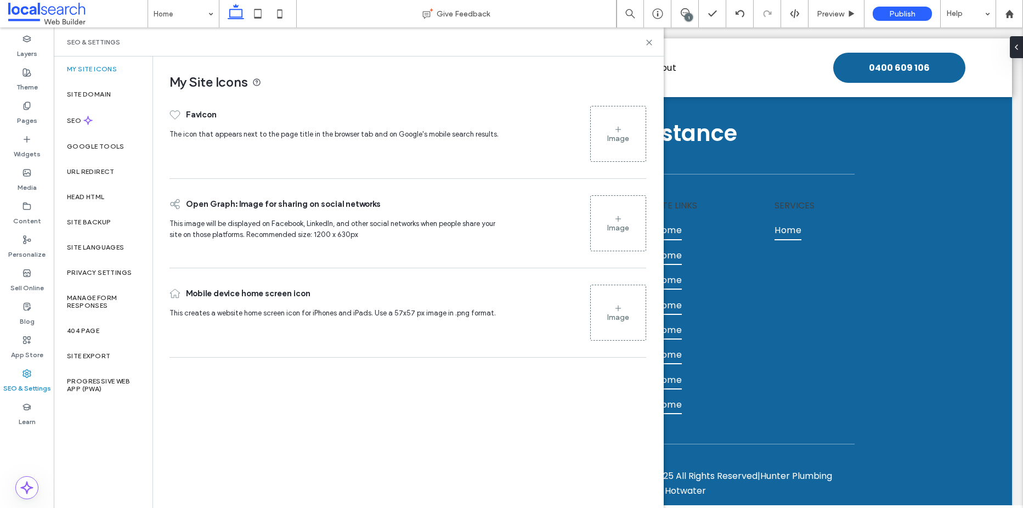
scroll to position [2878, 0]
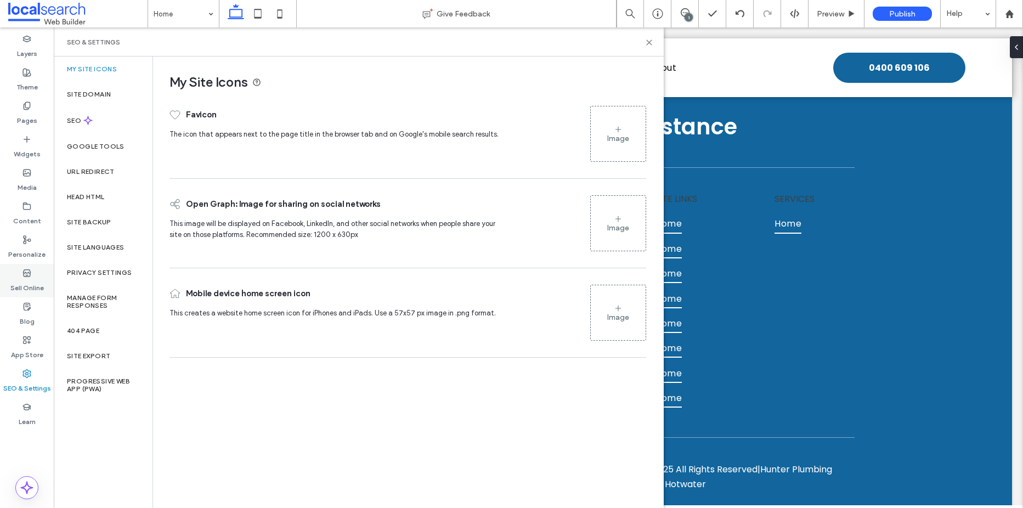
click at [36, 289] on label "Sell Online" at bounding box center [26, 284] width 33 height 15
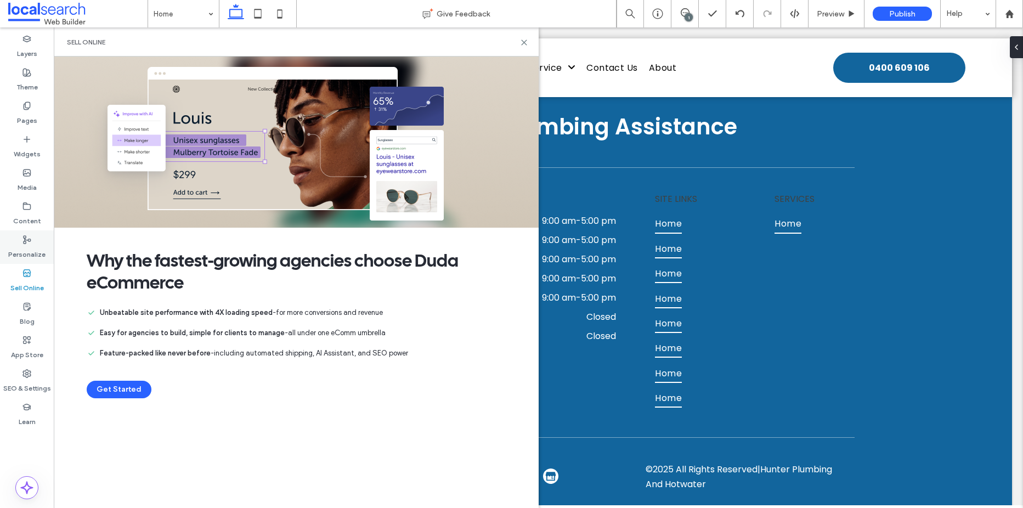
click at [26, 257] on label "Personalize" at bounding box center [26, 251] width 37 height 15
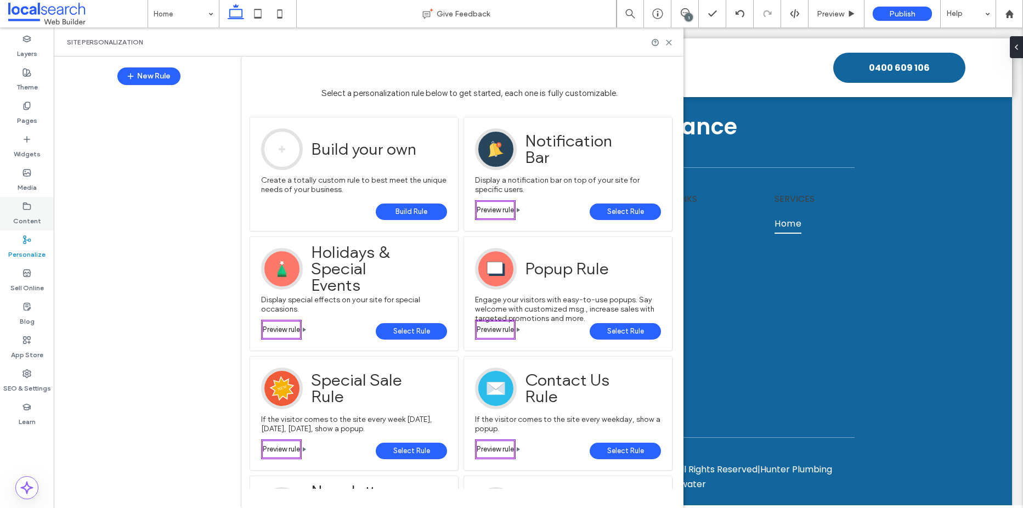
click at [29, 202] on icon at bounding box center [26, 206] width 9 height 9
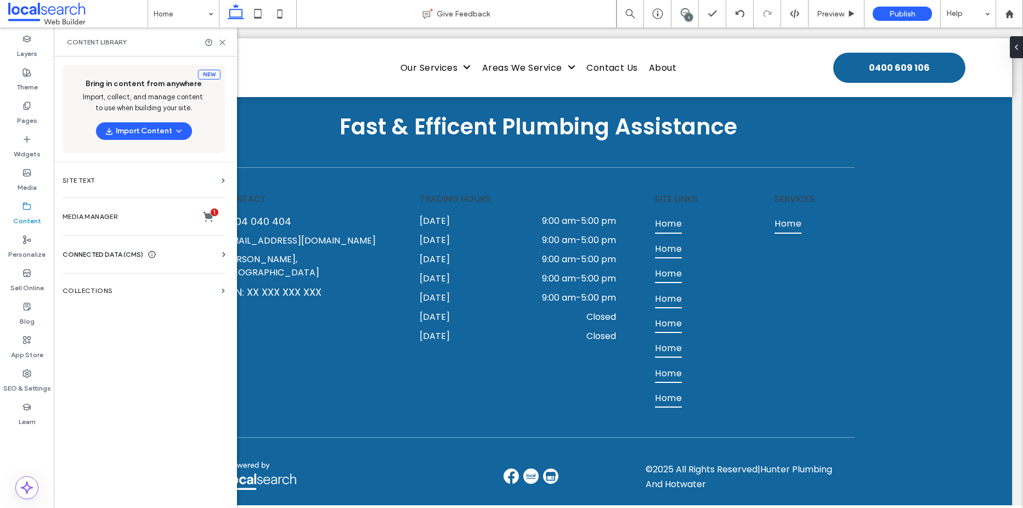
click at [161, 256] on div "CONNECTED DATA (CMS)" at bounding box center [146, 254] width 167 height 11
click at [129, 293] on section "Business Info" at bounding box center [146, 281] width 167 height 25
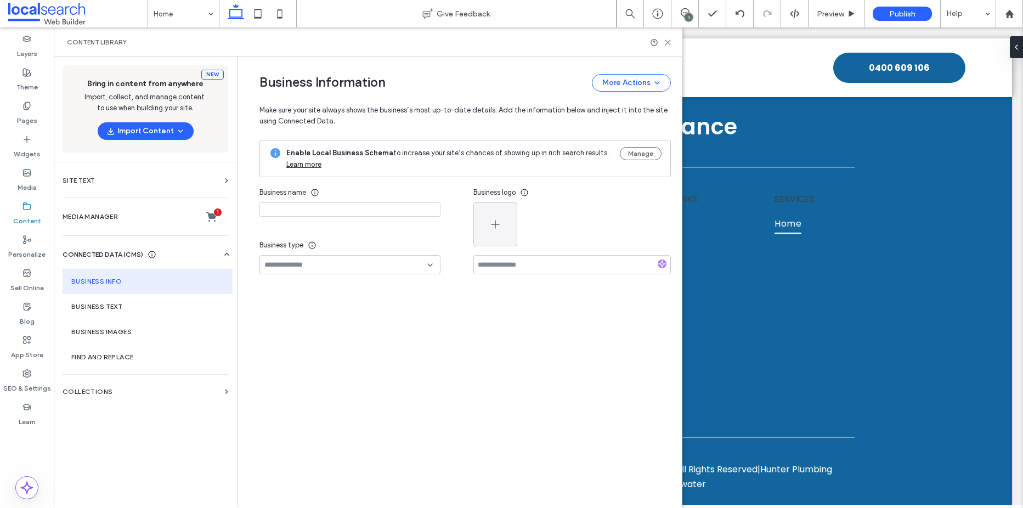
type input "**********"
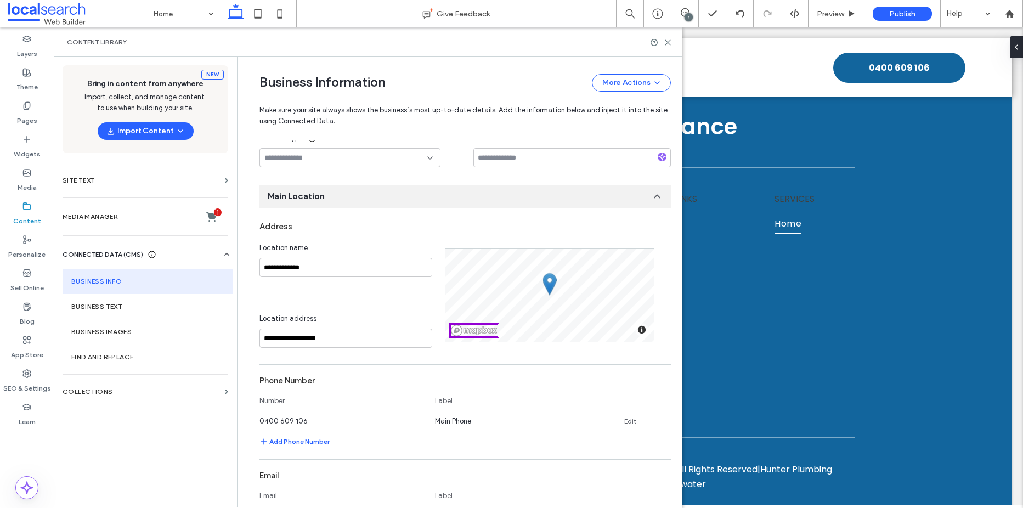
scroll to position [110, 0]
click at [361, 337] on input "**********" at bounding box center [345, 335] width 173 height 19
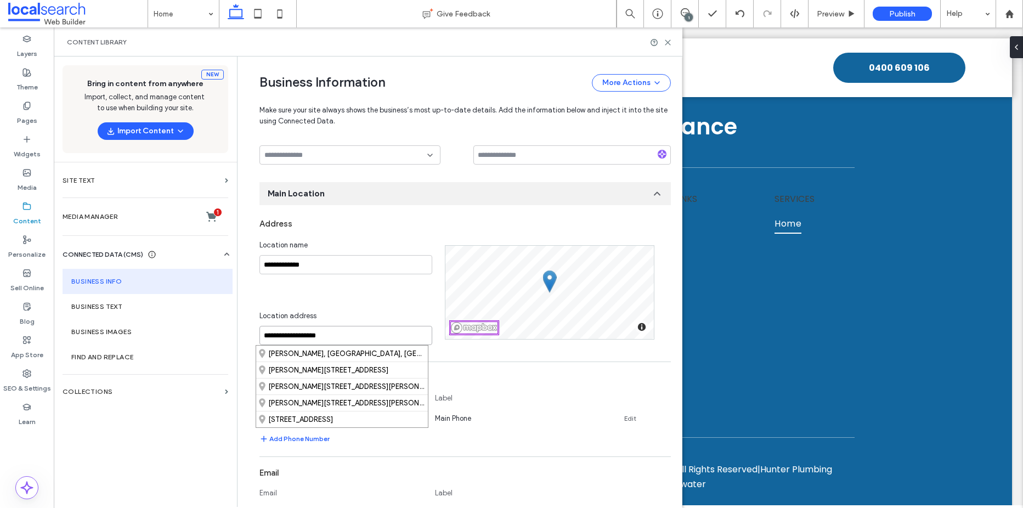
paste input "**********"
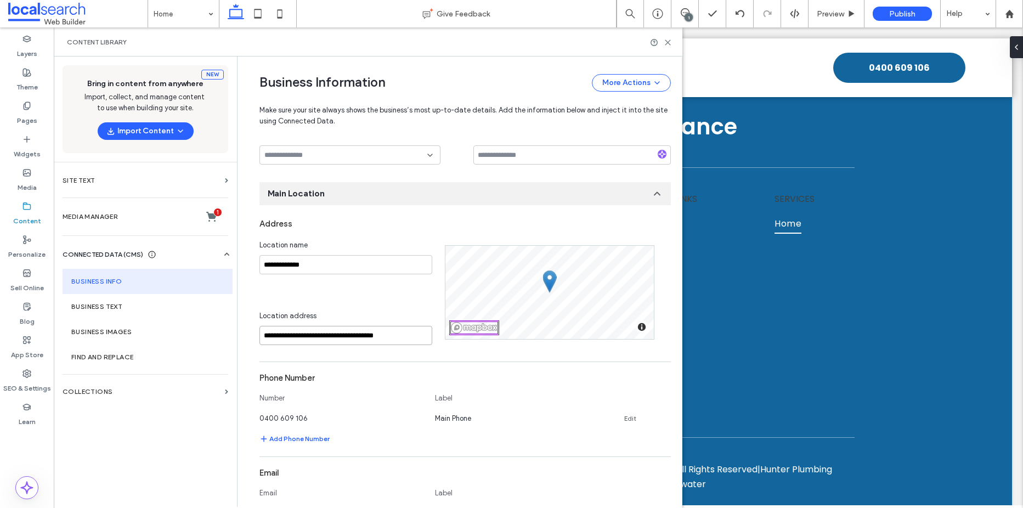
click at [415, 333] on input "**********" at bounding box center [345, 335] width 173 height 19
click at [417, 340] on input "**********" at bounding box center [345, 335] width 173 height 19
click at [374, 342] on input "**********" at bounding box center [345, 335] width 173 height 19
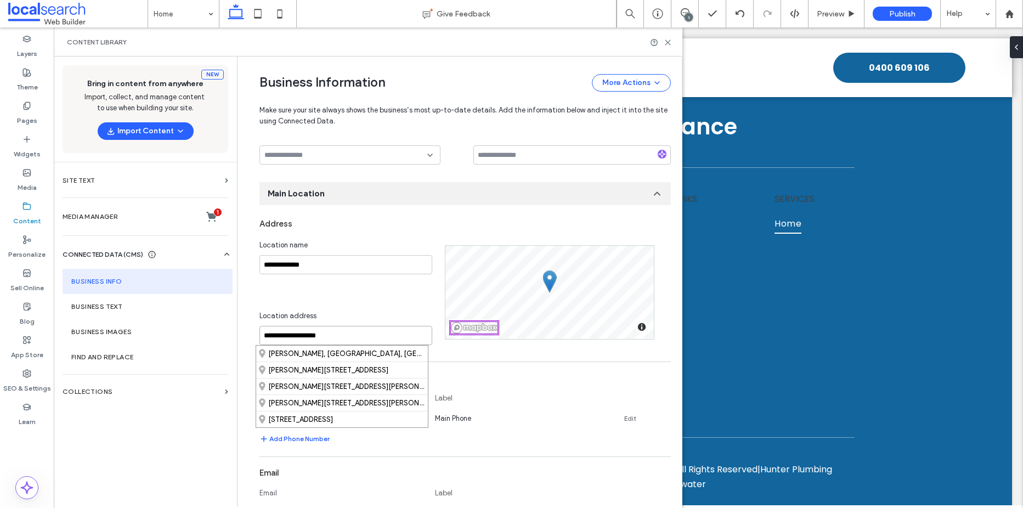
click at [374, 338] on input "**********" at bounding box center [345, 335] width 173 height 19
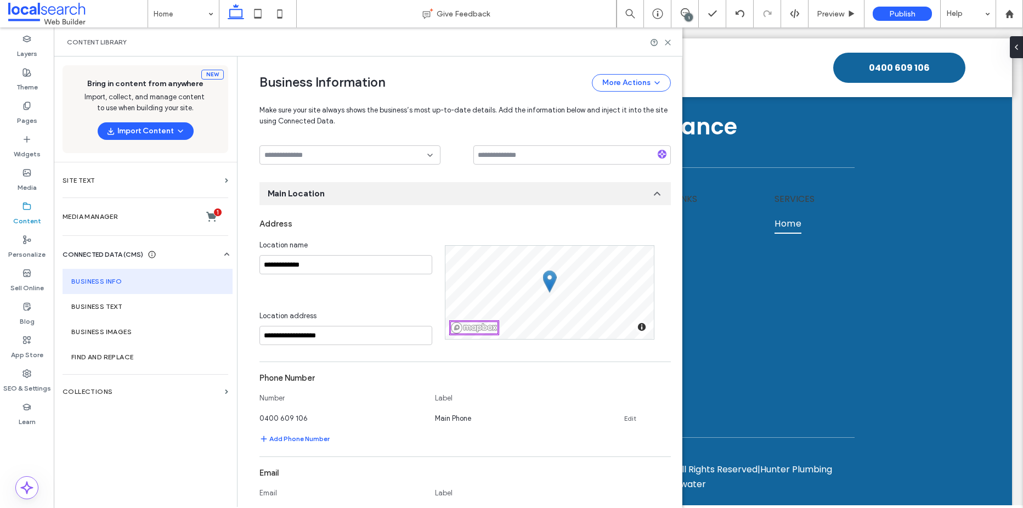
click at [478, 373] on div "Phone Number" at bounding box center [464, 377] width 411 height 21
click at [319, 337] on input "**********" at bounding box center [345, 335] width 173 height 19
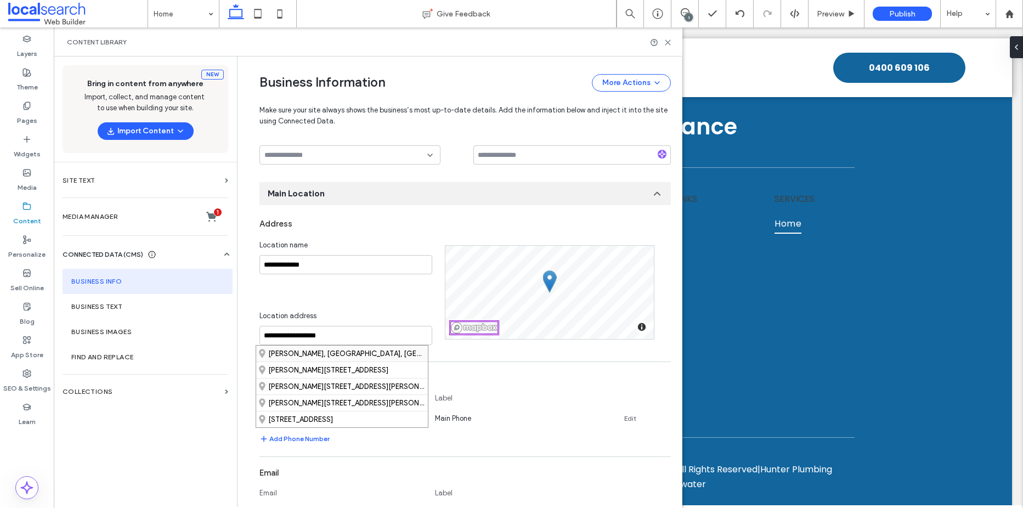
click at [340, 357] on div "[PERSON_NAME], [GEOGRAPHIC_DATA], [GEOGRAPHIC_DATA]" at bounding box center [342, 353] width 172 height 16
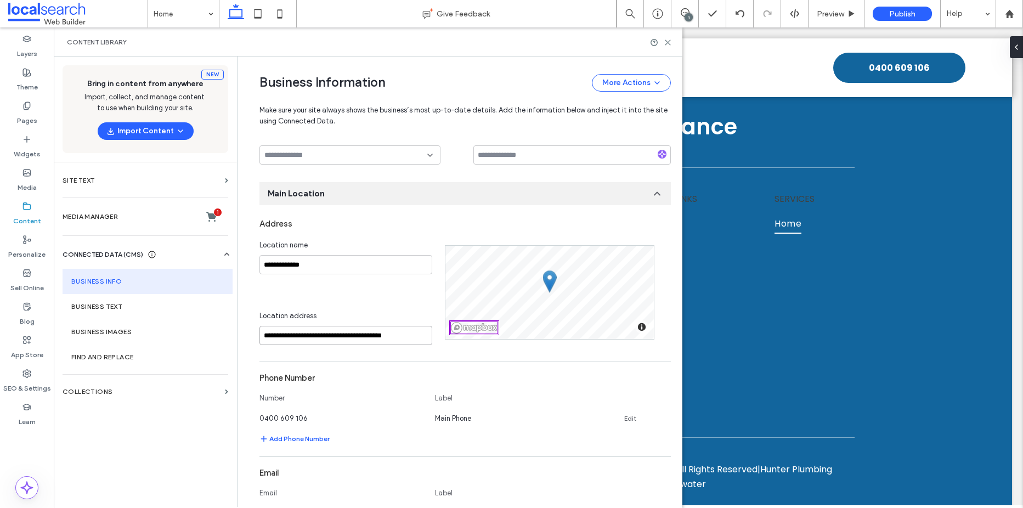
click at [424, 338] on input "**********" at bounding box center [345, 335] width 173 height 19
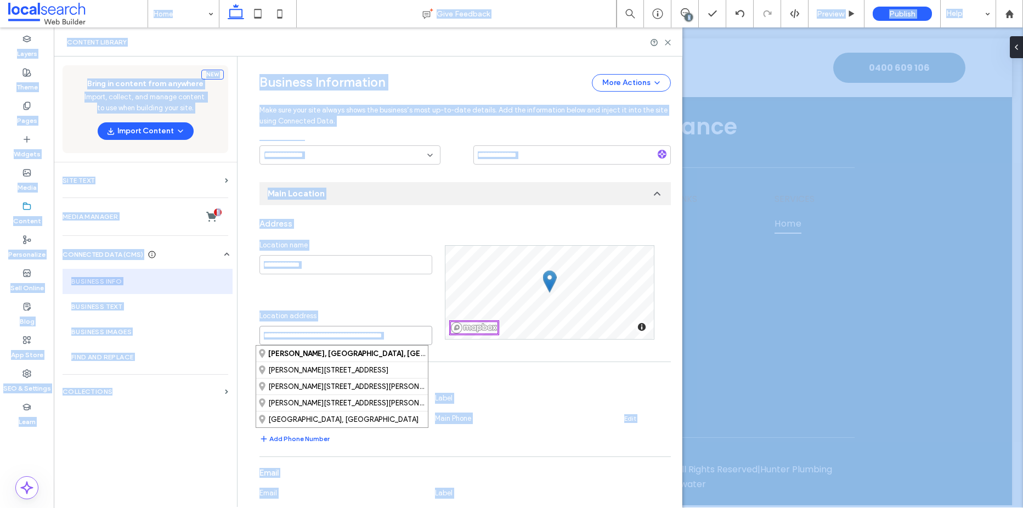
click at [418, 338] on input "**********" at bounding box center [345, 335] width 173 height 19
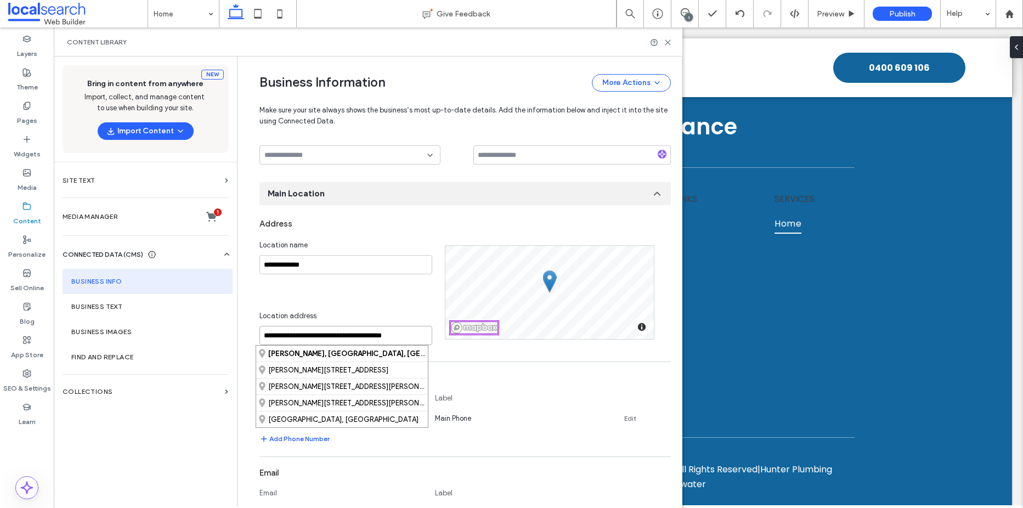
paste input
click at [405, 350] on div "[STREET_ADDRESS][PERSON_NAME]" at bounding box center [342, 353] width 172 height 16
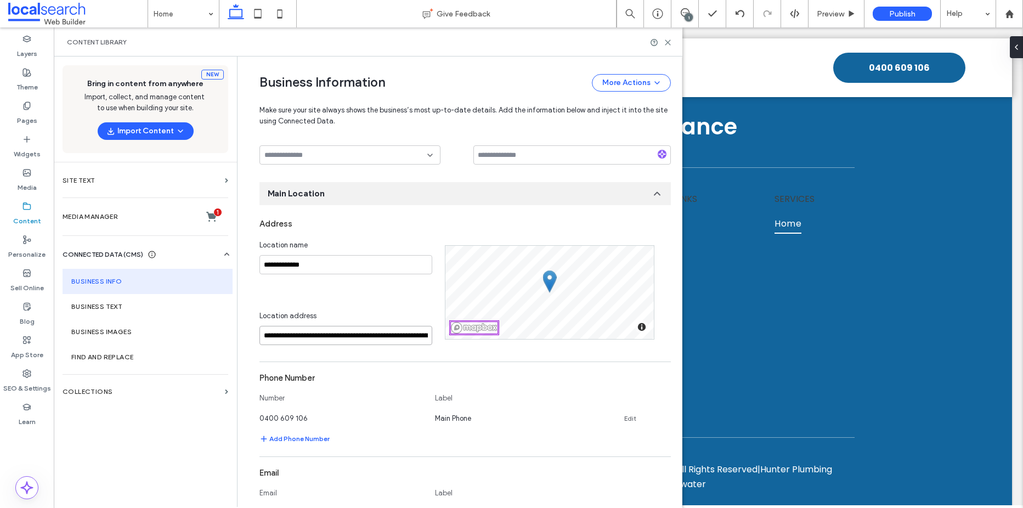
click at [376, 338] on input "**********" at bounding box center [345, 335] width 173 height 19
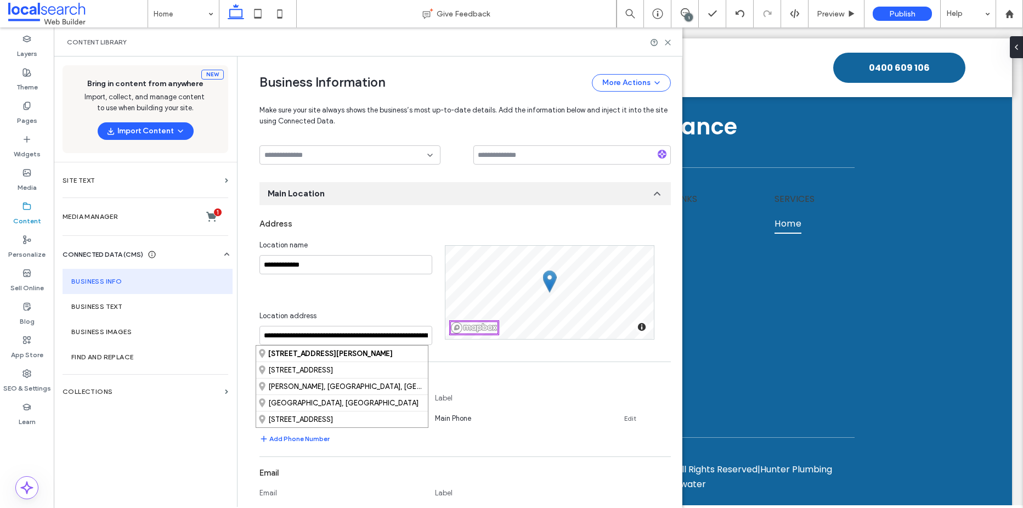
click at [321, 342] on input "**********" at bounding box center [345, 335] width 173 height 19
click at [370, 387] on div "[PERSON_NAME], [GEOGRAPHIC_DATA], [GEOGRAPHIC_DATA]" at bounding box center [342, 386] width 172 height 16
type input "**********"
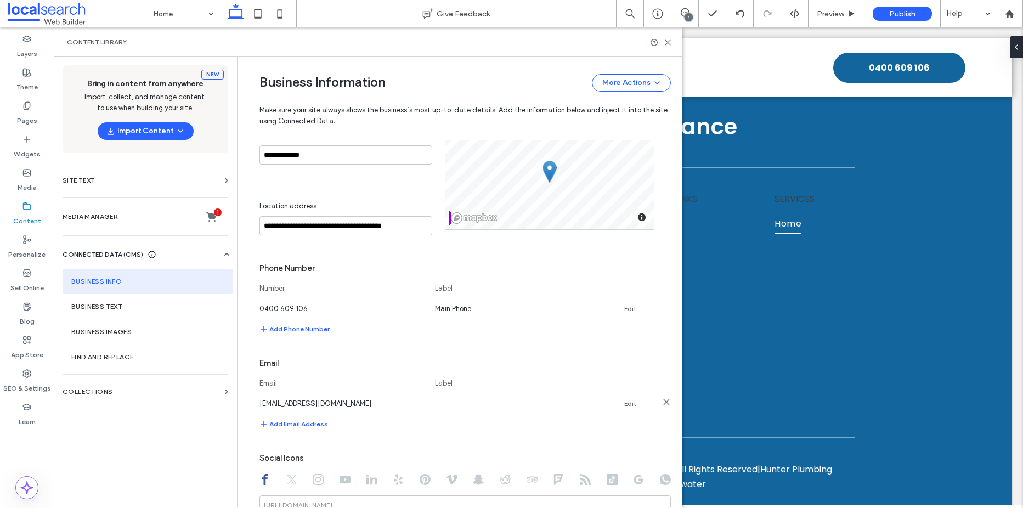
click at [620, 403] on div "[EMAIL_ADDRESS][DOMAIN_NAME] Edit" at bounding box center [454, 403] width 391 height 12
click at [631, 400] on link "Edit" at bounding box center [630, 403] width 12 height 9
click at [480, 407] on input at bounding box center [517, 402] width 164 height 19
type input "**********"
click at [627, 401] on button "Save" at bounding box center [631, 402] width 49 height 18
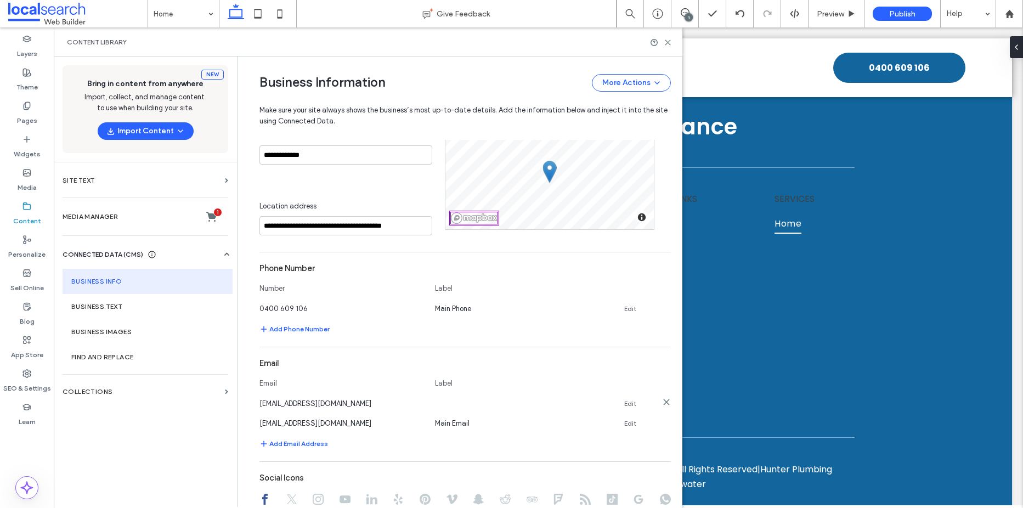
click at [664, 404] on use at bounding box center [665, 401] width 5 height 5
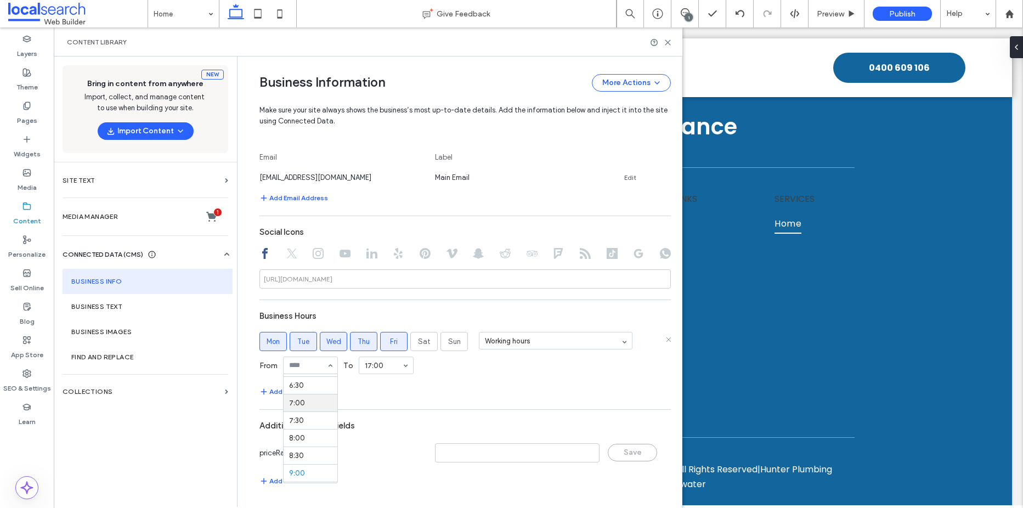
scroll to position [206, 0]
click at [448, 345] on span "Sun" at bounding box center [454, 341] width 13 height 11
click at [421, 342] on span "Sat" at bounding box center [424, 341] width 13 height 11
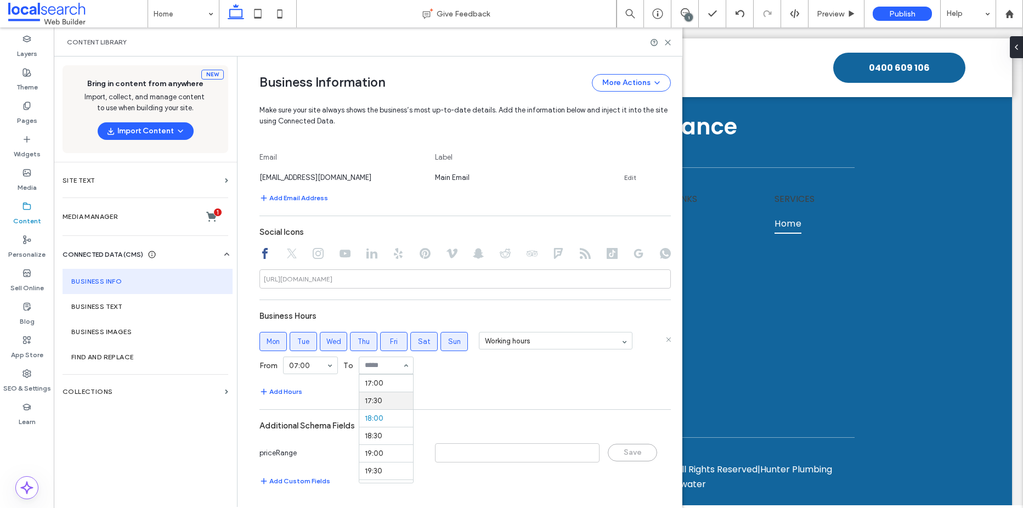
scroll to position [577, 0]
click at [536, 382] on section "Business Hours Mon Tue Wed Thu Fri Sat Sun Working hours From 07:00 To 17:00 Ad…" at bounding box center [464, 351] width 411 height 93
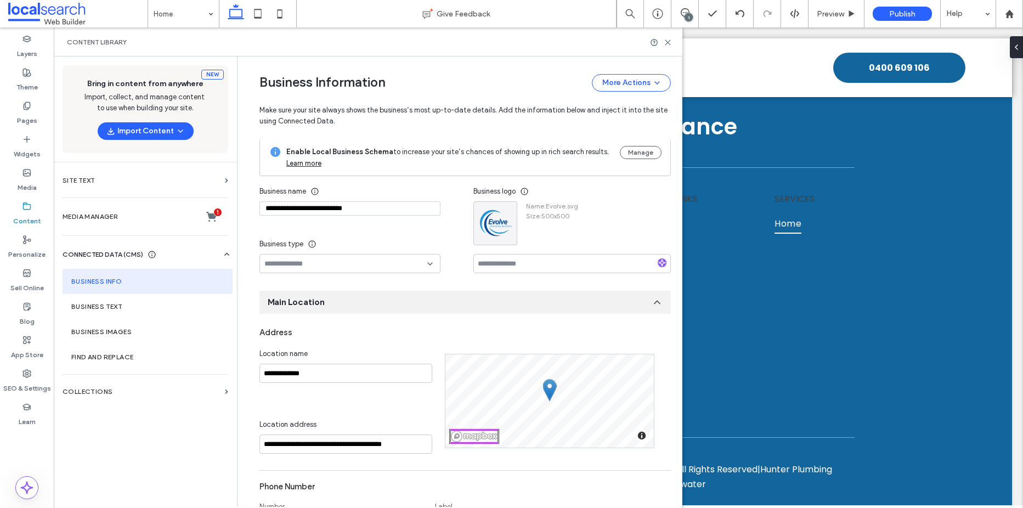
scroll to position [0, 0]
click at [669, 46] on icon at bounding box center [667, 42] width 8 height 8
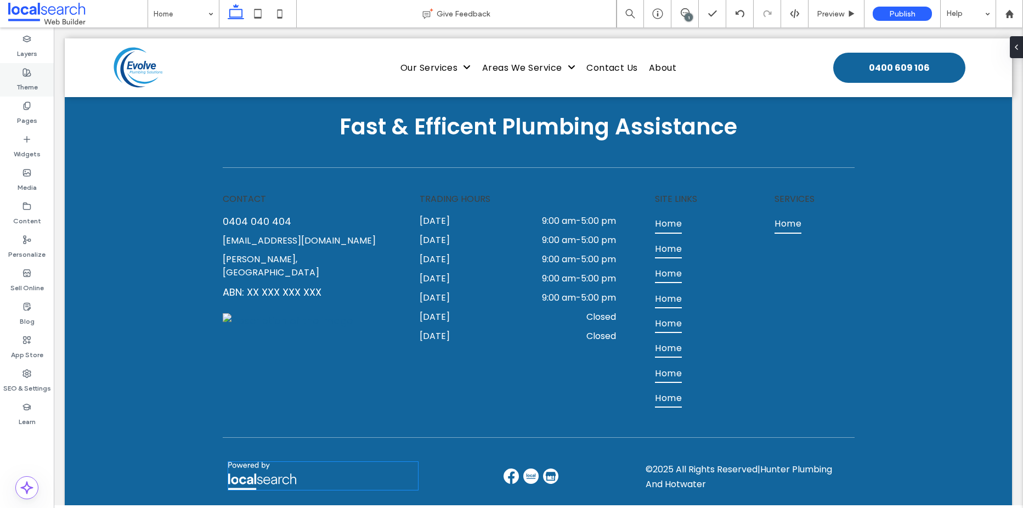
click at [33, 90] on label "Theme" at bounding box center [26, 84] width 21 height 15
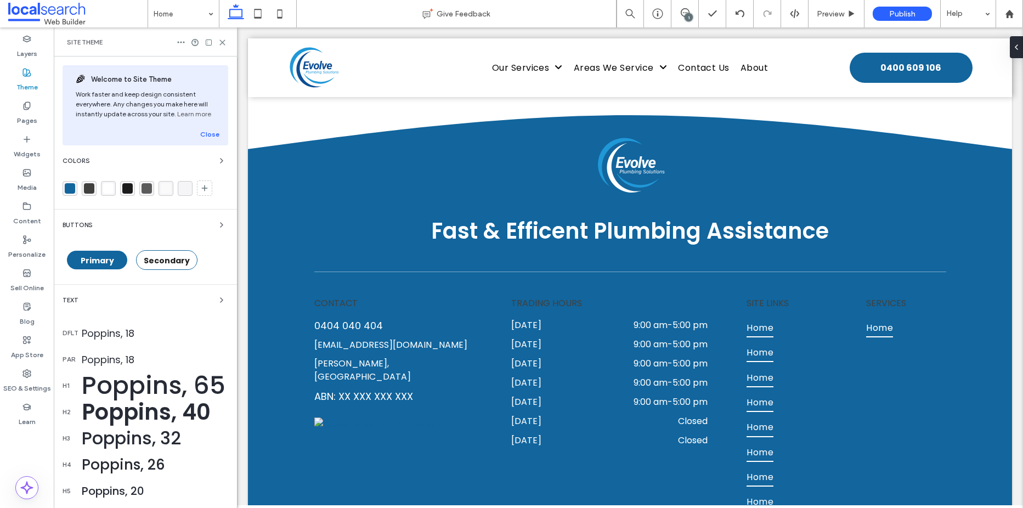
click at [72, 195] on div "rgba(18,101,157,1)" at bounding box center [70, 188] width 15 height 15
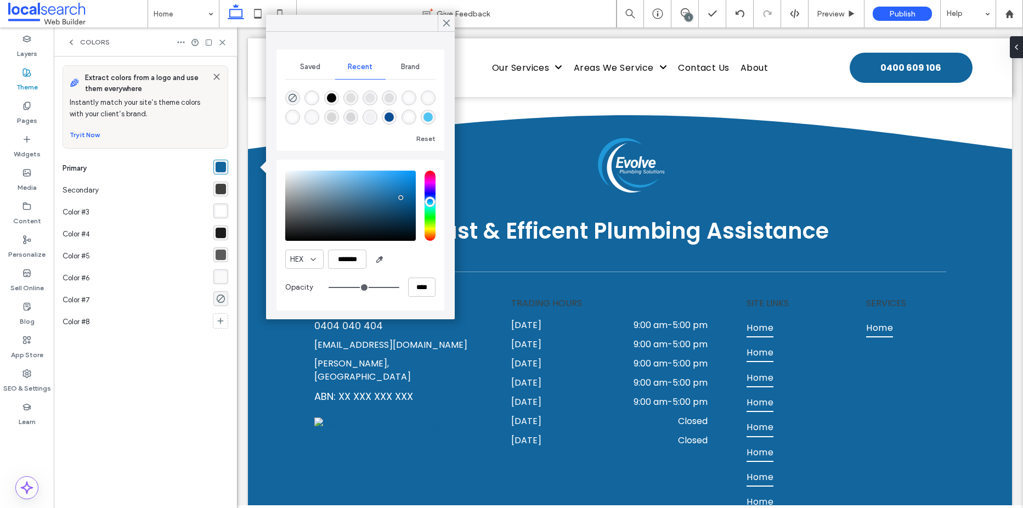
click at [93, 361] on div "Extract colors from a logo and use them everywhere Instantly match your site’s …" at bounding box center [146, 282] width 166 height 434
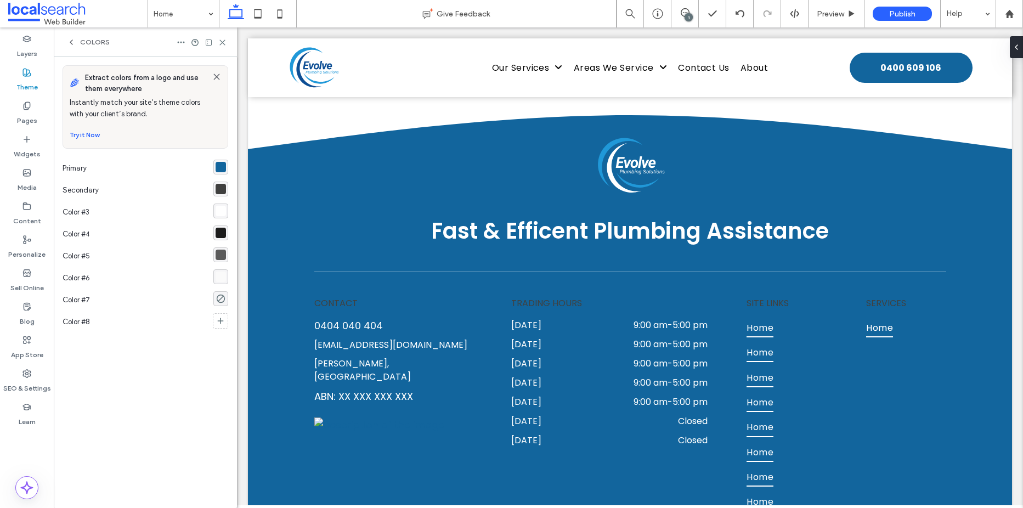
click at [219, 169] on div "rgba(18,101,157,1)" at bounding box center [220, 167] width 10 height 10
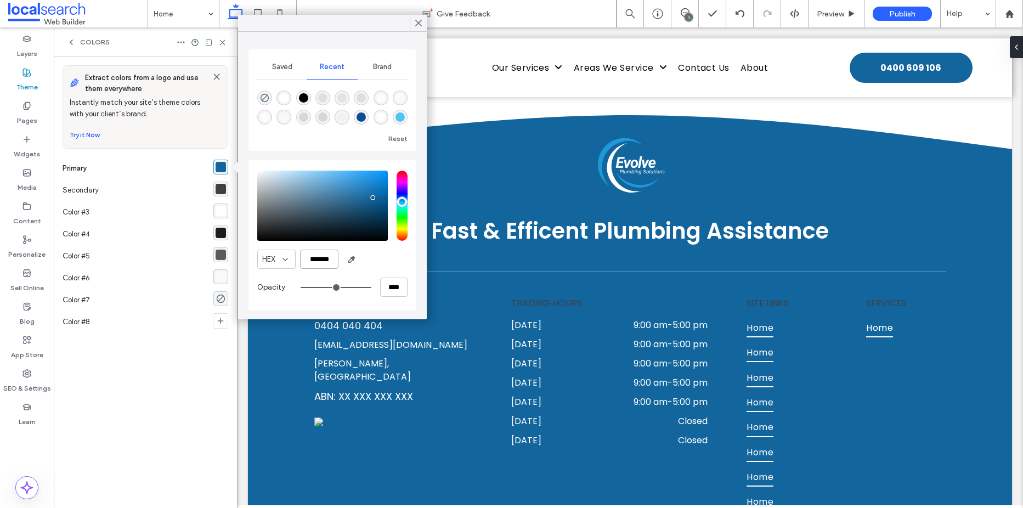
click at [319, 259] on input "*******" at bounding box center [319, 258] width 38 height 19
paste input "color picker textbox"
type input "*******"
click at [217, 189] on div "rgba(64,64,63,1)" at bounding box center [220, 189] width 10 height 10
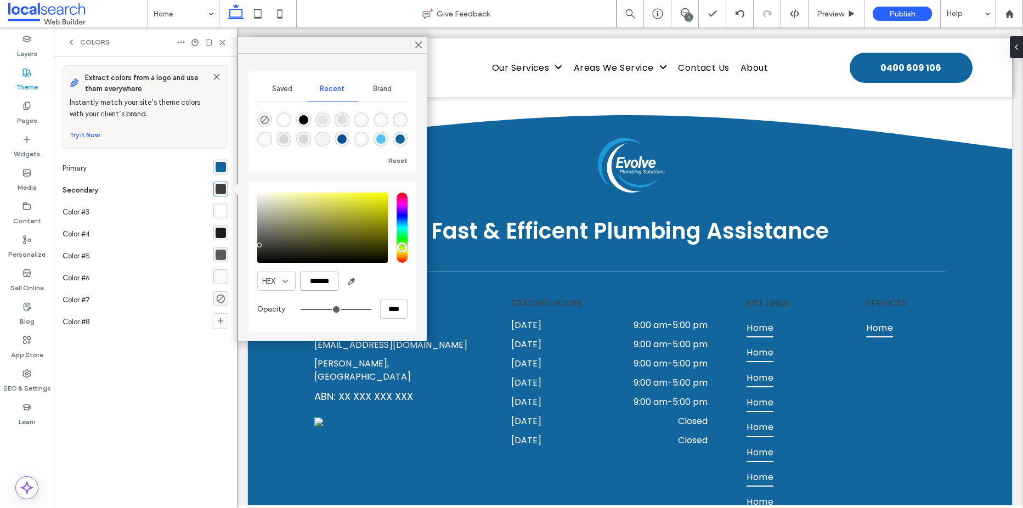
click at [331, 275] on input "*******" at bounding box center [319, 280] width 38 height 19
paste input "color picker textbox"
type input "*******"
click at [208, 385] on div "Extract colors from a logo and use them everywhere Instantly match your site’s …" at bounding box center [146, 282] width 166 height 434
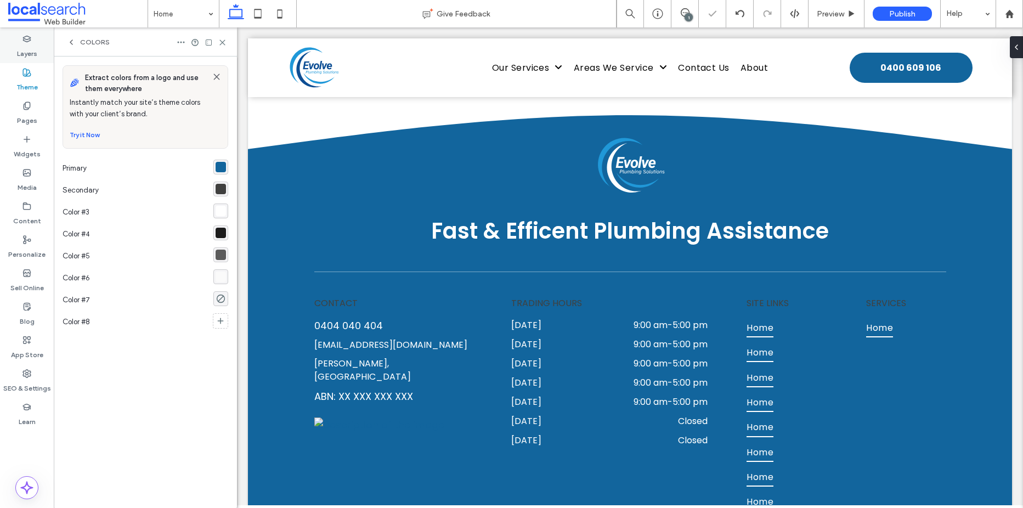
drag, startPoint x: 219, startPoint y: 44, endPoint x: 2, endPoint y: 30, distance: 217.0
click at [219, 44] on icon at bounding box center [222, 42] width 8 height 8
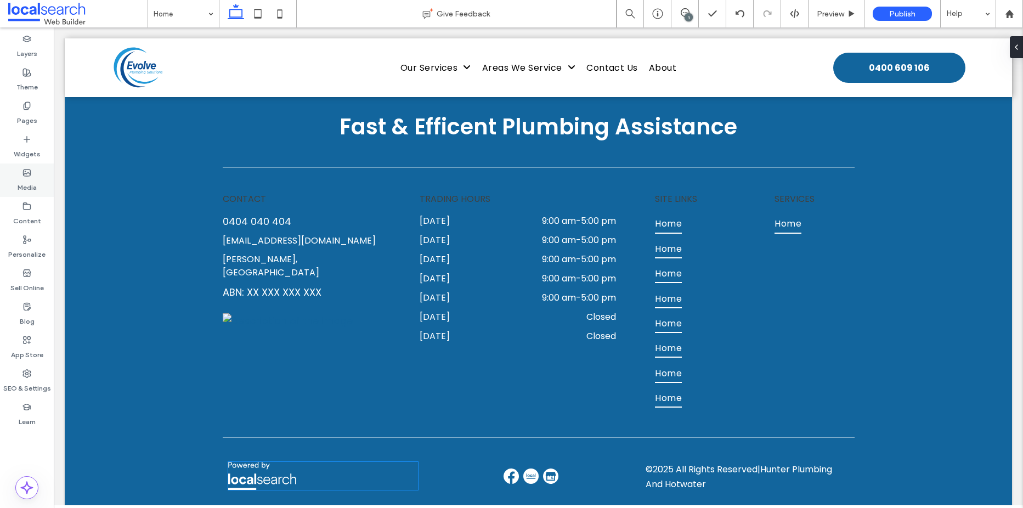
click at [34, 184] on label "Media" at bounding box center [27, 184] width 19 height 15
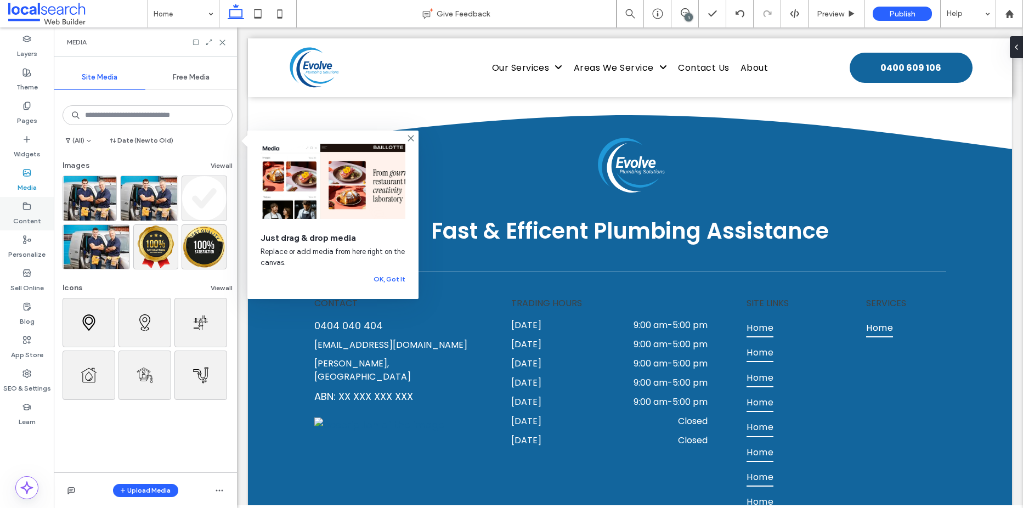
click at [44, 209] on div "Content" at bounding box center [27, 213] width 54 height 33
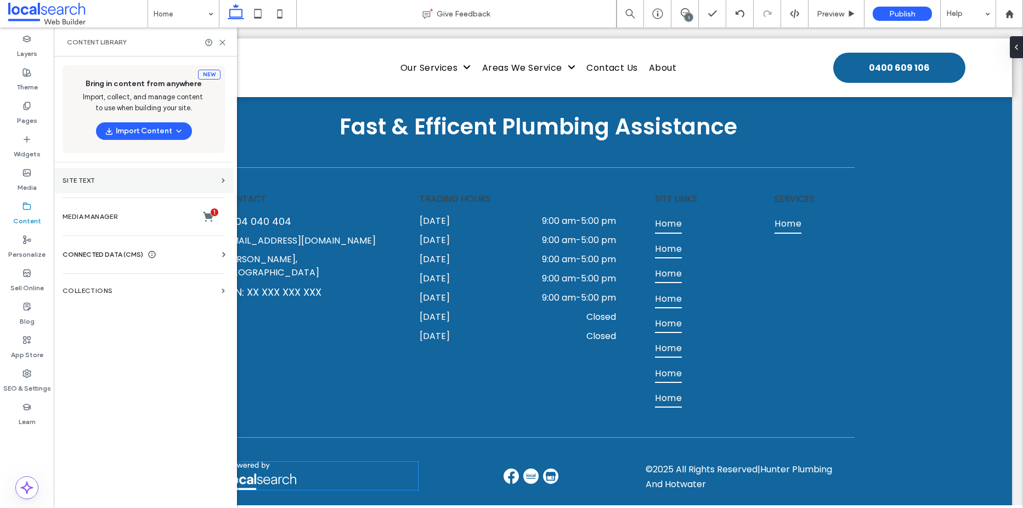
click at [111, 192] on section "Site Text" at bounding box center [144, 180] width 180 height 25
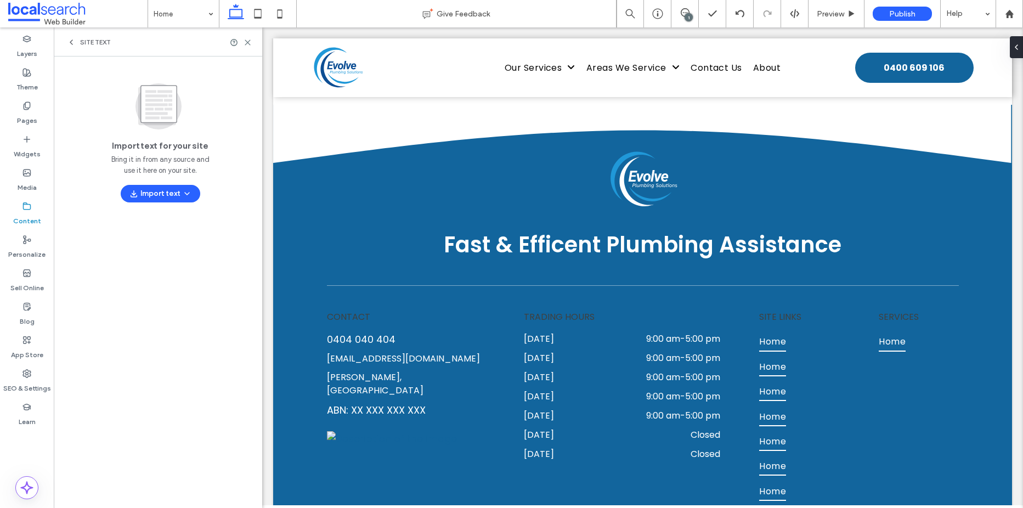
click at [87, 42] on span "Site Text" at bounding box center [95, 42] width 31 height 9
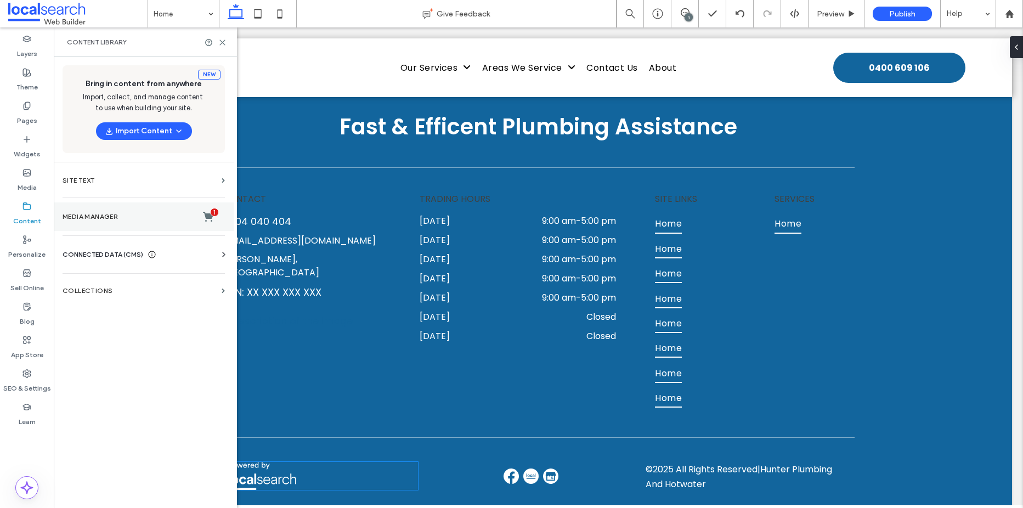
click at [134, 224] on section "Media Manager 1" at bounding box center [144, 216] width 180 height 29
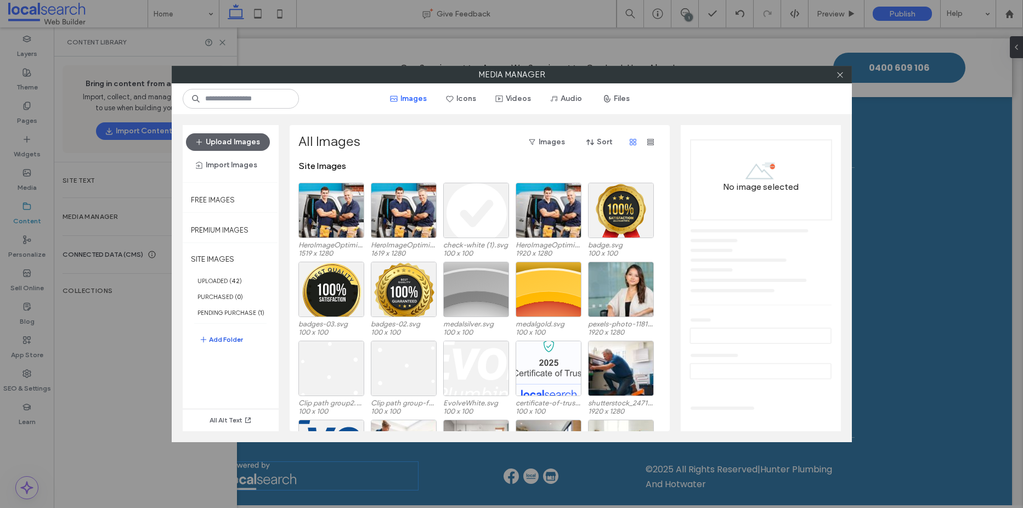
click at [226, 344] on button "Add Folder" at bounding box center [221, 339] width 44 height 13
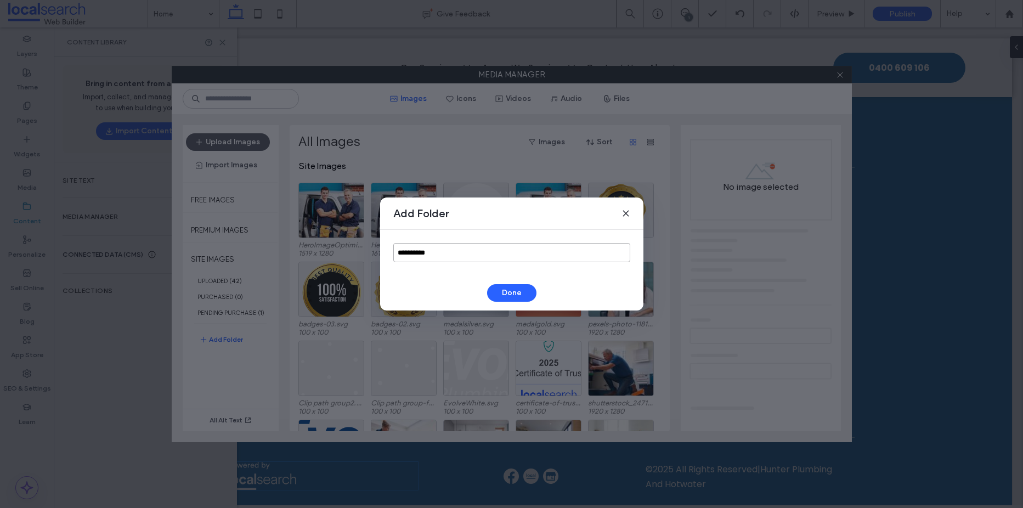
drag, startPoint x: 456, startPoint y: 255, endPoint x: 413, endPoint y: 248, distance: 43.4
click at [413, 248] on input "**********" at bounding box center [511, 252] width 237 height 19
type input "*********"
click at [510, 294] on button "Done" at bounding box center [511, 293] width 49 height 18
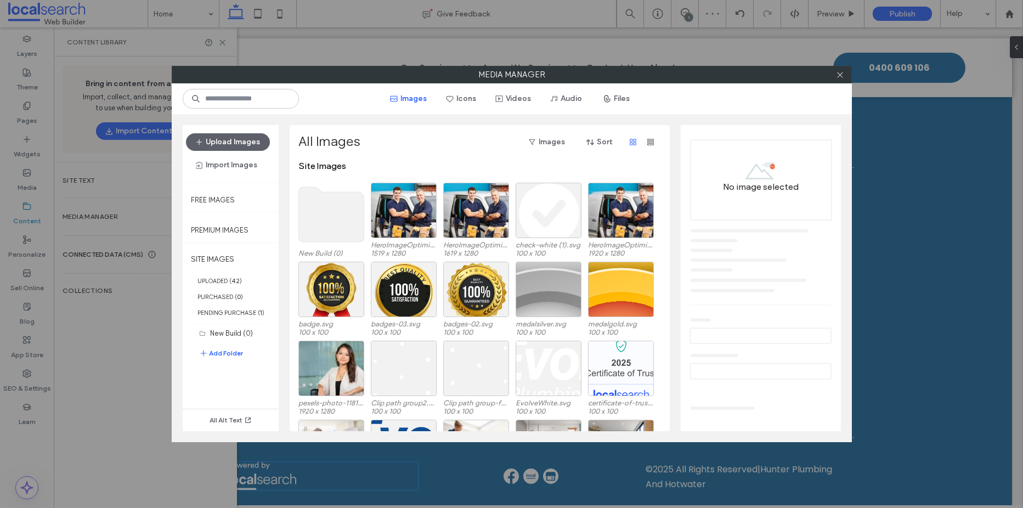
click at [313, 196] on use at bounding box center [330, 214] width 65 height 55
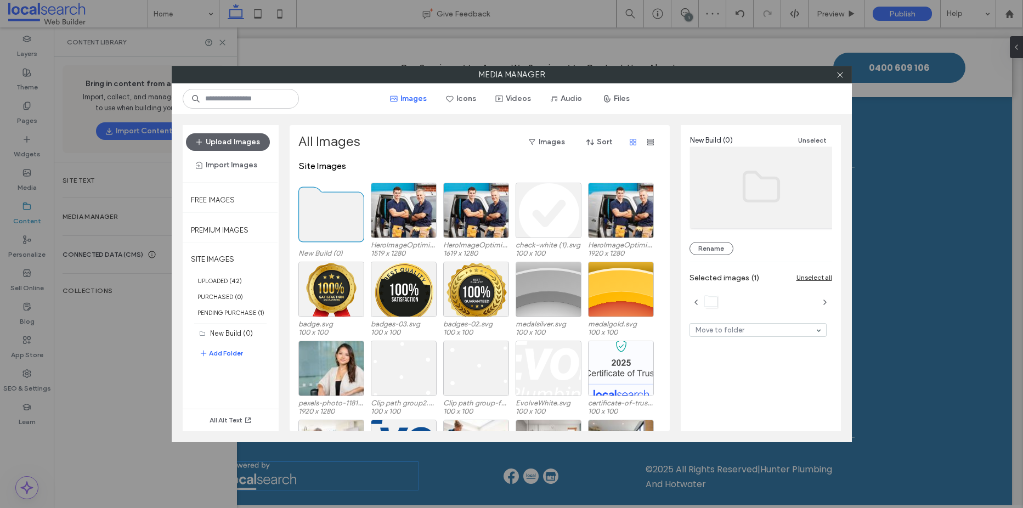
click at [323, 196] on use at bounding box center [330, 214] width 65 height 55
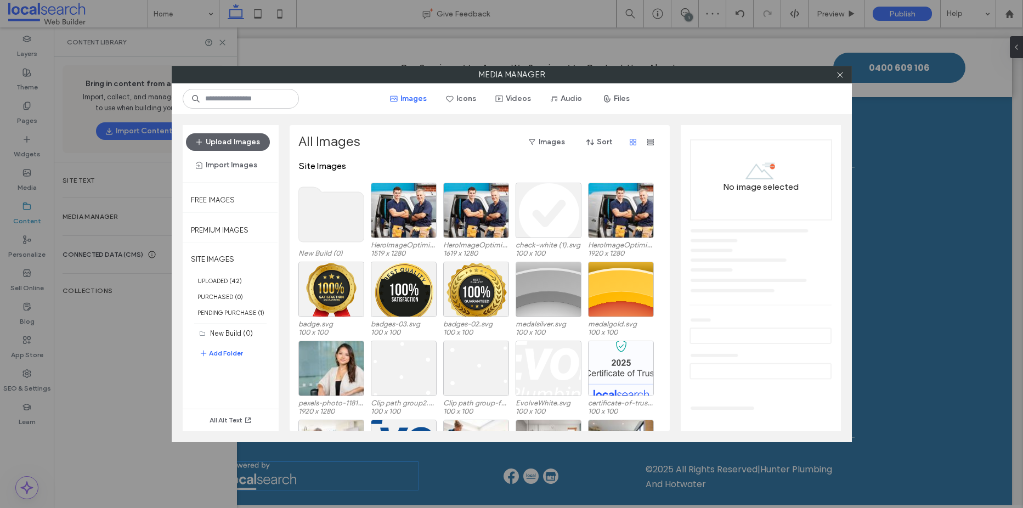
click at [323, 196] on use at bounding box center [330, 214] width 65 height 55
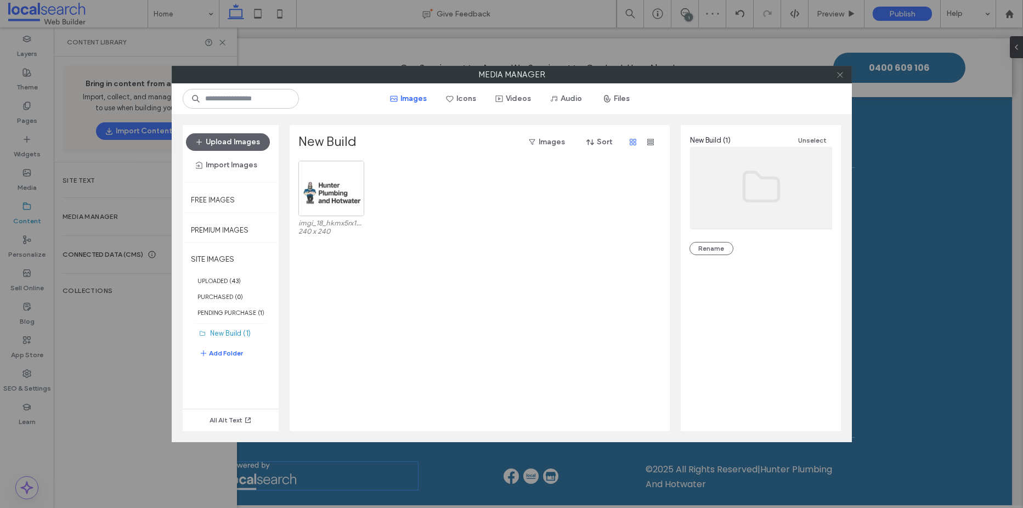
click at [839, 76] on icon at bounding box center [840, 75] width 8 height 8
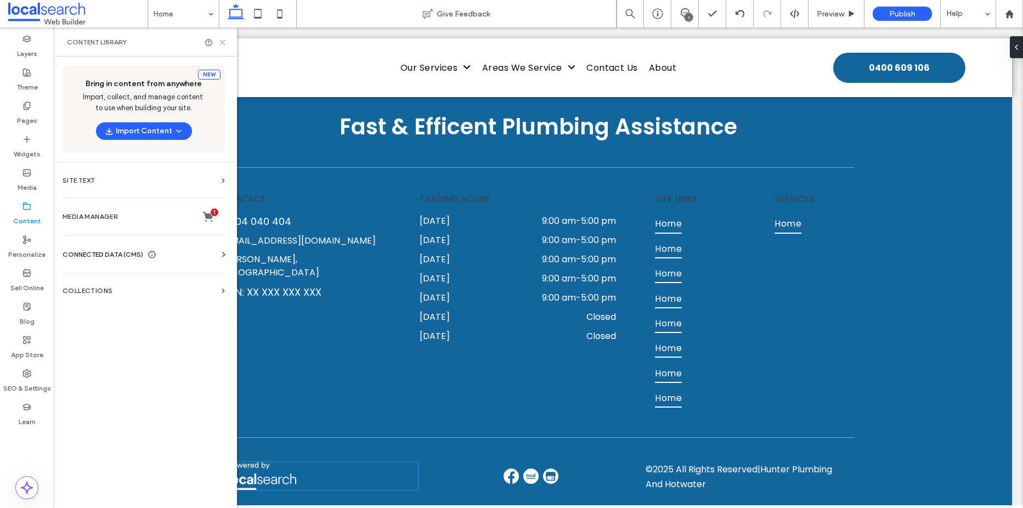
click at [224, 46] on icon at bounding box center [222, 42] width 8 height 8
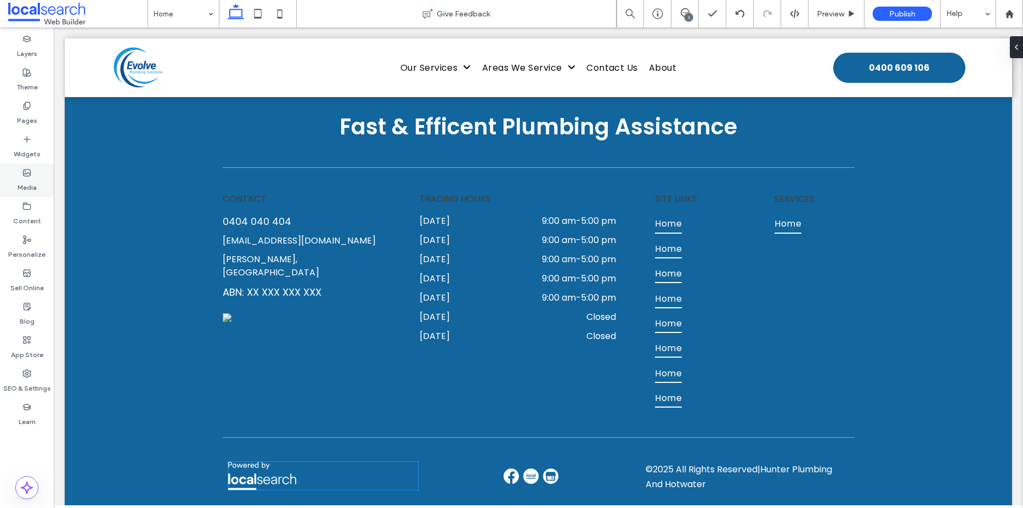
click at [36, 180] on label "Media" at bounding box center [27, 184] width 19 height 15
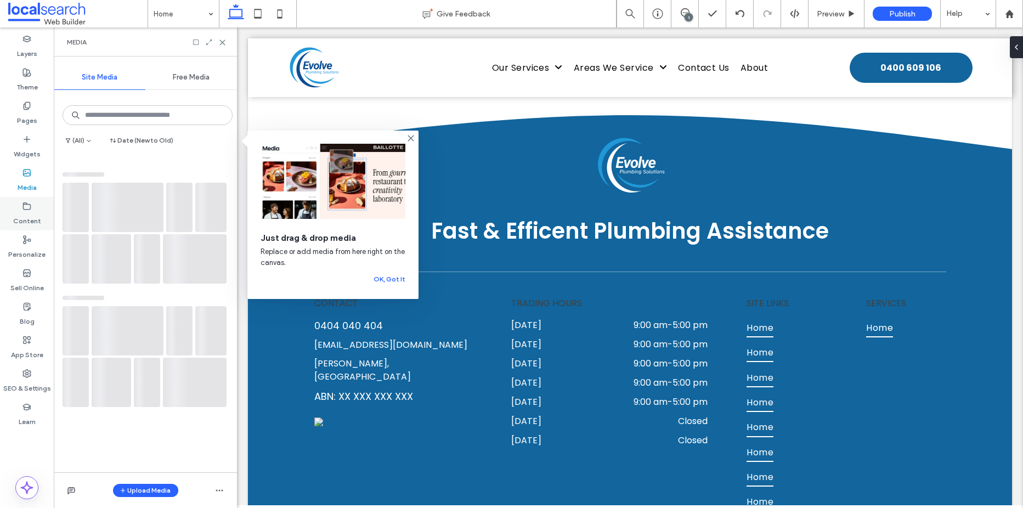
click at [24, 207] on use at bounding box center [27, 205] width 7 height 7
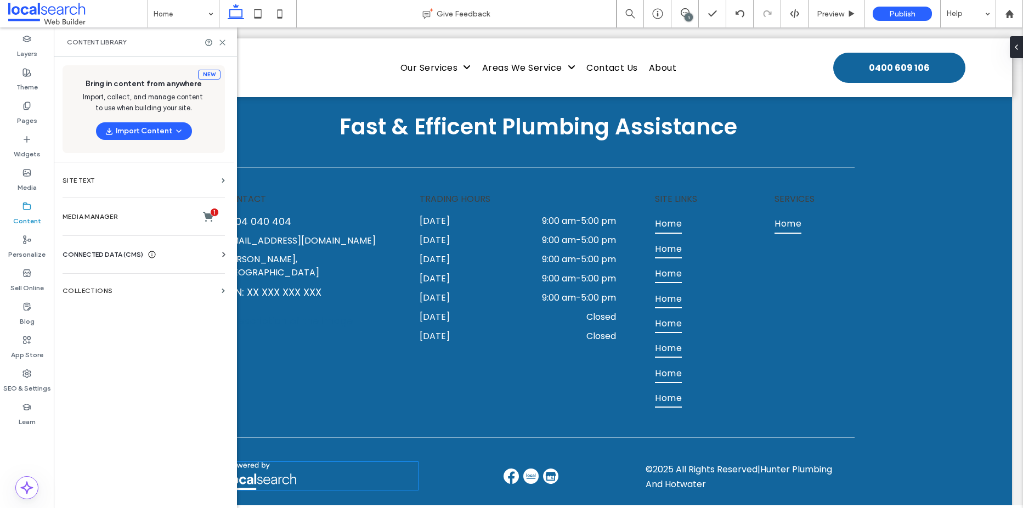
click at [139, 255] on span "CONNECTED DATA (CMS)" at bounding box center [103, 254] width 81 height 11
click at [134, 281] on label "Business Info" at bounding box center [145, 281] width 149 height 8
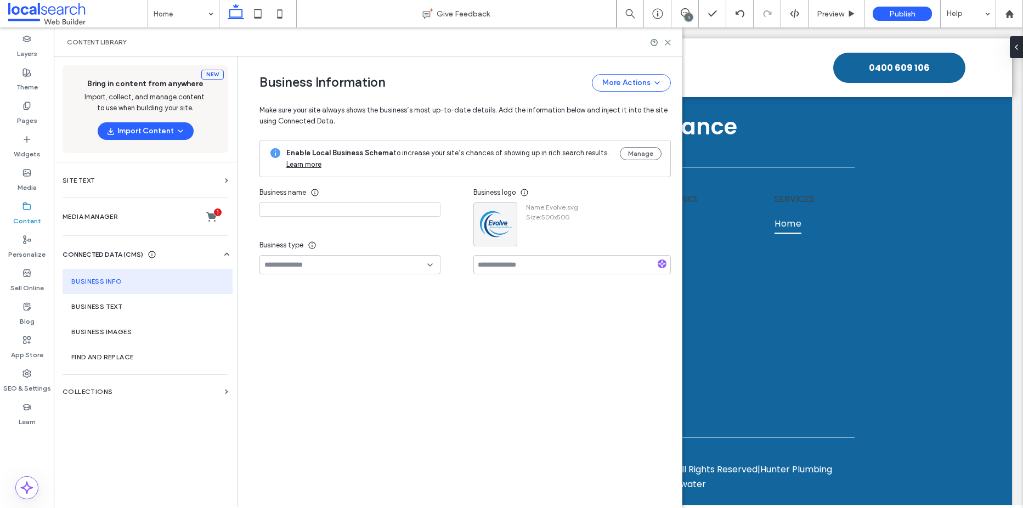
type input "**********"
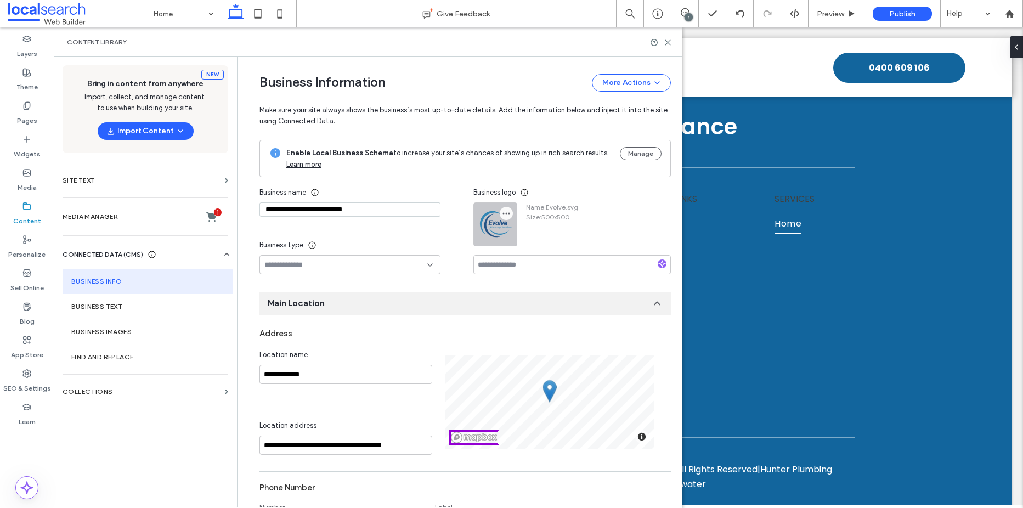
click at [505, 211] on icon "button" at bounding box center [506, 213] width 9 height 9
click at [532, 237] on span "Replace Image" at bounding box center [542, 239] width 49 height 11
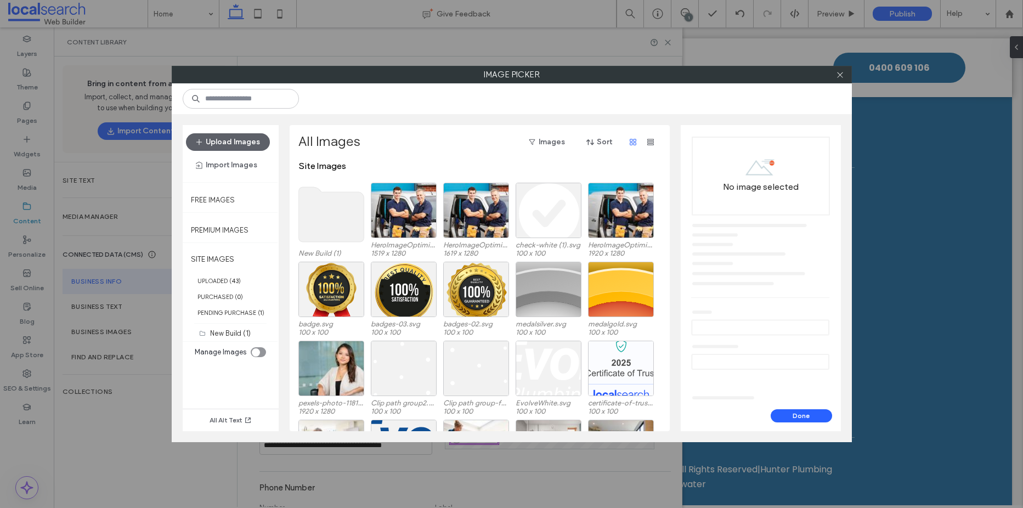
click at [322, 213] on use at bounding box center [330, 214] width 65 height 55
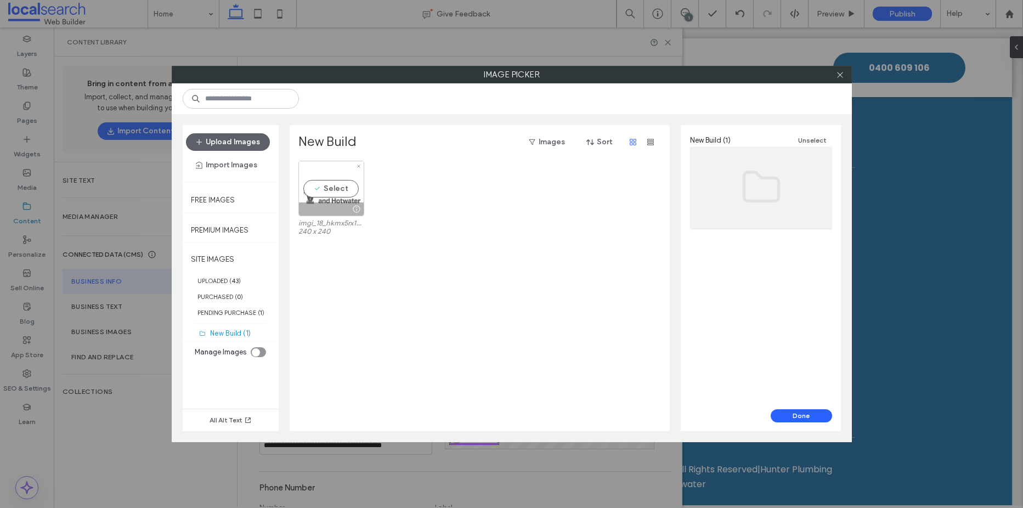
click at [353, 205] on div at bounding box center [357, 209] width 14 height 9
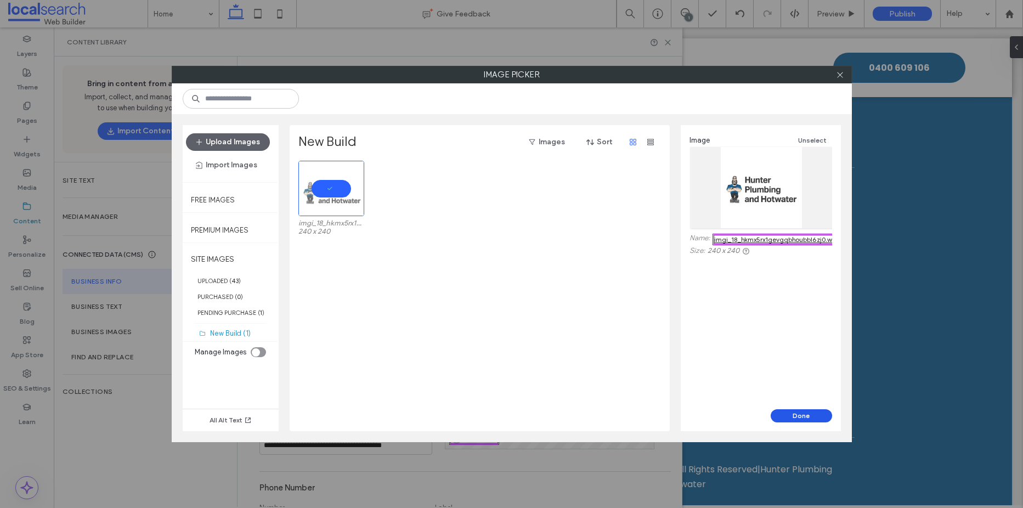
click at [825, 418] on button "Done" at bounding box center [800, 415] width 61 height 13
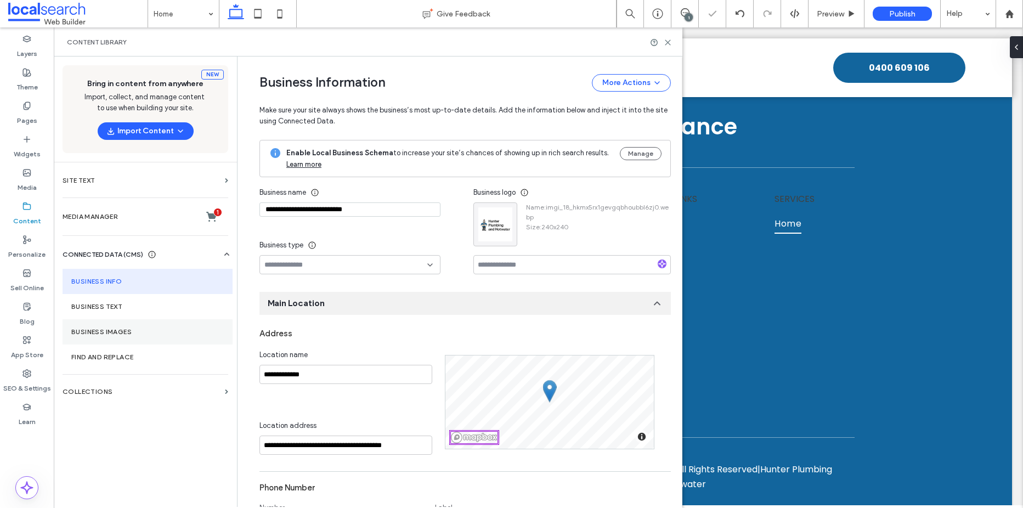
click at [138, 331] on label "Business Images" at bounding box center [147, 332] width 152 height 8
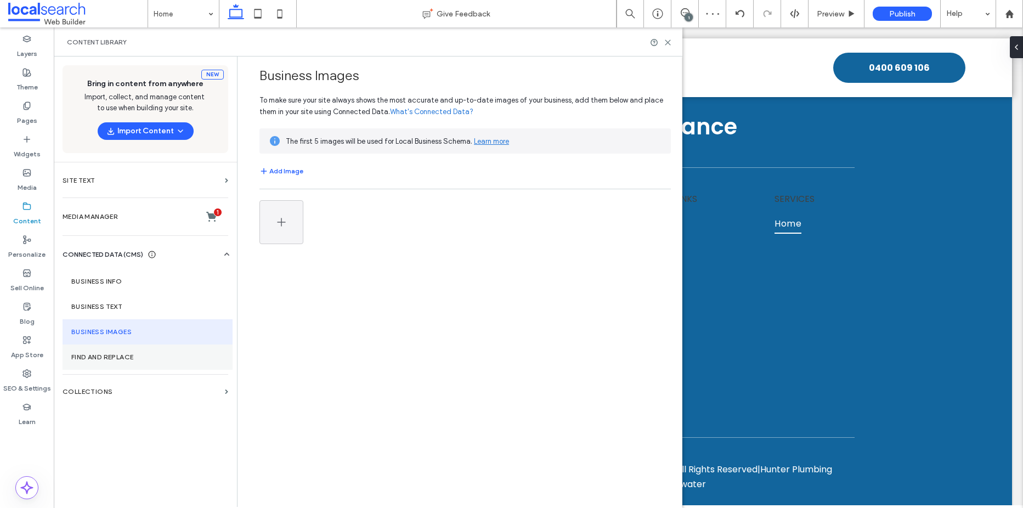
click at [173, 355] on label "Find and Replace" at bounding box center [147, 357] width 152 height 8
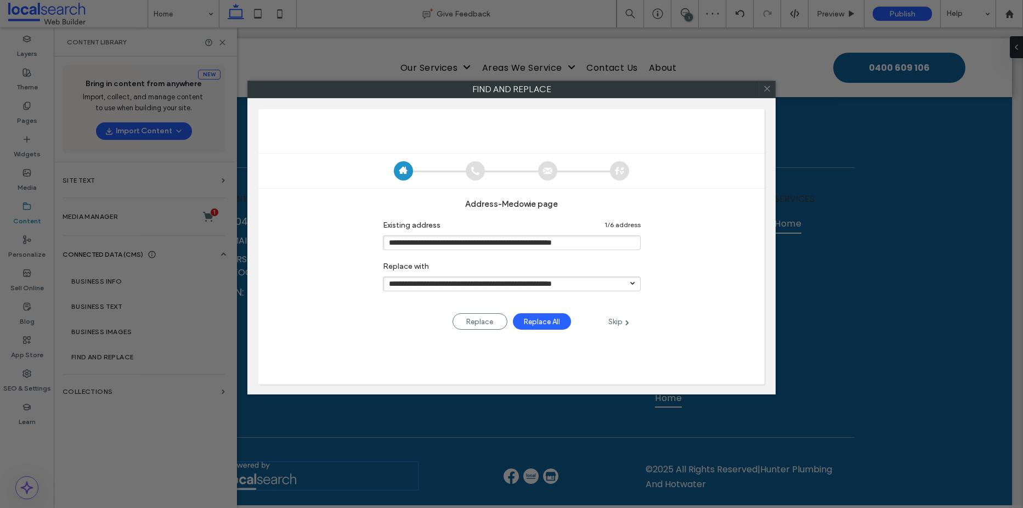
click at [111, 331] on div "**********" at bounding box center [511, 254] width 1023 height 508
click at [764, 90] on icon at bounding box center [767, 89] width 16 height 16
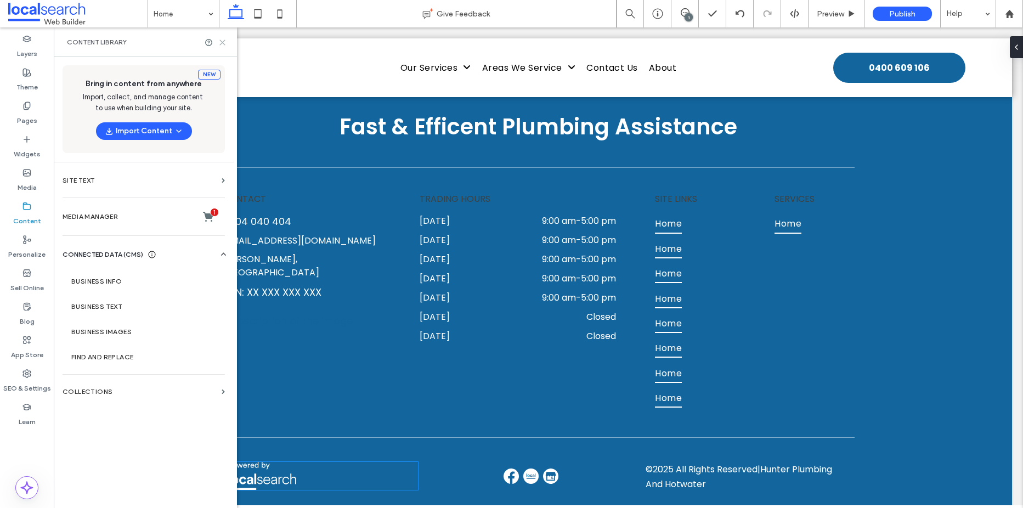
click at [221, 40] on icon at bounding box center [222, 42] width 8 height 8
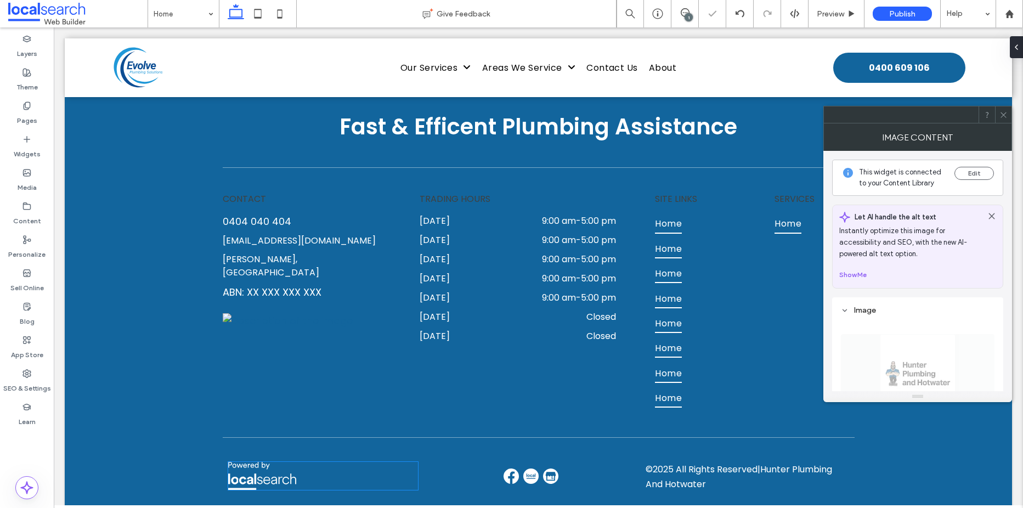
type input "***"
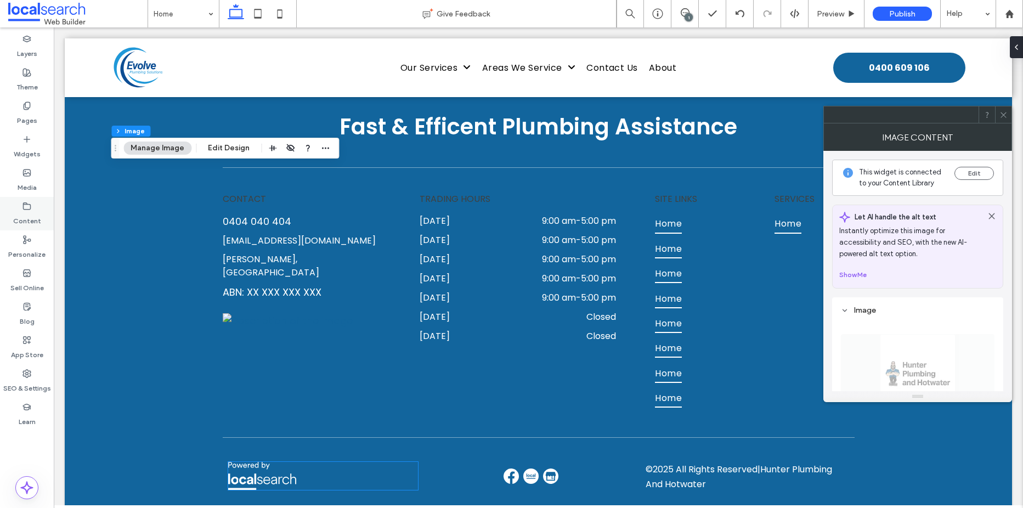
click at [38, 208] on div "Content" at bounding box center [27, 213] width 54 height 33
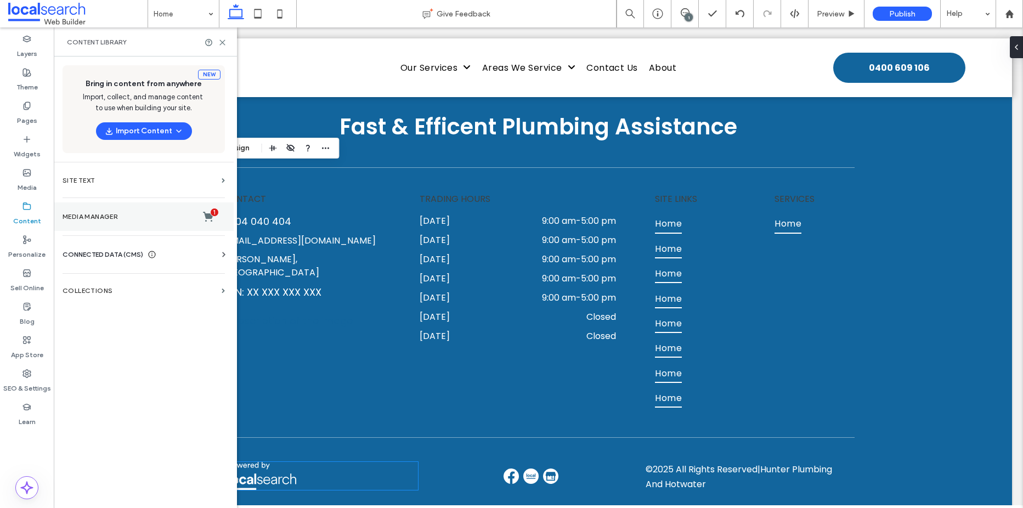
click at [106, 219] on label "Media Manager 1" at bounding box center [144, 216] width 162 height 11
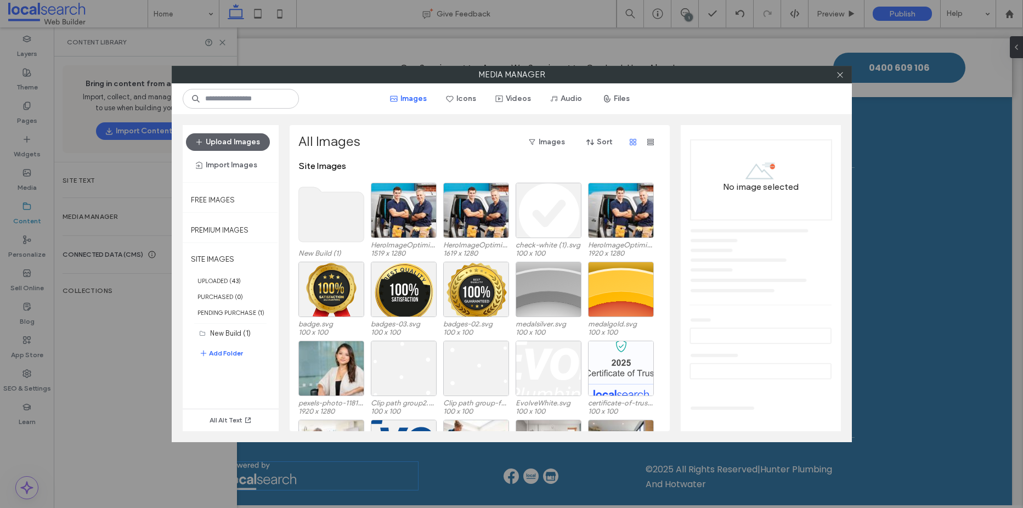
click at [310, 221] on use at bounding box center [330, 214] width 65 height 55
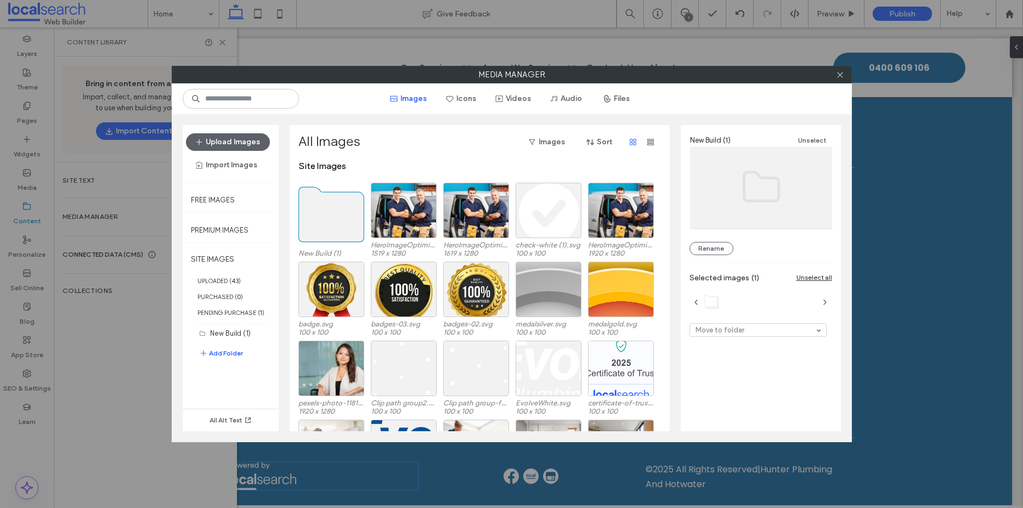
click at [310, 221] on use at bounding box center [330, 214] width 65 height 55
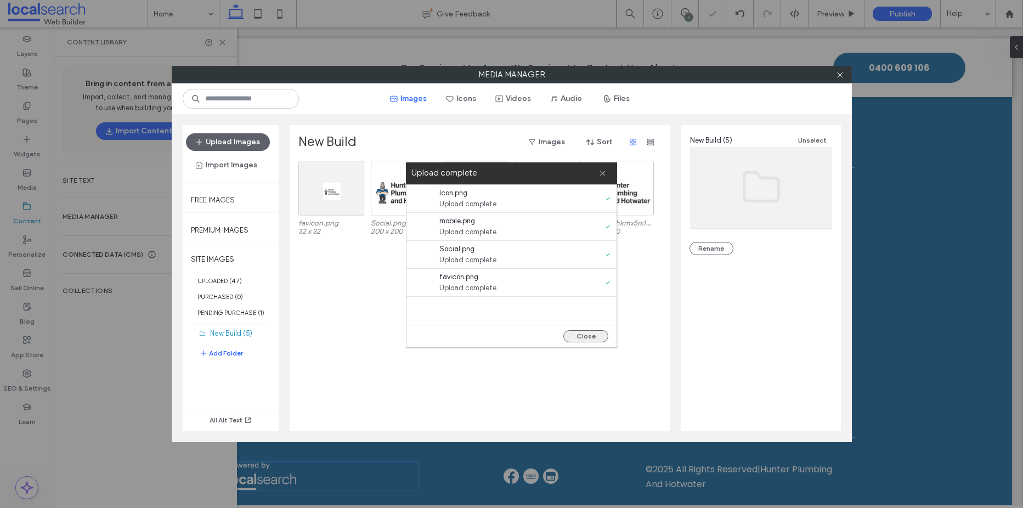
click at [576, 332] on button "Close" at bounding box center [585, 336] width 45 height 12
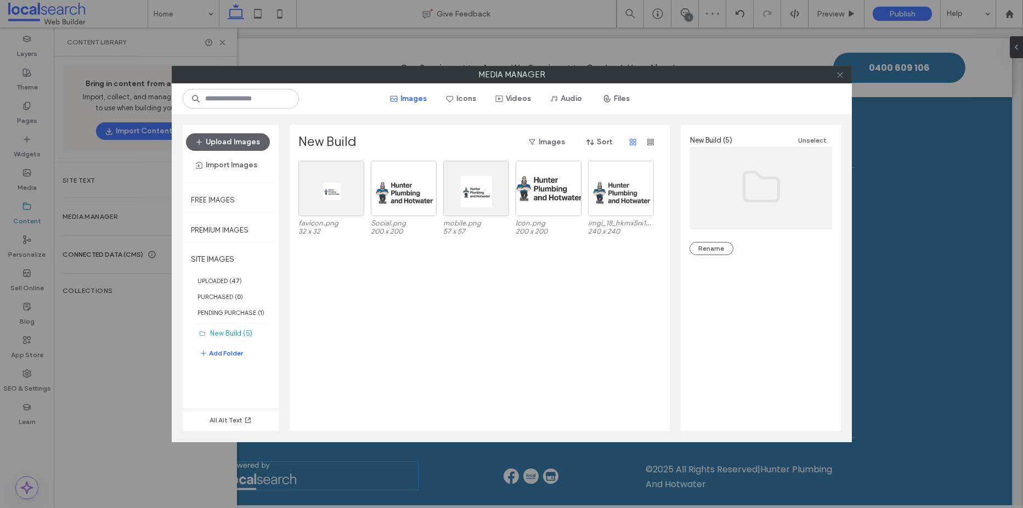
click at [838, 76] on icon at bounding box center [840, 75] width 8 height 8
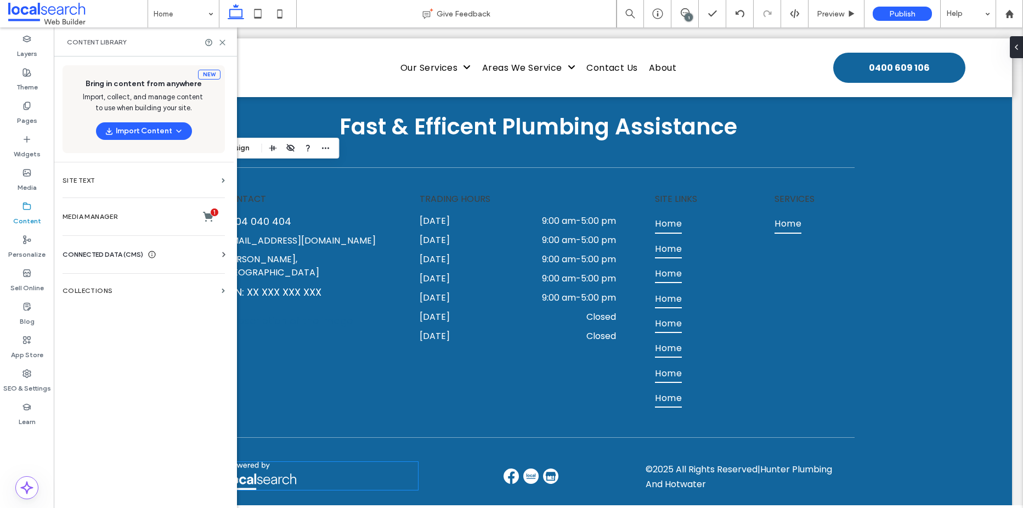
click at [121, 245] on div "CONNECTED DATA (CMS) Business Info Business Text Business Images Find and Repla…" at bounding box center [144, 254] width 180 height 29
click at [121, 252] on span "CONNECTED DATA (CMS)" at bounding box center [103, 254] width 81 height 11
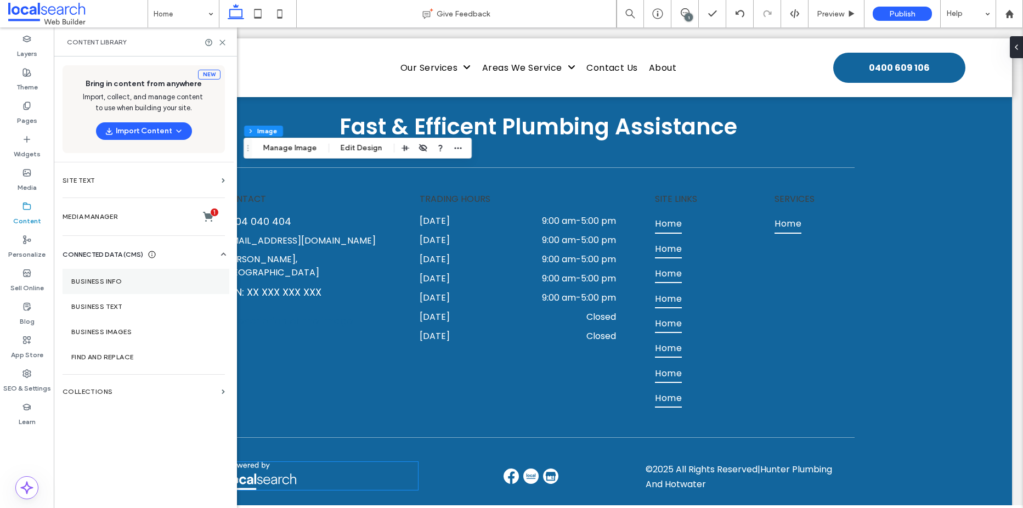
click at [132, 279] on label "Business Info" at bounding box center [145, 281] width 149 height 8
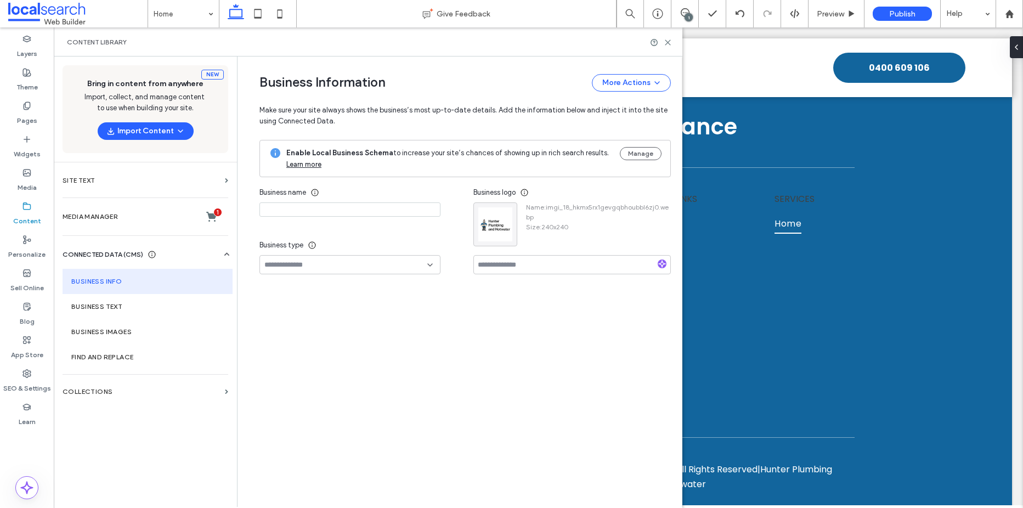
type input "**********"
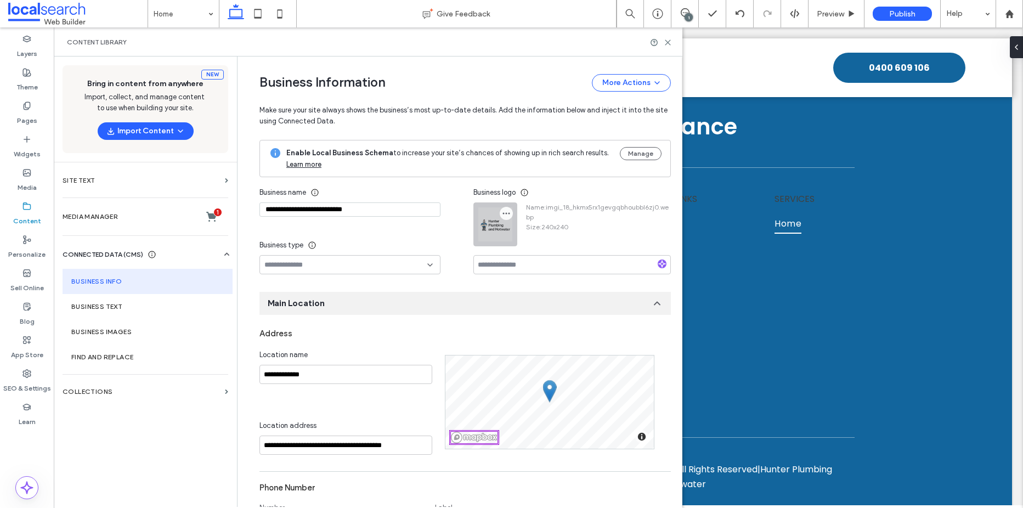
click at [502, 211] on icon "button" at bounding box center [506, 213] width 9 height 9
click at [535, 244] on span "Replace Image" at bounding box center [542, 239] width 49 height 11
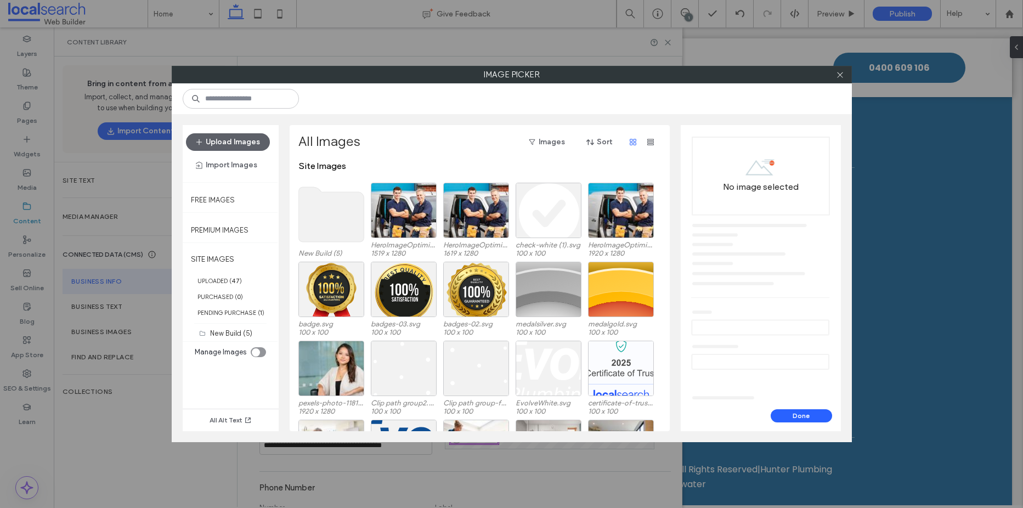
click at [332, 220] on use at bounding box center [330, 214] width 65 height 55
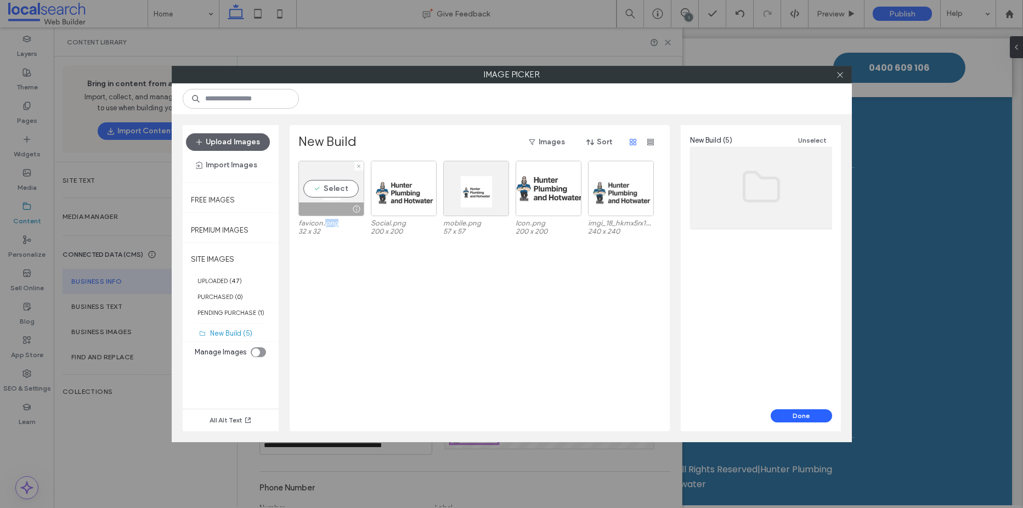
click at [332, 220] on label "favicon.png" at bounding box center [331, 223] width 66 height 8
click at [538, 208] on div at bounding box center [548, 208] width 65 height 13
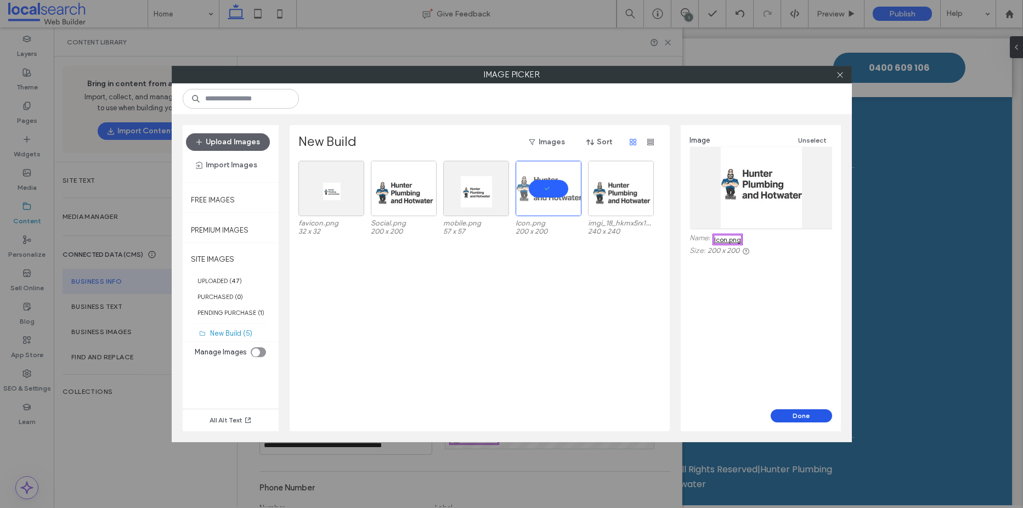
click at [783, 414] on button "Done" at bounding box center [800, 415] width 61 height 13
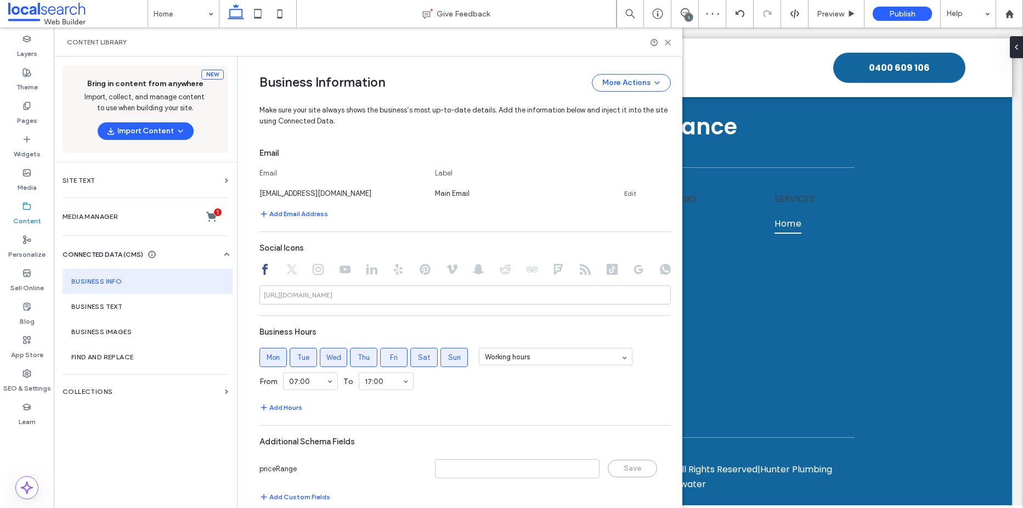
scroll to position [439, 0]
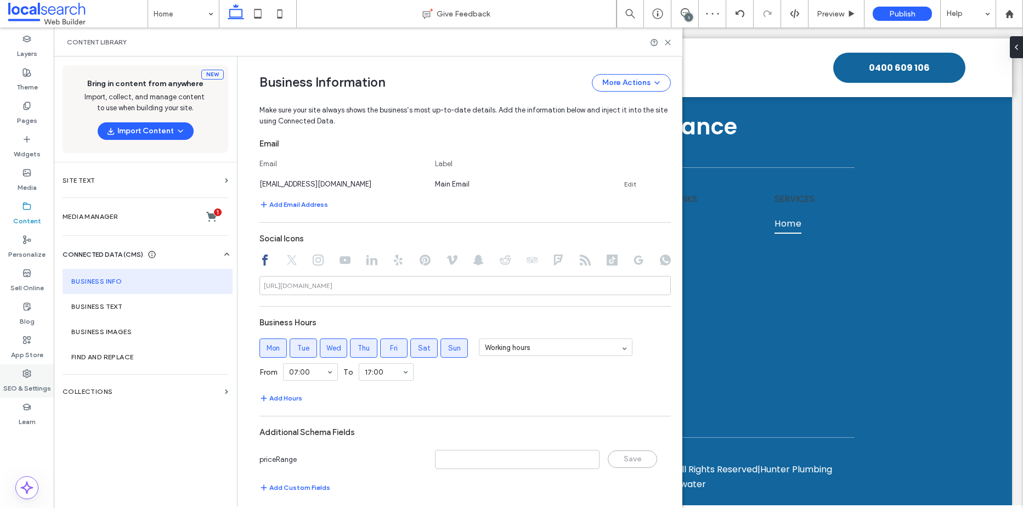
click at [38, 382] on label "SEO & Settings" at bounding box center [27, 385] width 48 height 15
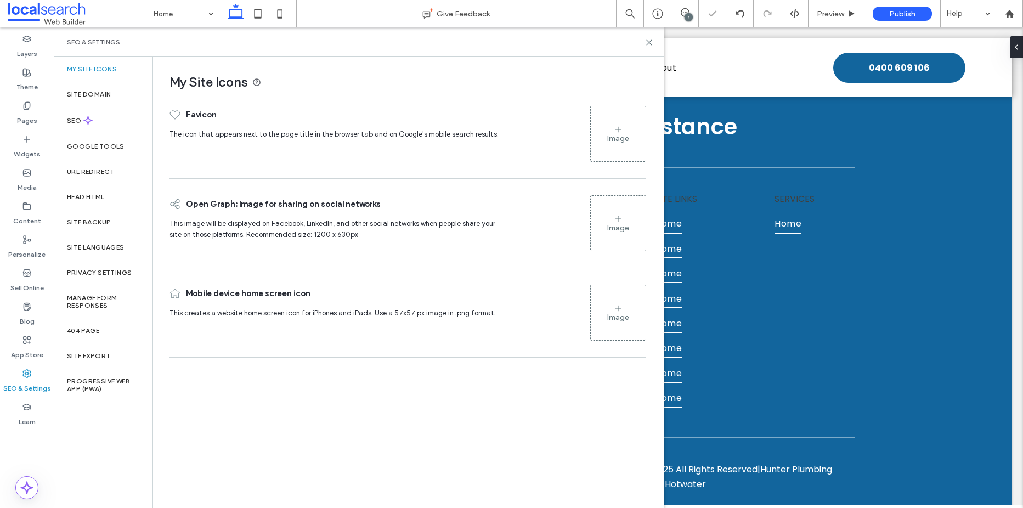
click at [622, 142] on div "Image" at bounding box center [618, 138] width 22 height 9
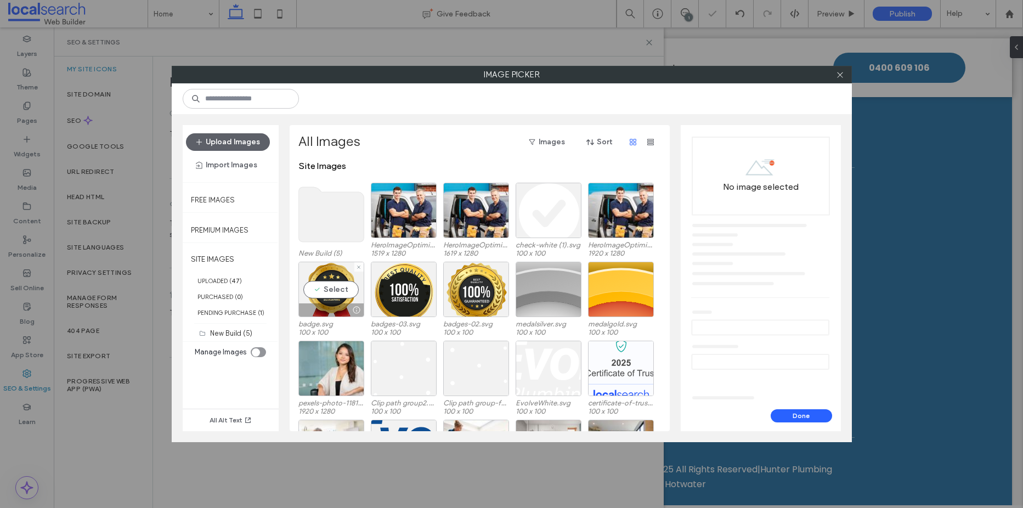
click at [306, 220] on use at bounding box center [330, 214] width 65 height 55
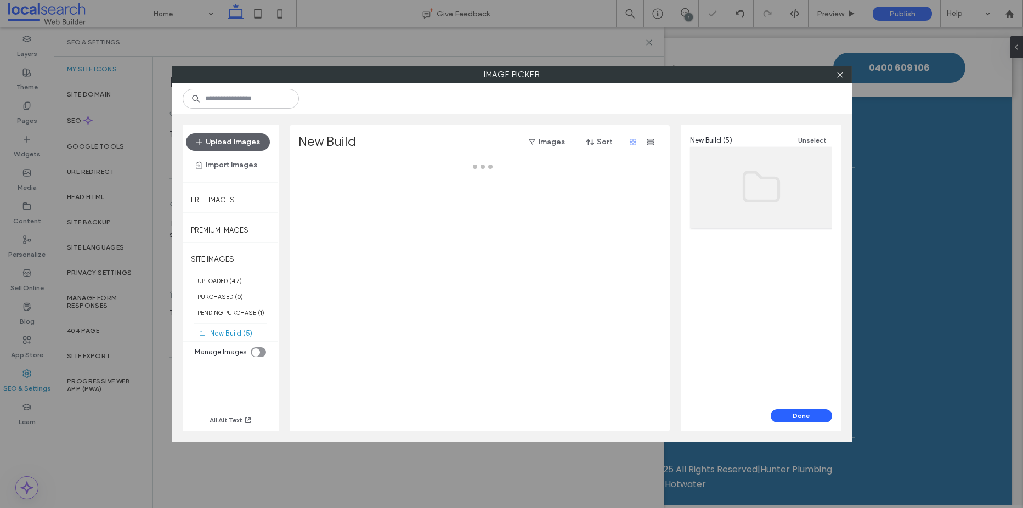
click at [306, 220] on div at bounding box center [482, 296] width 368 height 270
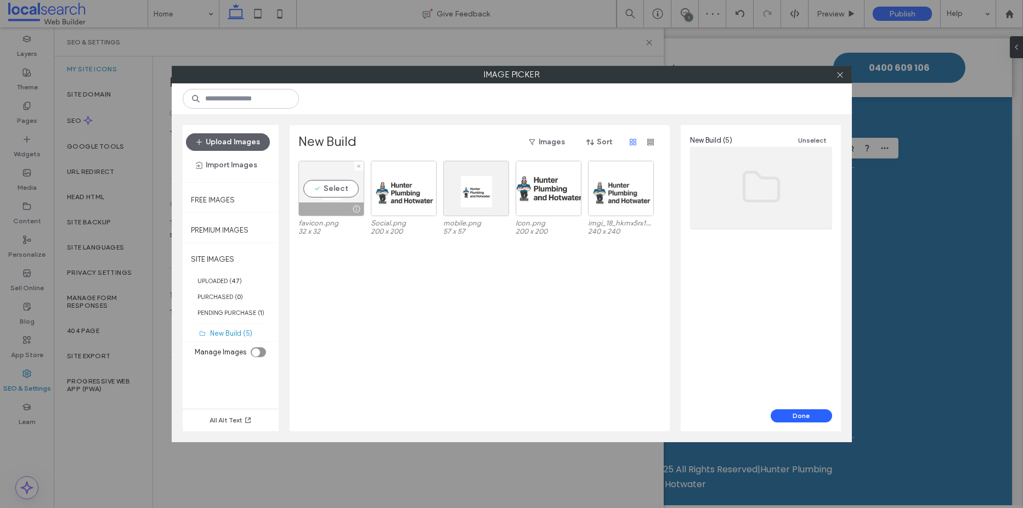
click at [331, 213] on div at bounding box center [331, 208] width 65 height 13
click at [822, 417] on button "Done" at bounding box center [800, 415] width 61 height 13
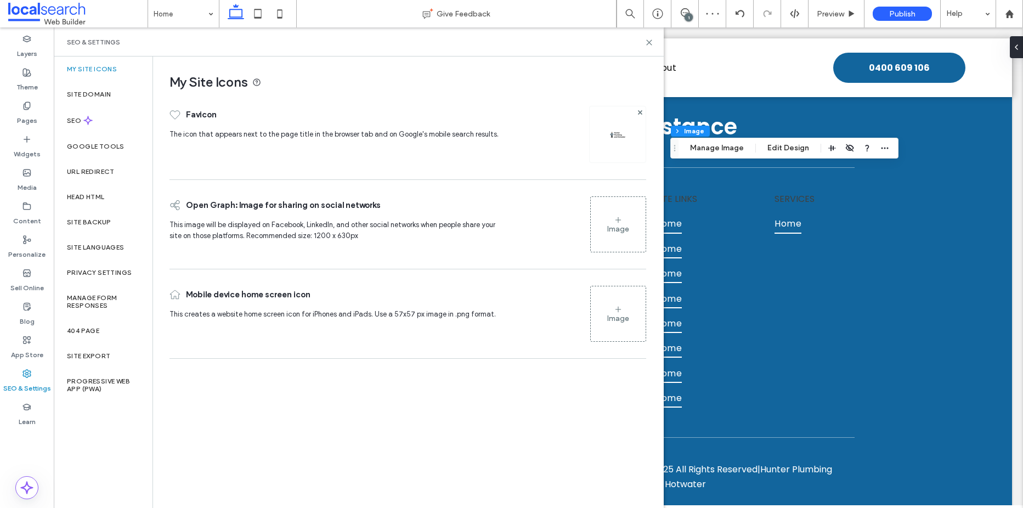
click at [613, 221] on div "Image" at bounding box center [617, 224] width 55 height 53
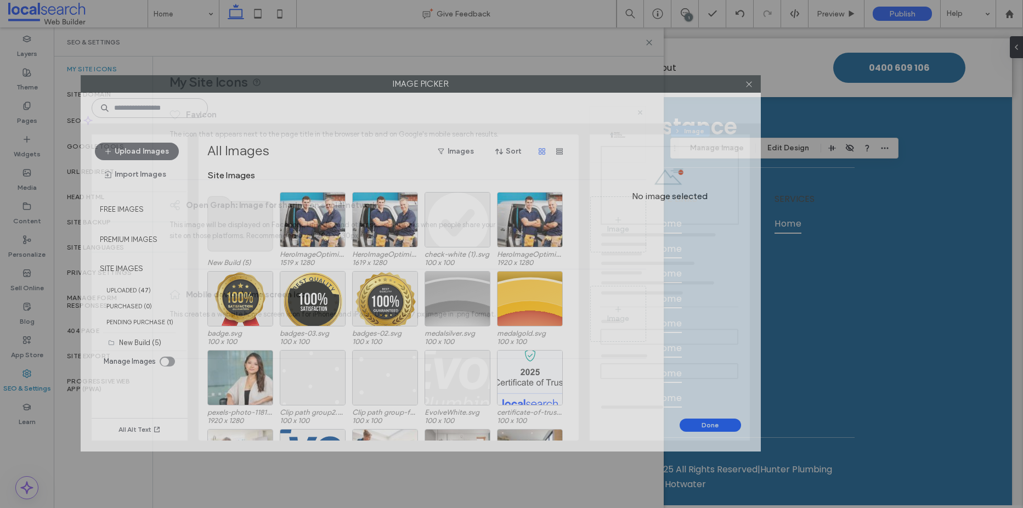
drag, startPoint x: 279, startPoint y: 72, endPoint x: 188, endPoint y: 82, distance: 91.5
click at [188, 82] on label "Image Picker" at bounding box center [420, 84] width 679 height 16
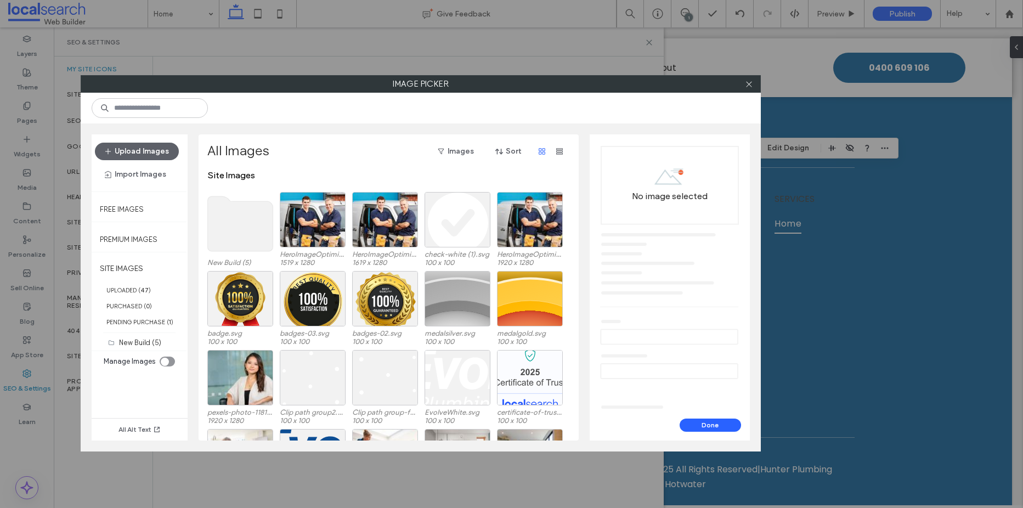
click at [250, 230] on use at bounding box center [239, 223] width 65 height 55
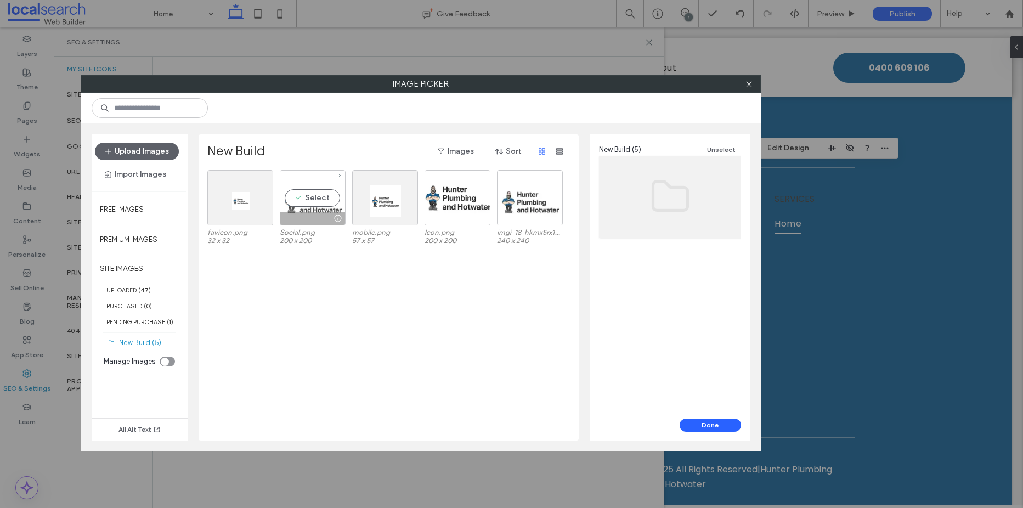
click at [287, 221] on div at bounding box center [312, 218] width 65 height 13
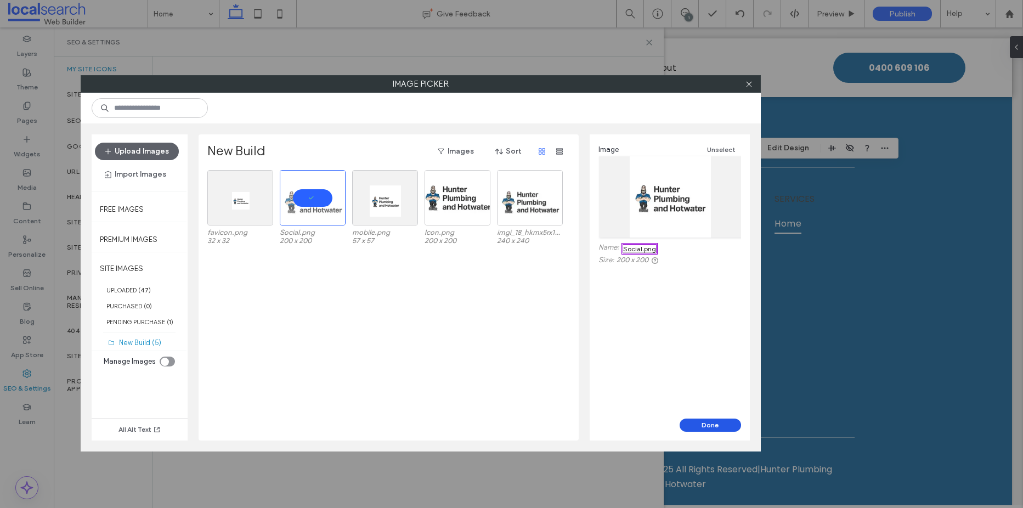
click at [686, 424] on button "Done" at bounding box center [709, 424] width 61 height 13
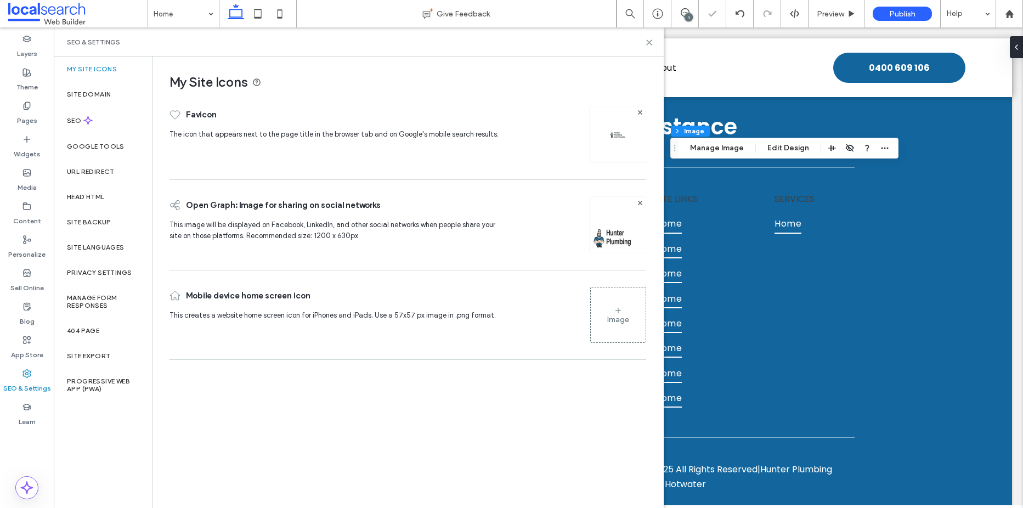
click at [616, 306] on icon at bounding box center [618, 310] width 9 height 9
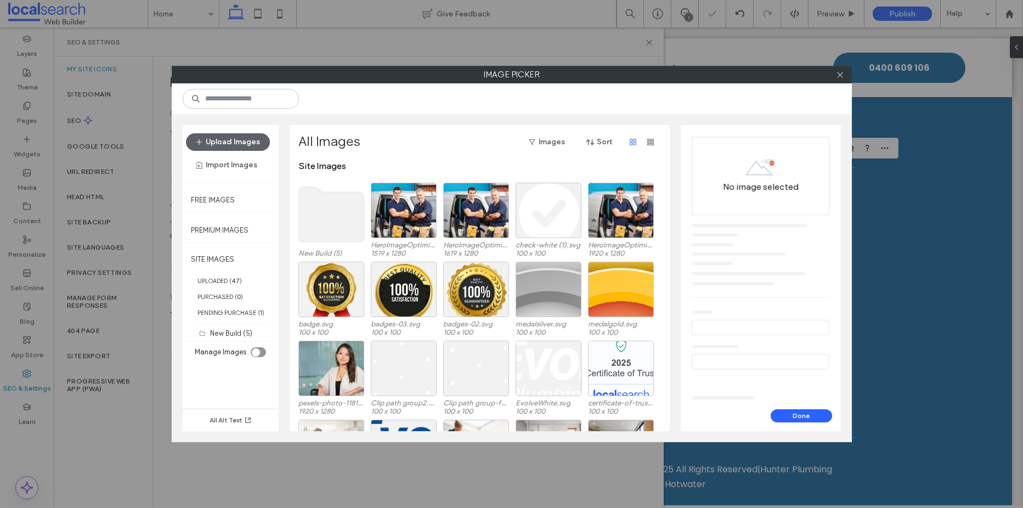
click at [323, 208] on use at bounding box center [330, 214] width 65 height 55
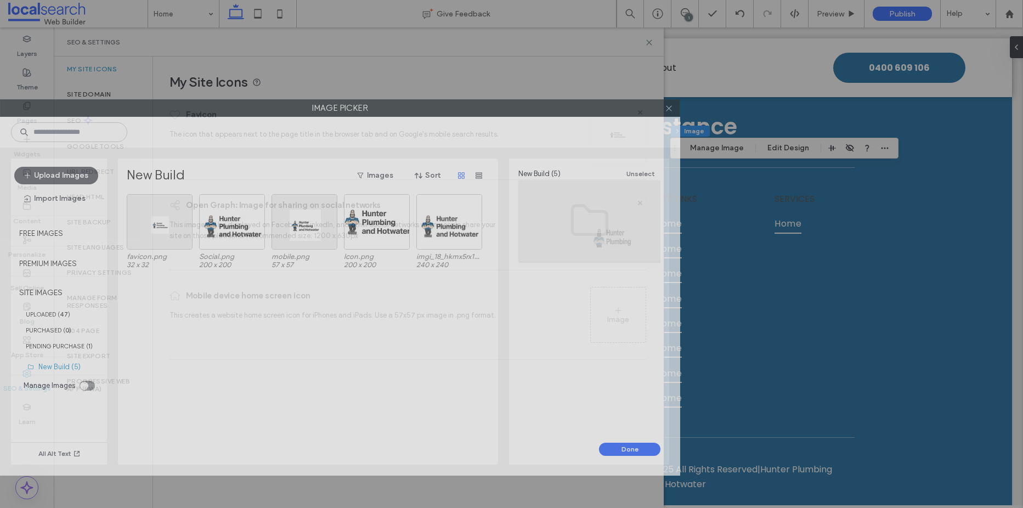
drag, startPoint x: 455, startPoint y: 134, endPoint x: 205, endPoint y: 145, distance: 250.2
click at [129, 113] on label "Image Picker" at bounding box center [340, 108] width 679 height 16
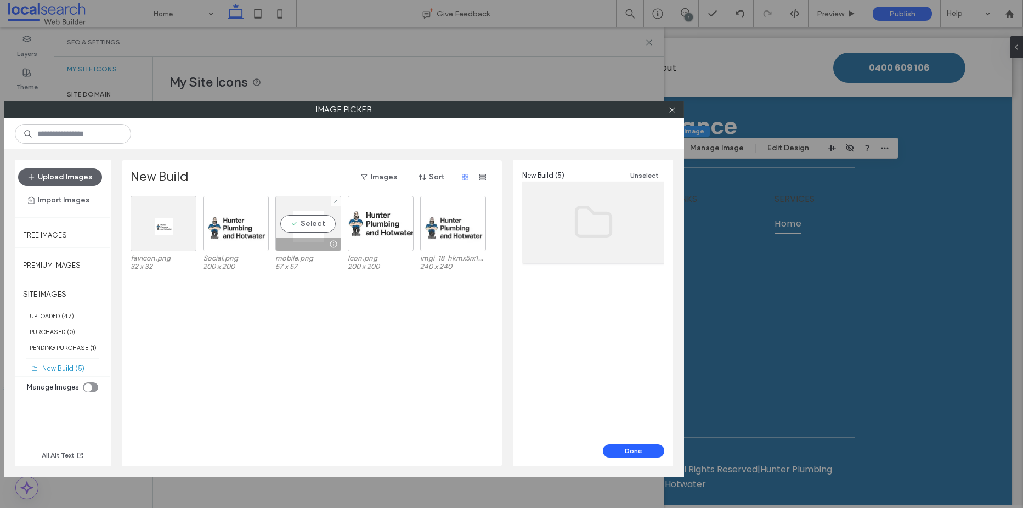
click at [293, 245] on div at bounding box center [308, 243] width 65 height 13
click at [613, 450] on button "Done" at bounding box center [633, 450] width 61 height 13
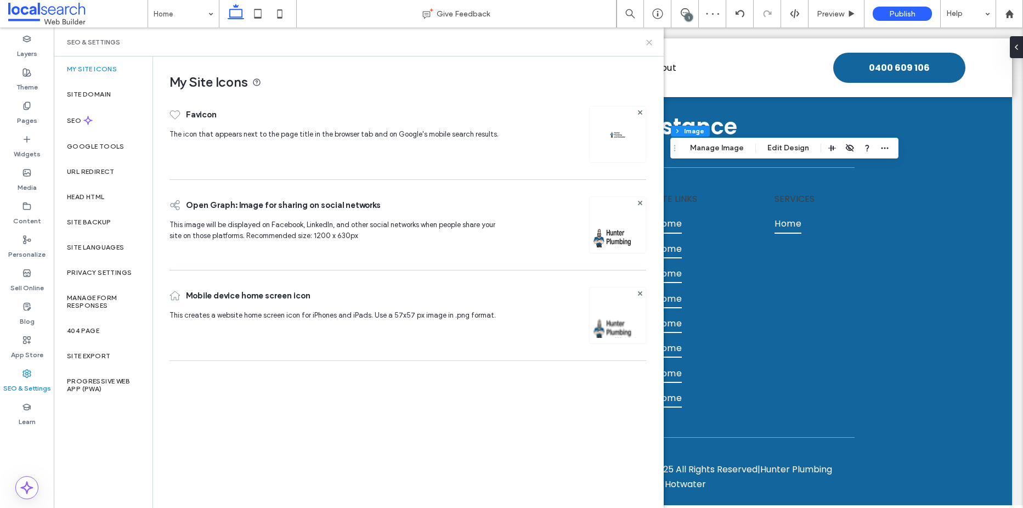
click at [647, 42] on icon at bounding box center [649, 42] width 8 height 8
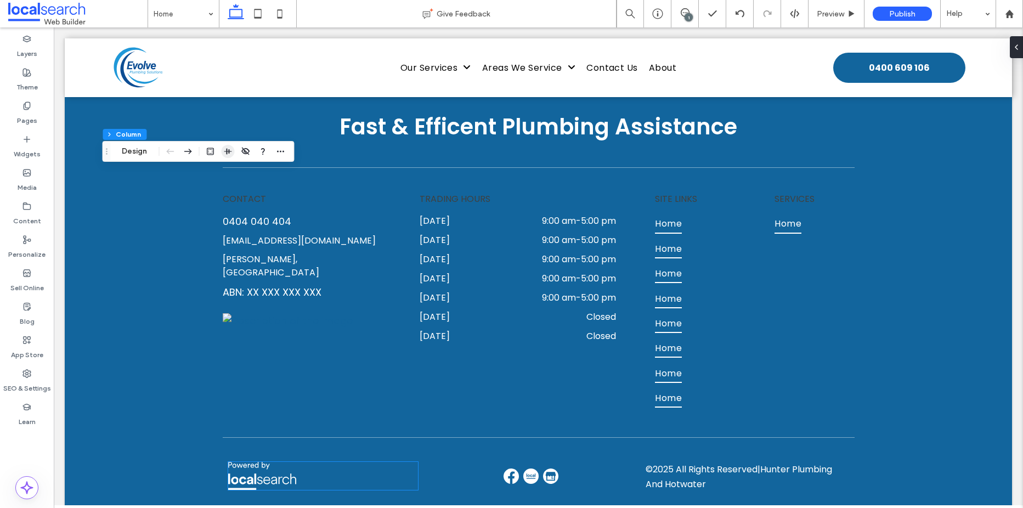
click at [225, 152] on icon "button" at bounding box center [227, 151] width 9 height 9
click at [209, 173] on use "flex-start" at bounding box center [210, 172] width 8 height 7
click at [224, 174] on icon "center" at bounding box center [227, 172] width 9 height 9
click at [133, 154] on button "Design" at bounding box center [134, 151] width 39 height 13
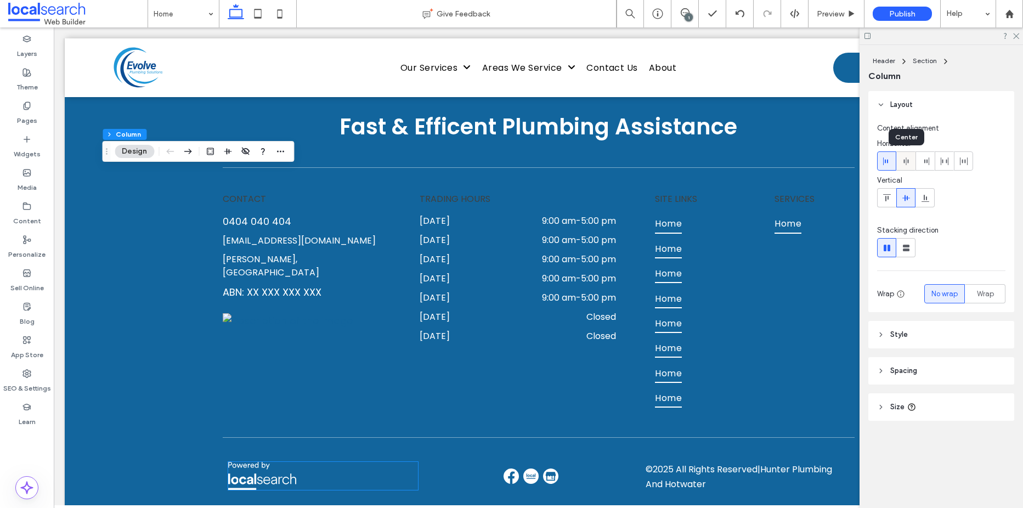
click at [907, 163] on icon at bounding box center [905, 161] width 9 height 9
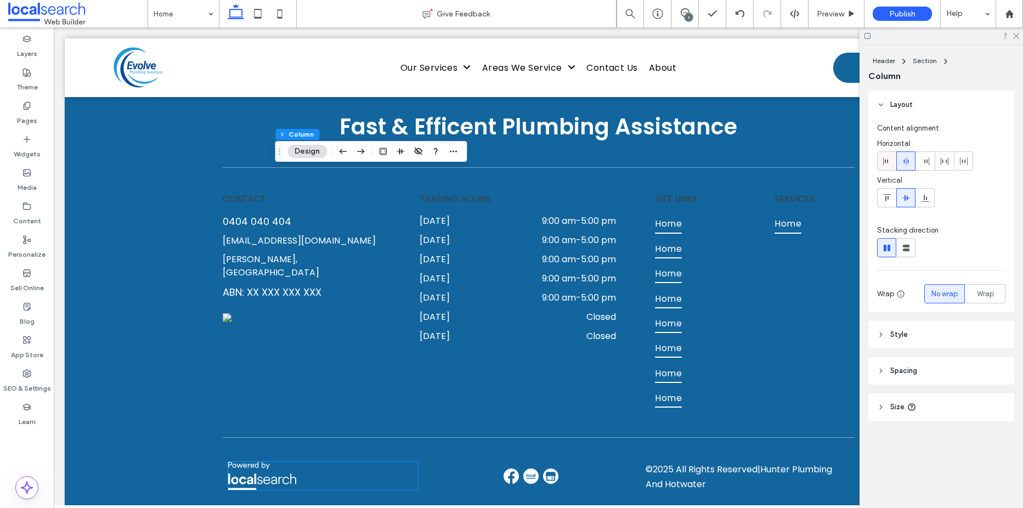
click at [887, 160] on use at bounding box center [885, 161] width 5 height 8
click at [900, 161] on div at bounding box center [905, 161] width 18 height 18
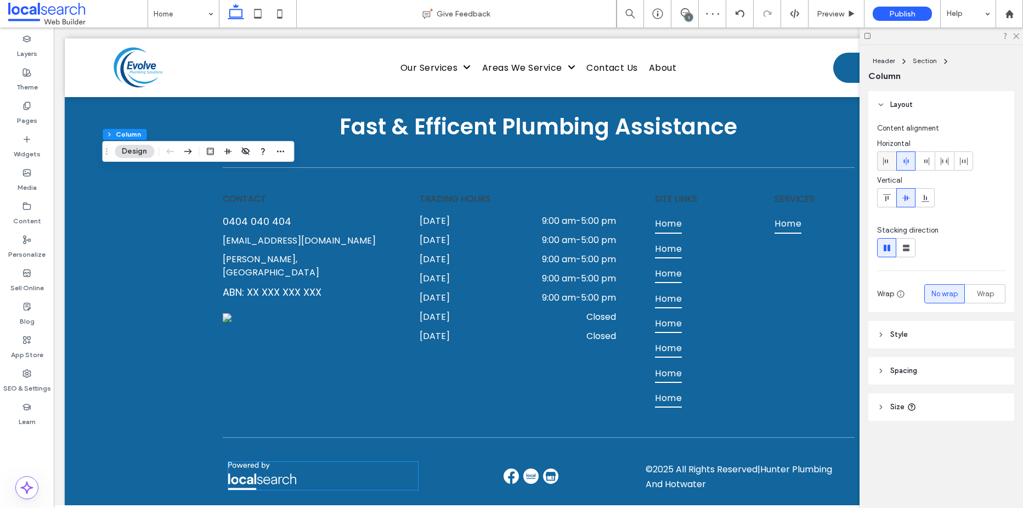
click at [879, 160] on div at bounding box center [886, 161] width 18 height 18
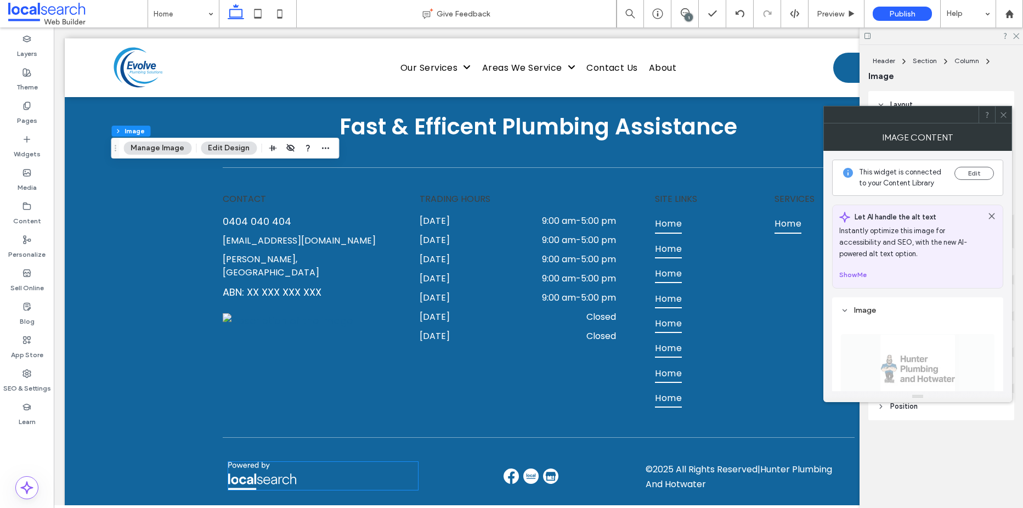
click at [236, 155] on div "Header Section Column Image Manage Image Edit Design" at bounding box center [225, 148] width 228 height 21
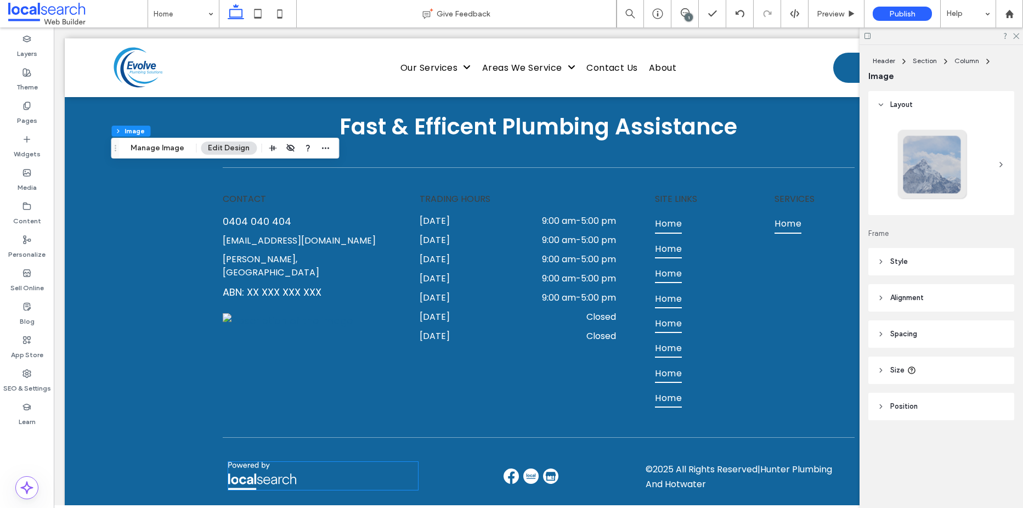
click at [917, 266] on header "Style" at bounding box center [941, 261] width 146 height 27
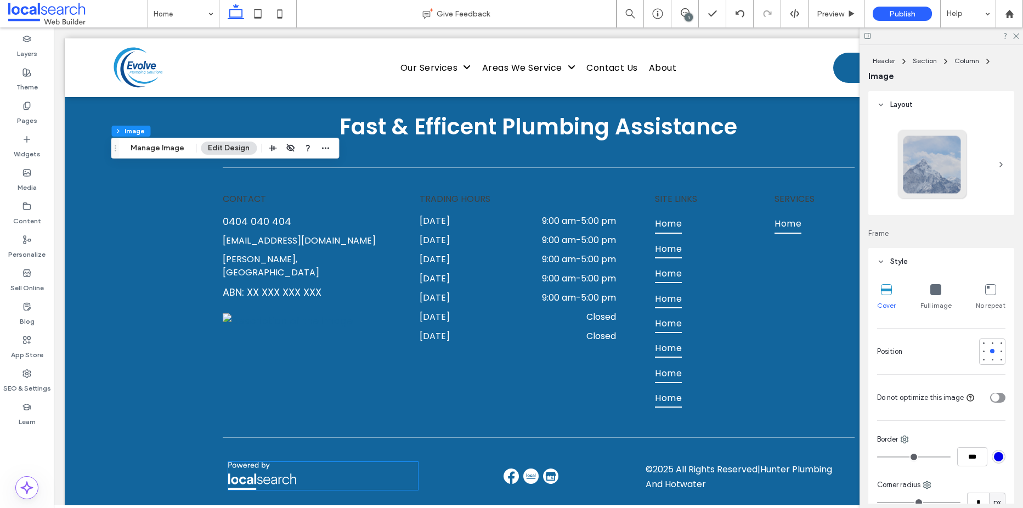
scroll to position [110, 0]
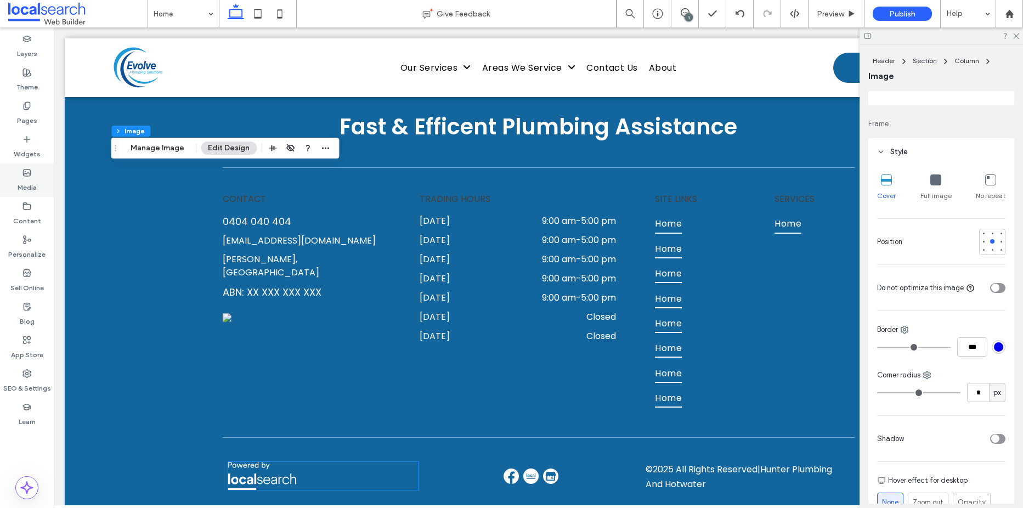
click at [30, 184] on label "Media" at bounding box center [27, 184] width 19 height 15
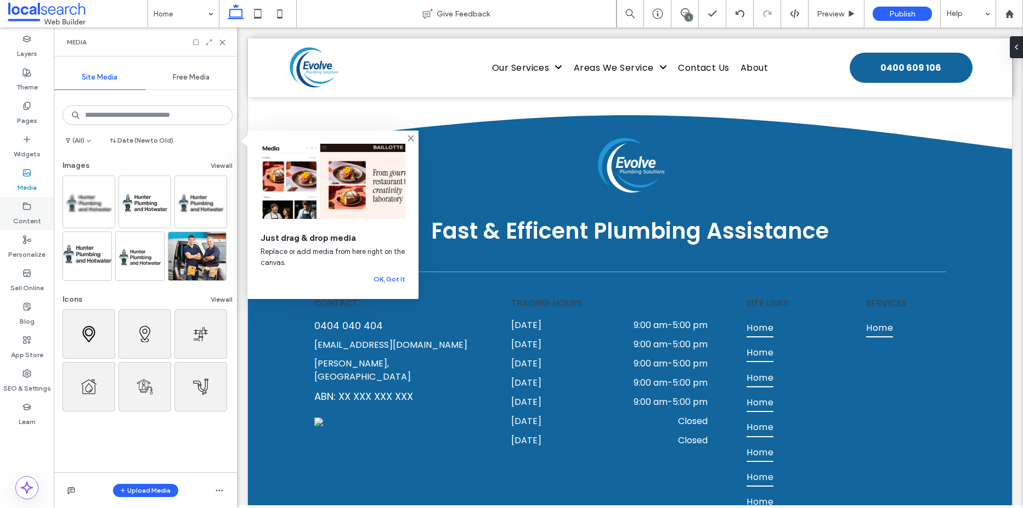
click at [18, 218] on label "Content" at bounding box center [27, 218] width 28 height 15
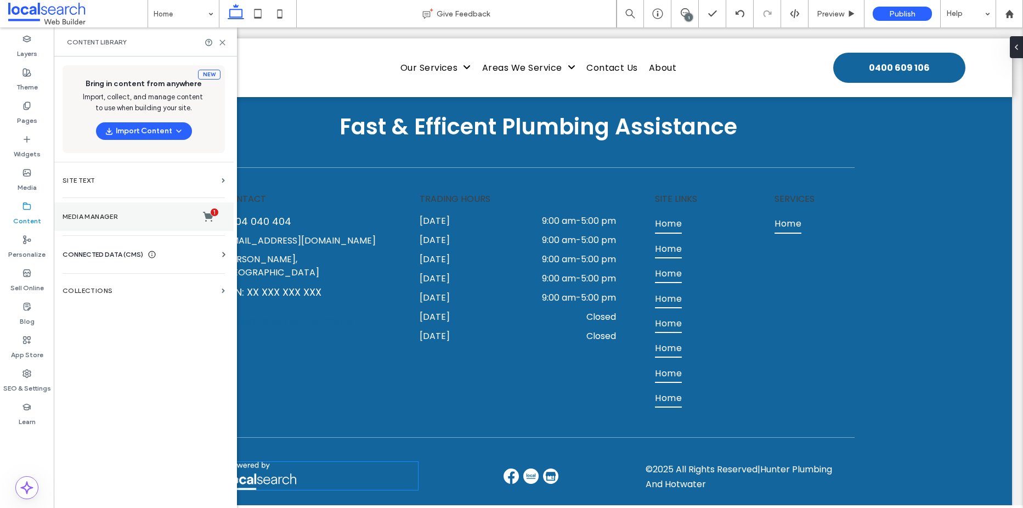
click at [105, 223] on section "Media Manager 1" at bounding box center [144, 216] width 180 height 29
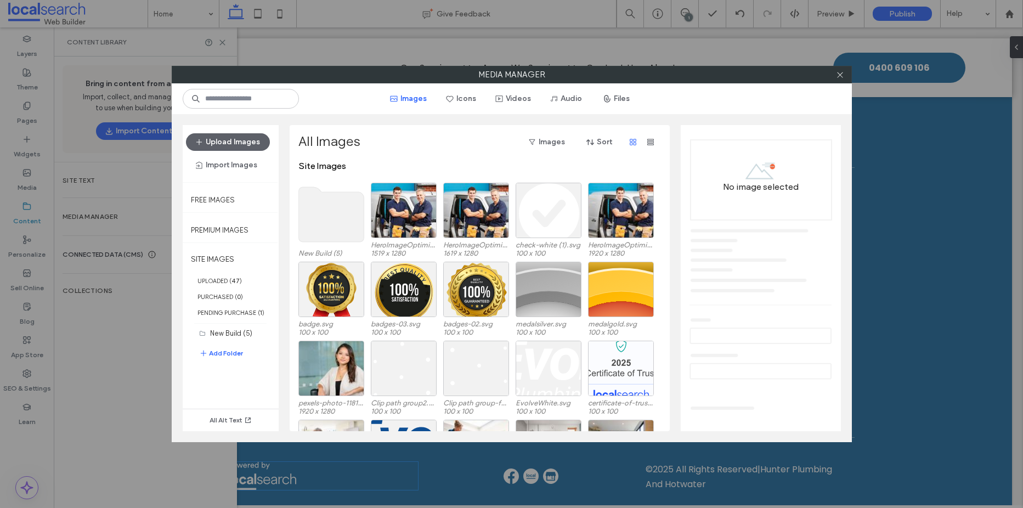
click at [336, 212] on use at bounding box center [330, 214] width 65 height 55
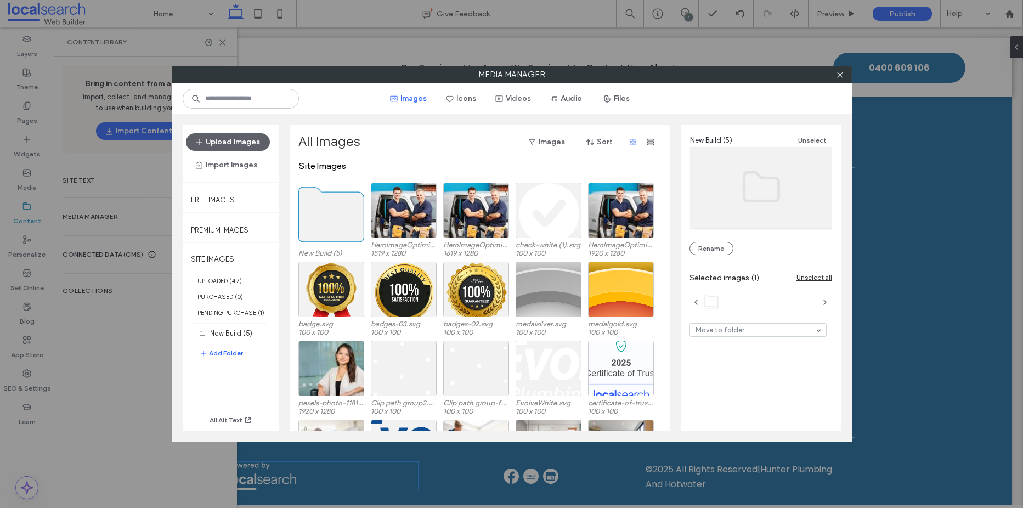
click at [336, 212] on use at bounding box center [330, 214] width 65 height 55
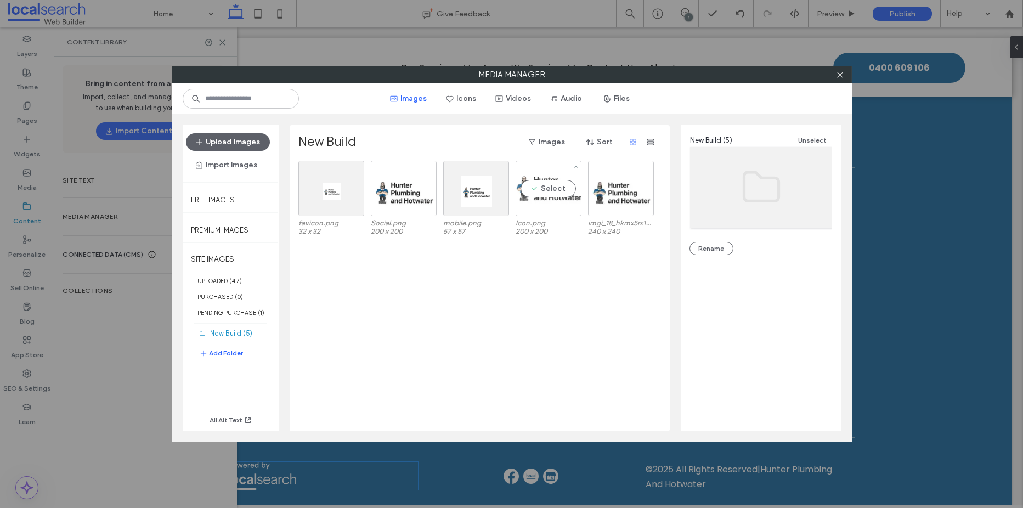
click at [552, 206] on div "Select" at bounding box center [548, 188] width 66 height 55
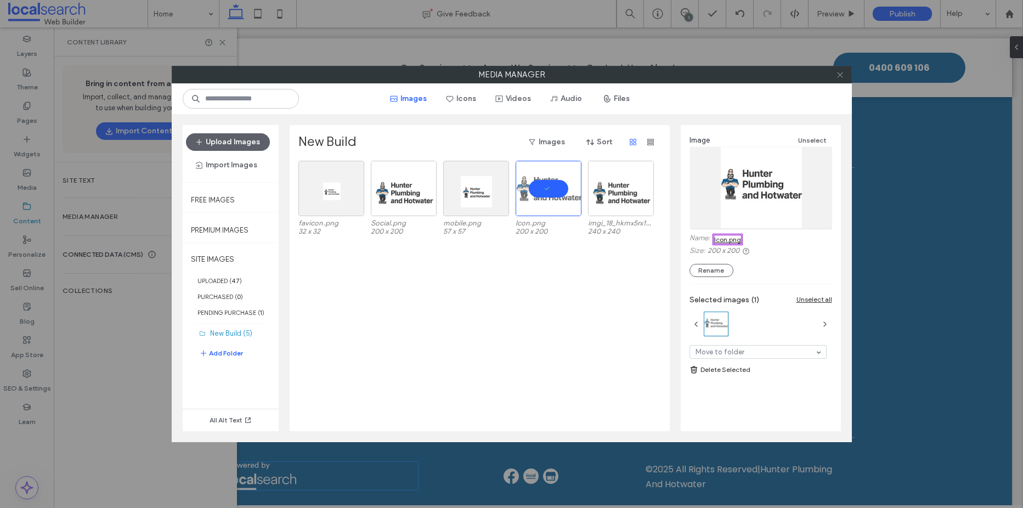
click at [839, 73] on icon at bounding box center [840, 75] width 8 height 8
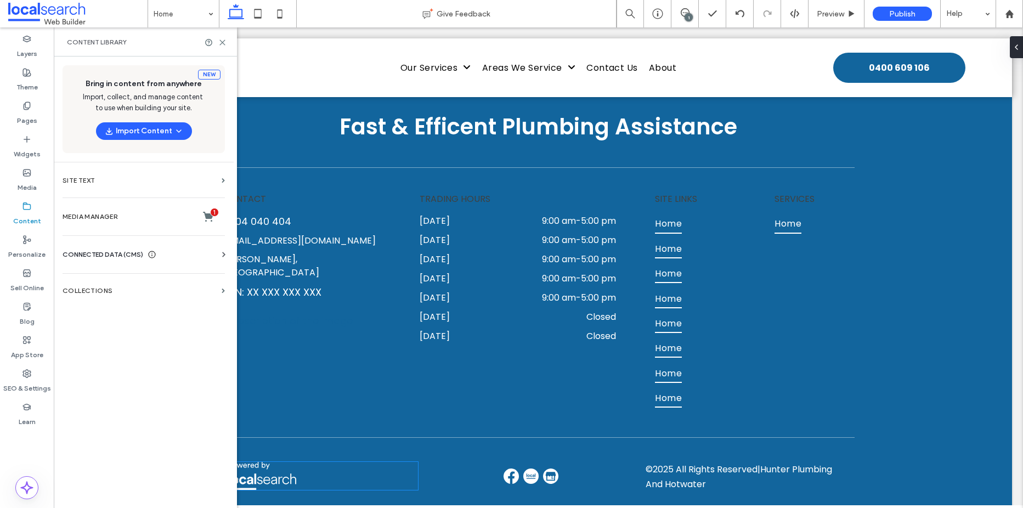
click at [106, 257] on span "CONNECTED DATA (CMS)" at bounding box center [103, 254] width 81 height 11
click at [134, 277] on label "Business Info" at bounding box center [145, 281] width 149 height 8
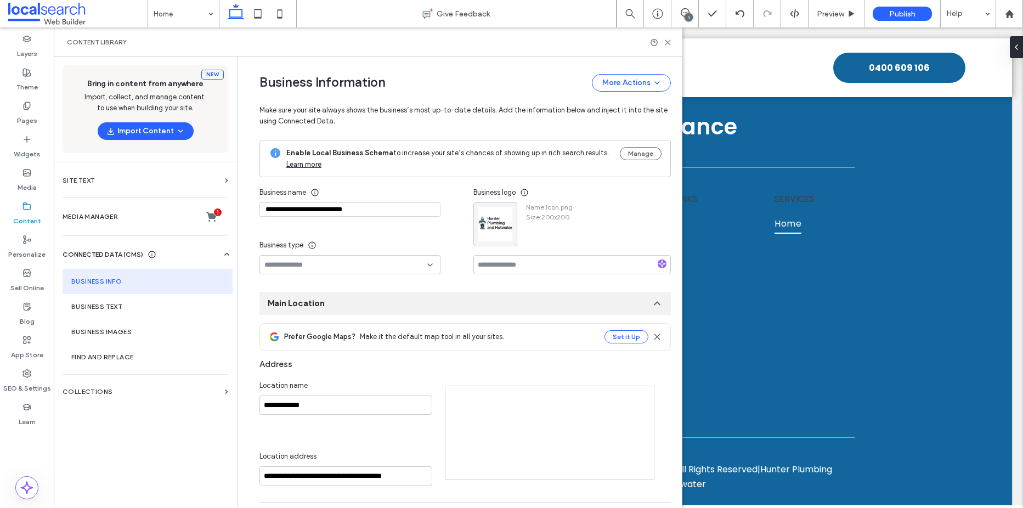
type input "**********"
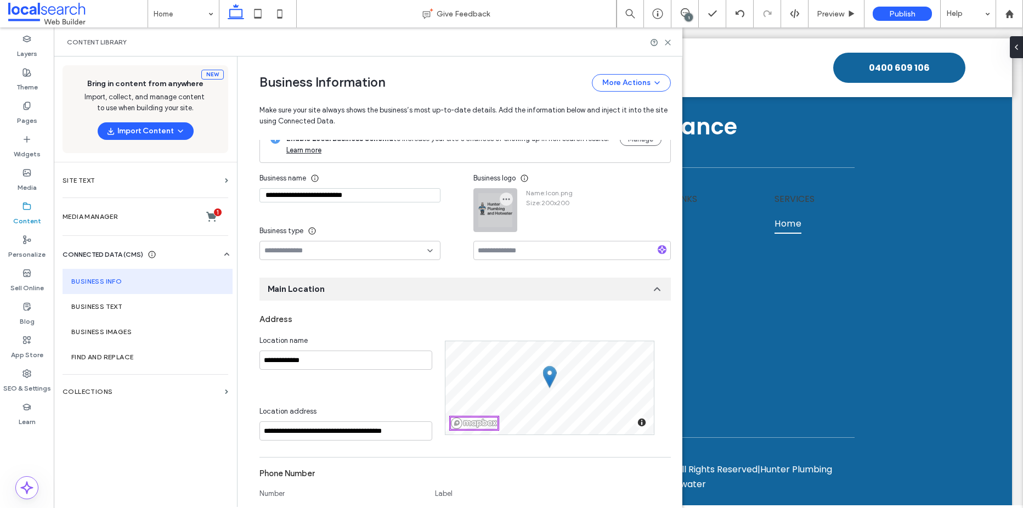
scroll to position [13, 0]
click at [505, 196] on icon "button" at bounding box center [506, 200] width 9 height 9
click at [633, 200] on div "Name : Icon.png Size : 200x200" at bounding box center [571, 211] width 197 height 44
click at [120, 228] on section "Media Manager 1" at bounding box center [145, 216] width 183 height 29
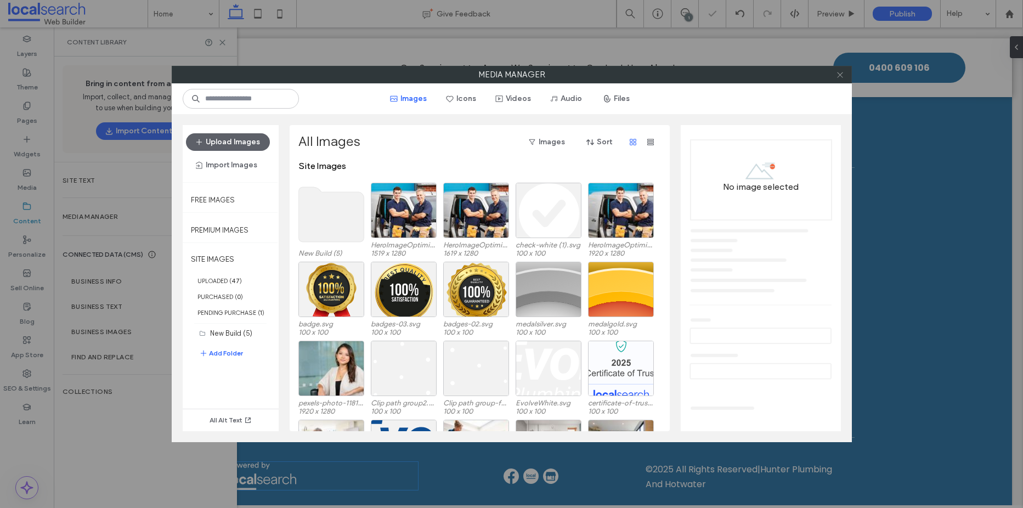
click at [838, 79] on span at bounding box center [840, 74] width 8 height 16
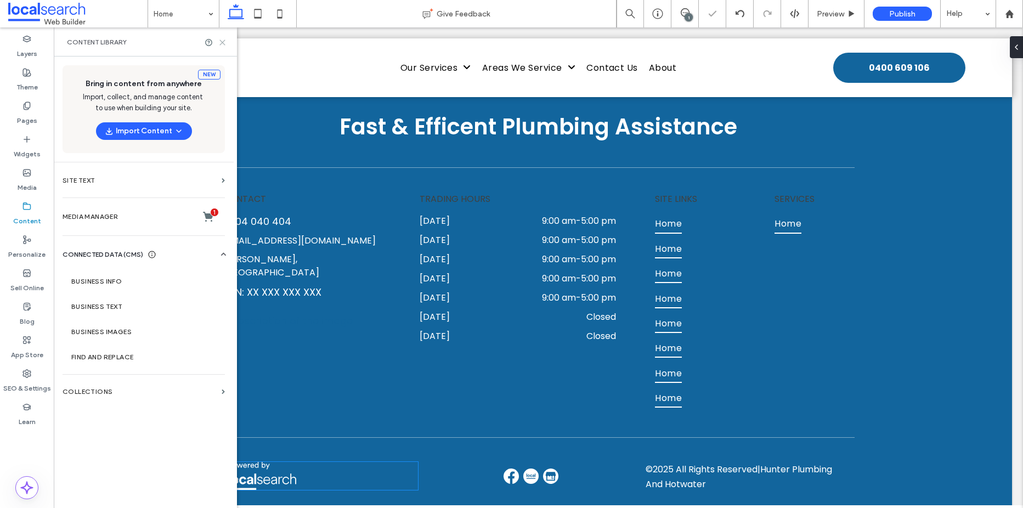
click at [221, 43] on icon at bounding box center [222, 42] width 8 height 8
